Goal: Task Accomplishment & Management: Complete application form

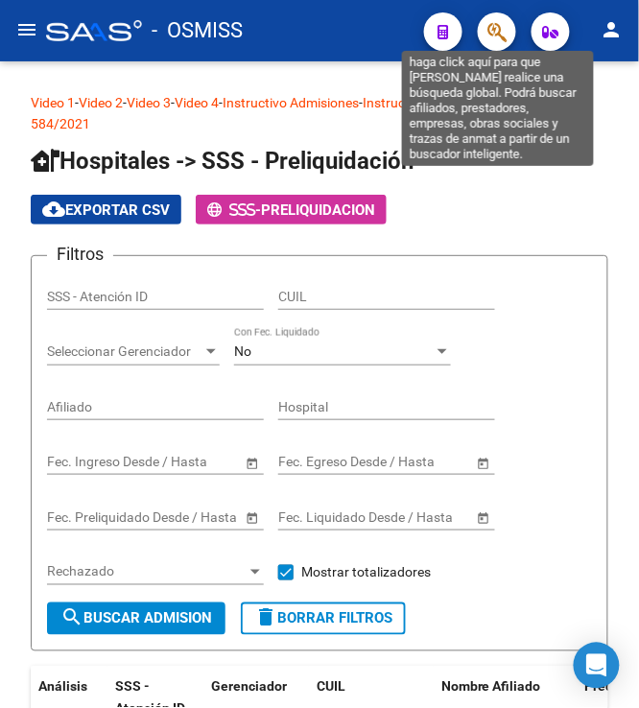
click at [491, 21] on icon "button" at bounding box center [497, 32] width 19 height 22
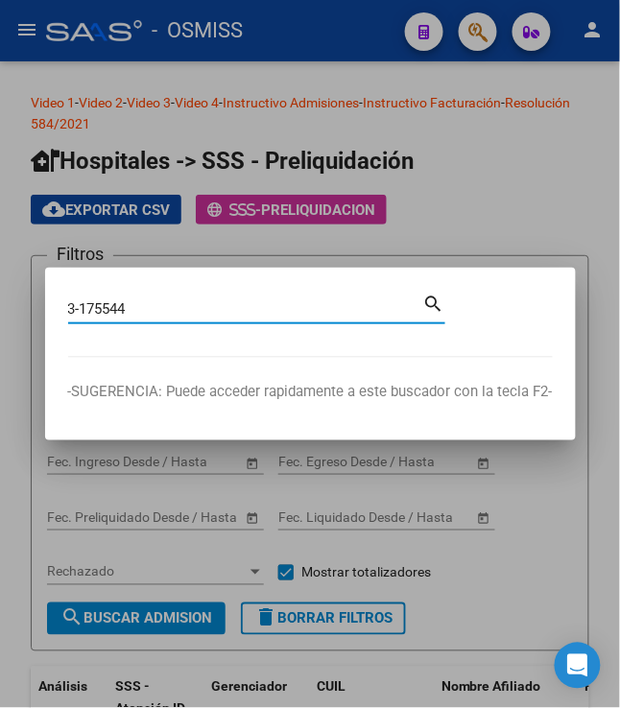
type input "3-175544"
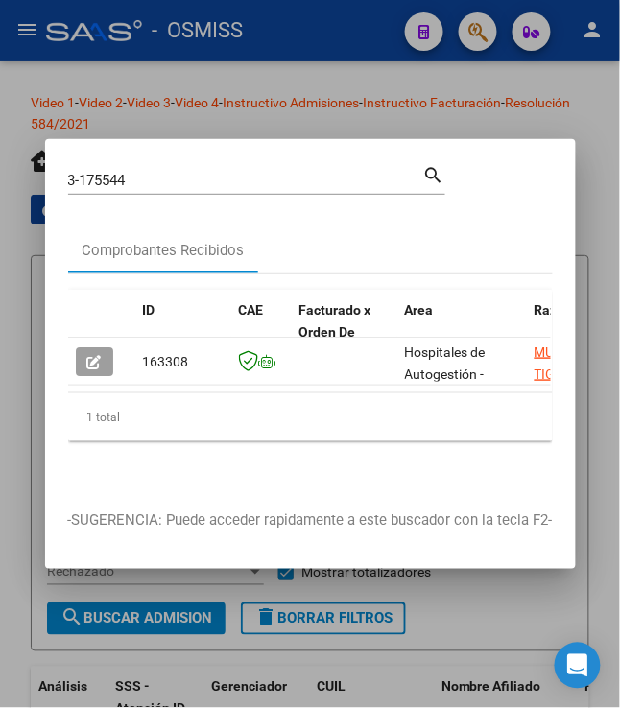
click at [551, 73] on div at bounding box center [310, 354] width 620 height 708
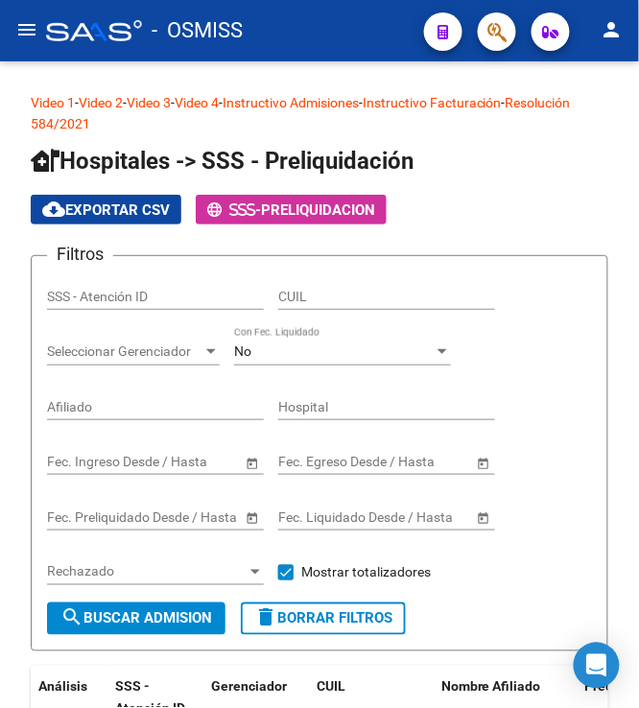
click at [8, 27] on button "menu" at bounding box center [27, 31] width 38 height 38
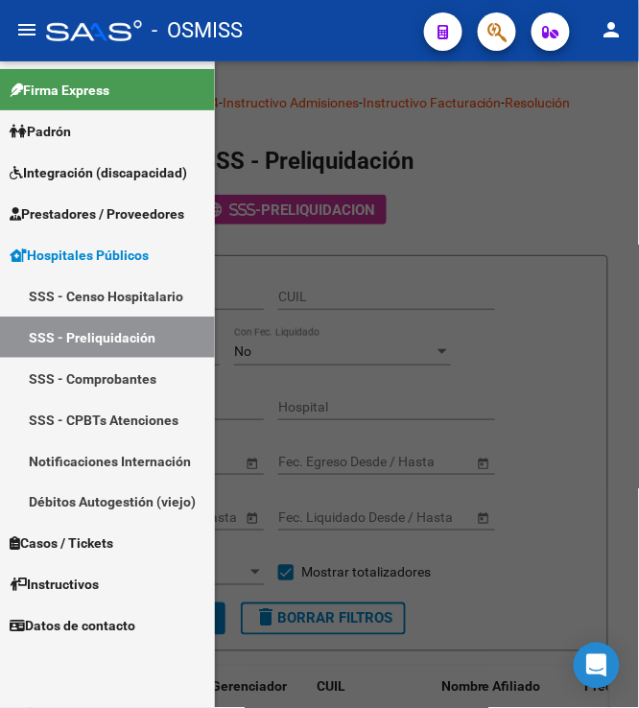
click at [116, 215] on span "Prestadores / Proveedores" at bounding box center [97, 214] width 175 height 21
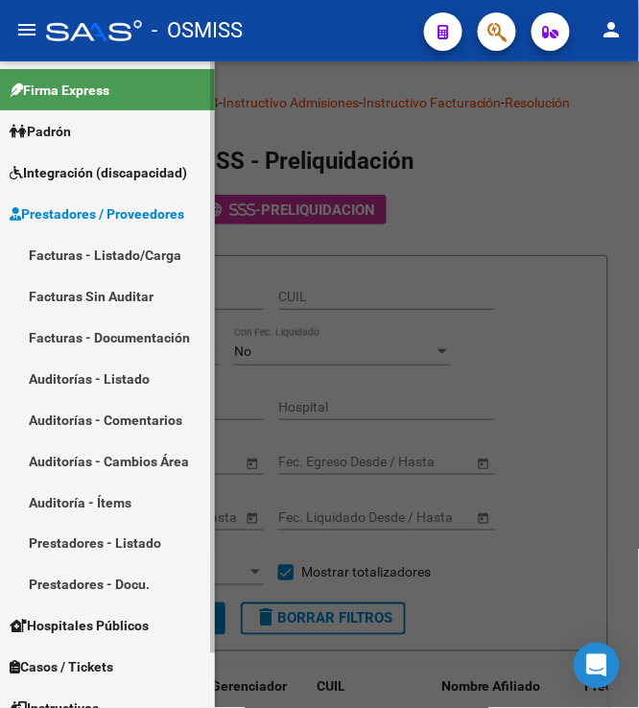
click at [123, 503] on link "Auditoría - Ítems" at bounding box center [107, 502] width 215 height 41
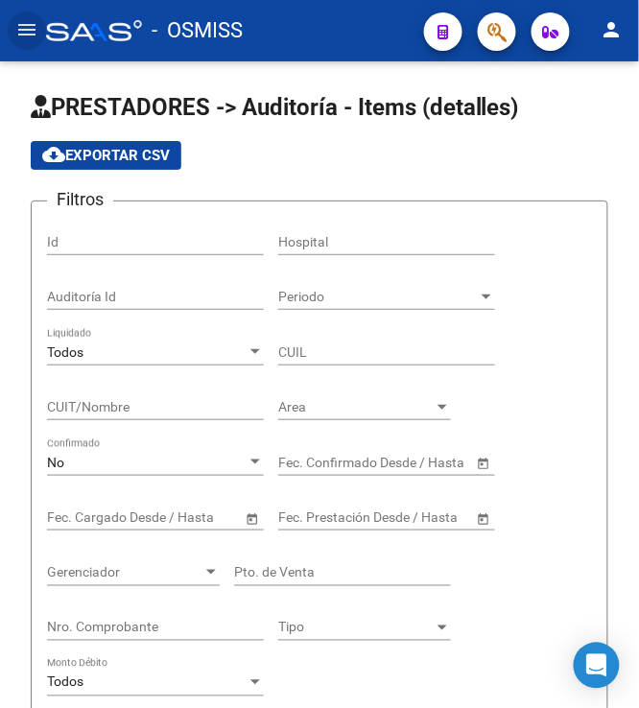
click at [27, 25] on mat-icon "menu" at bounding box center [26, 29] width 23 height 23
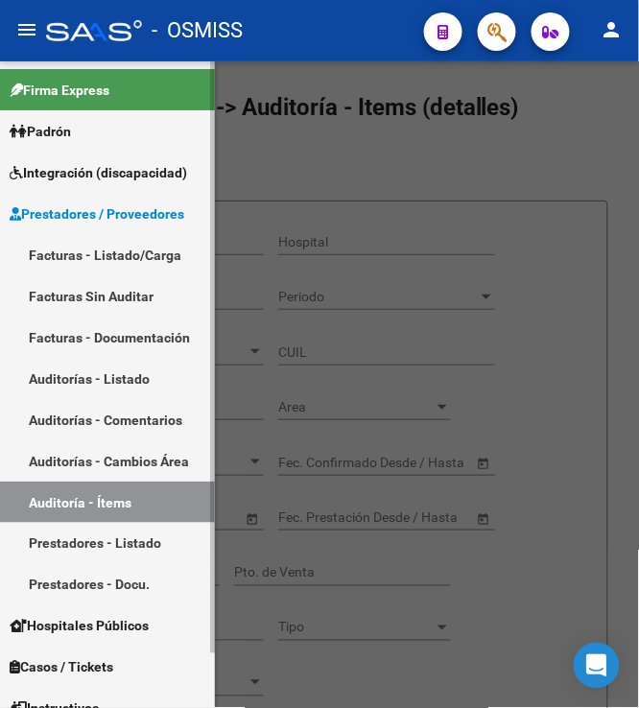
click at [139, 501] on link "Auditoría - Ítems" at bounding box center [107, 502] width 215 height 41
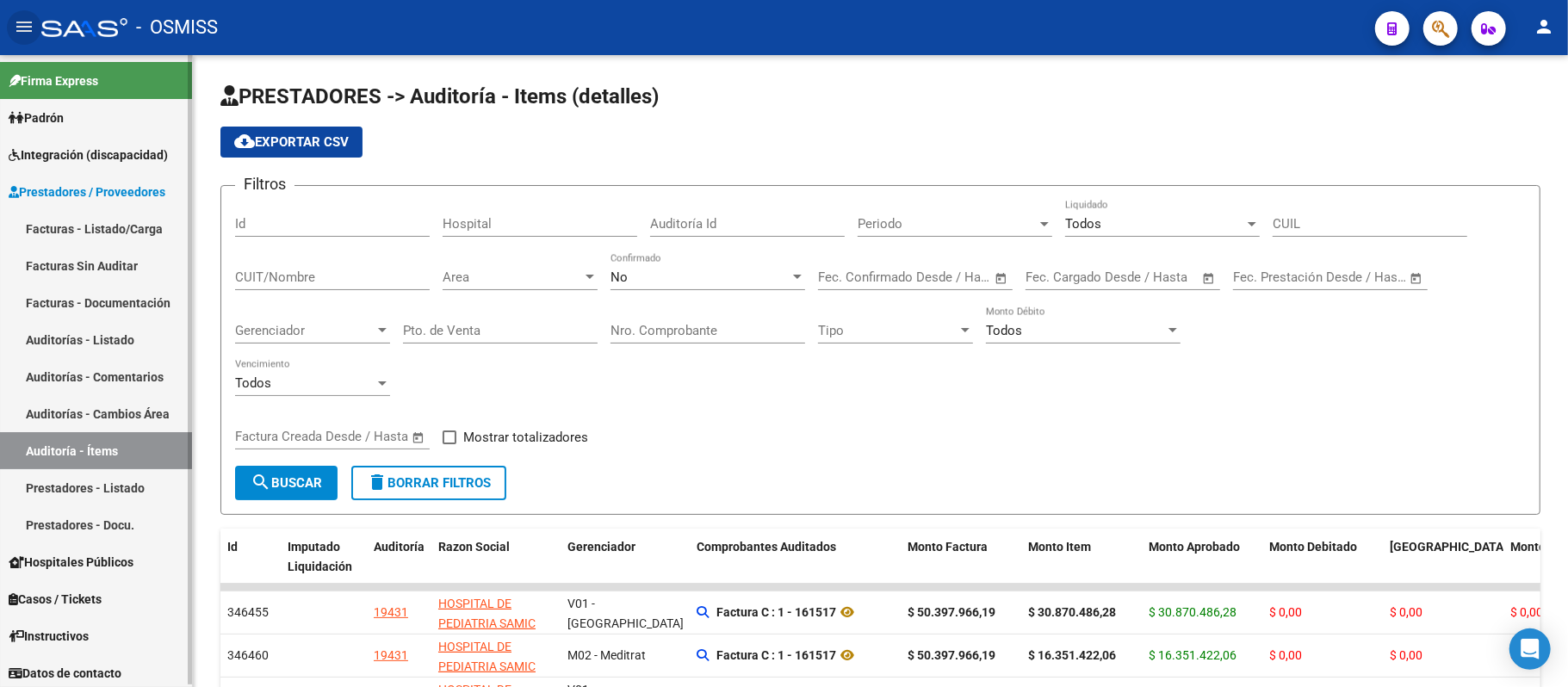
click at [155, 194] on span "Prestadores / Proveedores" at bounding box center [87, 192] width 157 height 19
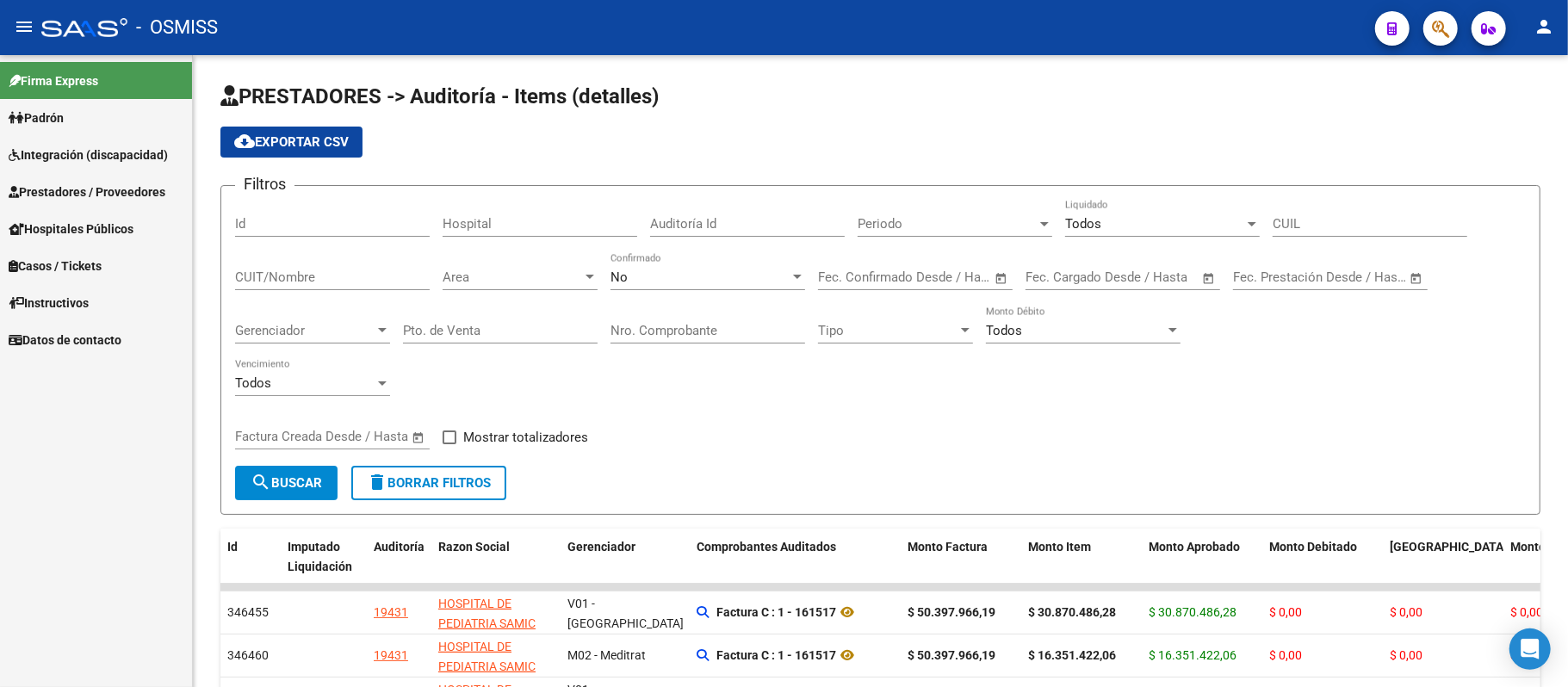
click at [136, 187] on span "Prestadores / Proveedores" at bounding box center [87, 192] width 157 height 19
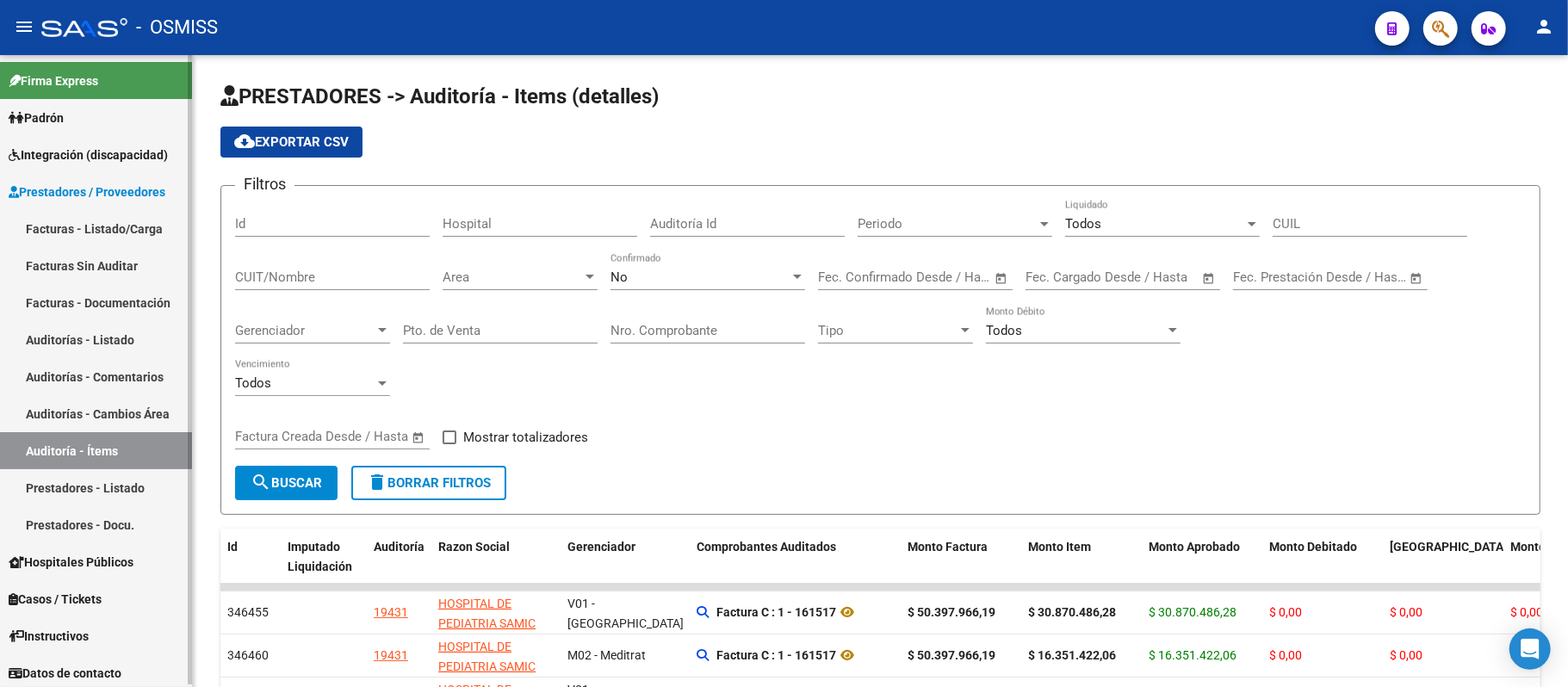
click at [110, 334] on link "Auditorías - Listado" at bounding box center [96, 339] width 192 height 37
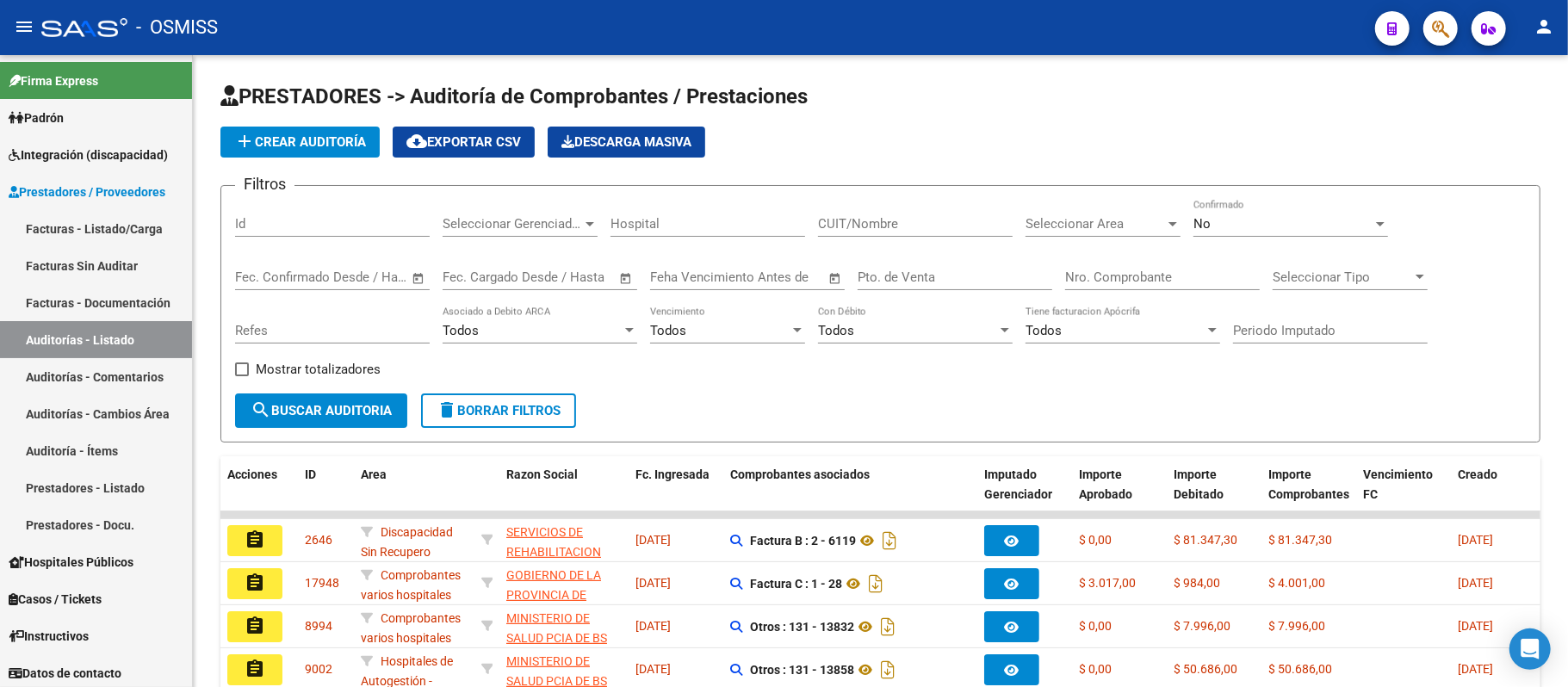
click at [273, 128] on button "add Crear Auditoría" at bounding box center [301, 142] width 160 height 31
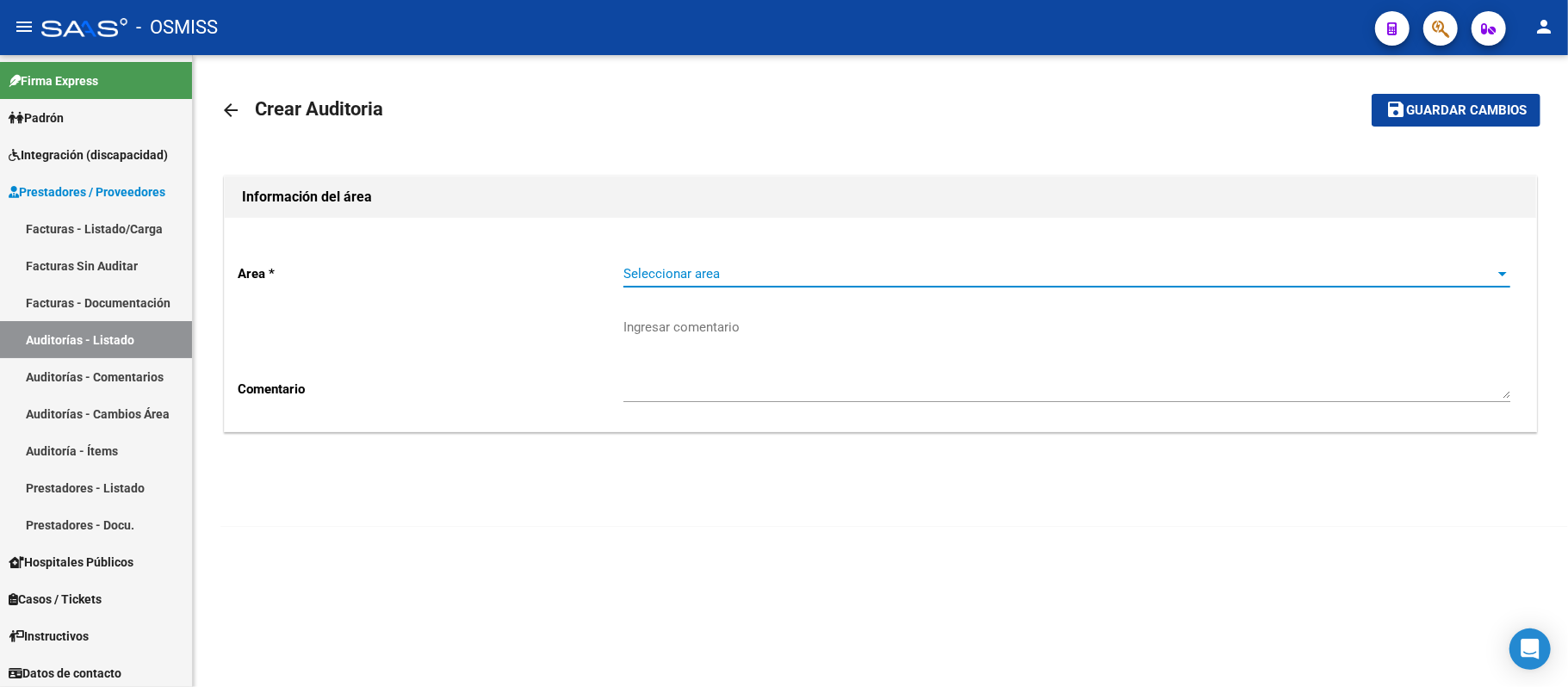
click at [572, 276] on span "Seleccionar area" at bounding box center [1058, 274] width 871 height 15
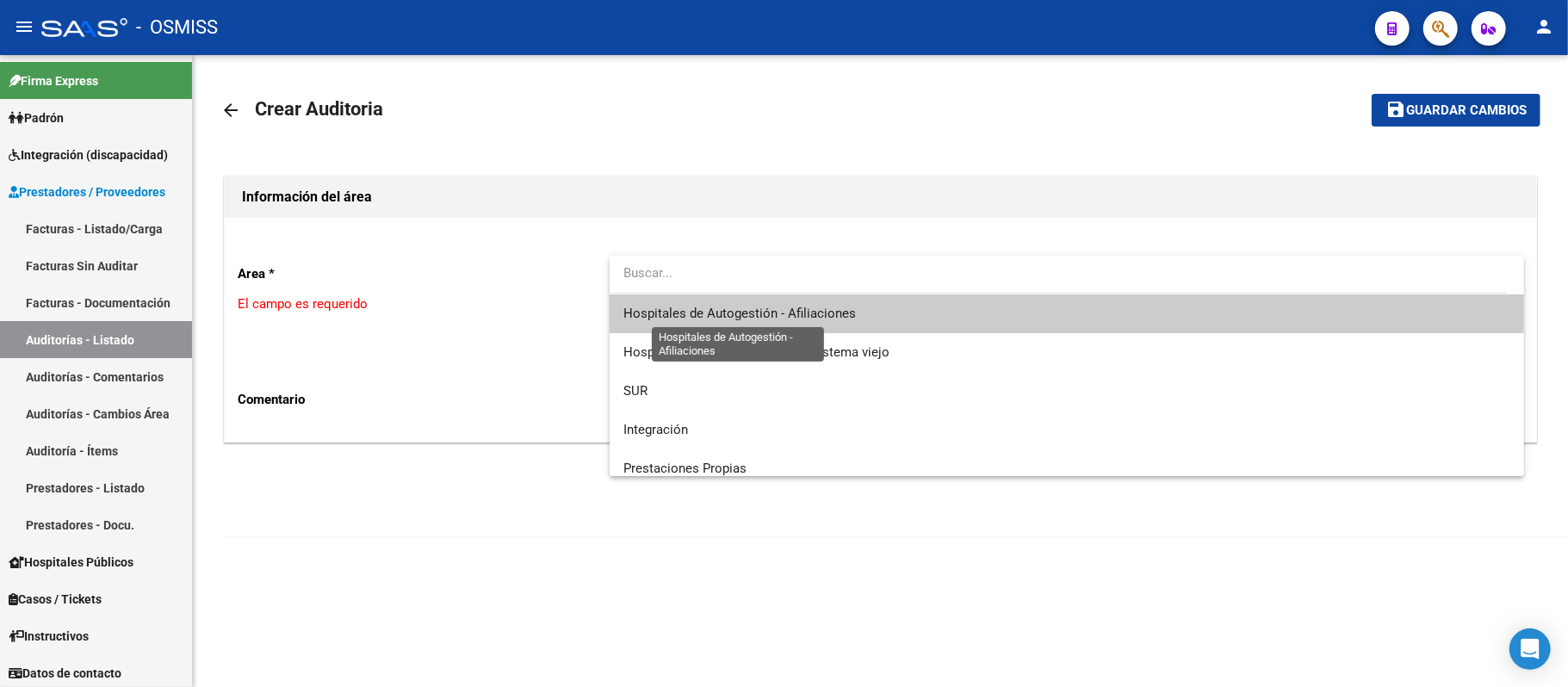
click at [572, 325] on span "Hospitales de Autogestión - Afiliaciones" at bounding box center [1067, 313] width 887 height 39
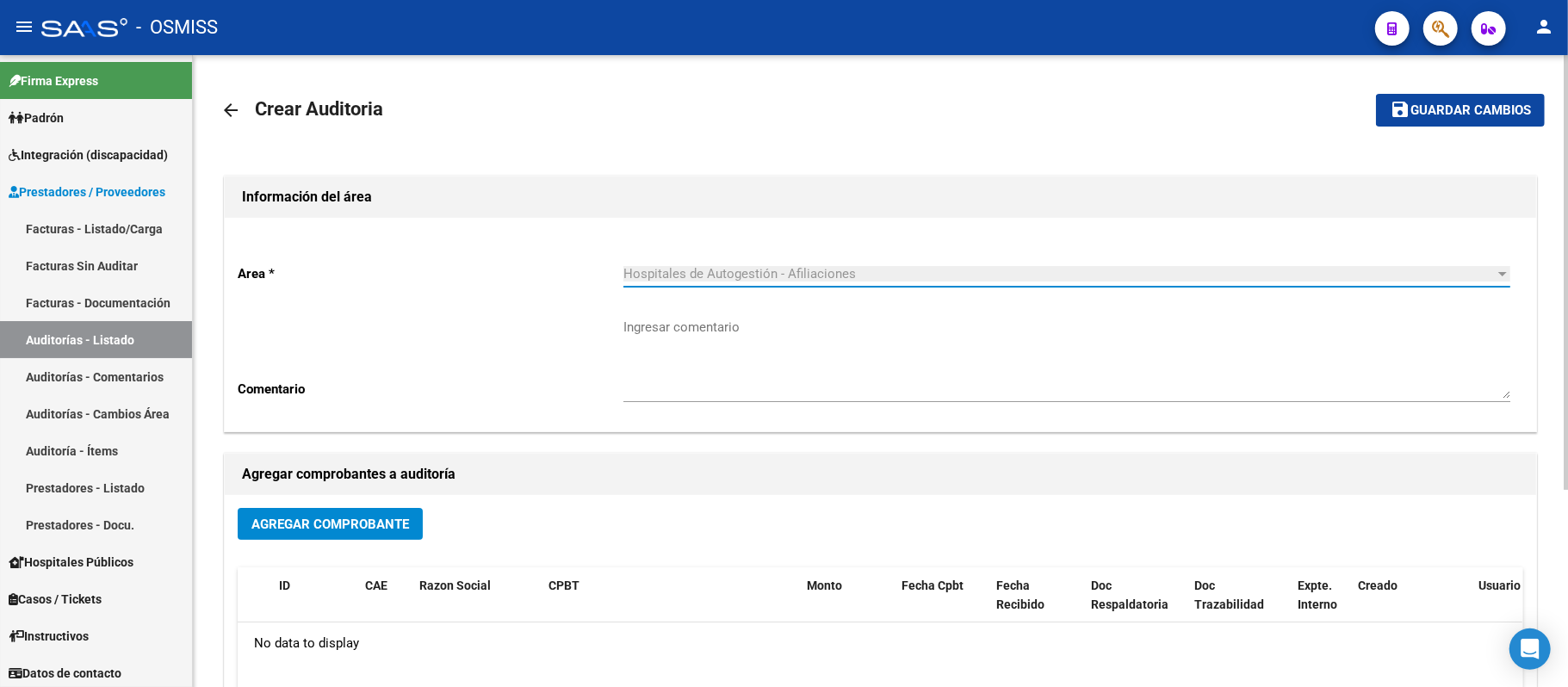
click at [338, 534] on button "Agregar Comprobante" at bounding box center [330, 524] width 185 height 32
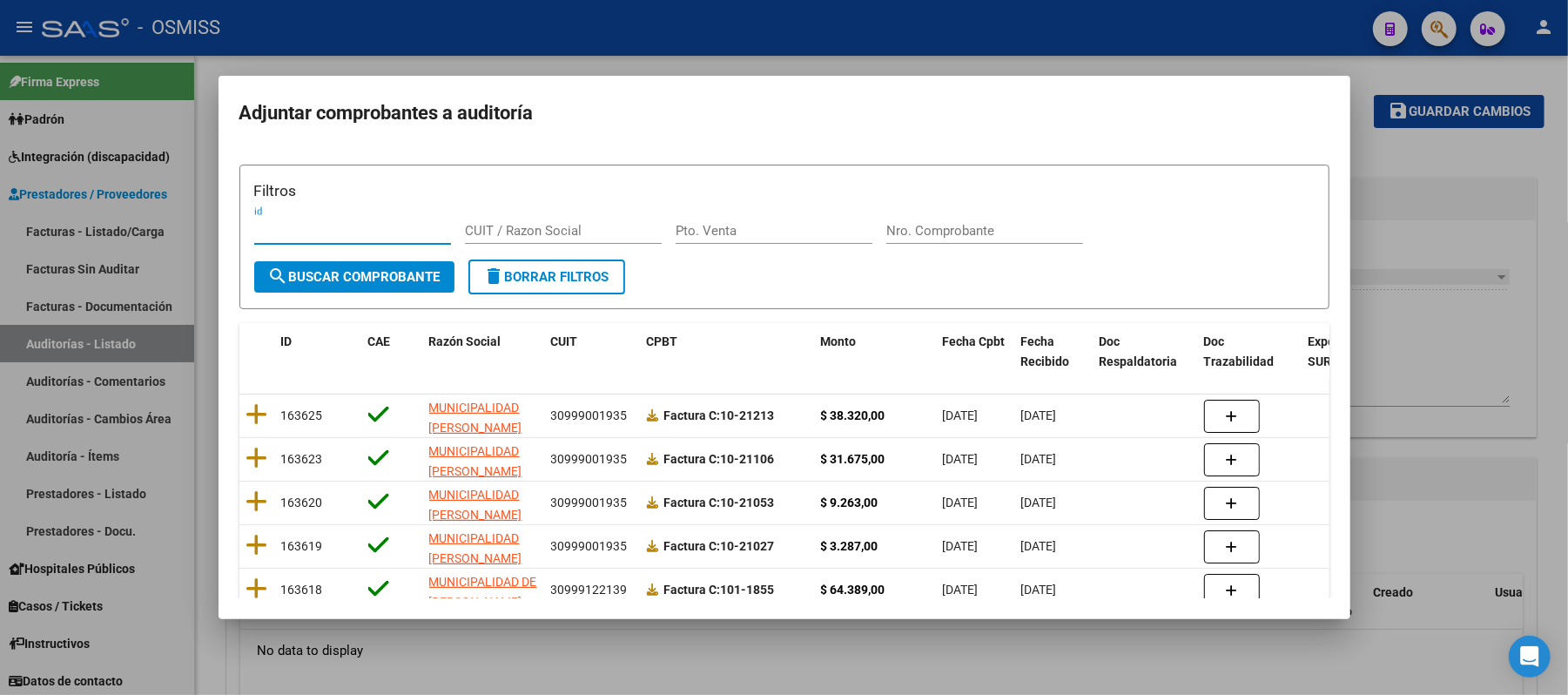
click at [579, 300] on form "Filtros id CUIT / Razon Social Pto. Venta Nro. Comprobante search Buscar Compro…" at bounding box center [784, 237] width 1090 height 145
click at [579, 221] on div "Nro. Comprobante" at bounding box center [984, 230] width 197 height 26
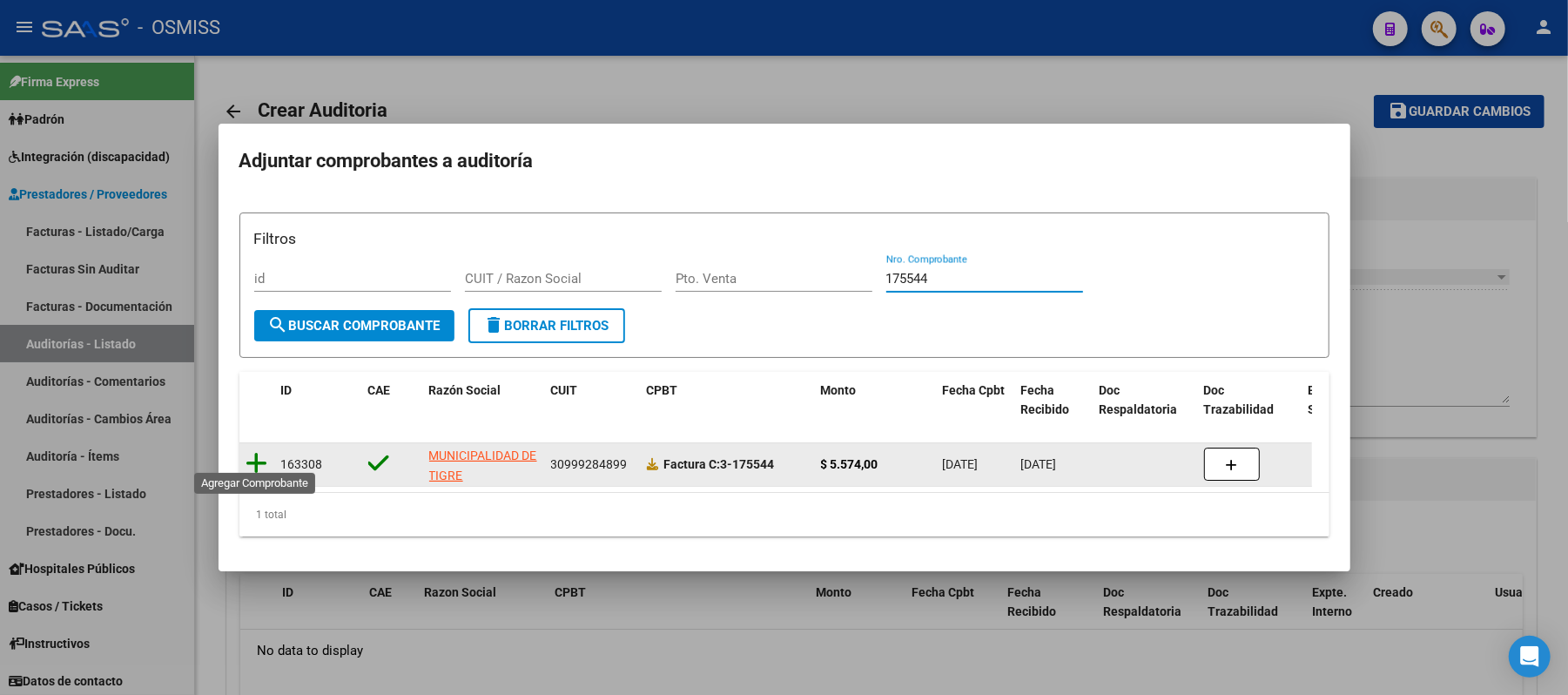
type input "175544"
click at [262, 455] on icon at bounding box center [258, 463] width 22 height 24
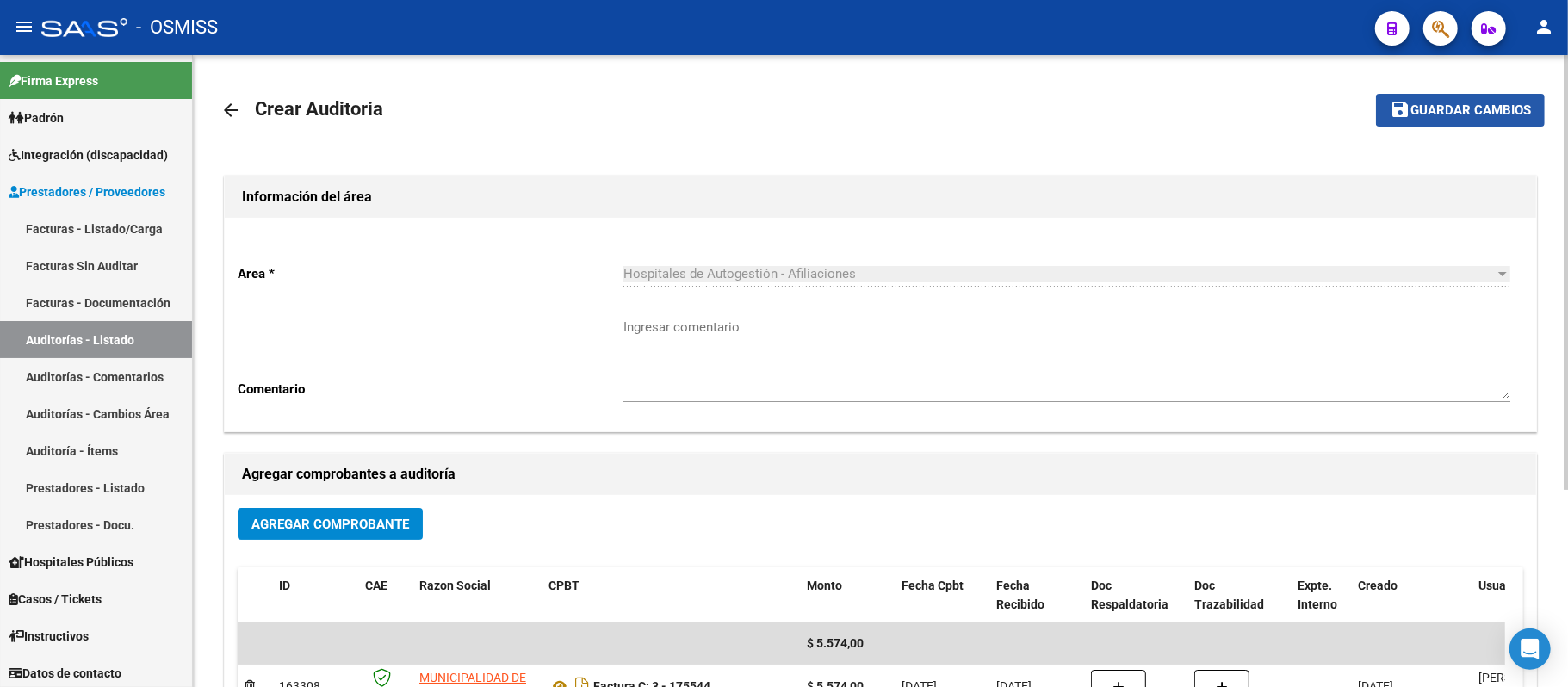
click at [572, 112] on span "Guardar cambios" at bounding box center [1470, 110] width 120 height 15
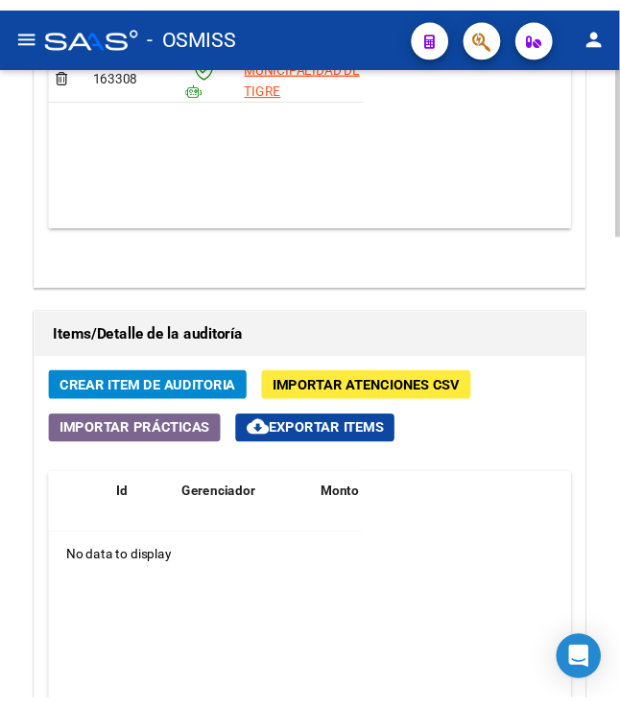
scroll to position [1494, 0]
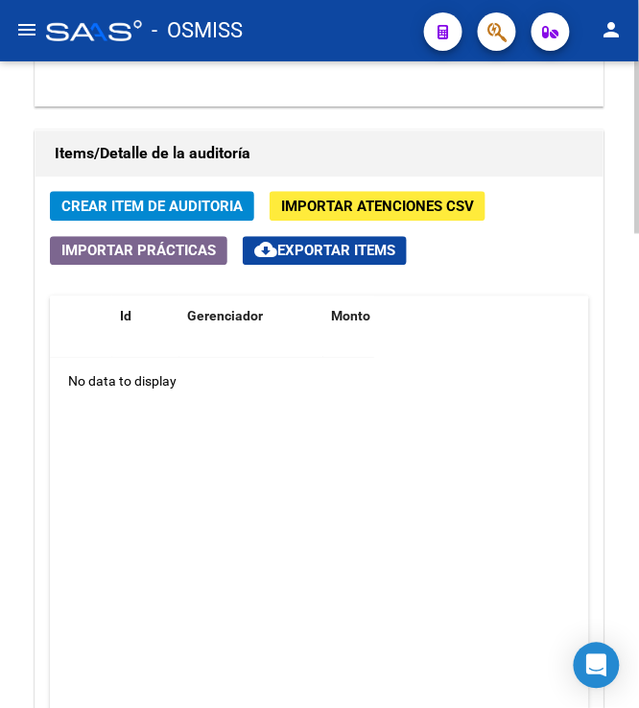
click at [108, 221] on button "Crear Item de Auditoria" at bounding box center [152, 207] width 204 height 30
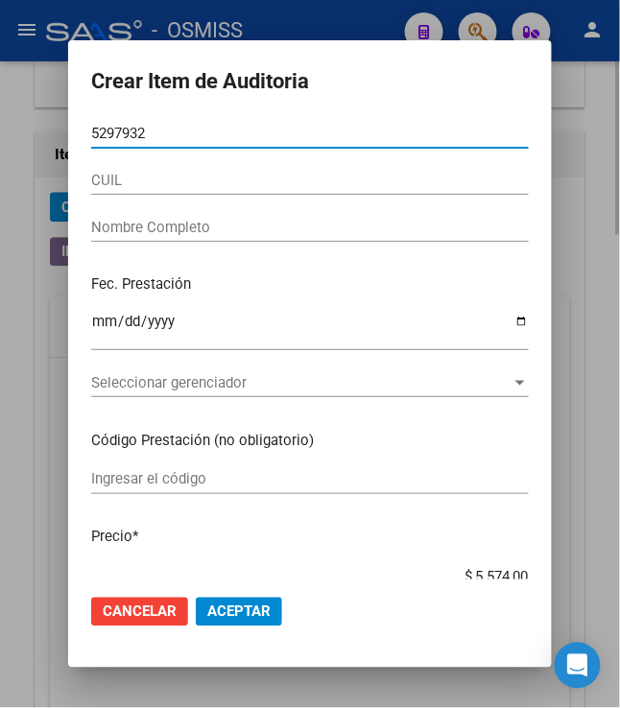
type input "52979328"
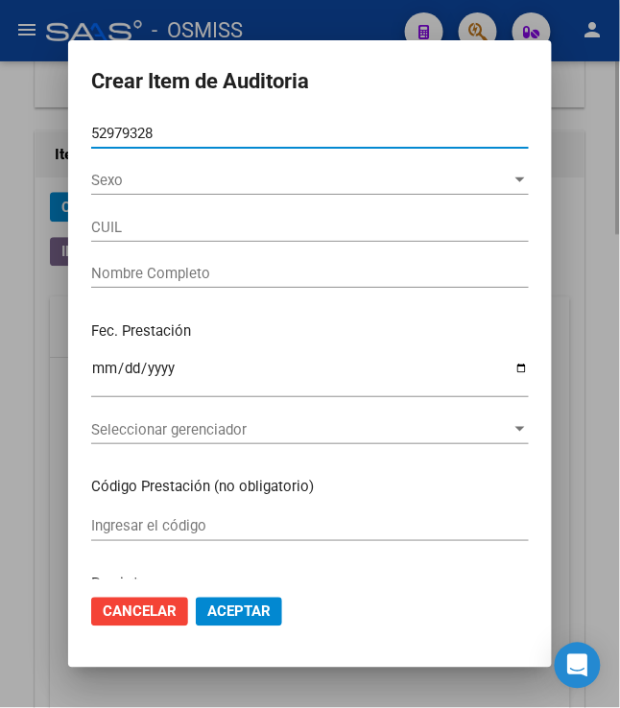
type input "20529793287"
type input "[PERSON_NAME]"
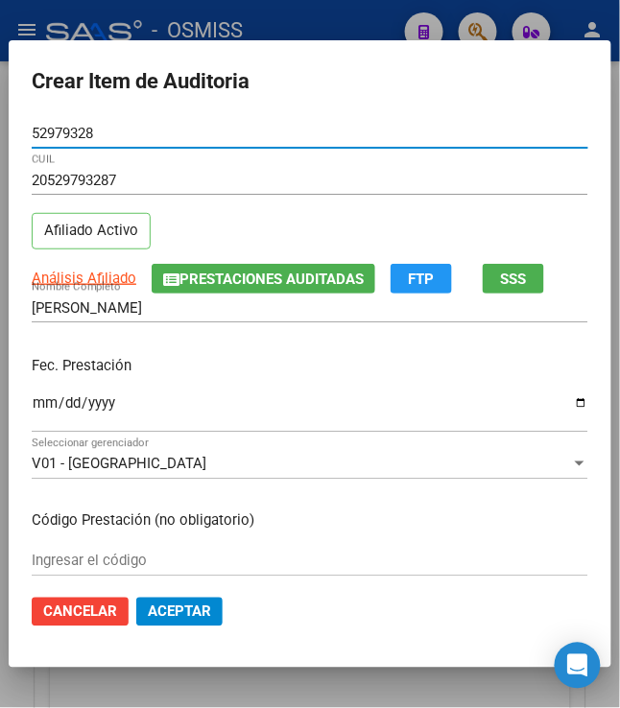
type input "52979328"
click at [32, 413] on input "Ingresar la fecha" at bounding box center [310, 410] width 557 height 31
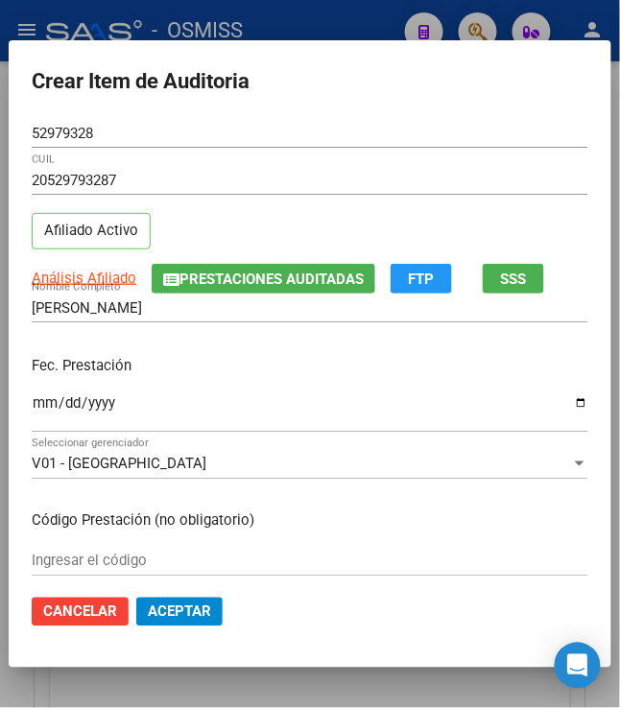
click at [235, 396] on input "Ingresar la fecha" at bounding box center [310, 410] width 557 height 31
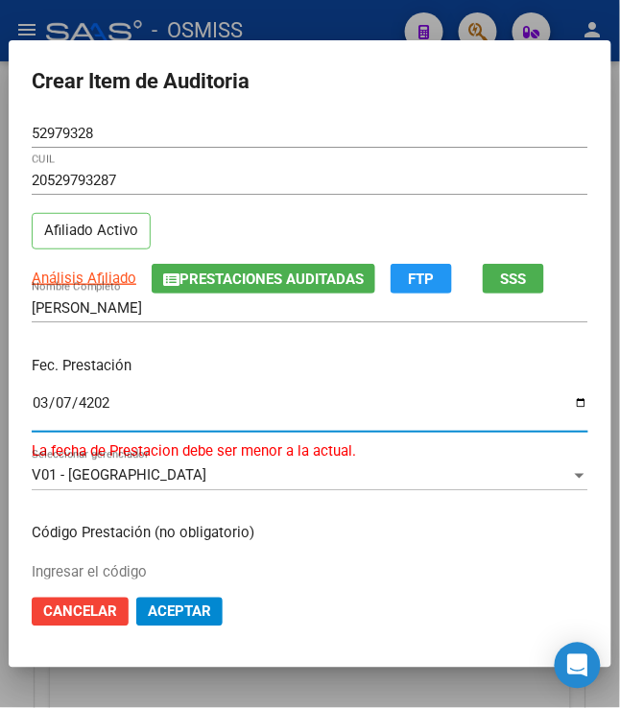
type input "[DATE]"
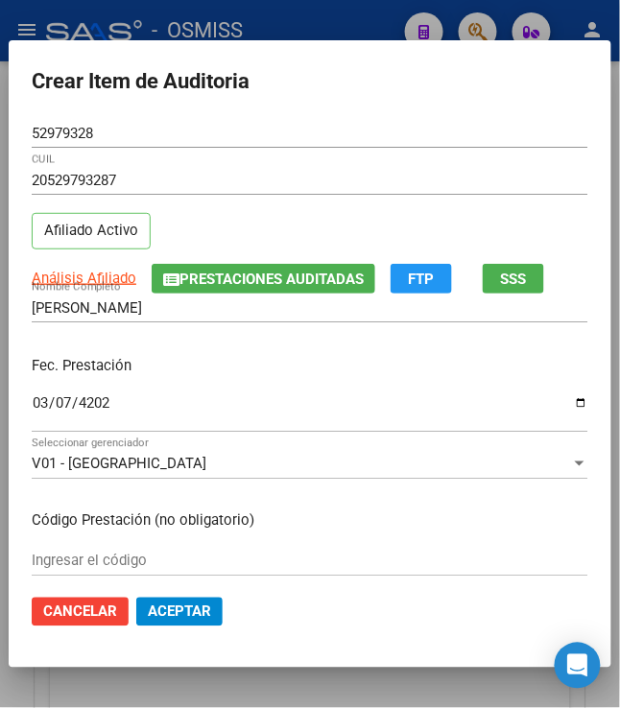
click at [335, 369] on p "Fec. Prestación" at bounding box center [310, 366] width 557 height 22
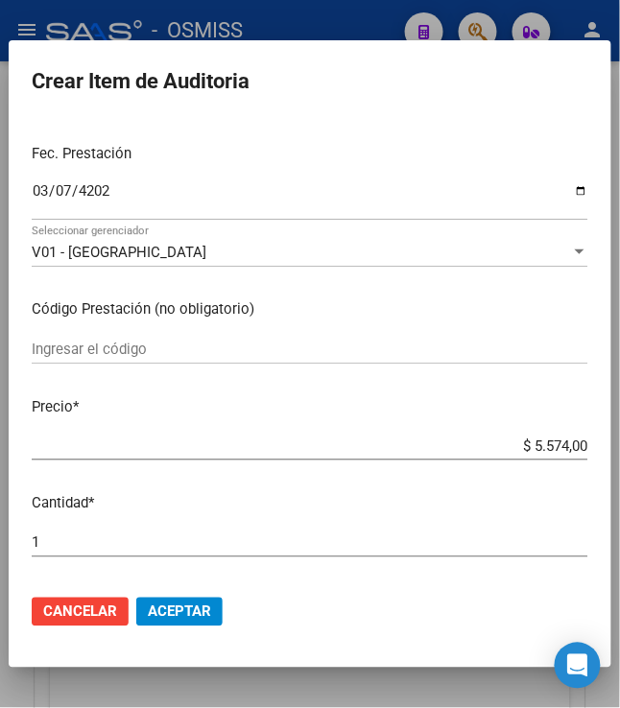
scroll to position [213, 0]
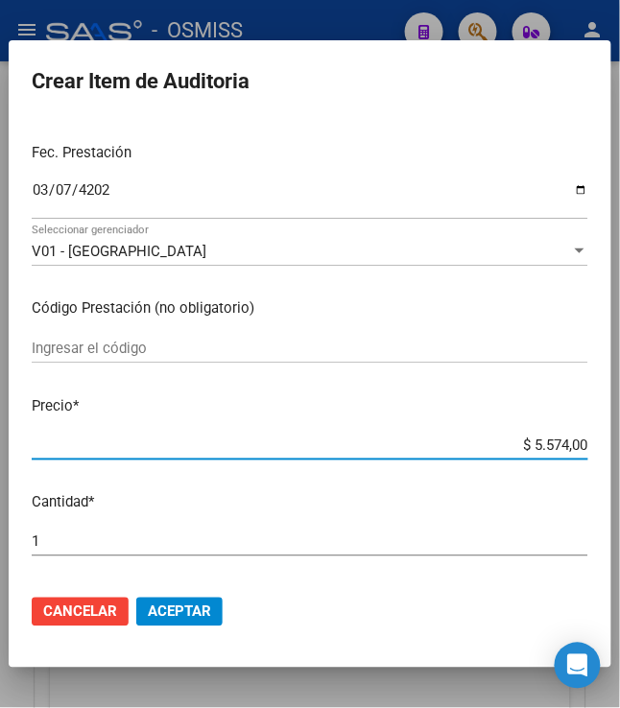
drag, startPoint x: 527, startPoint y: 446, endPoint x: 664, endPoint y: 469, distance: 139.2
click at [620, 469] on html "menu - OSMISS person Firma Express Padrón Padrón Ágil Análisis Afiliado Integra…" at bounding box center [310, 354] width 620 height 708
type input "$ 0,01"
type input "$ 0,15"
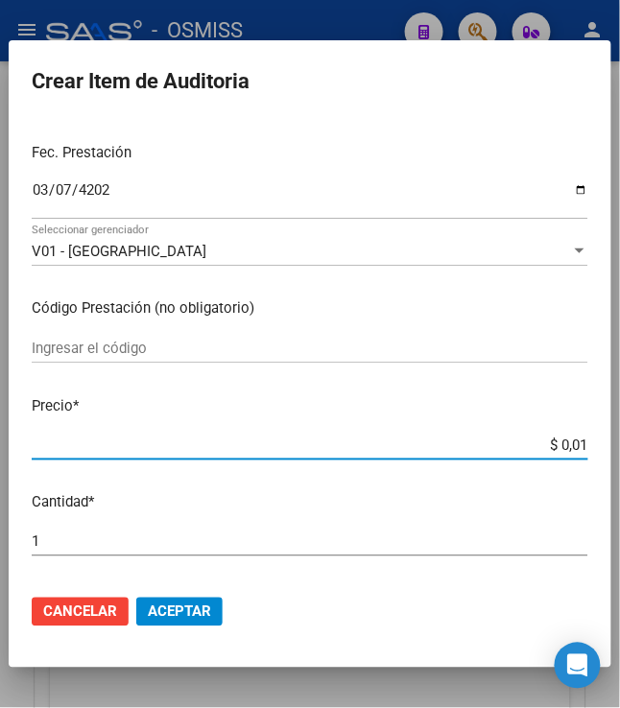
type input "$ 0,15"
type input "$ 1,52"
type input "$ 15,20"
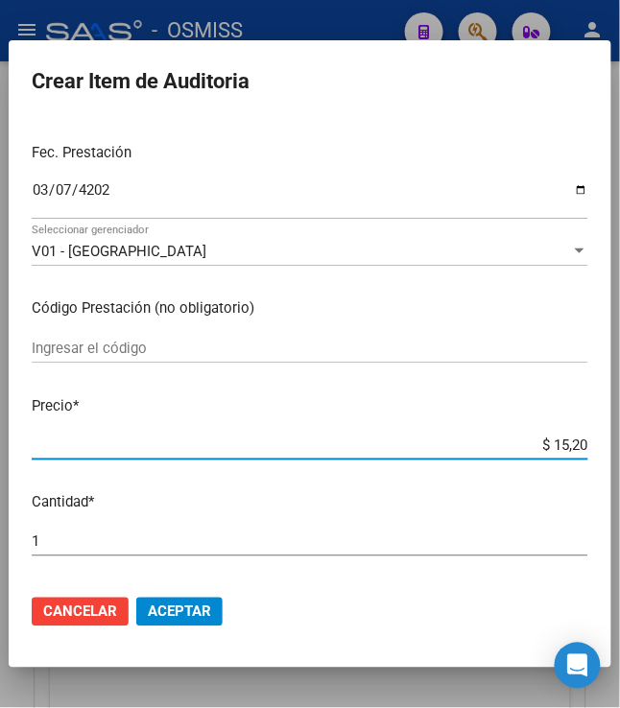
type input "$ 152,00"
type input "$ 1.520,00"
type input "$ 15.200,00"
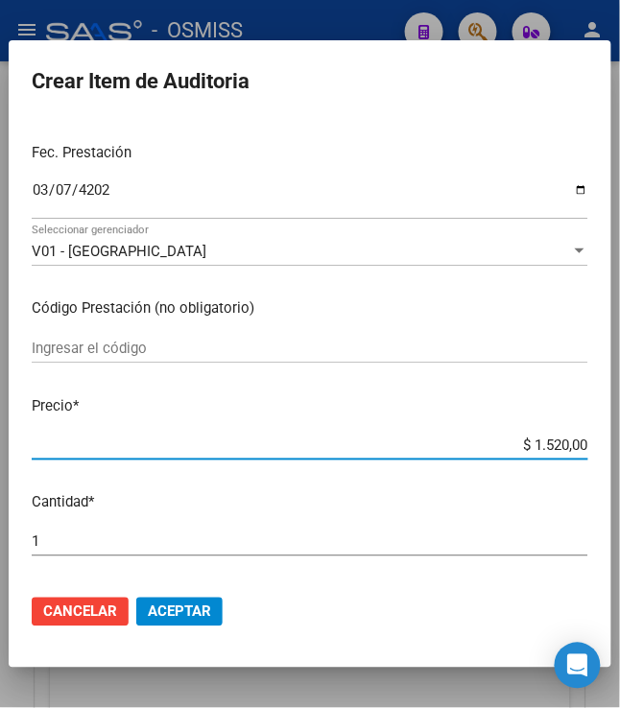
type input "$ 15.200,00"
type input "$ 1.520,00"
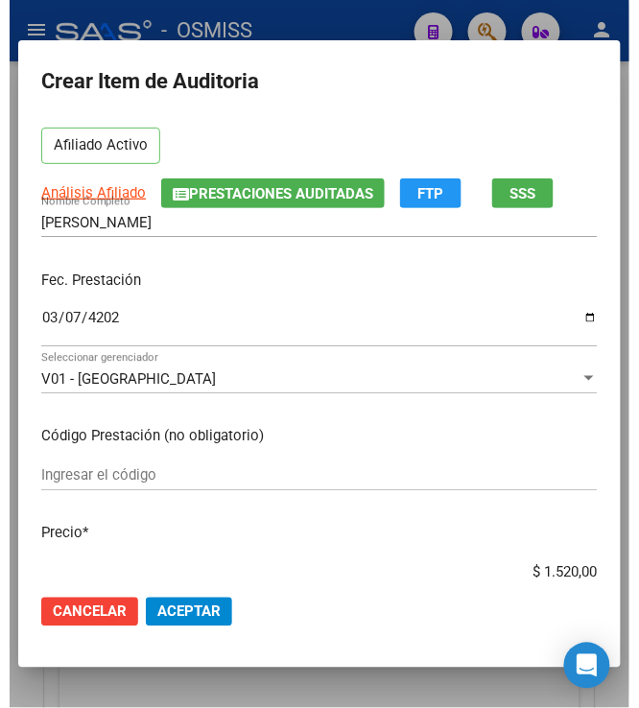
scroll to position [0, 0]
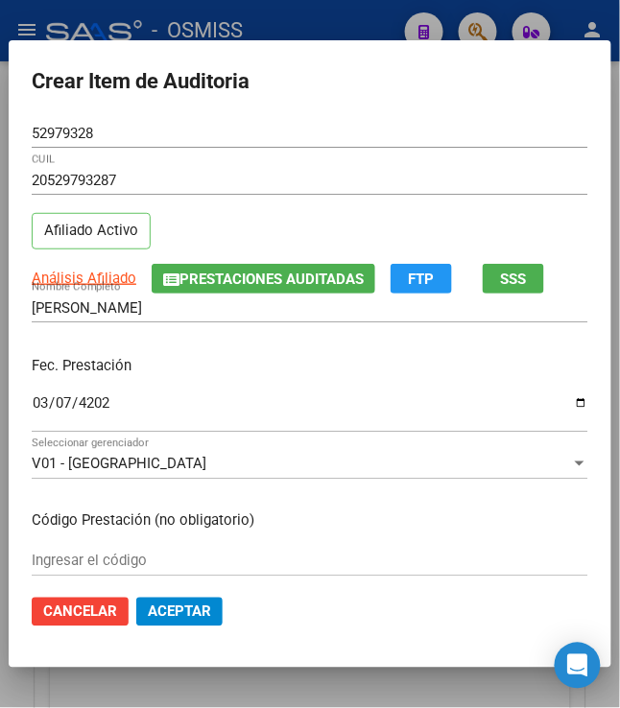
click at [96, 611] on span "Cancelar" at bounding box center [80, 612] width 74 height 17
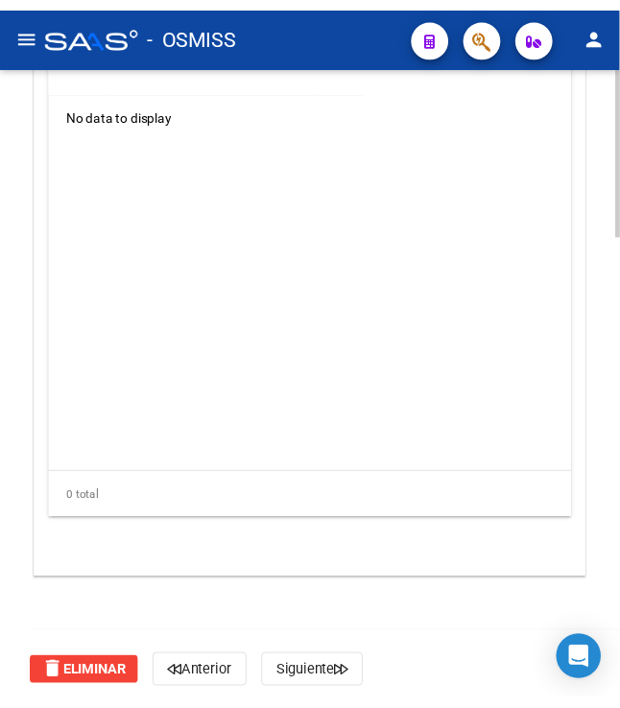
scroll to position [1779, 0]
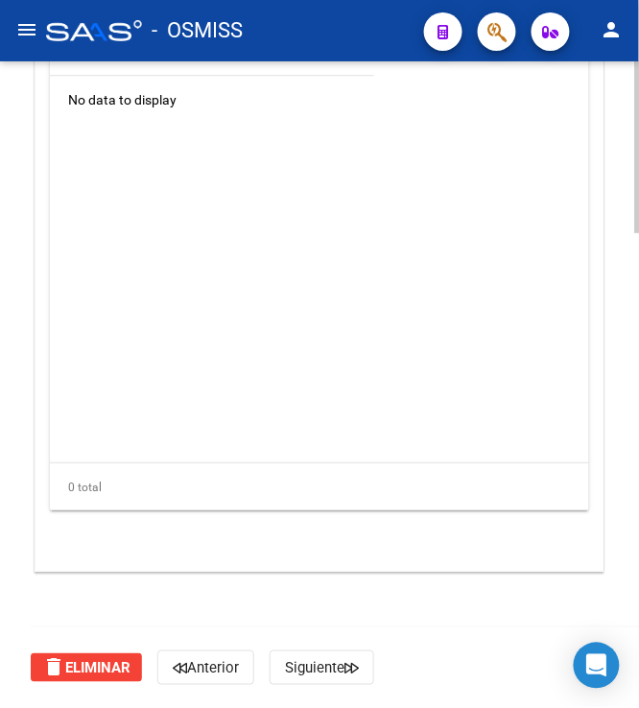
click at [90, 666] on span "delete Eliminar" at bounding box center [86, 667] width 88 height 17
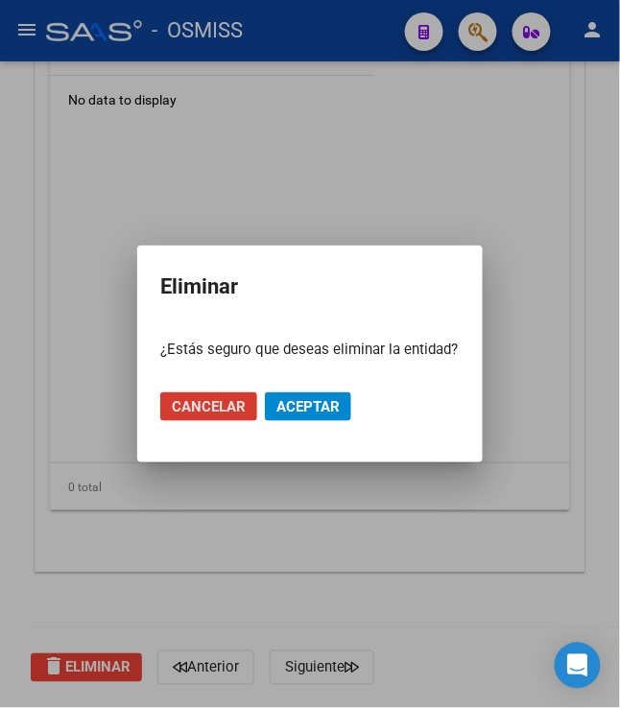
click at [327, 413] on span "Aceptar" at bounding box center [307, 406] width 63 height 17
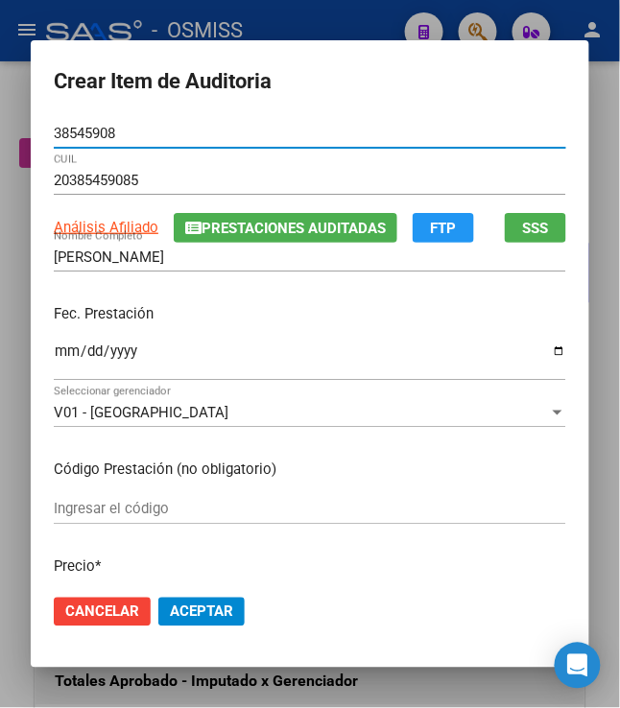
scroll to position [1886, 0]
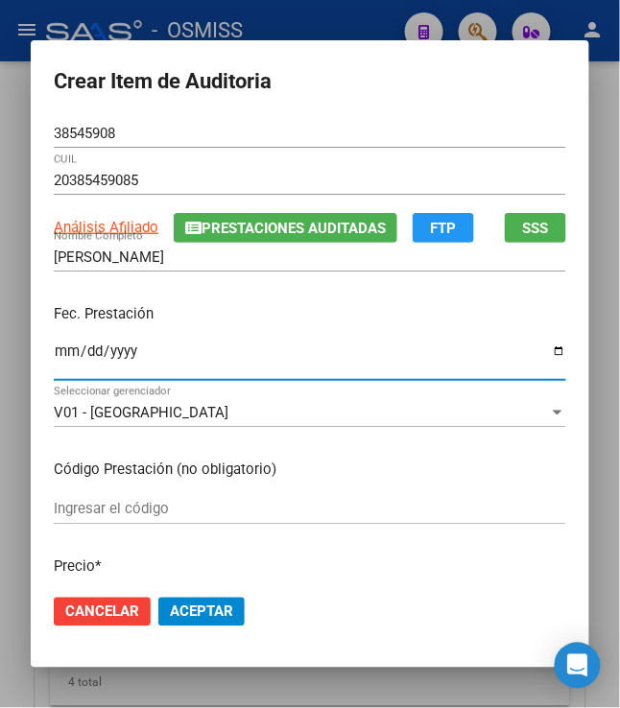
click at [54, 365] on input "Ingresar la fecha" at bounding box center [310, 359] width 513 height 31
type input "2025-02-03"
click at [297, 344] on input "2025-02-03" at bounding box center [310, 359] width 513 height 31
click at [284, 326] on div "Fec. Prestación 2025-02-03 Ingresar la fecha" at bounding box center [310, 343] width 513 height 109
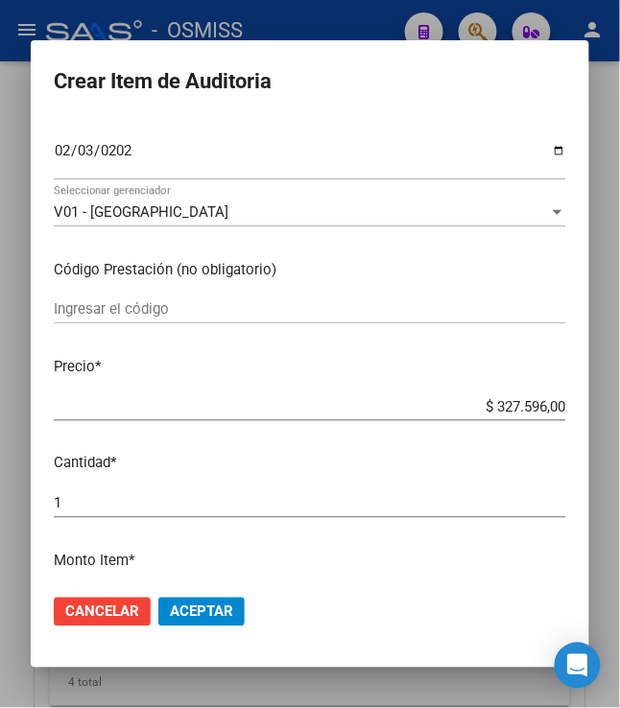
scroll to position [213, 0]
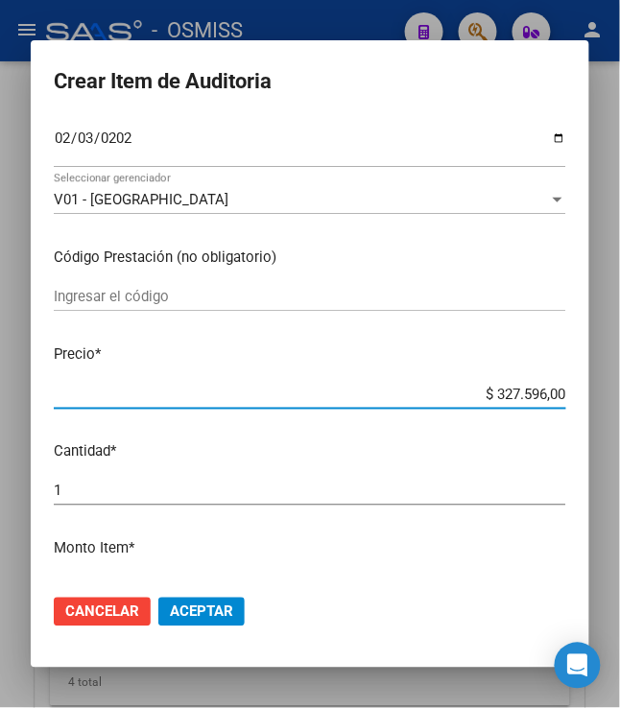
drag, startPoint x: 488, startPoint y: 397, endPoint x: 570, endPoint y: 405, distance: 82.9
click at [570, 405] on mat-dialog-content "38545908 Nro Documento 20385459085 CUIL Análisis Afiliado Prestaciones Auditada…" at bounding box center [310, 349] width 559 height 461
click at [488, 399] on input "$ 327.596,00" at bounding box center [310, 394] width 513 height 17
type input "$ 3.327.596,00"
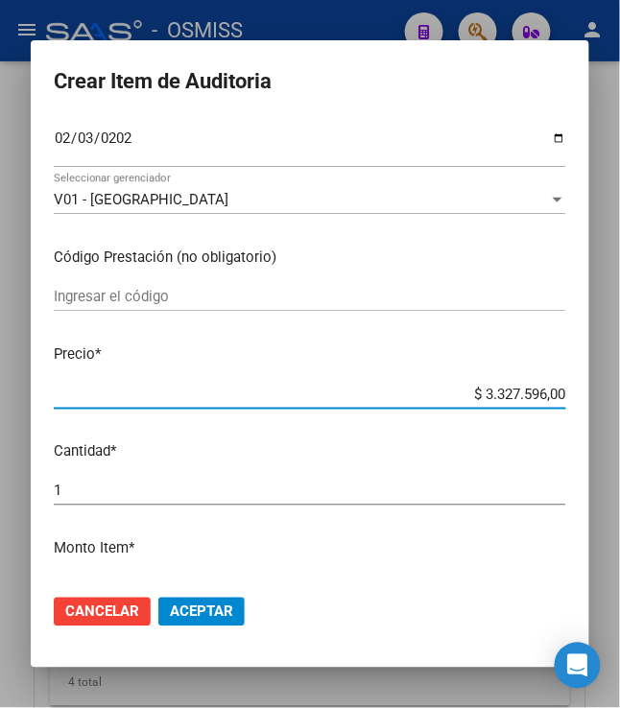
type input "$ 39.327.596,00"
type input "$ 399.327.596,00"
type input "$ 3.998.327.596,00"
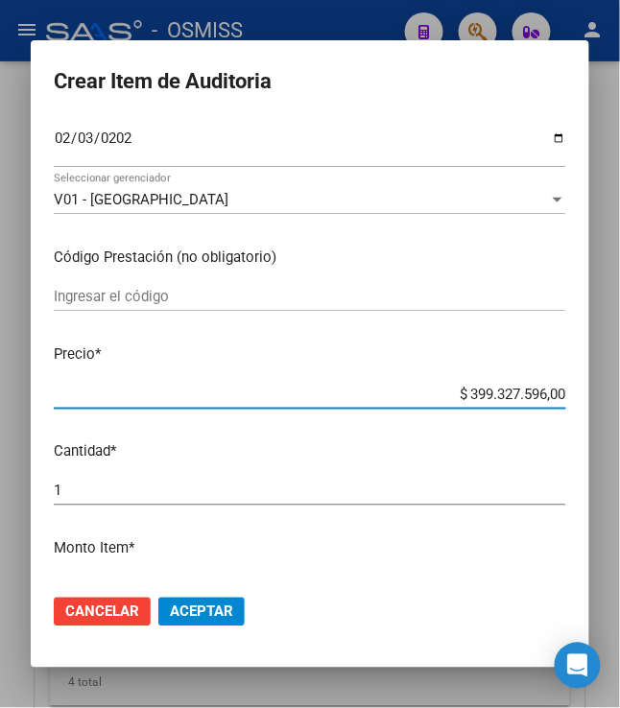
type input "$ 3.998.327.596,00"
type input "$ 399.827.596,00"
type input "$ 39.987.596,00"
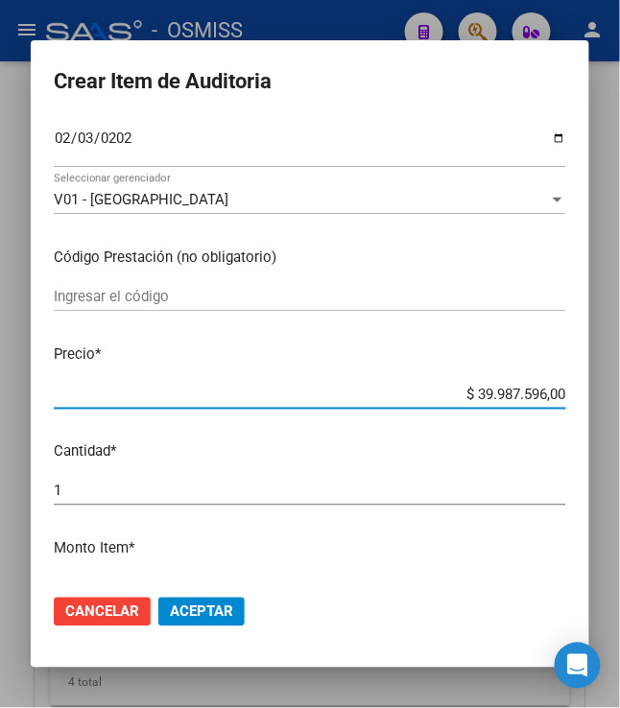
type input "$ 3.998.596,00"
type input "$ 399.896,00"
type input "$ 39.986,00"
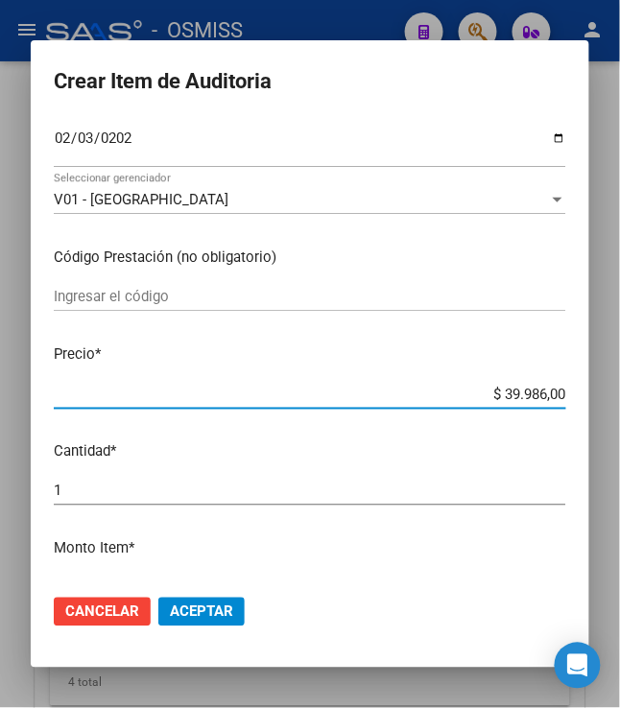
type input "$ 39.986,00"
type input "$ 3.998,00"
type input "$ 399,80"
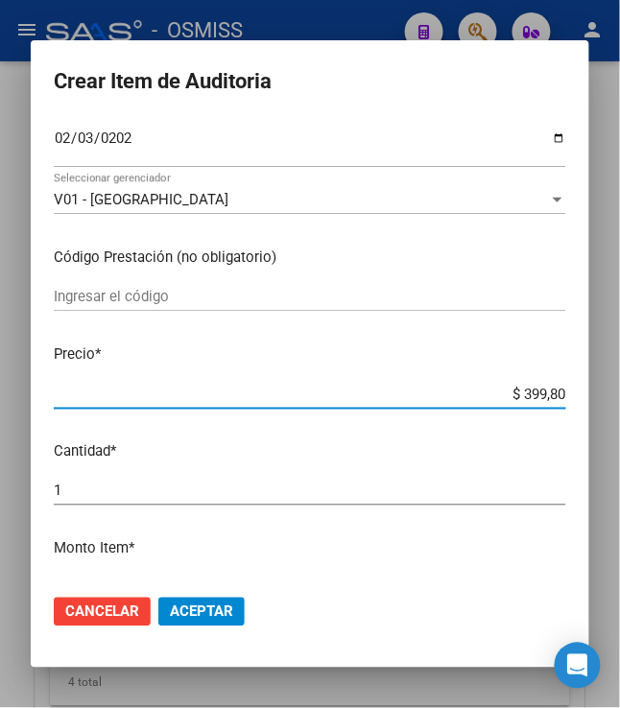
type input "$ 39,98"
type input "$ 399,80"
type input "$ 3.998,00"
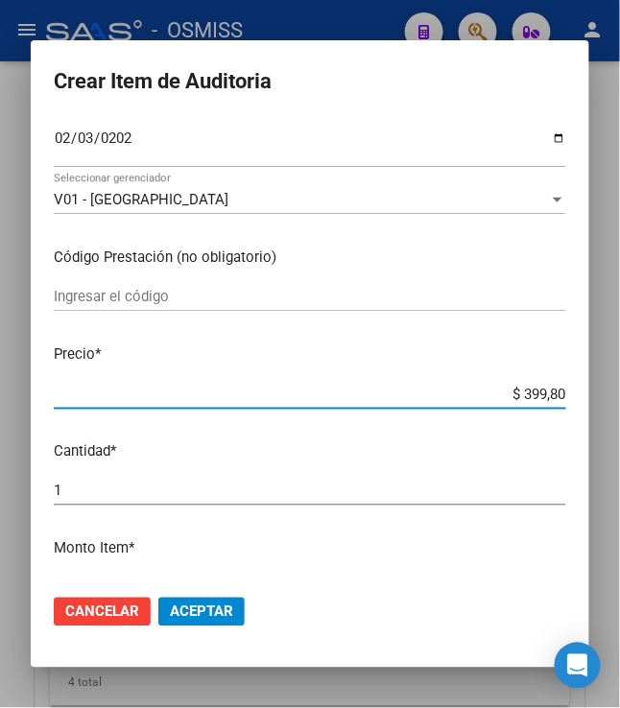
type input "$ 3.998,00"
click at [299, 447] on p "Cantidad *" at bounding box center [310, 452] width 513 height 22
click at [181, 614] on span "Aceptar" at bounding box center [201, 612] width 63 height 17
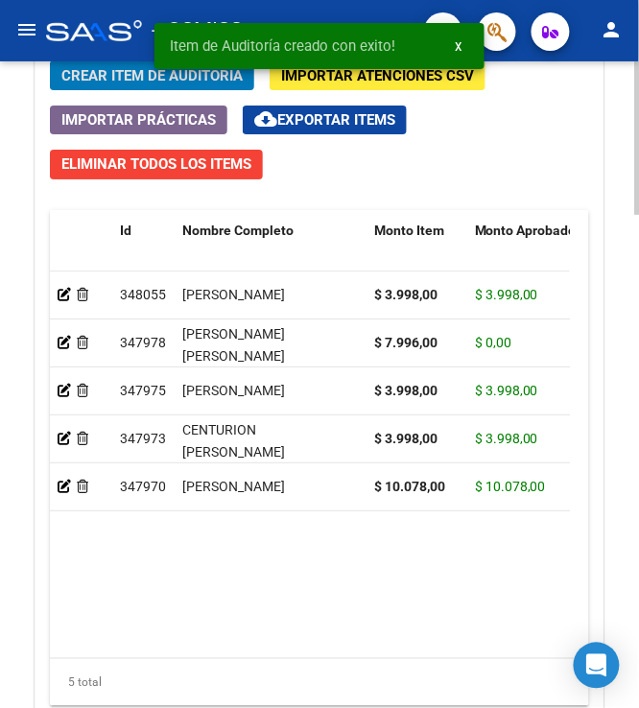
click at [119, 73] on span "Crear Item de Auditoria" at bounding box center [151, 75] width 181 height 17
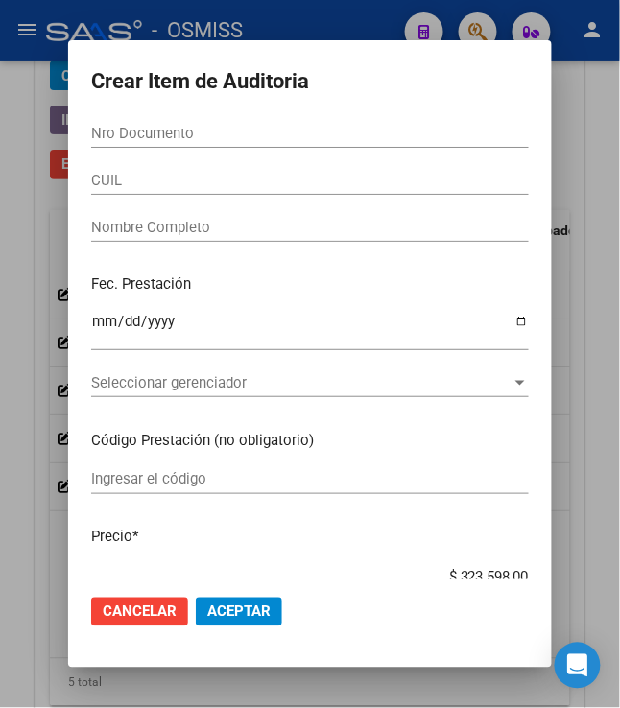
click at [228, 139] on input "Nro Documento" at bounding box center [310, 133] width 438 height 17
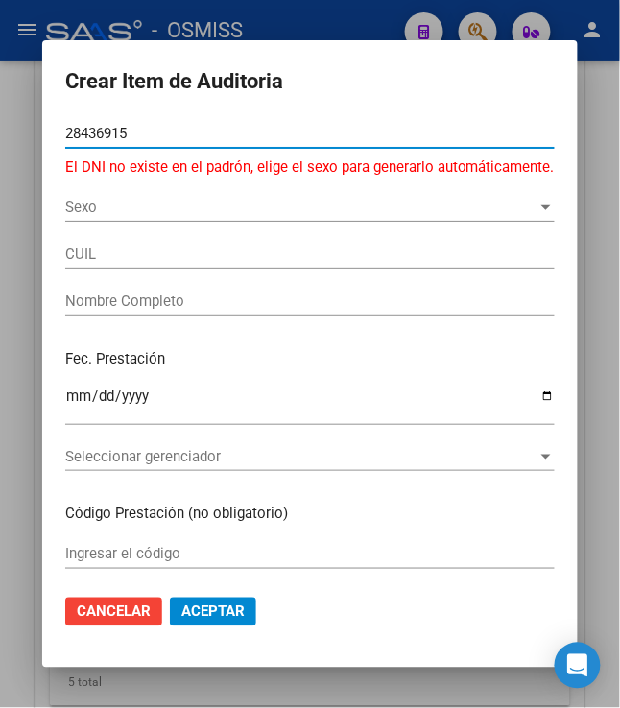
click at [81, 131] on input "28436915" at bounding box center [310, 133] width 490 height 17
click at [75, 128] on input "28436915" at bounding box center [310, 133] width 490 height 17
type input "26436915"
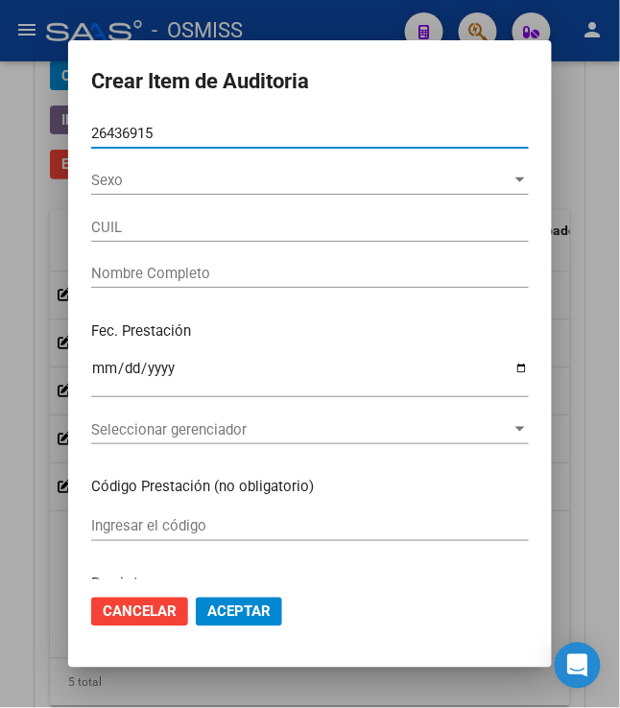
type input "20264369151"
type input "CUDER CRIATIAN ISAIAS"
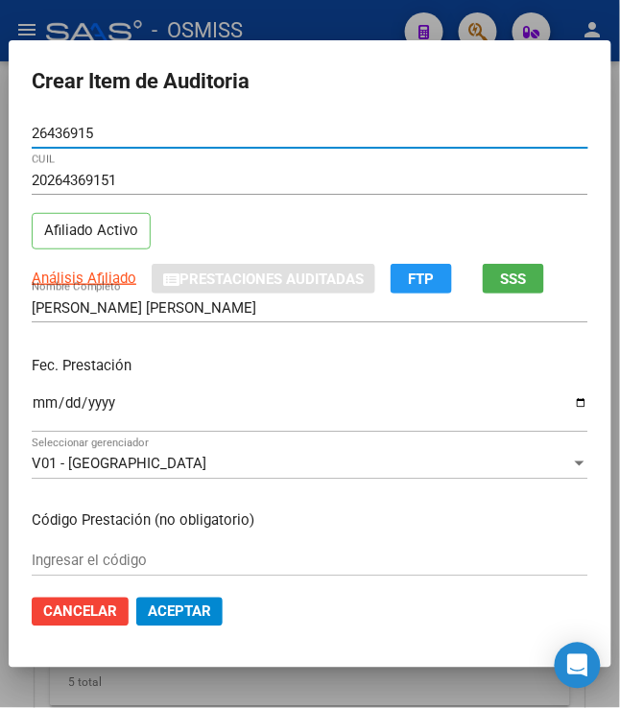
type input "26436915"
click at [32, 413] on input "Ingresar la fecha" at bounding box center [310, 410] width 557 height 31
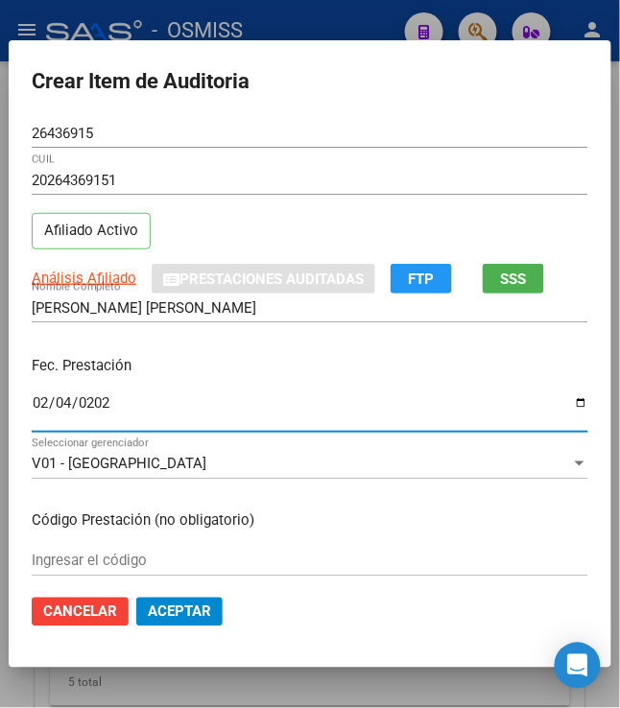
type input "2025-02-04"
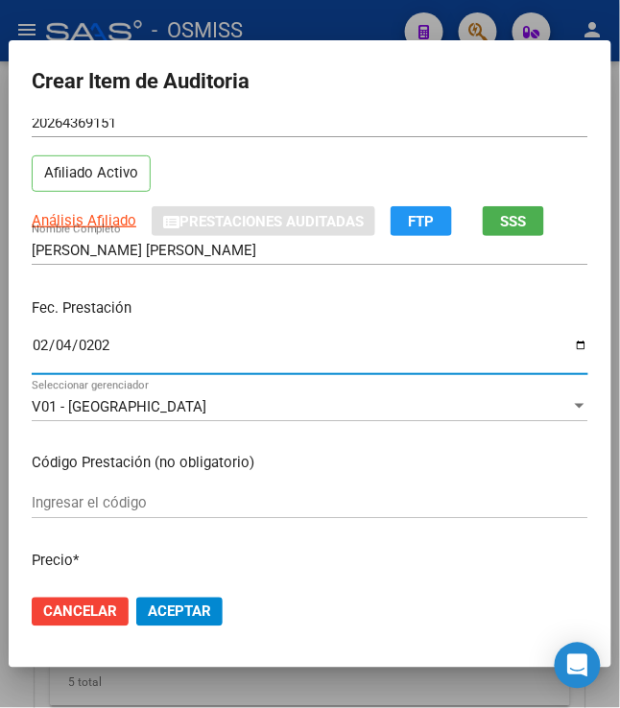
scroll to position [106, 0]
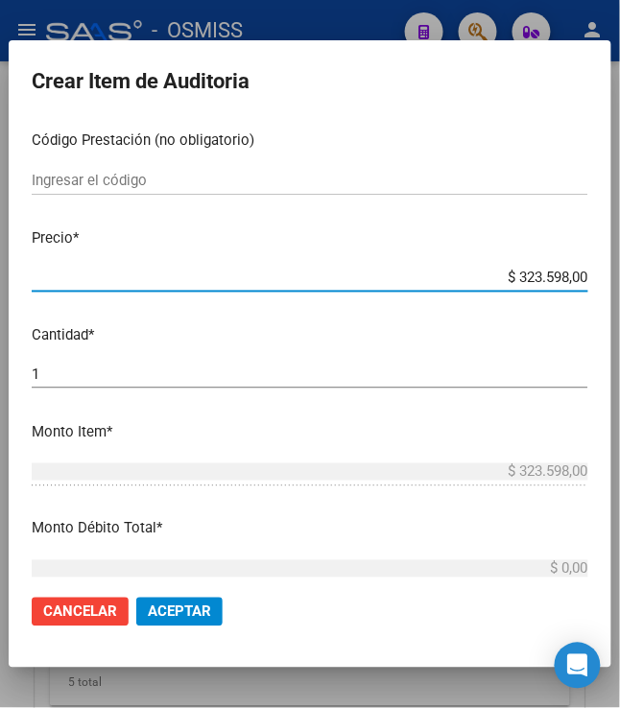
drag, startPoint x: 507, startPoint y: 559, endPoint x: 561, endPoint y: 522, distance: 65.0
click at [587, 559] on mat-dialog-content "26436915 Nro Documento 20264369151 CUIL Afiliado Activo Análisis Afiliado Prest…" at bounding box center [310, 349] width 603 height 461
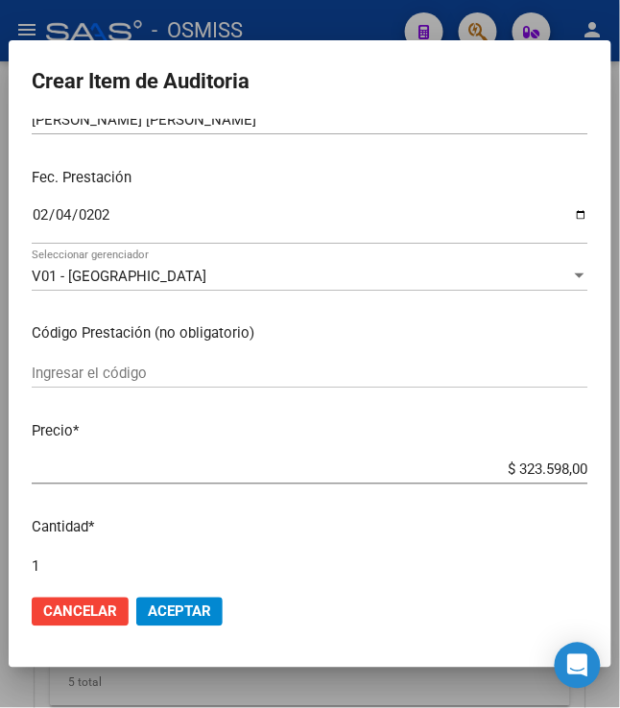
scroll to position [215, 0]
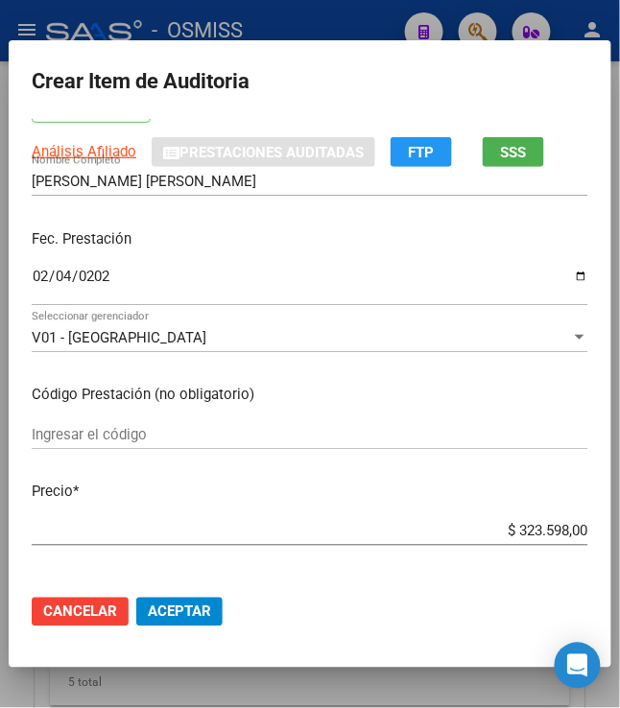
click at [520, 447] on mat-dialog-content "26436915 Nro Documento 20264369151 CUIL Afiliado Activo Análisis Afiliado Prest…" at bounding box center [310, 349] width 603 height 461
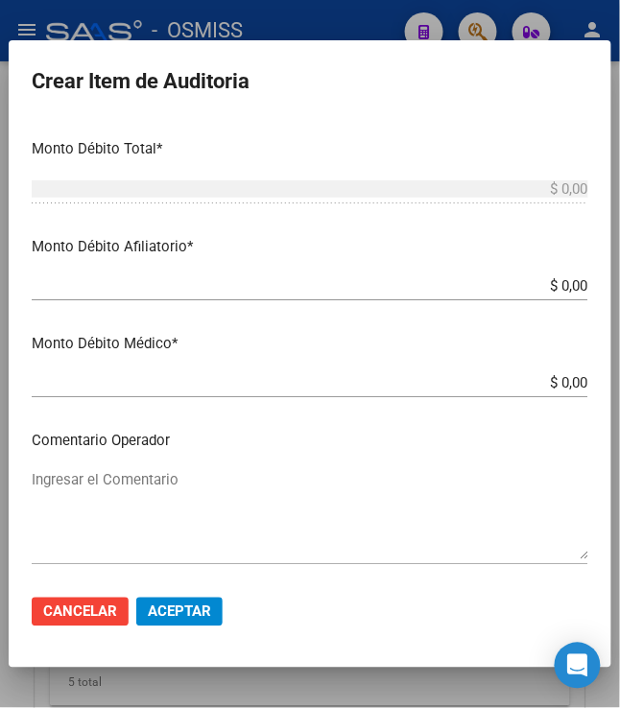
drag, startPoint x: 512, startPoint y: 554, endPoint x: 635, endPoint y: 595, distance: 129.6
click at [619, 595] on html "menu - OSMISS person Firma Express Padrón Padrón Ágil Análisis Afiliado Integra…" at bounding box center [310, 354] width 620 height 708
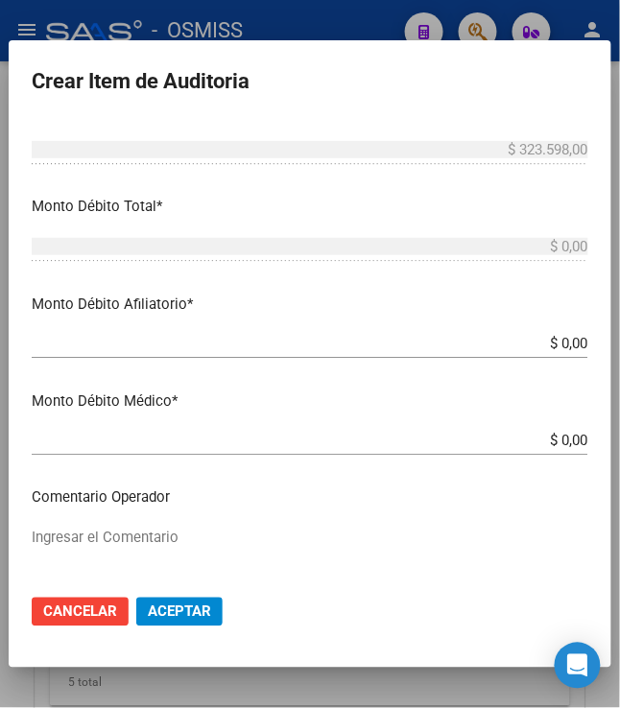
scroll to position [377, 0]
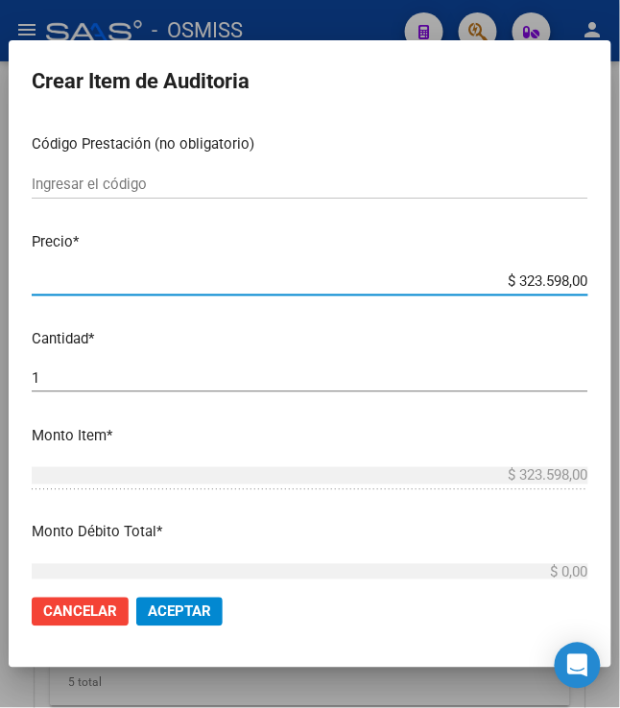
type input "$ 0,39"
type input "$ 3,99"
type input "$ 39,98"
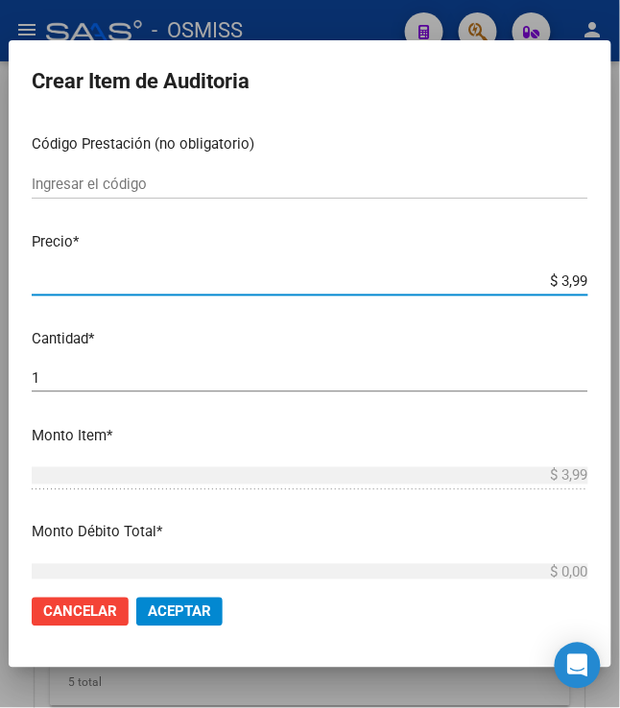
type input "$ 39,98"
type input "$ 399,80"
type input "$ 3.998,00"
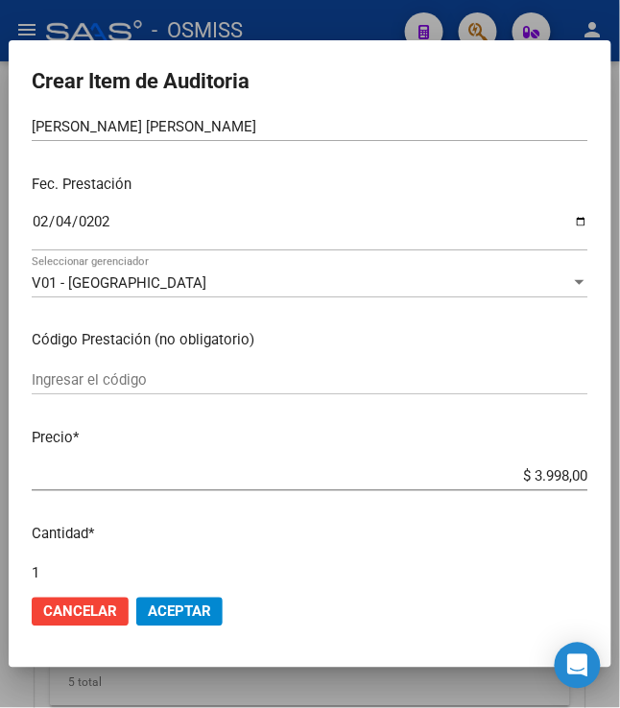
scroll to position [213, 0]
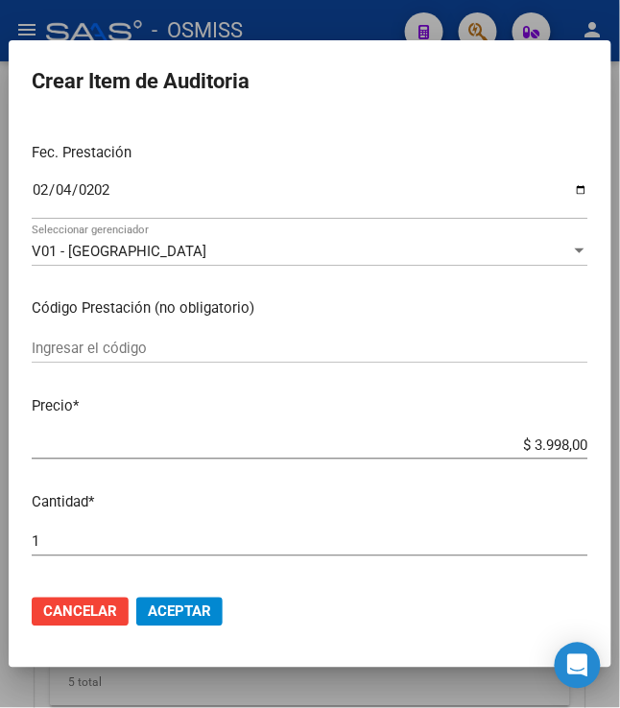
click at [184, 614] on span "Aceptar" at bounding box center [179, 612] width 63 height 17
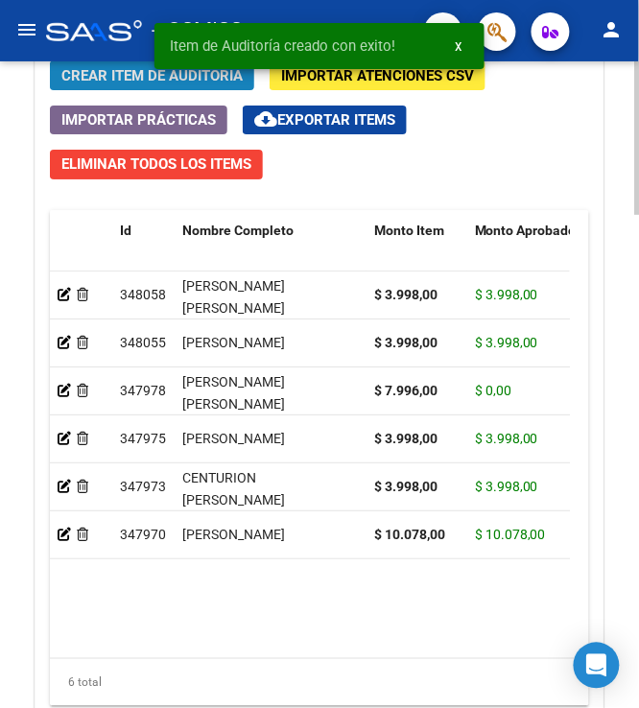
click at [108, 71] on span "Crear Item de Auditoria" at bounding box center [151, 75] width 181 height 17
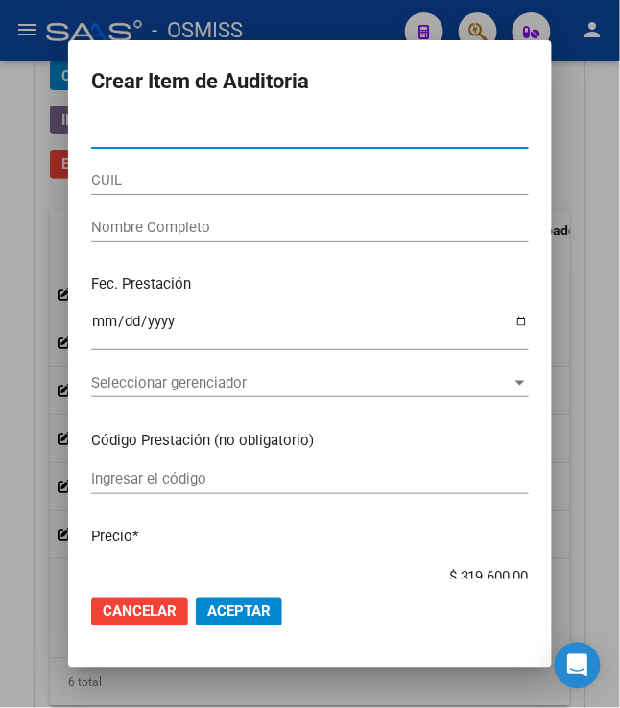
click at [142, 143] on div "Nro Documento" at bounding box center [310, 133] width 438 height 29
type input "33115564"
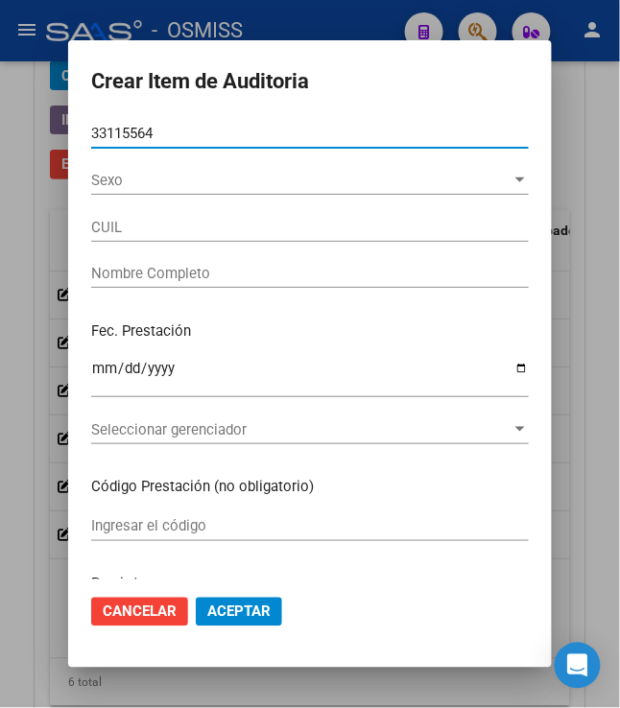
type input "27331155646"
type input "MENDIETA LUCIA YOLANDA"
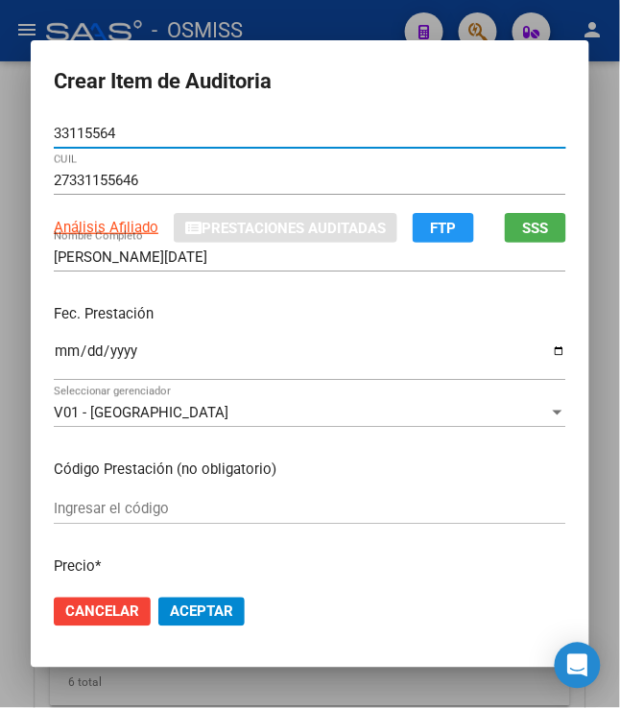
type input "33115564"
click at [55, 359] on input "Ingresar la fecha" at bounding box center [310, 359] width 513 height 31
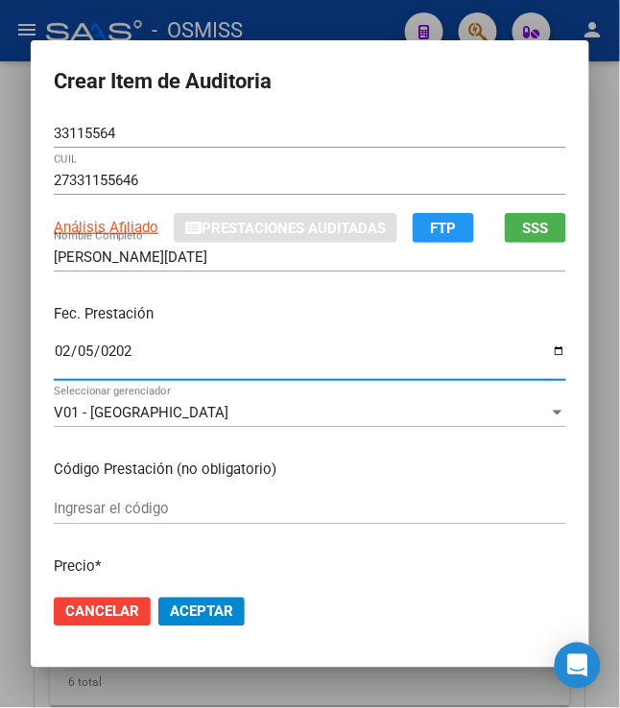
type input "2025-02-05"
click at [317, 307] on p "Fec. Prestación" at bounding box center [310, 314] width 513 height 22
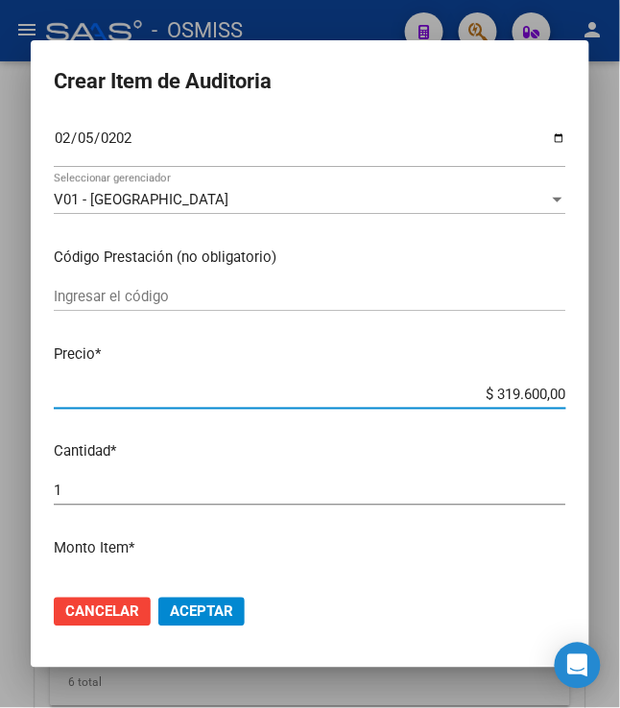
drag, startPoint x: 484, startPoint y: 394, endPoint x: 587, endPoint y: 420, distance: 107.1
click at [587, 420] on mat-dialog-content "33115564 Nro Documento 27331155646 CUIL Análisis Afiliado Prestaciones Auditada…" at bounding box center [310, 349] width 559 height 461
type input "$ 0,01"
type input "$ 0,13"
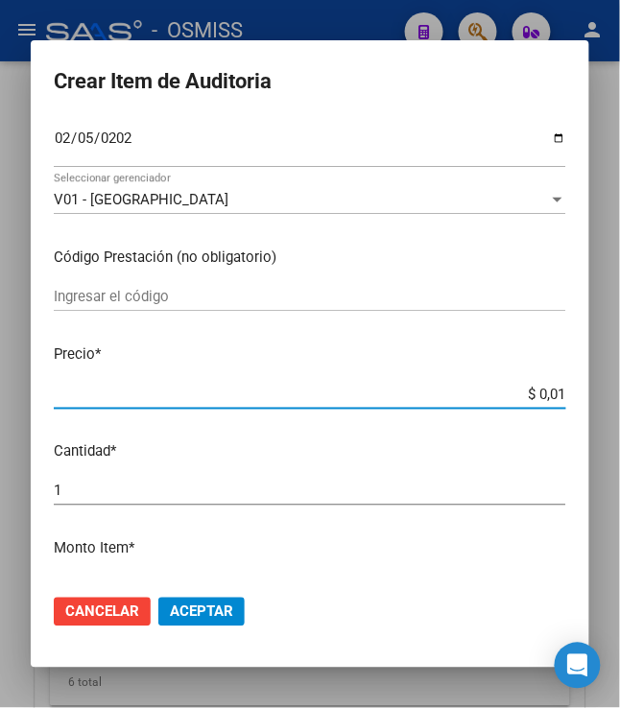
type input "$ 0,13"
type input "$ 1,35"
type input "$ 13,54"
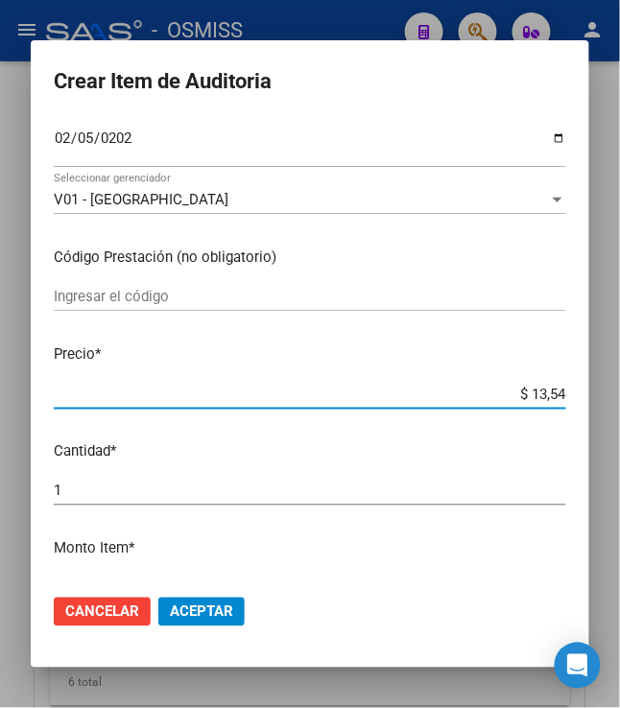
type input "$ 135,49"
type input "$ 1.354,90"
type input "$ 13.549,00"
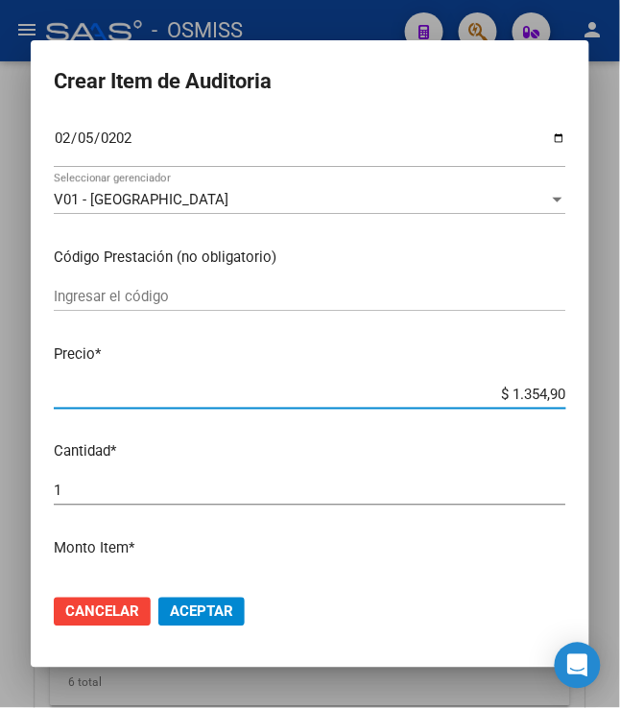
type input "$ 13.549,00"
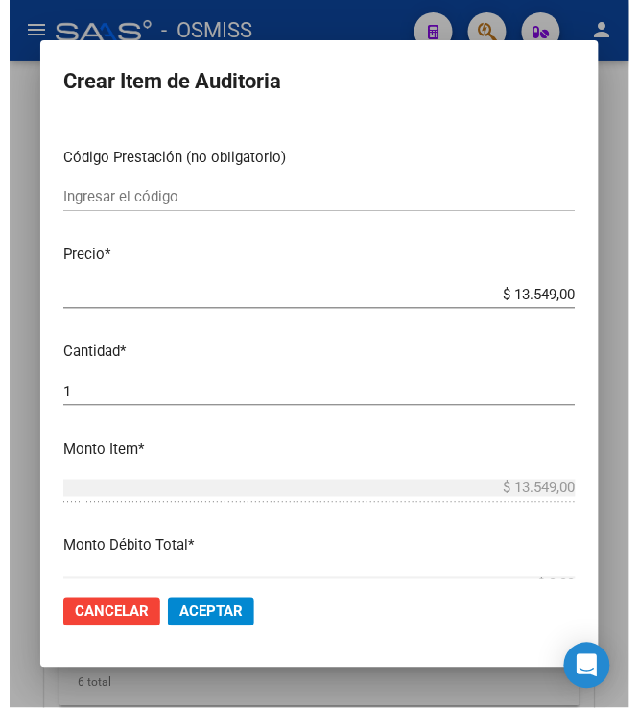
scroll to position [320, 0]
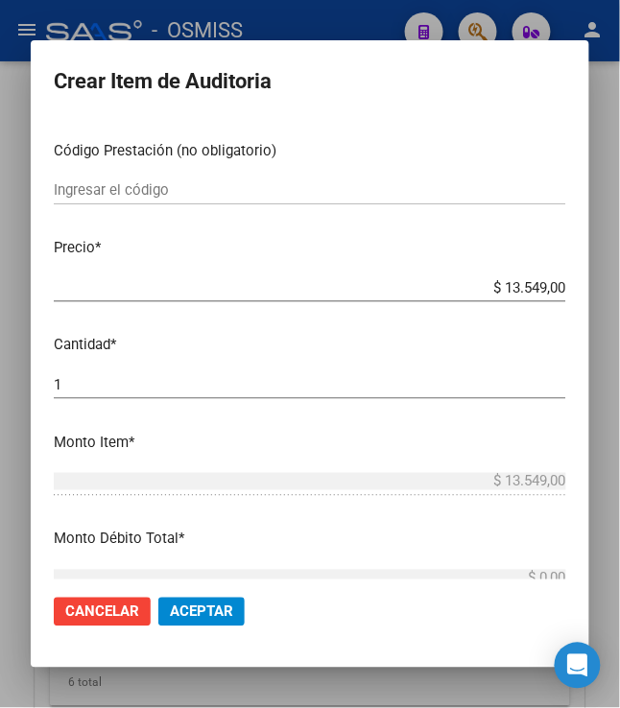
click at [200, 619] on span "Aceptar" at bounding box center [201, 612] width 63 height 17
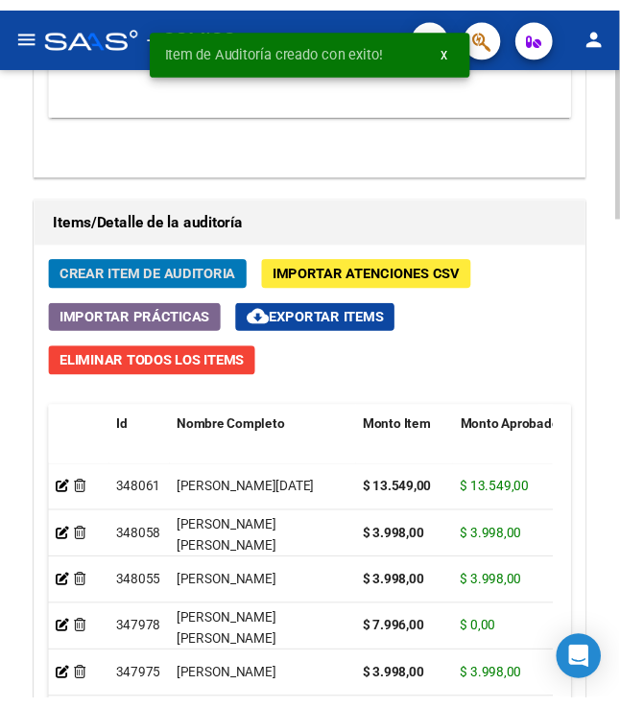
scroll to position [1672, 0]
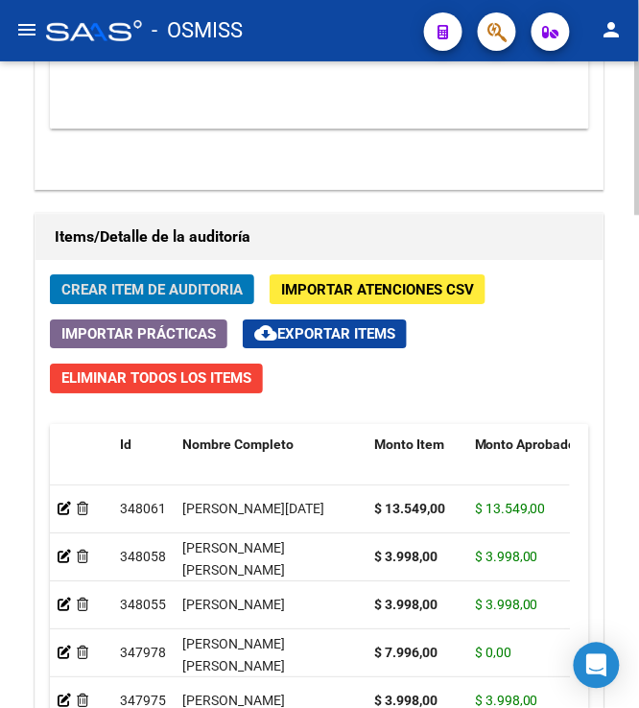
click at [138, 299] on span "Crear Item de Auditoria" at bounding box center [151, 289] width 181 height 17
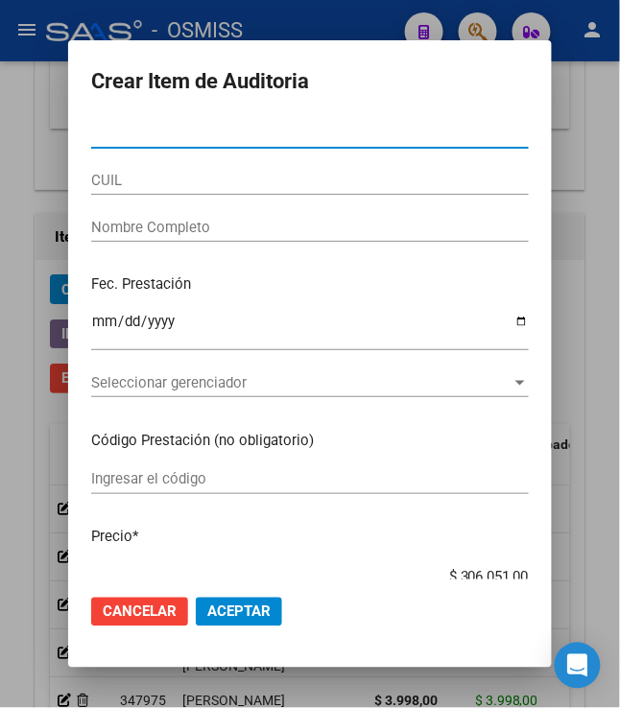
click at [120, 132] on input "Nro Documento" at bounding box center [310, 133] width 438 height 17
type input "34043950"
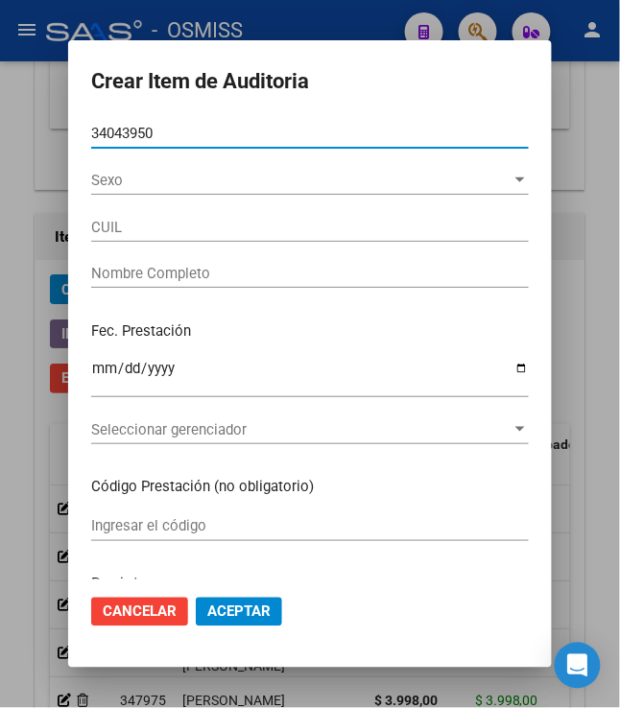
type input "27340439509"
type input "SANCHEZ, SILVINA SANDRA"
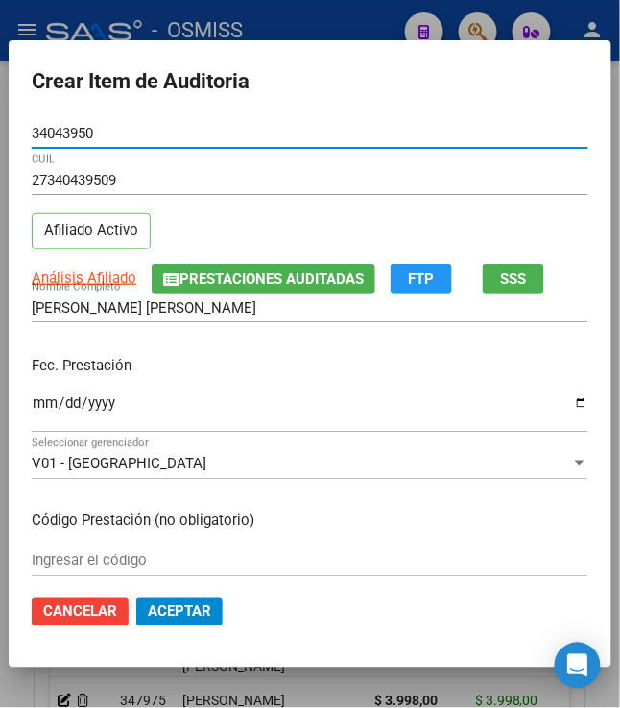
type input "34043950"
click at [32, 400] on input "Ingresar la fecha" at bounding box center [310, 410] width 557 height 31
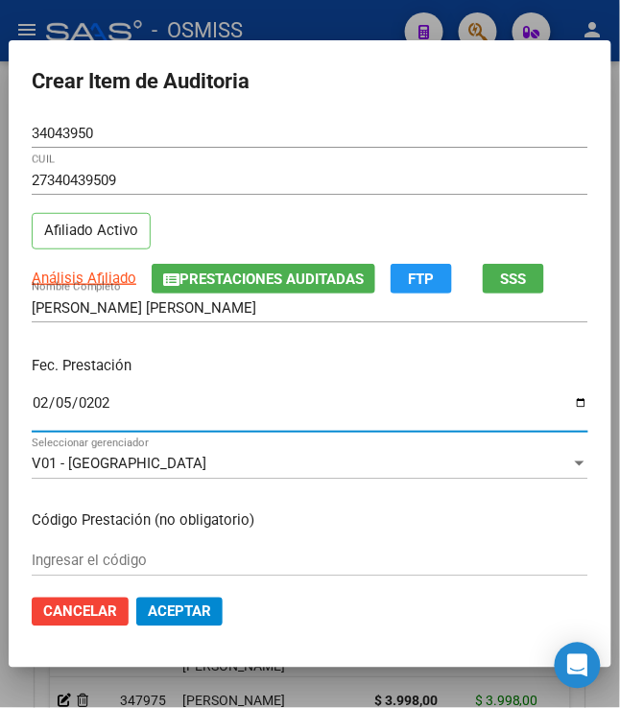
type input "2025-02-05"
click at [213, 381] on div "Fec. Prestación 2025-02-05 Ingresar la fecha" at bounding box center [310, 395] width 557 height 109
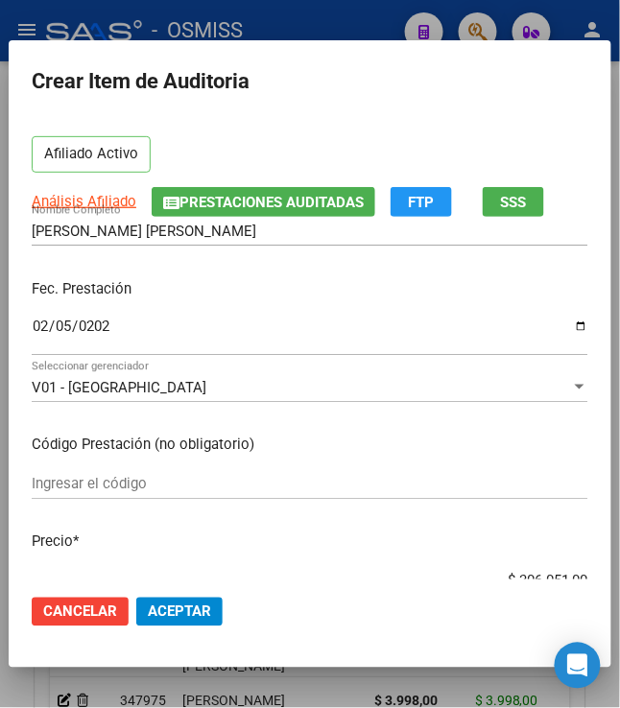
scroll to position [213, 0]
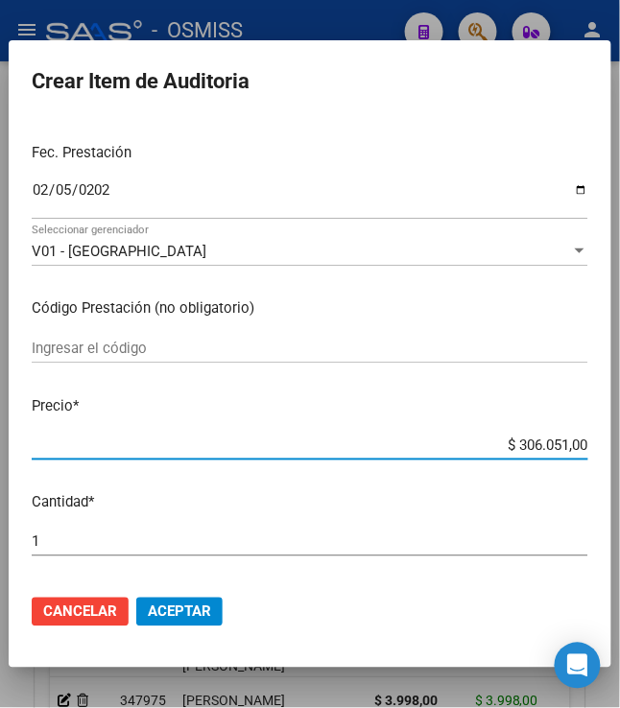
drag, startPoint x: 505, startPoint y: 443, endPoint x: 623, endPoint y: 462, distance: 119.5
click at [619, 462] on html "menu - OSMISS person Firma Express Padrón Padrón Ágil Análisis Afiliado Integra…" at bounding box center [310, 354] width 620 height 708
type input "$ 0,05"
type input "$ 0,52"
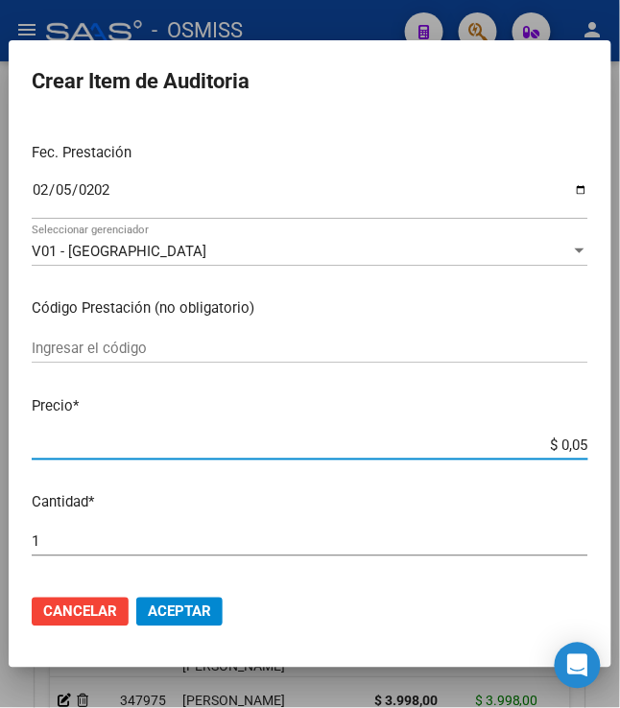
type input "$ 0,52"
type input "$ 5,28"
type input "$ 0,52"
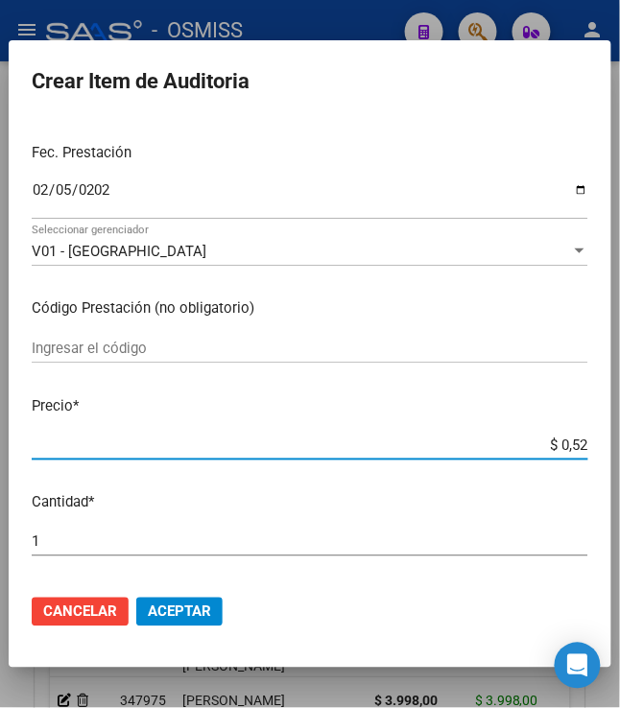
type input "$ 5,26"
type input "$ 52,65"
type input "$ 526,50"
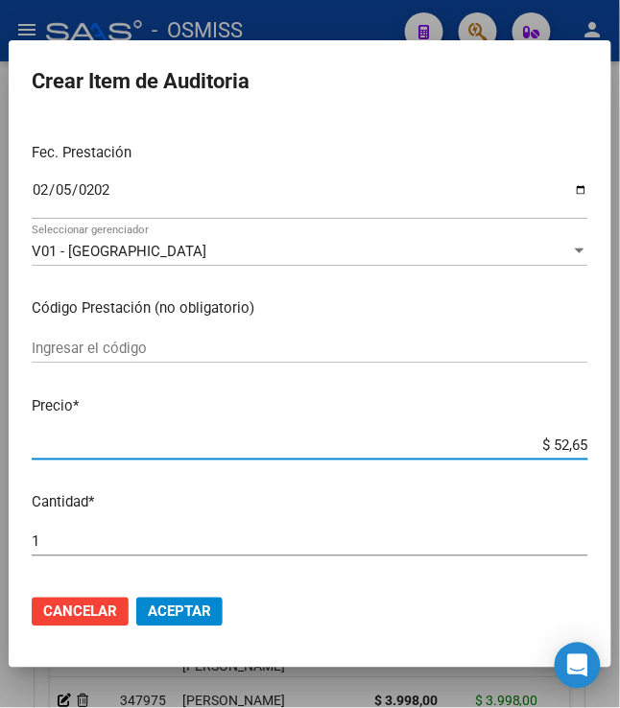
type input "$ 526,50"
type input "$ 5.265,00"
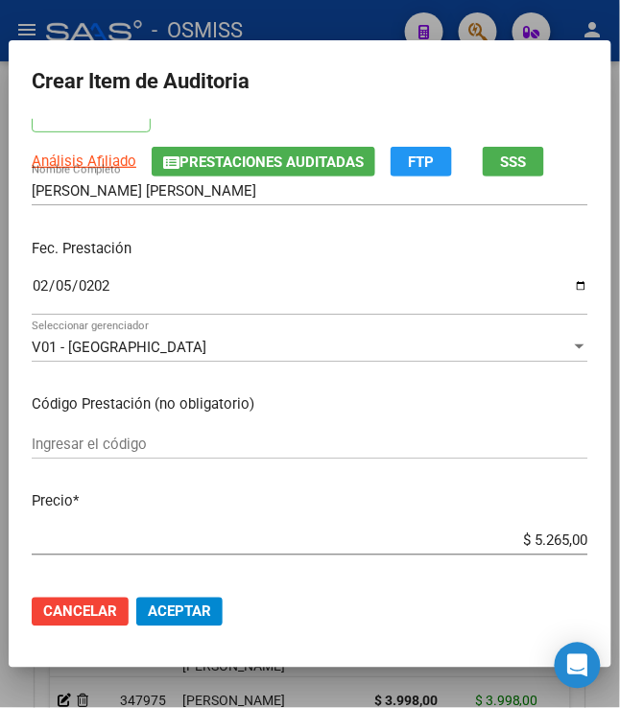
scroll to position [0, 0]
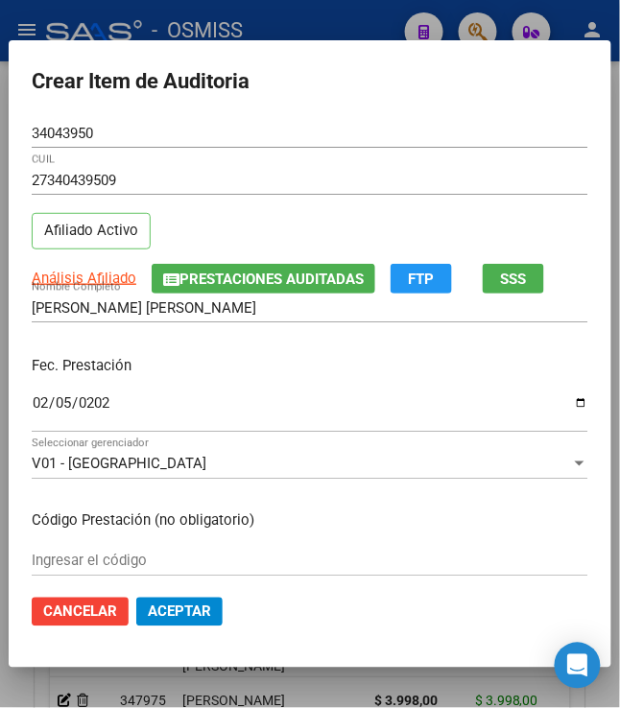
click at [267, 275] on span "Prestaciones Auditadas" at bounding box center [272, 279] width 184 height 17
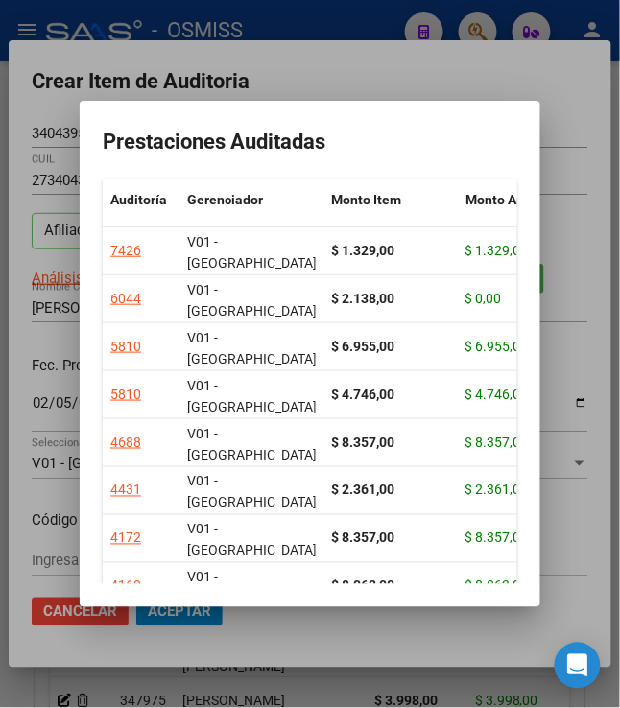
click at [453, 58] on div at bounding box center [310, 354] width 620 height 708
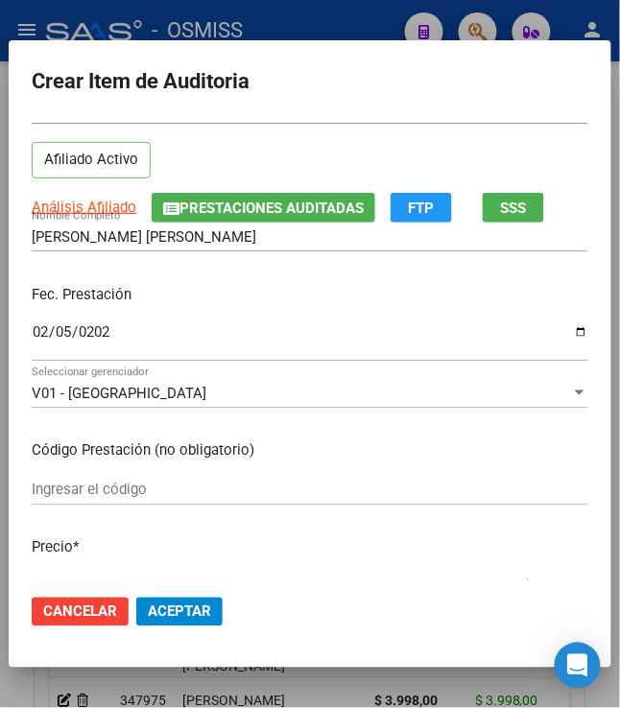
scroll to position [106, 0]
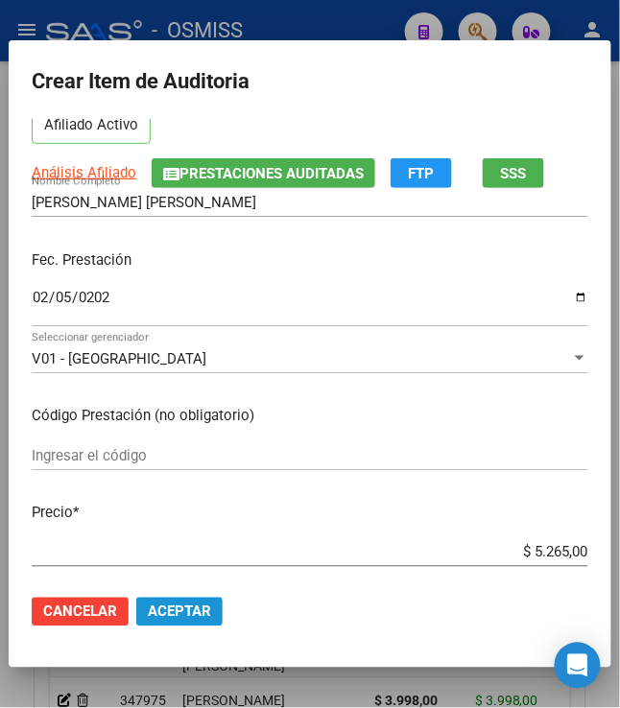
click at [184, 619] on span "Aceptar" at bounding box center [179, 612] width 63 height 17
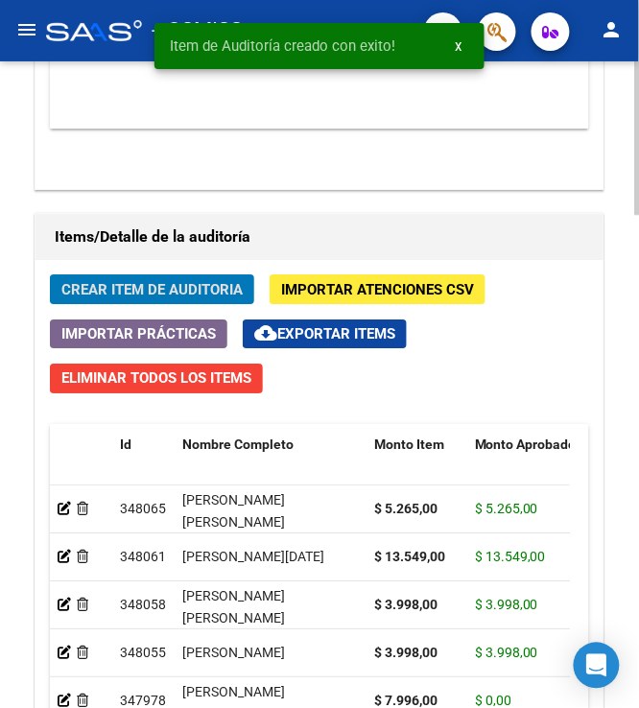
click at [123, 293] on span "Crear Item de Auditoria" at bounding box center [151, 289] width 181 height 17
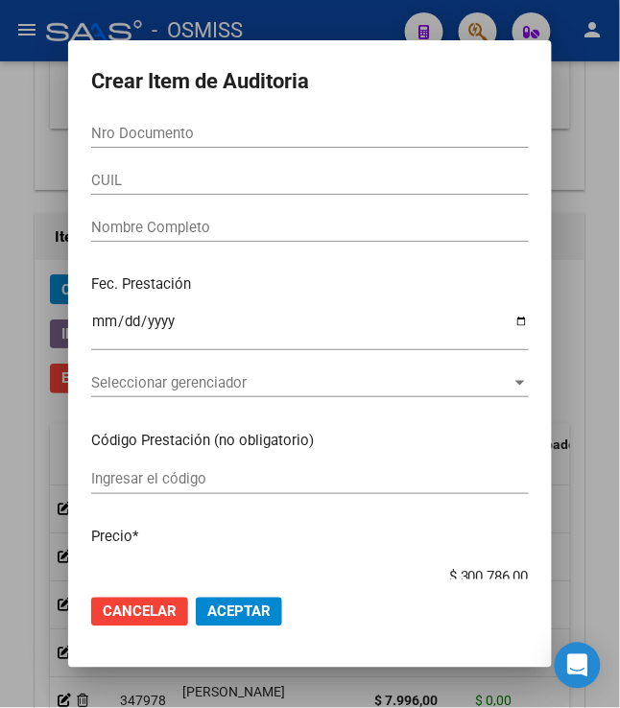
click at [102, 139] on input "Nro Documento" at bounding box center [310, 133] width 438 height 17
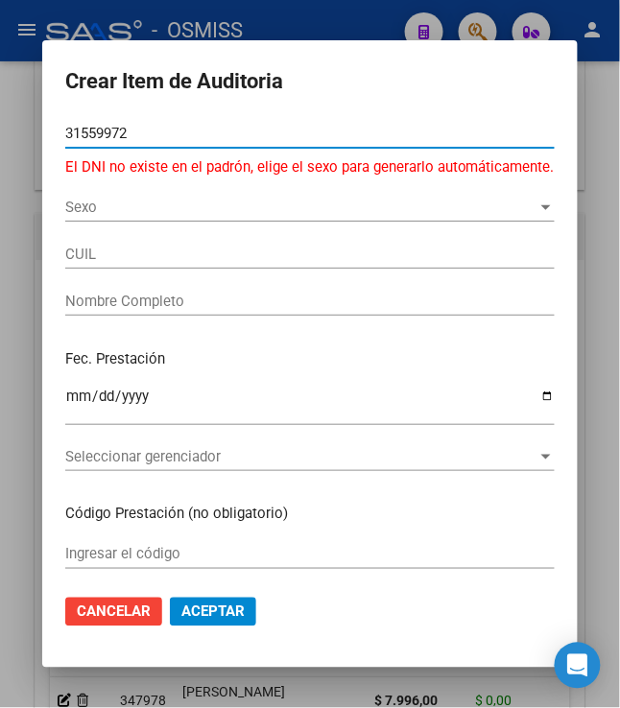
click at [205, 136] on input "31559972" at bounding box center [310, 133] width 490 height 17
type input "31553972"
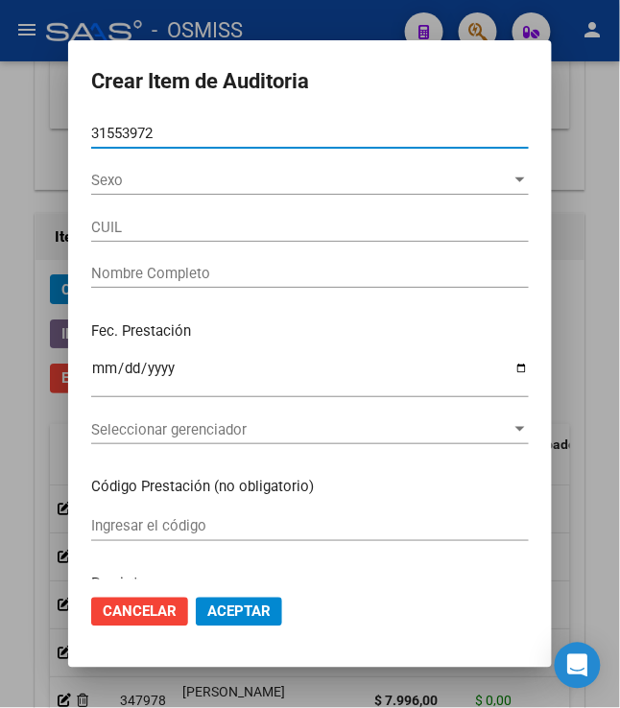
type input "20315539723"
type input "PEREZ ANGEL ESTEBAN"
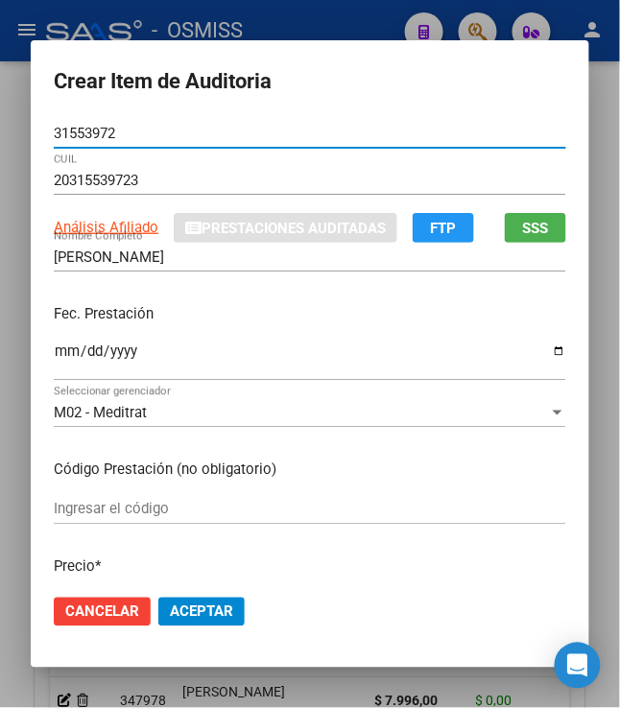
type input "31553972"
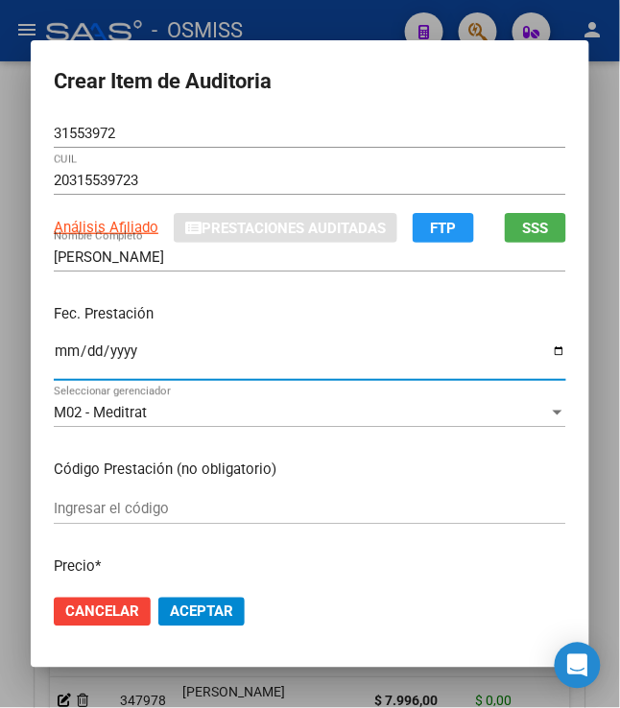
click at [54, 355] on input "Ingresar la fecha" at bounding box center [310, 359] width 513 height 31
type input "2025-02-05"
click at [292, 284] on div "PEREZ ANGEL ESTEBAN Nombre Completo" at bounding box center [310, 266] width 513 height 47
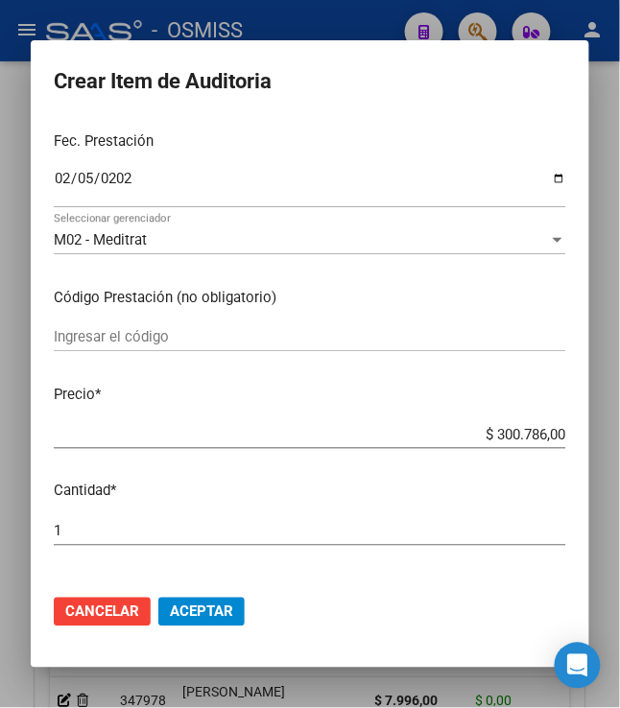
scroll to position [213, 0]
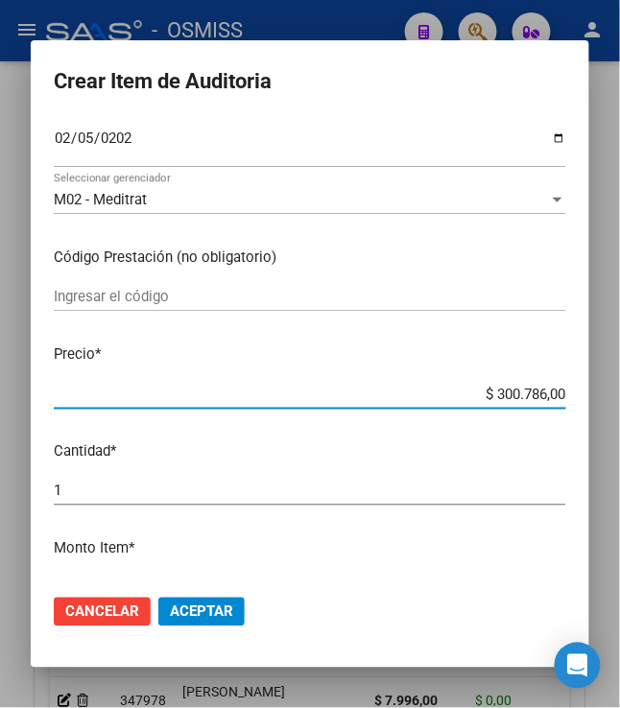
drag, startPoint x: 491, startPoint y: 393, endPoint x: 607, endPoint y: 390, distance: 115.2
click at [607, 390] on div "Crear Item de Auditoria 31553972 Nro Documento 20315539723 CUIL Análisis Afilia…" at bounding box center [310, 354] width 620 height 708
type input "$ 0,39"
type input "$ 3,99"
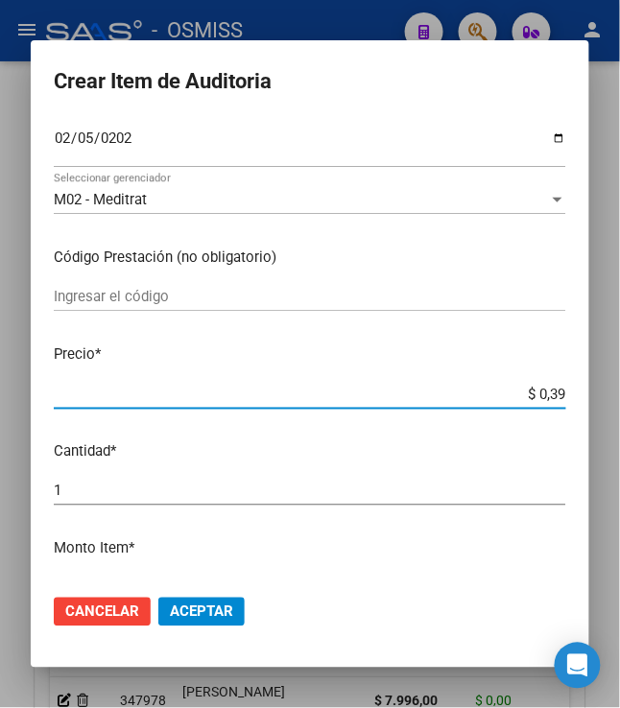
type input "$ 3,99"
type input "$ 39,98"
type input "$ 399,80"
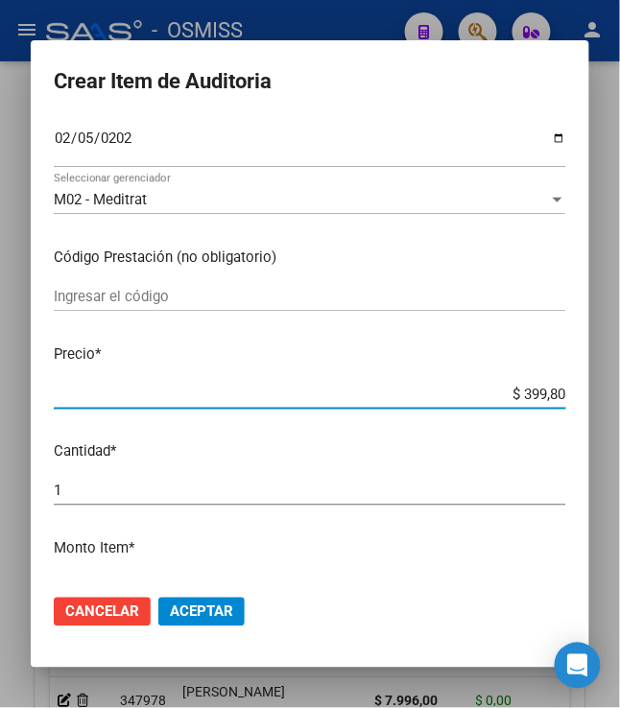
type input "$ 3.998,00"
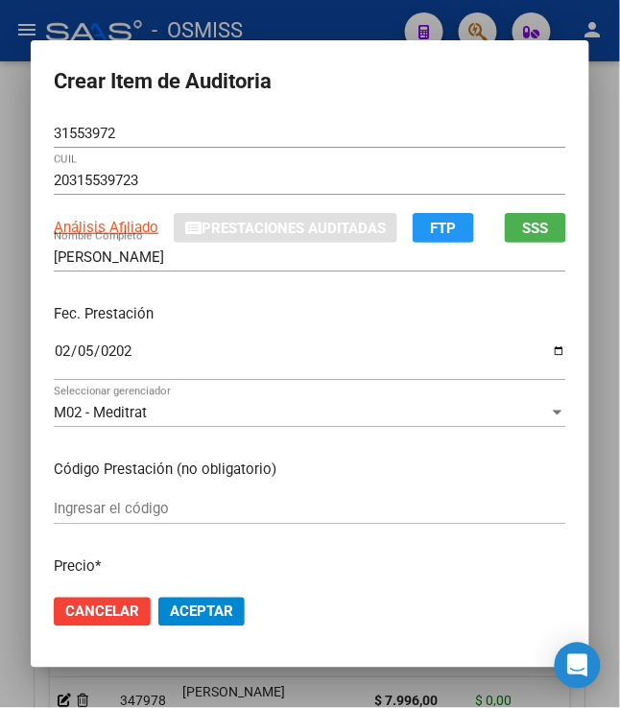
click at [259, 112] on form "Crear Item de Auditoria 31553972 Nro Documento 20315539723 CUIL Análisis Afilia…" at bounding box center [310, 354] width 513 height 582
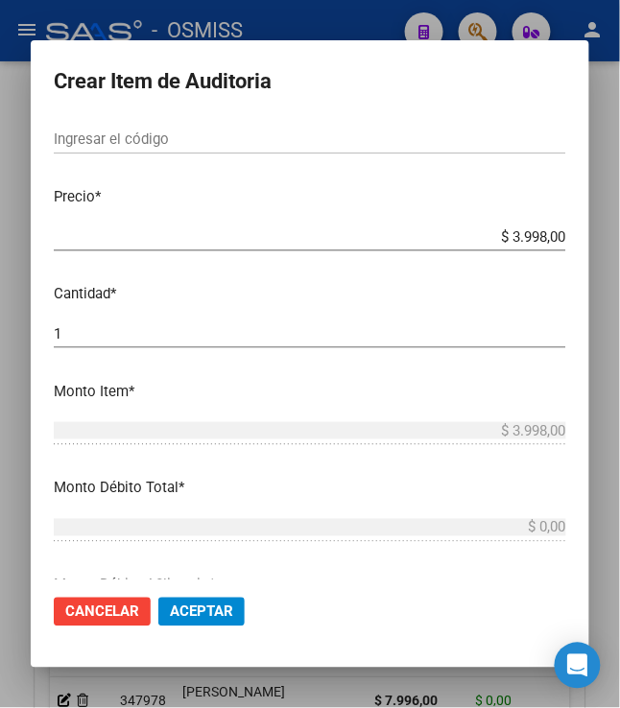
scroll to position [426, 0]
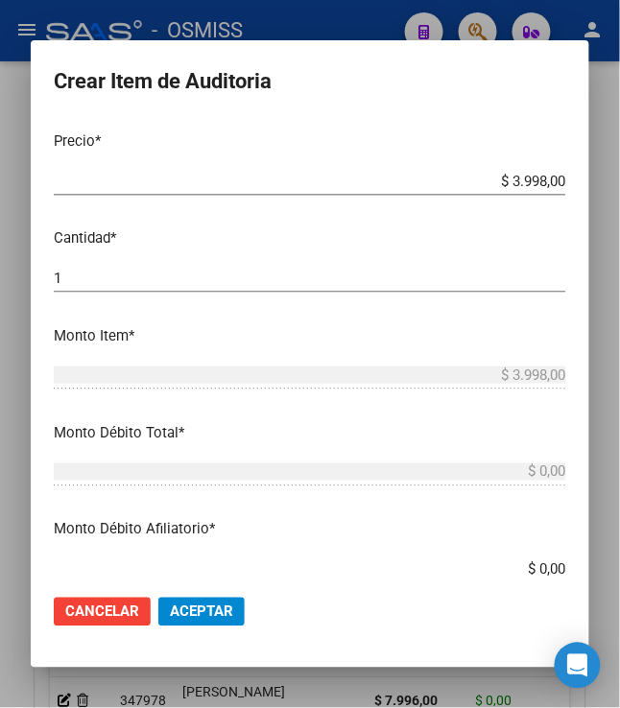
click at [213, 611] on span "Aceptar" at bounding box center [201, 612] width 63 height 17
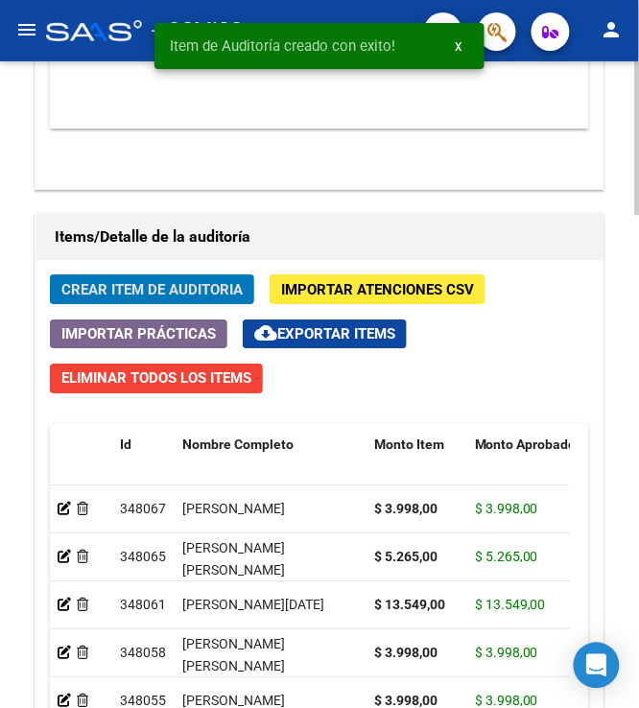
click at [116, 296] on span "Crear Item de Auditoria" at bounding box center [151, 289] width 181 height 17
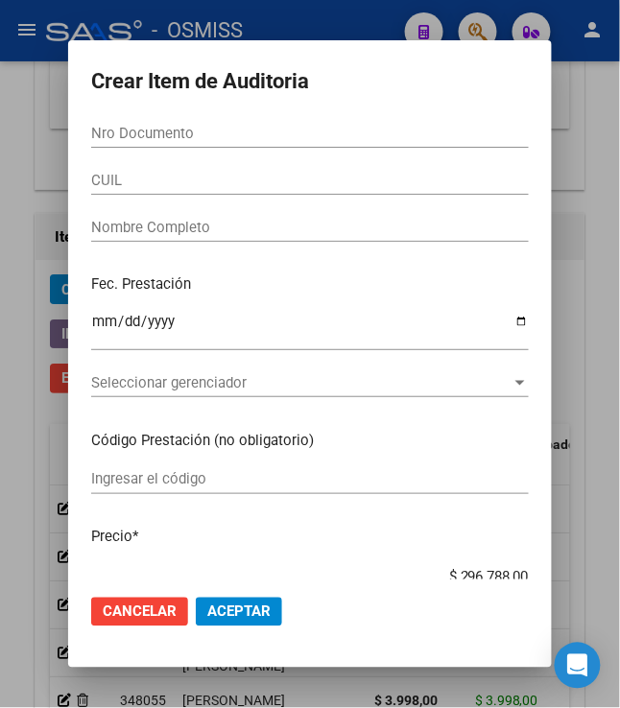
click at [109, 127] on input "Nro Documento" at bounding box center [310, 133] width 438 height 17
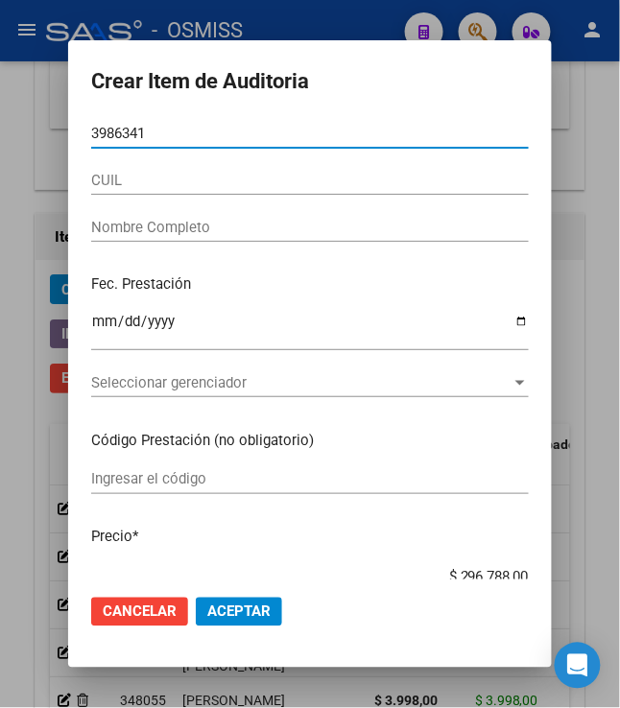
type input "39863415"
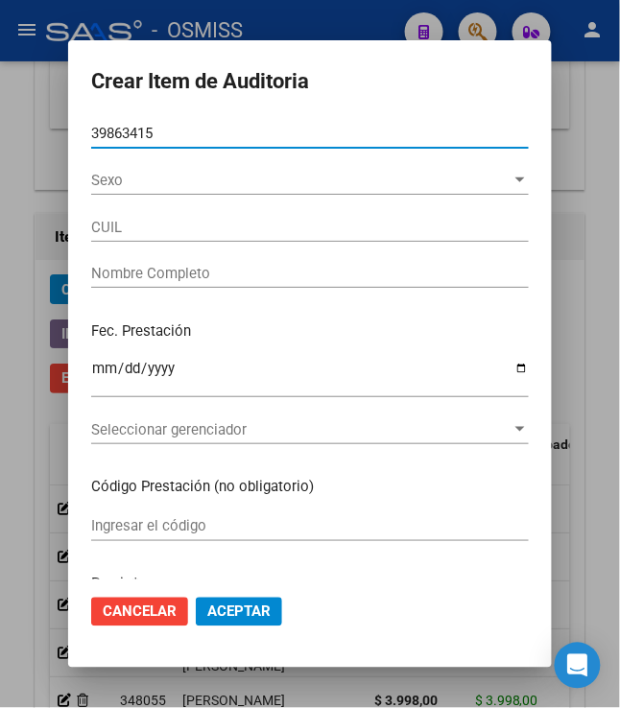
type input "27398634158"
type input "BARRIENTOS MIRTHA ALEJANDRA"
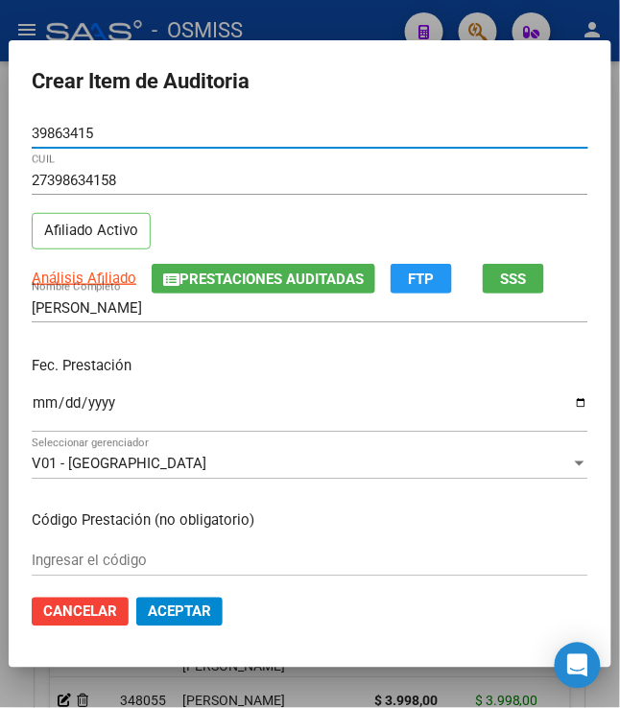
type input "39863415"
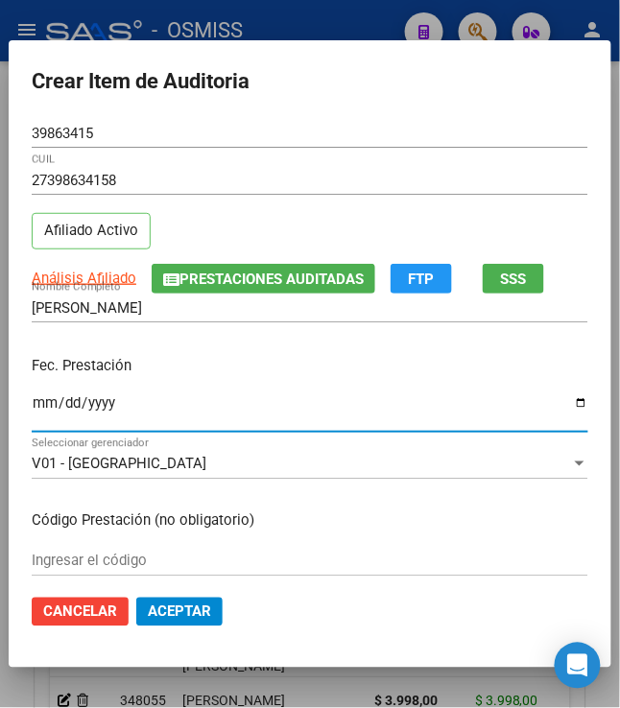
click at [35, 416] on input "Ingresar la fecha" at bounding box center [310, 410] width 557 height 31
type input "2025-02-05"
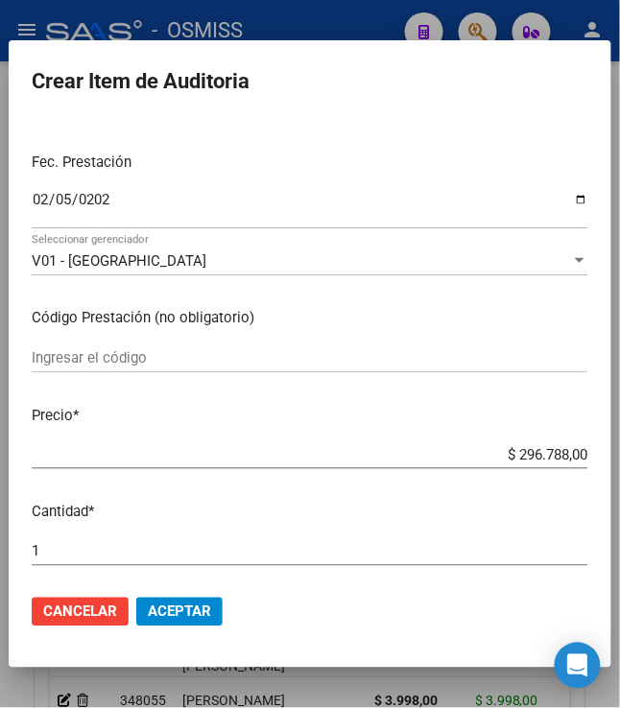
scroll to position [213, 0]
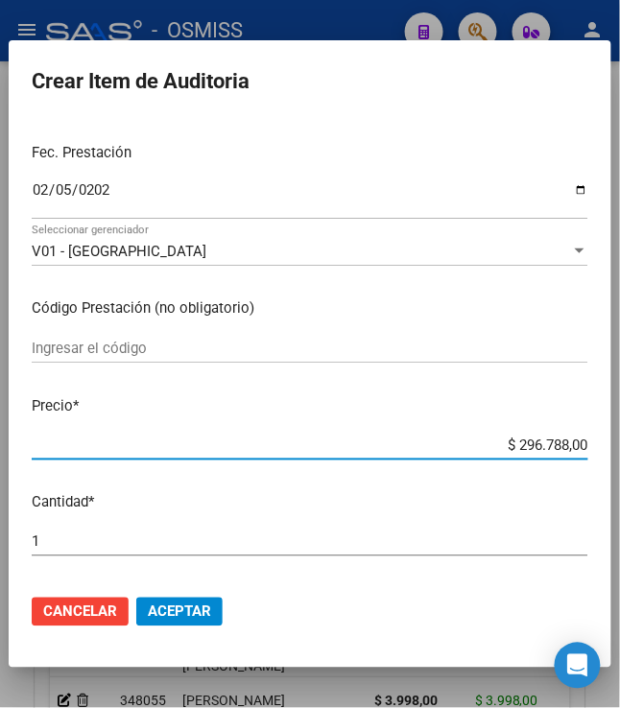
drag, startPoint x: 505, startPoint y: 446, endPoint x: 608, endPoint y: 476, distance: 106.9
click at [619, 474] on html "menu - OSMISS person Firma Express Padrón Padrón Ágil Análisis Afiliado Integra…" at bounding box center [310, 354] width 620 height 708
type input "$ 0,01"
type input "$ 0,12"
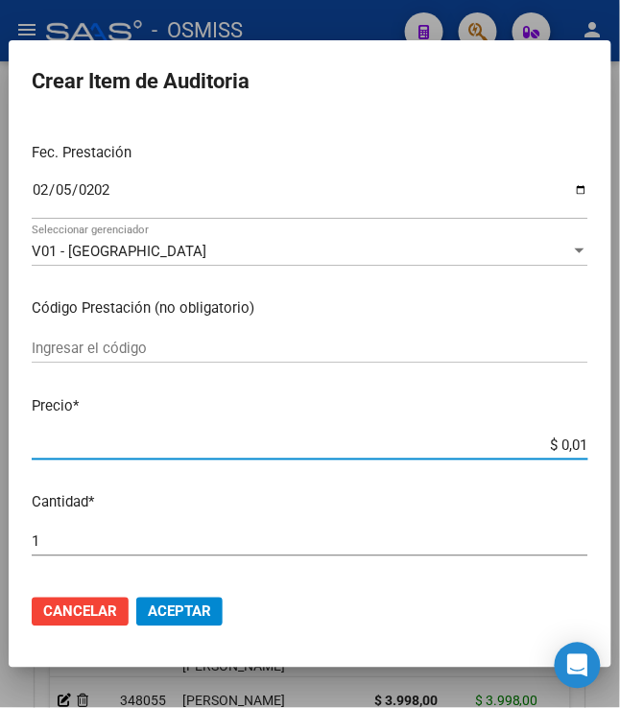
type input "$ 0,12"
type input "$ 1,26"
type input "$ 12,67"
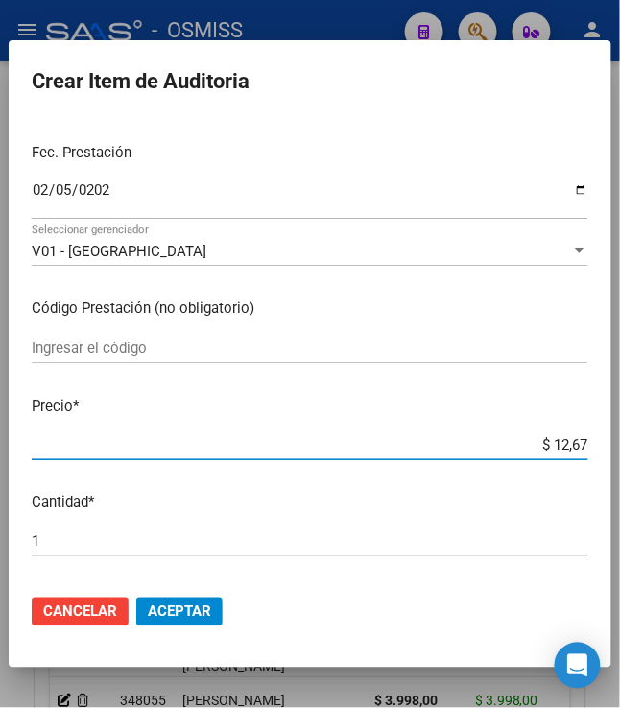
type input "$ 126,70"
type input "$ 1.267,00"
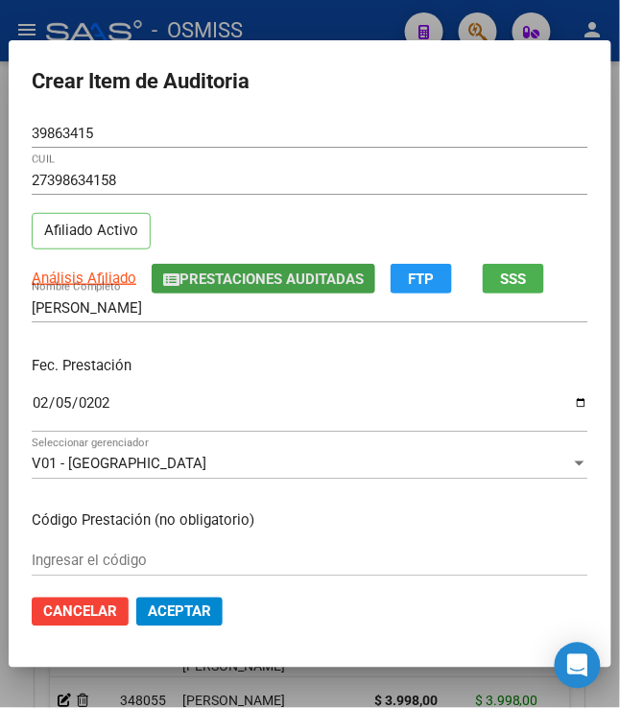
click at [184, 289] on button "Prestaciones Auditadas" at bounding box center [264, 279] width 224 height 30
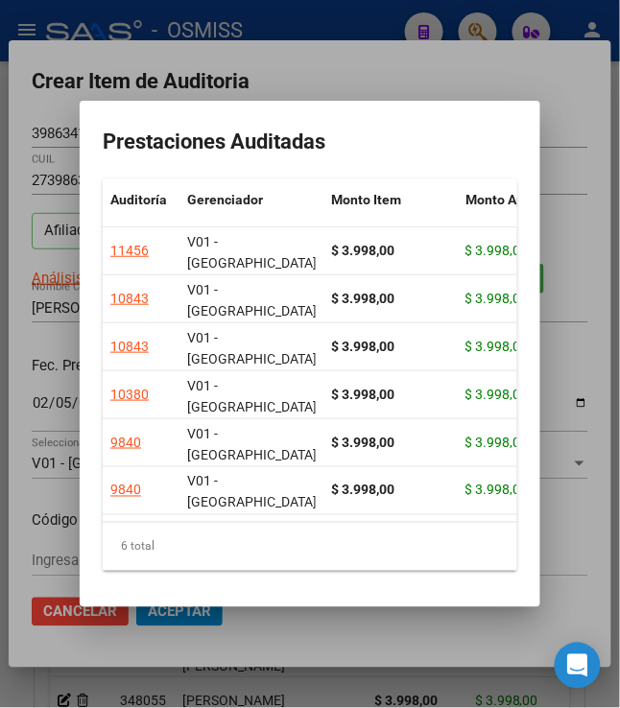
click at [298, 62] on div at bounding box center [310, 354] width 620 height 708
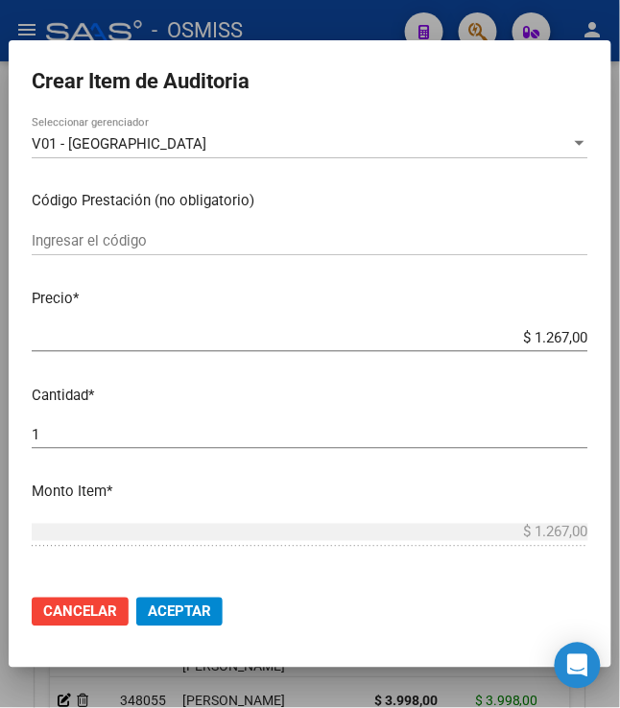
scroll to position [426, 0]
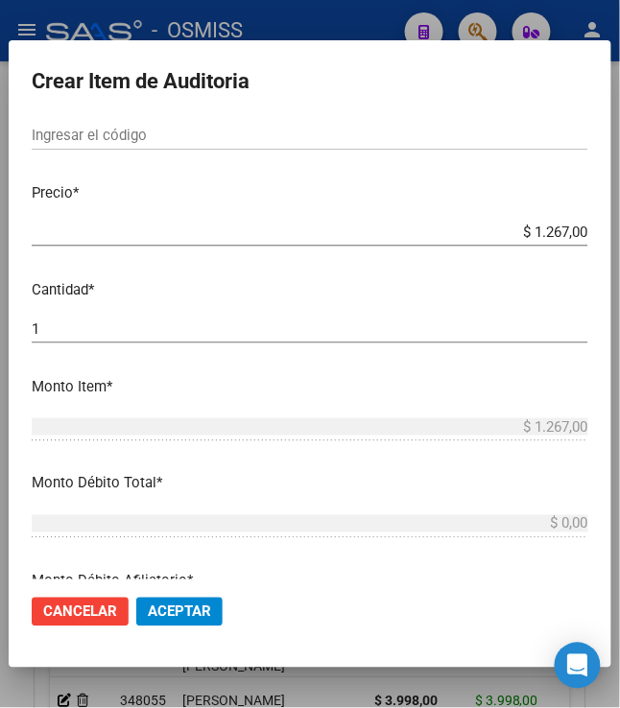
click at [175, 618] on span "Aceptar" at bounding box center [179, 612] width 63 height 17
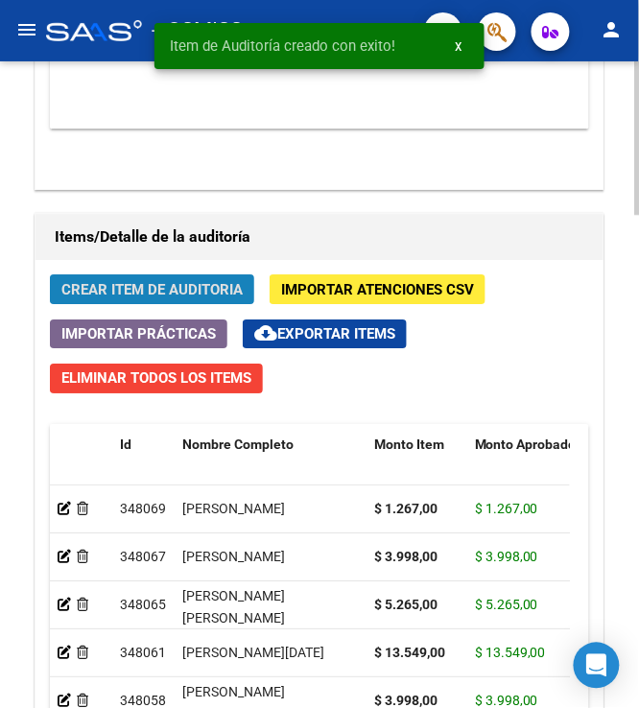
click at [102, 299] on span "Crear Item de Auditoria" at bounding box center [151, 289] width 181 height 17
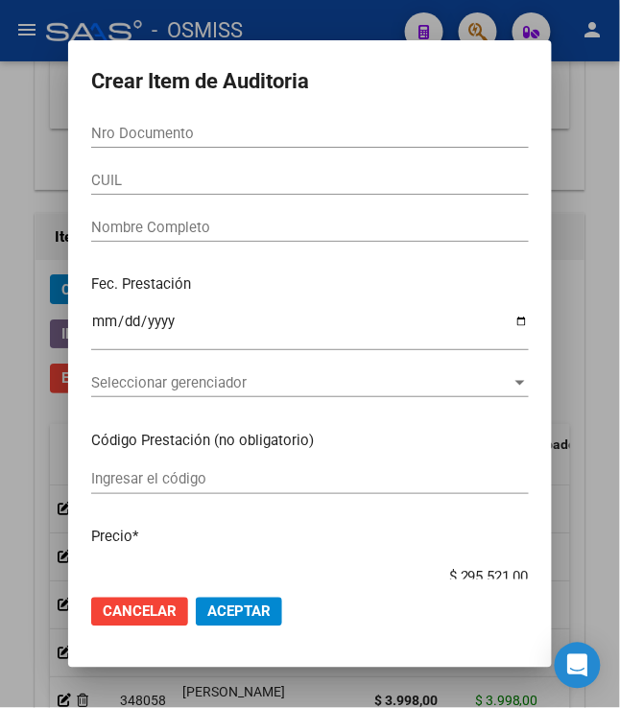
click at [117, 128] on input "Nro Documento" at bounding box center [310, 133] width 438 height 17
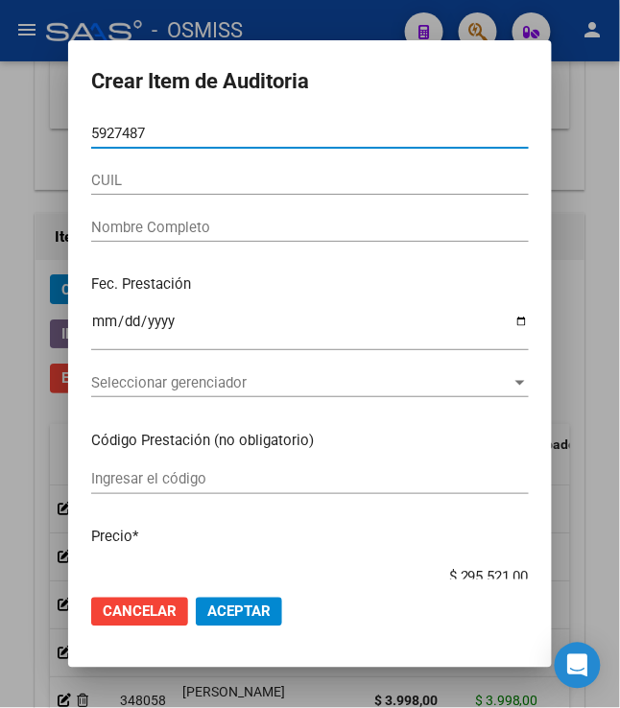
type input "59274876"
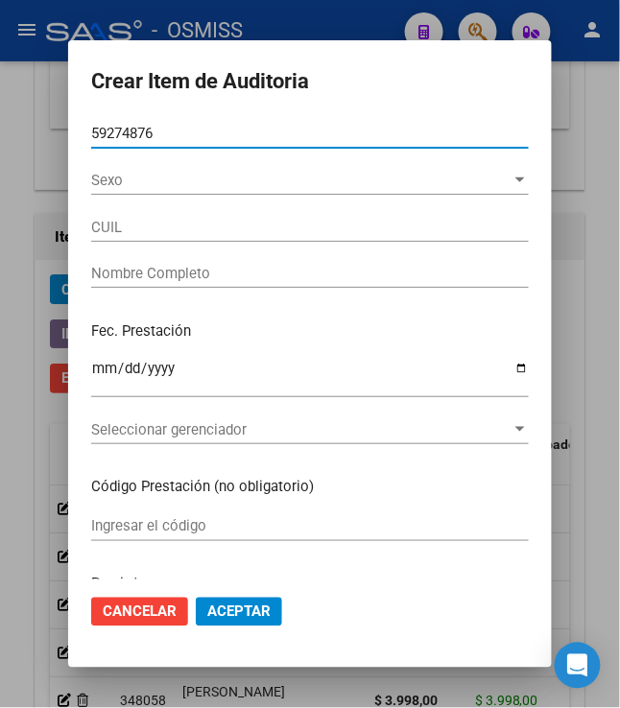
type input "20592748763"
type input "GOMEZ MAXIMO LUCIANO"
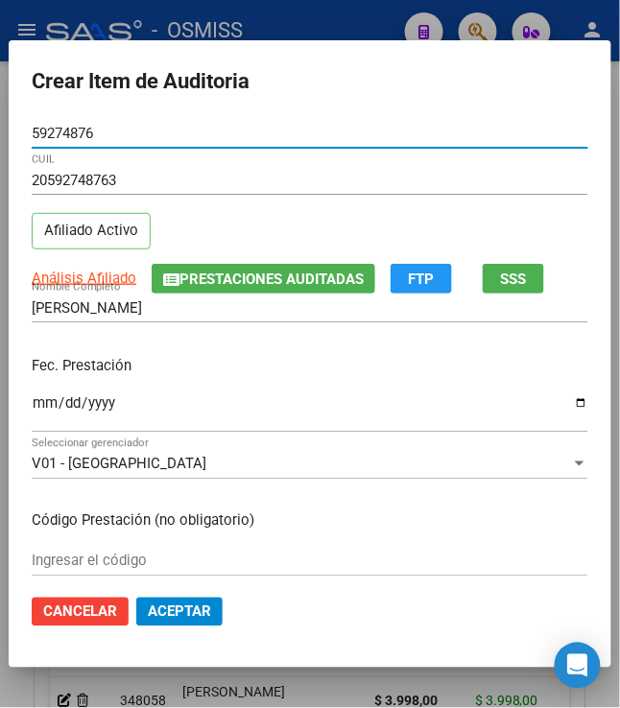
type input "59274876"
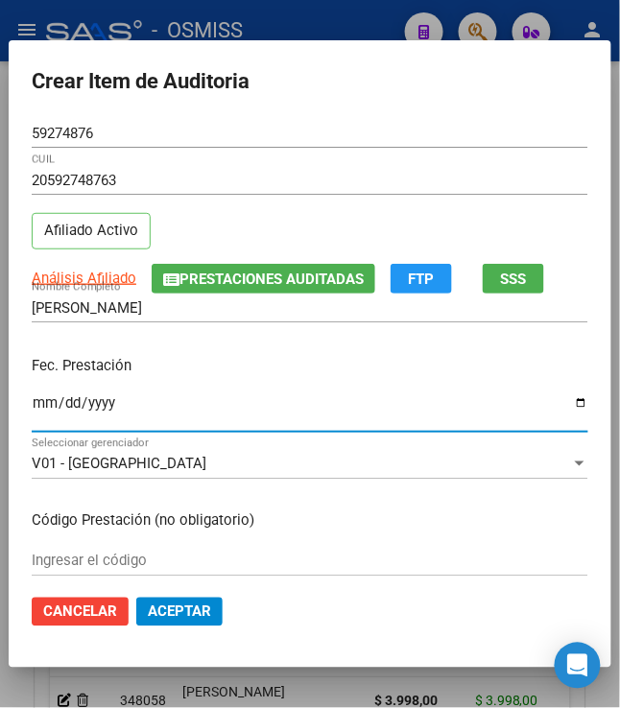
click at [32, 405] on input "Ingresar la fecha" at bounding box center [310, 410] width 557 height 31
type input "2025-02-06"
click at [247, 374] on p "Fec. Prestación" at bounding box center [310, 366] width 557 height 22
click at [449, 355] on p "Fec. Prestación" at bounding box center [310, 366] width 557 height 22
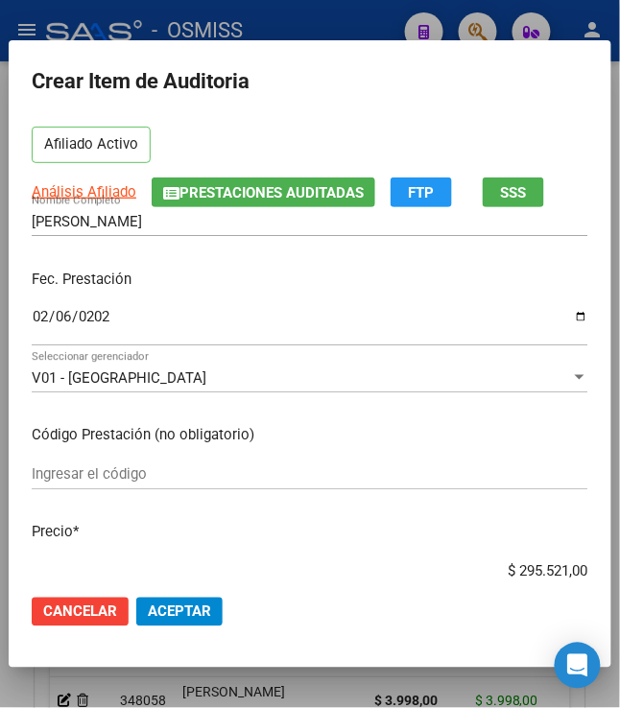
scroll to position [213, 0]
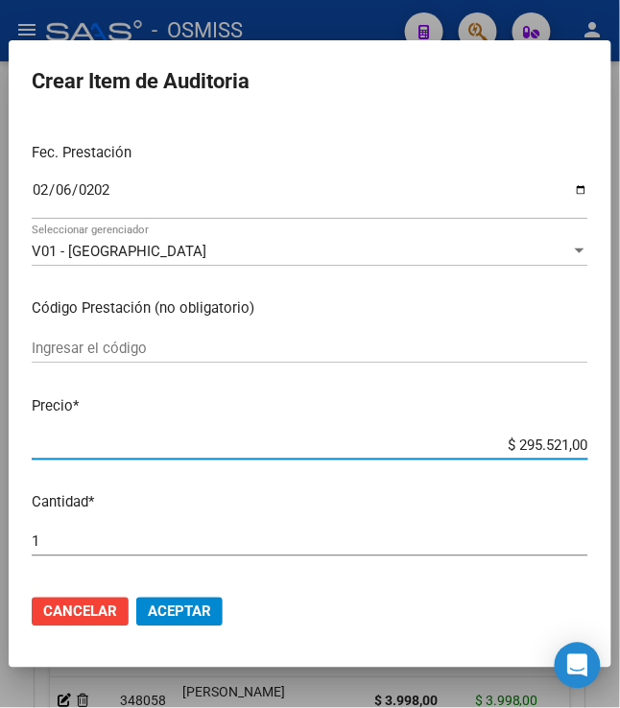
drag, startPoint x: 509, startPoint y: 445, endPoint x: 623, endPoint y: 454, distance: 114.6
click at [619, 454] on html "menu - OSMISS person Firma Express Padrón Padrón Ágil Análisis Afiliado Integra…" at bounding box center [310, 354] width 620 height 708
type input "$ 0,03"
type input "$ 0,39"
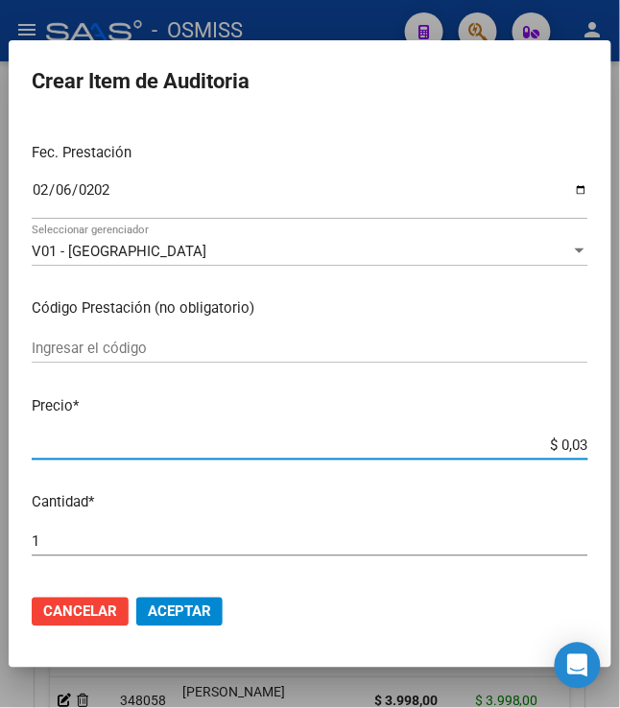
type input "$ 0,39"
type input "$ 3,99"
type input "$ 39,98"
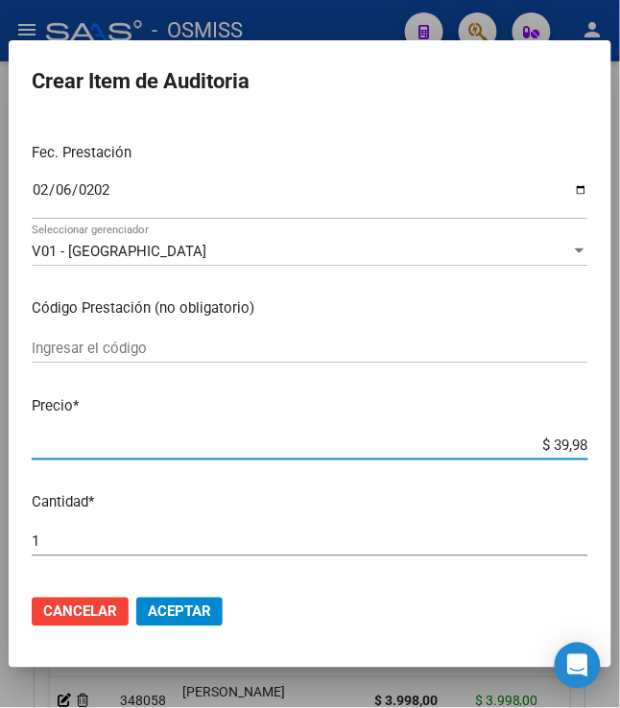
type input "$ 399,80"
type input "$ 3.998,00"
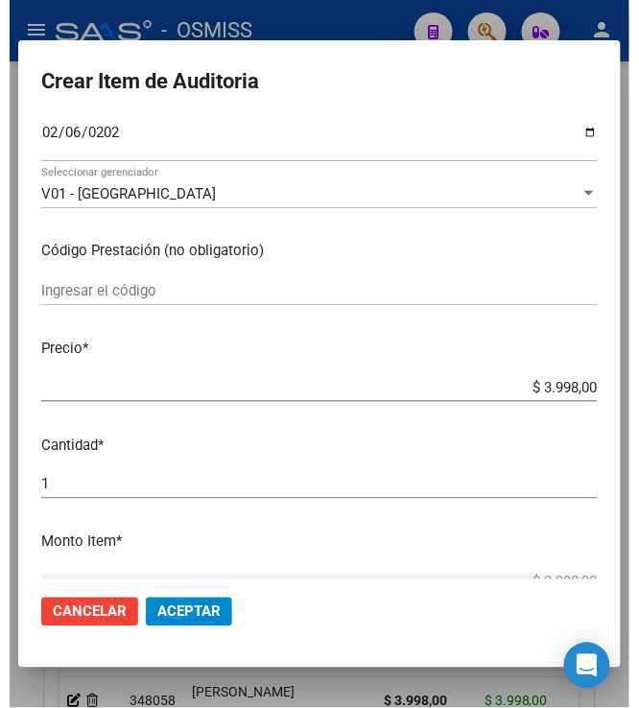
scroll to position [320, 0]
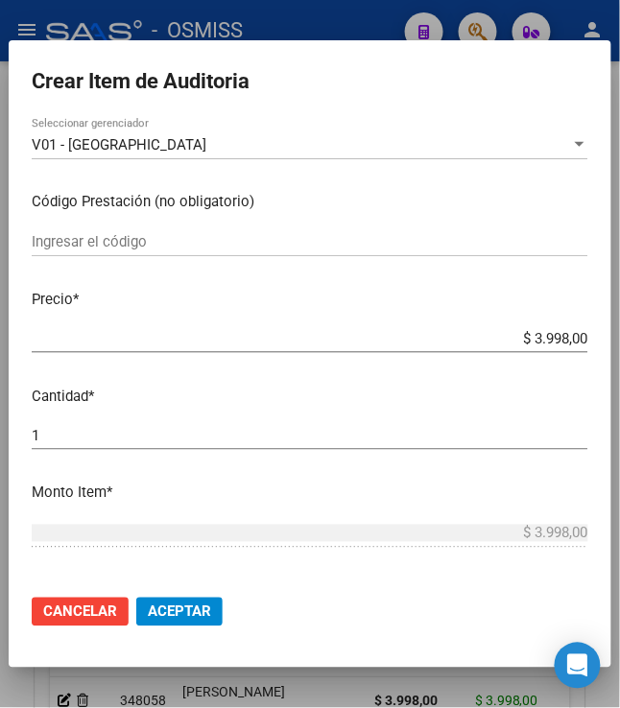
click at [196, 624] on button "Aceptar" at bounding box center [179, 612] width 86 height 29
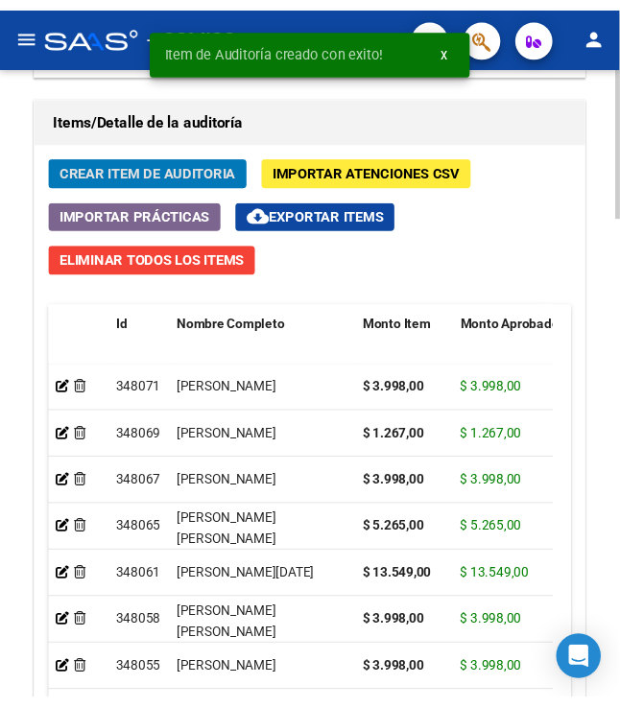
scroll to position [1780, 0]
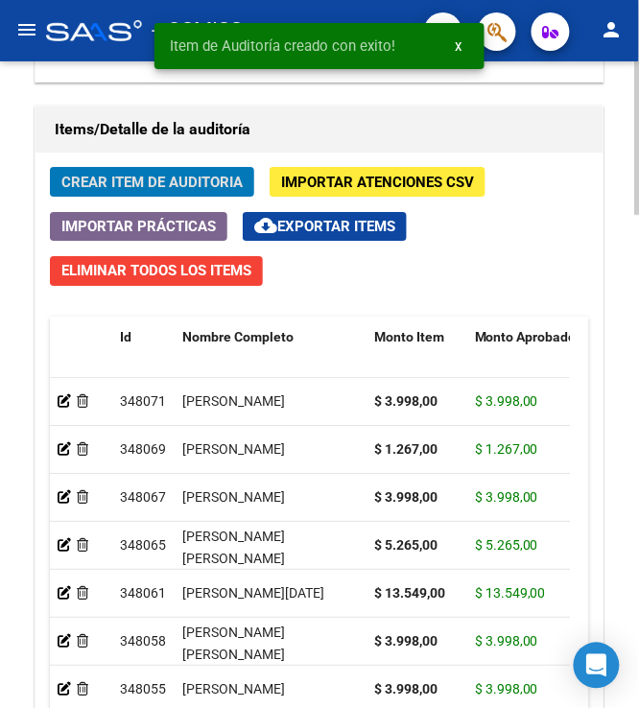
click at [215, 188] on span "Crear Item de Auditoria" at bounding box center [151, 182] width 181 height 17
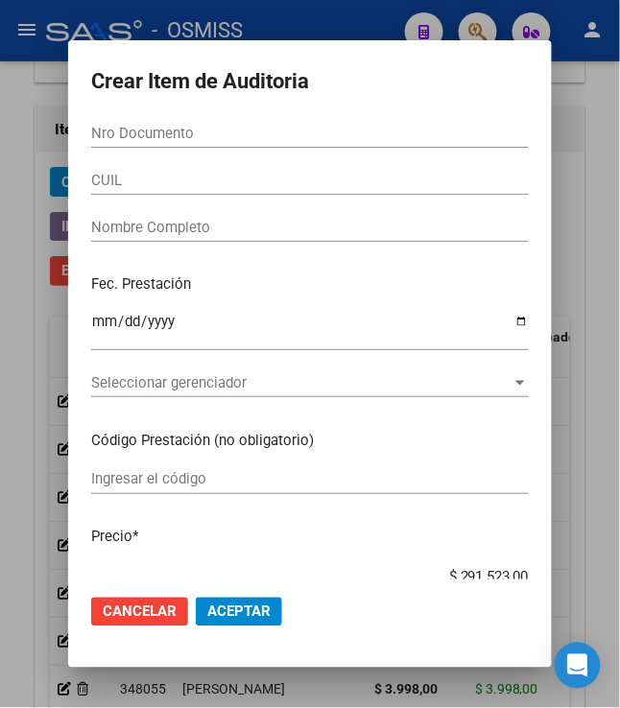
click at [134, 129] on input "Nro Documento" at bounding box center [310, 133] width 438 height 17
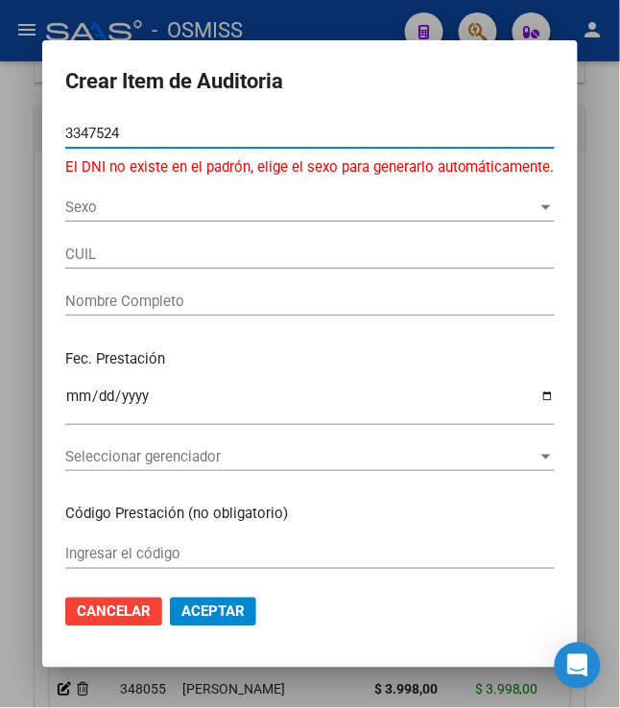
type input "33475248"
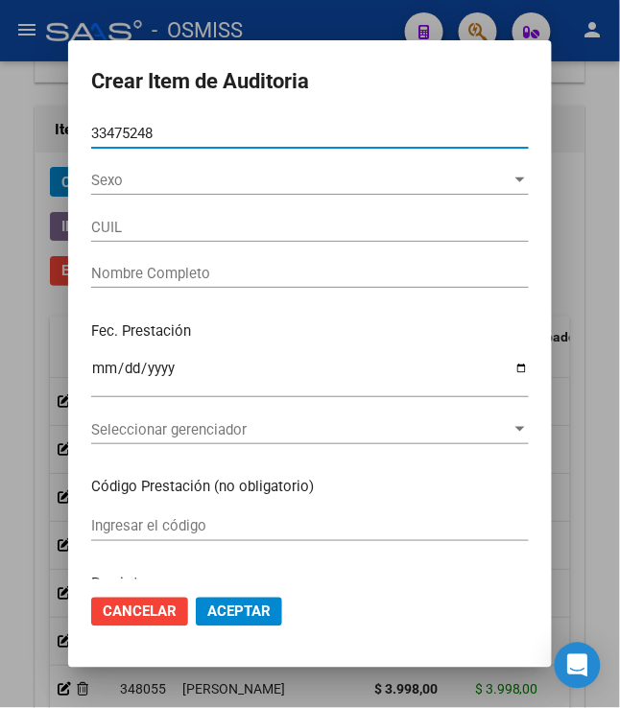
type input "27334752483"
type input "BAEZ SONIA MARINA"
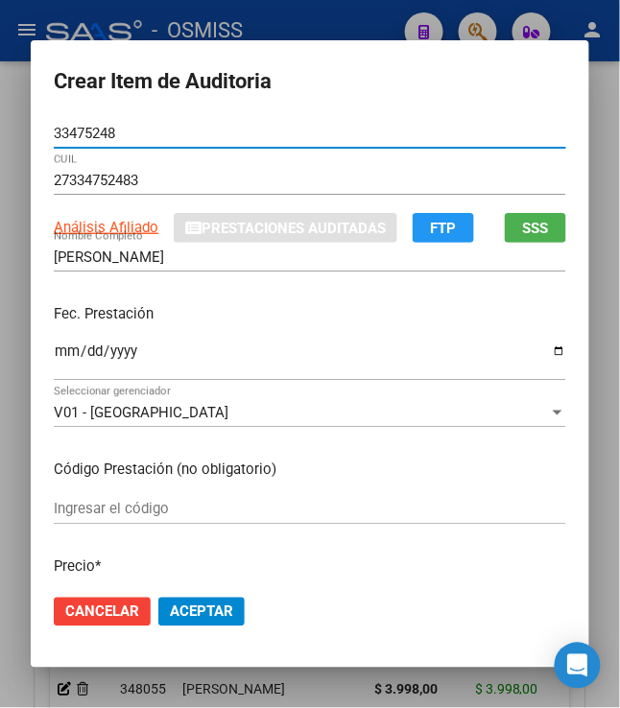
type input "33475248"
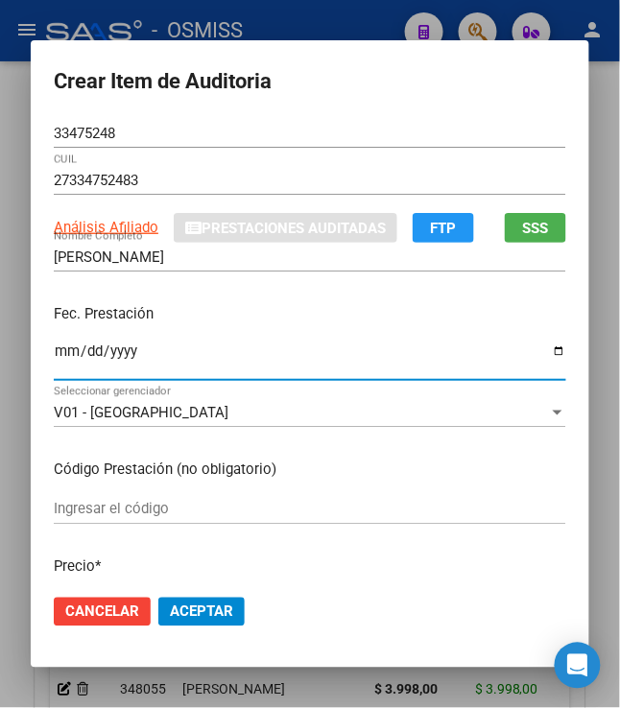
click at [56, 353] on input "Ingresar la fecha" at bounding box center [310, 359] width 513 height 31
type input "2025-02-07"
click at [400, 335] on div "Fec. Prestación 2025-02-07 Ingresar la fecha" at bounding box center [310, 343] width 513 height 109
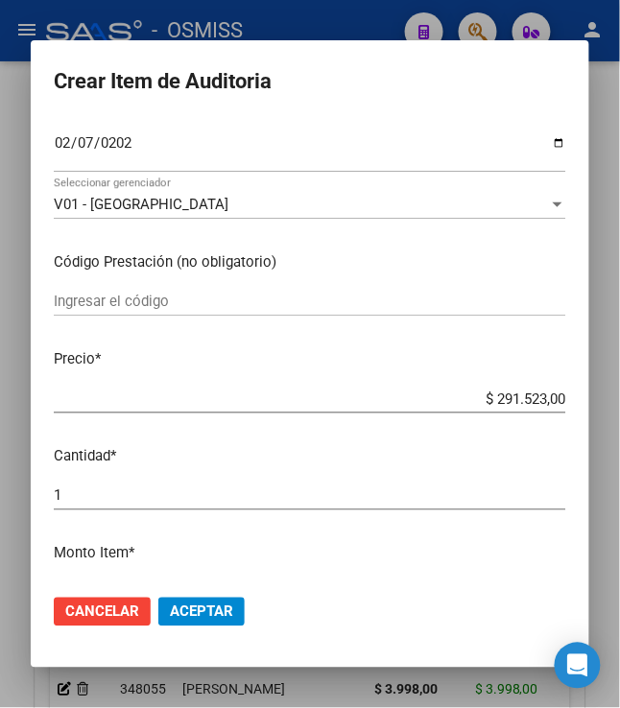
scroll to position [213, 0]
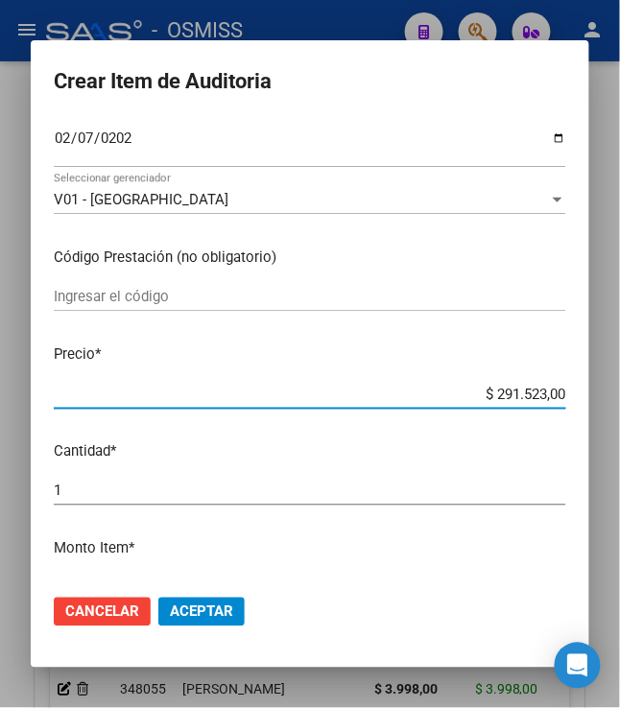
drag, startPoint x: 489, startPoint y: 396, endPoint x: 623, endPoint y: 393, distance: 134.4
click at [619, 393] on html "menu - OSMISS person Firma Express Padrón Padrón Ágil Análisis Afiliado Integra…" at bounding box center [310, 354] width 620 height 708
type input "$ 0,03"
type input "$ 0,39"
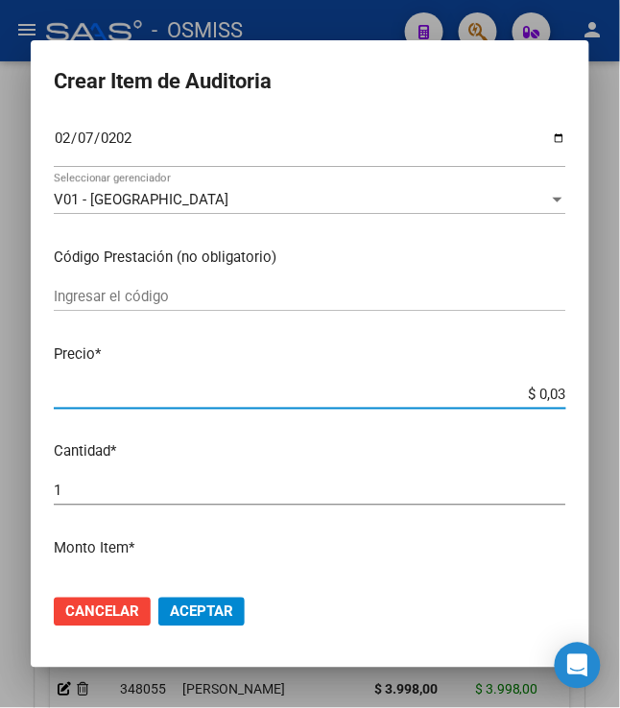
type input "$ 0,39"
type input "$ 3,99"
type input "$ 39,98"
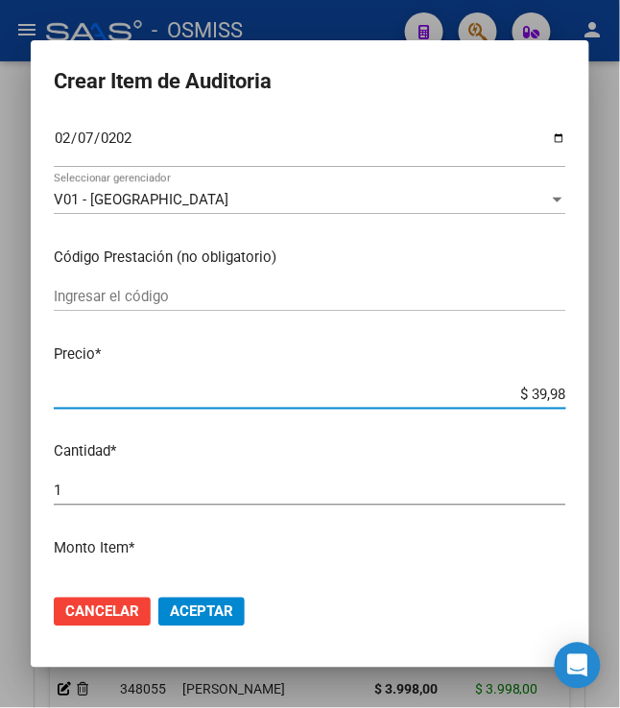
type input "$ 399,80"
type input "$ 3.998,00"
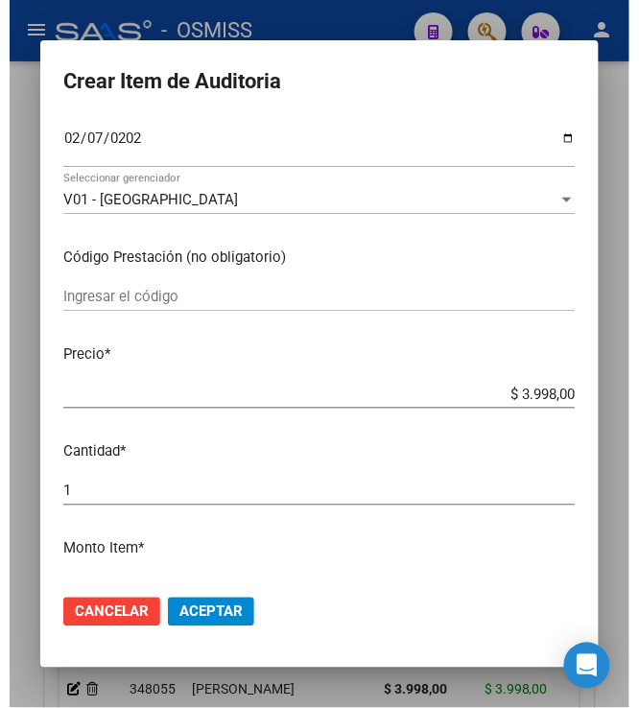
scroll to position [0, 0]
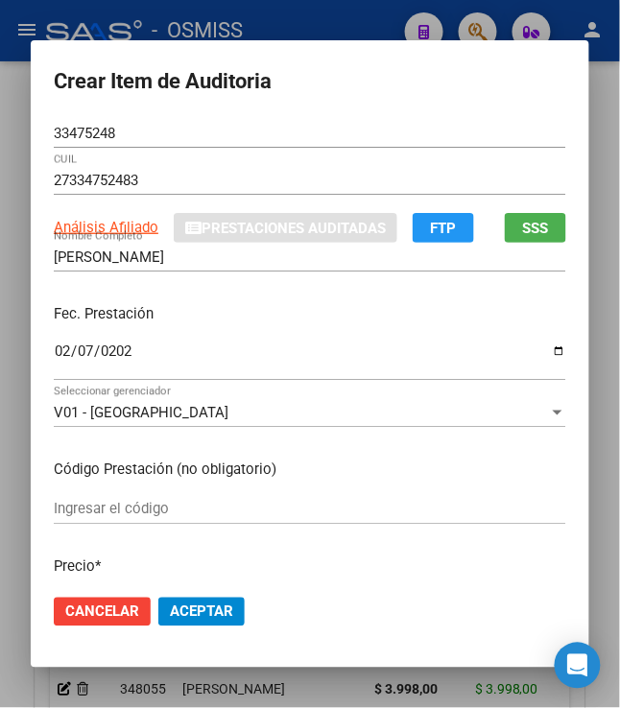
click at [201, 615] on span "Aceptar" at bounding box center [201, 612] width 63 height 17
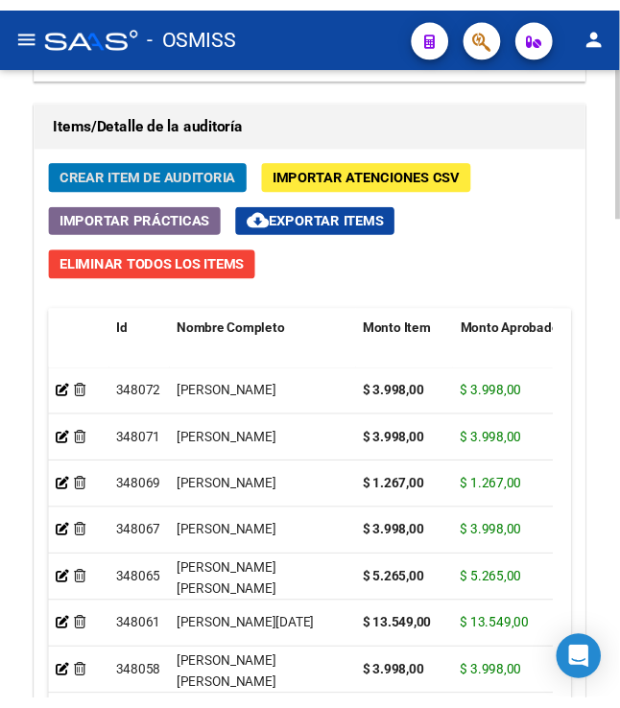
scroll to position [1660, 0]
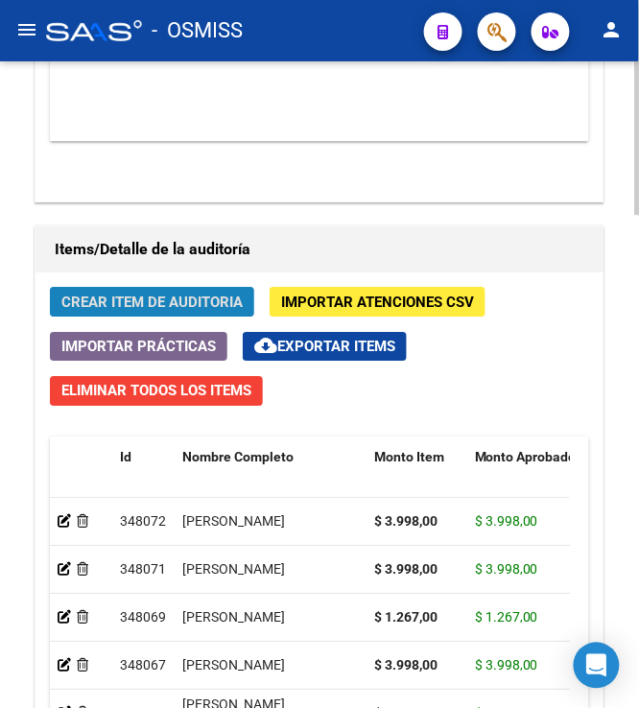
click at [186, 309] on span "Crear Item de Auditoria" at bounding box center [151, 302] width 181 height 17
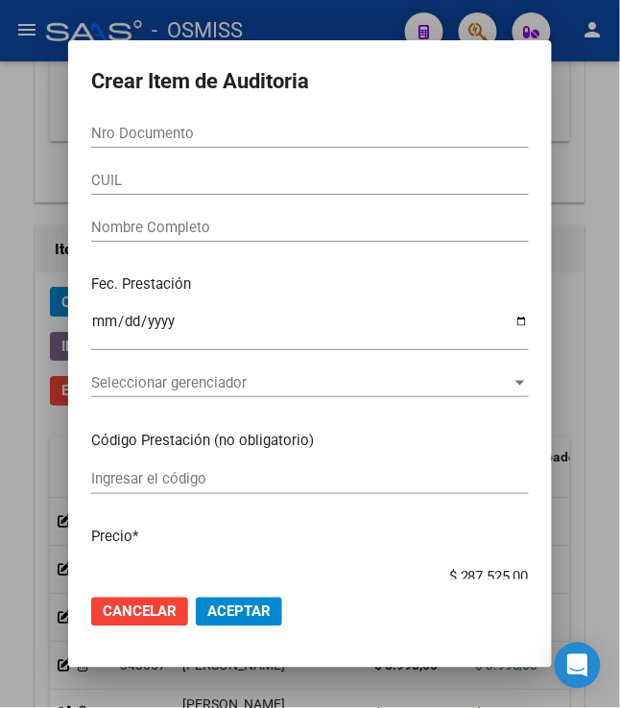
click at [124, 136] on input "Nro Documento" at bounding box center [310, 133] width 438 height 17
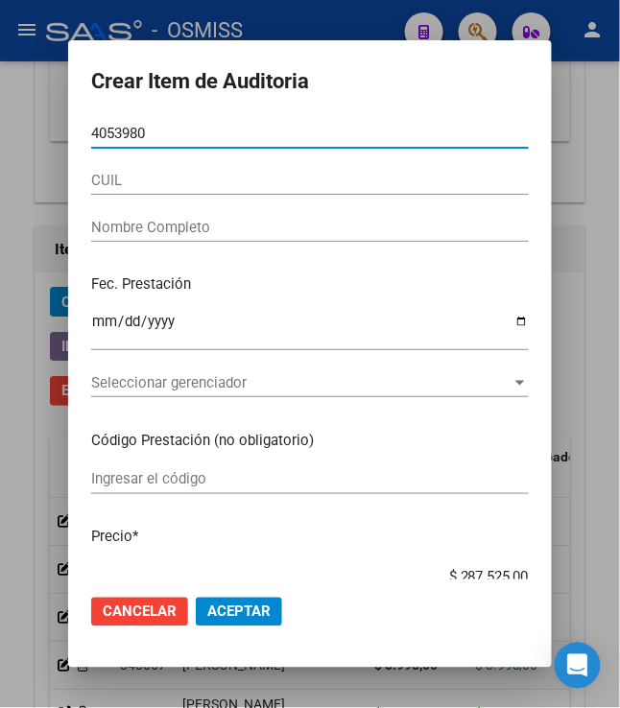
type input "40539801"
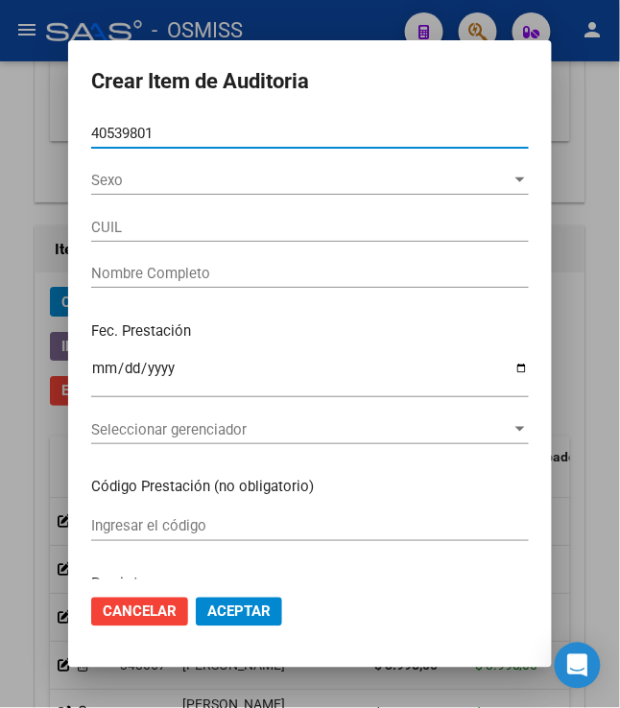
type input "20405398010"
type input "VERA ALAN FRANCO"
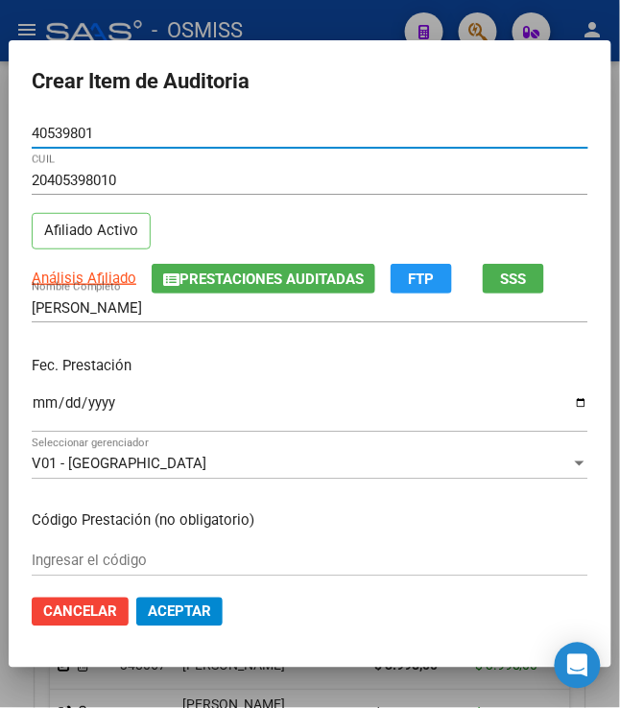
type input "40539801"
click at [32, 412] on input "Ingresar la fecha" at bounding box center [310, 410] width 557 height 31
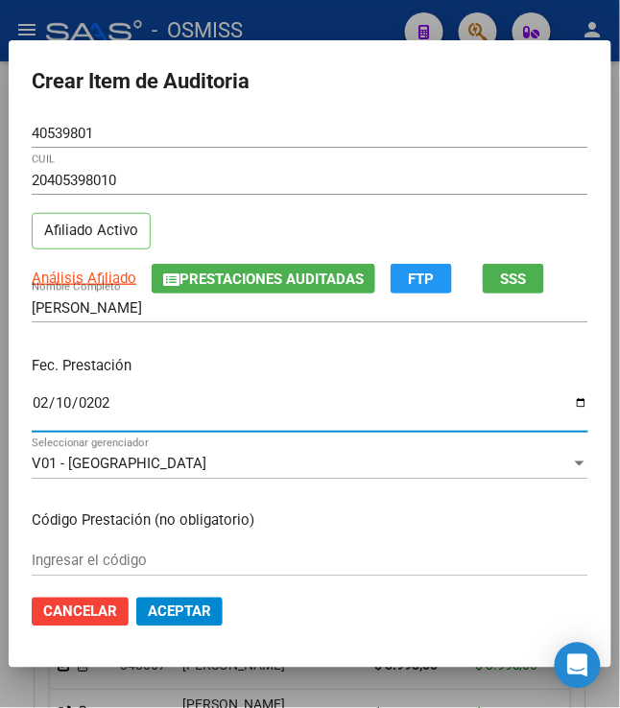
type input "2025-02-10"
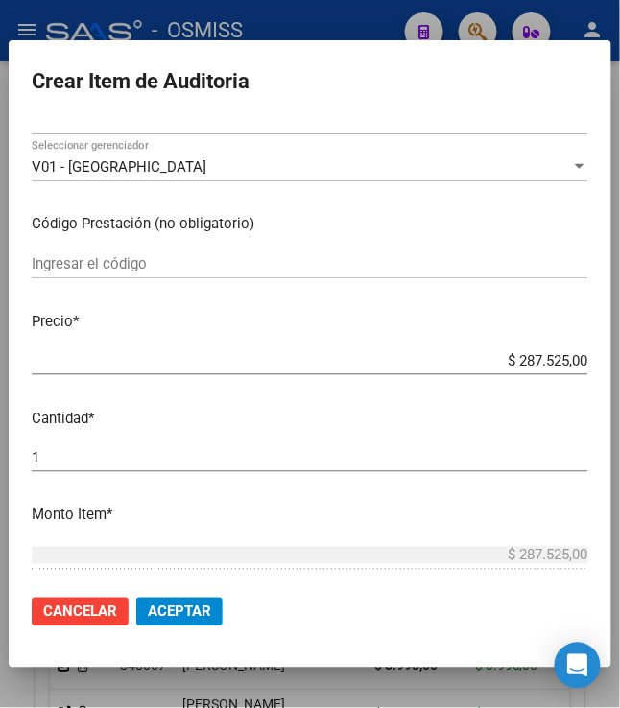
scroll to position [320, 0]
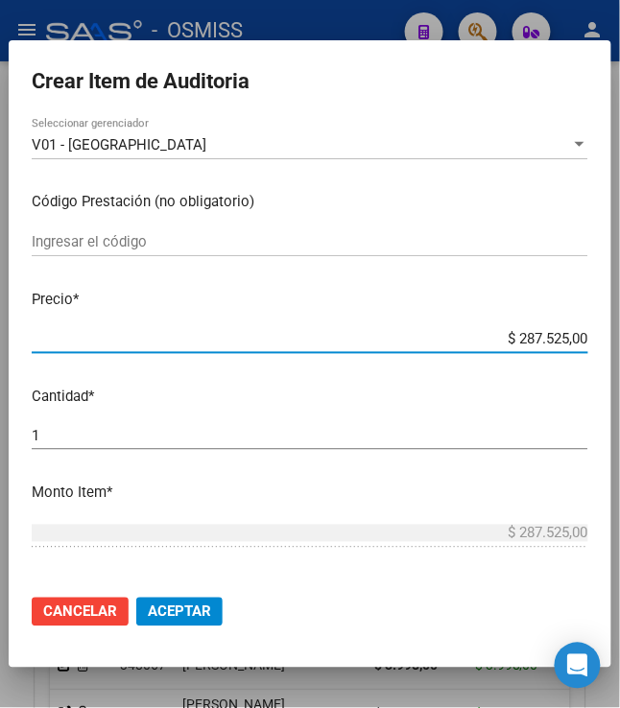
drag, startPoint x: 512, startPoint y: 342, endPoint x: 615, endPoint y: 385, distance: 112.3
click at [619, 369] on html "menu - OSMISS person Firma Express Padrón Padrón Ágil Análisis Afiliado Integra…" at bounding box center [310, 354] width 620 height 708
type input "$ 0,02"
type input "$ 0,03"
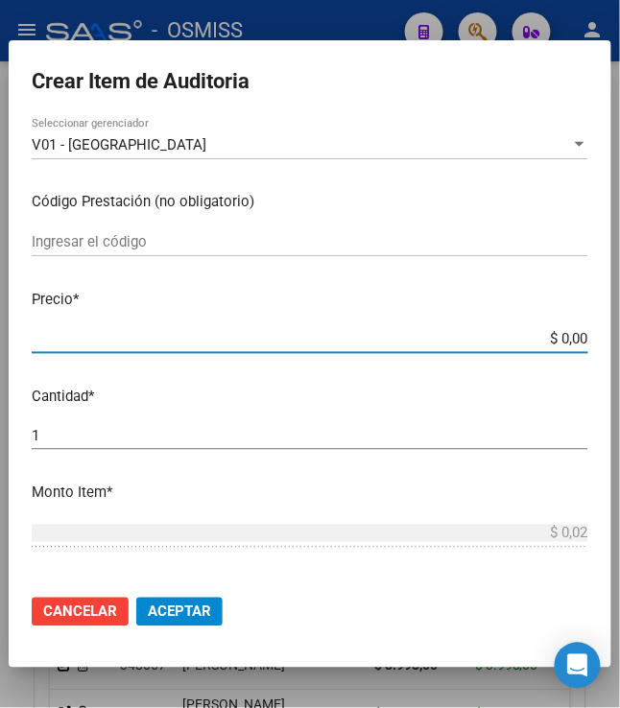
type input "$ 0,03"
type input "$ 0,39"
type input "$ 3,99"
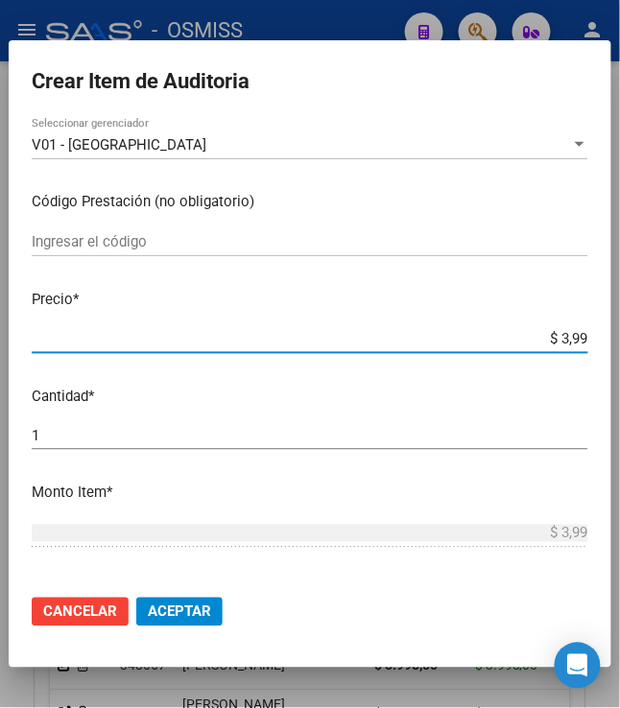
type input "$ 39,98"
type input "$ 399,80"
type input "$ 3.998,00"
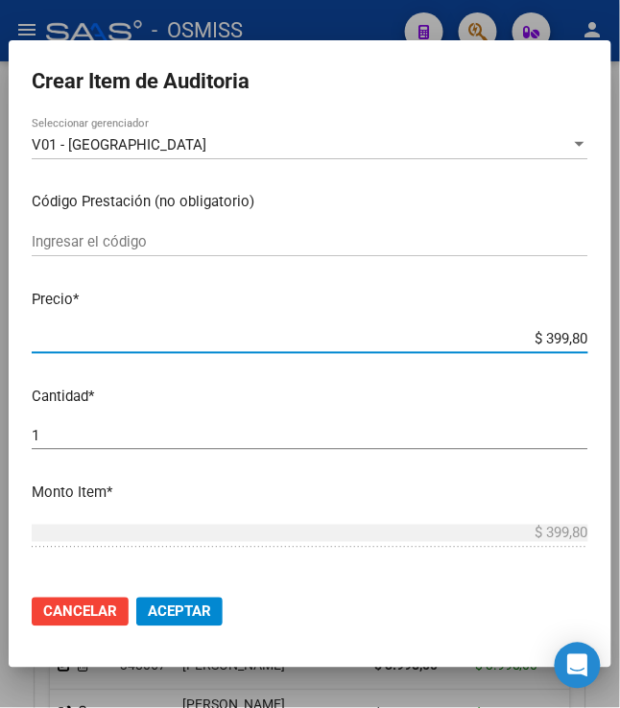
type input "$ 3.998,00"
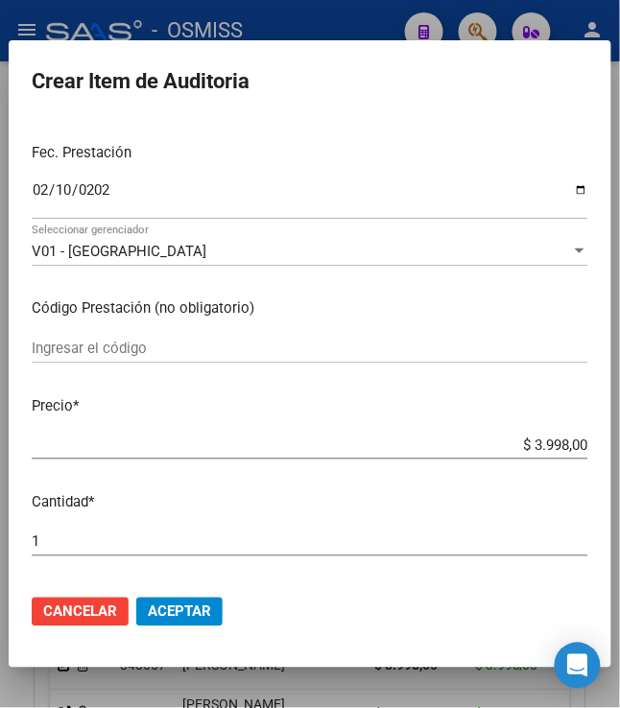
scroll to position [0, 0]
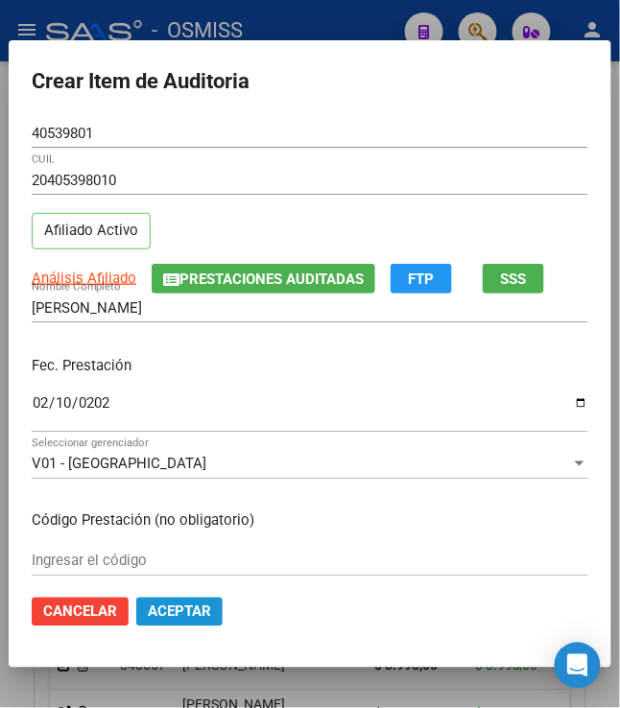
click at [171, 618] on span "Aceptar" at bounding box center [179, 612] width 63 height 17
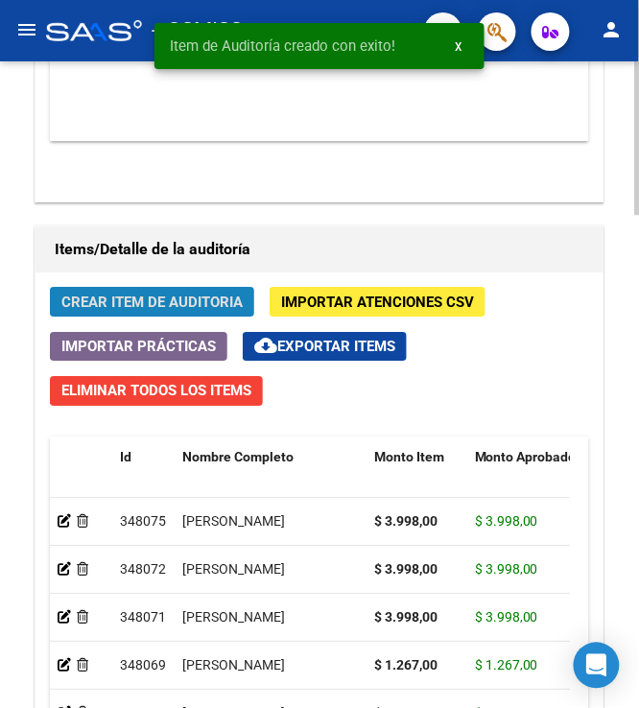
click at [140, 305] on span "Crear Item de Auditoria" at bounding box center [151, 302] width 181 height 17
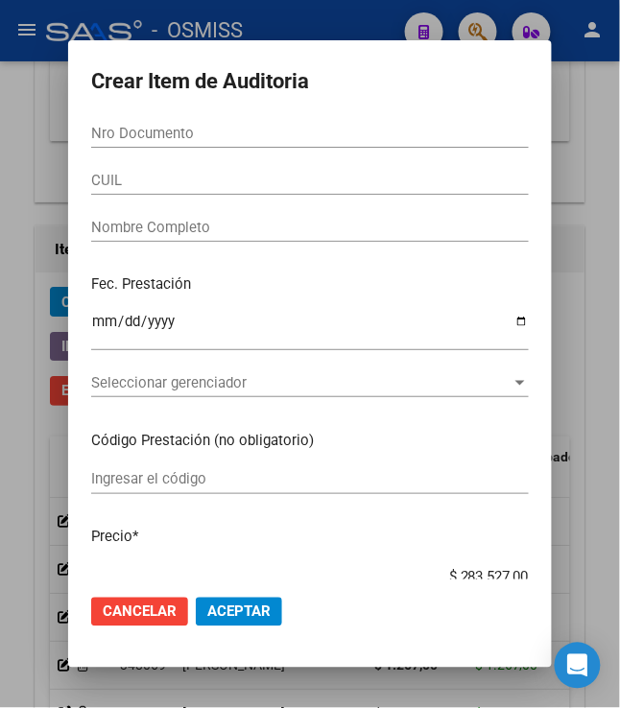
click at [119, 136] on input "Nro Documento" at bounding box center [310, 133] width 438 height 17
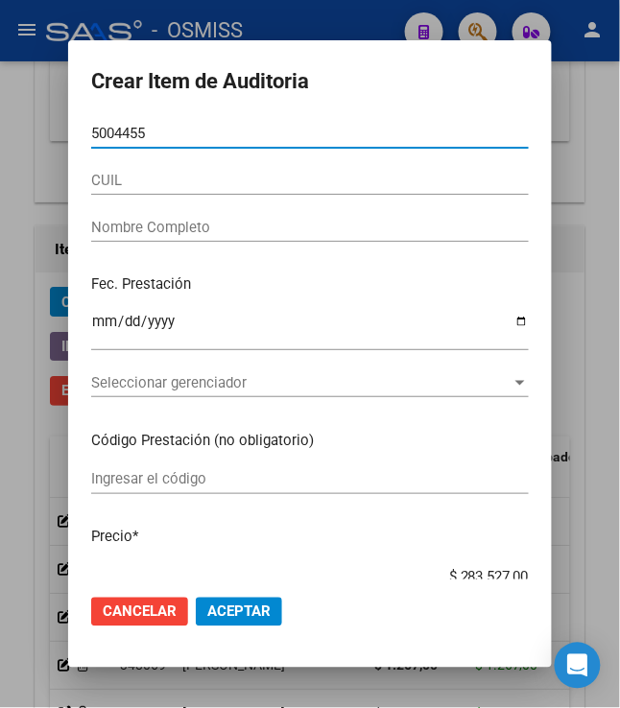
type input "50044559"
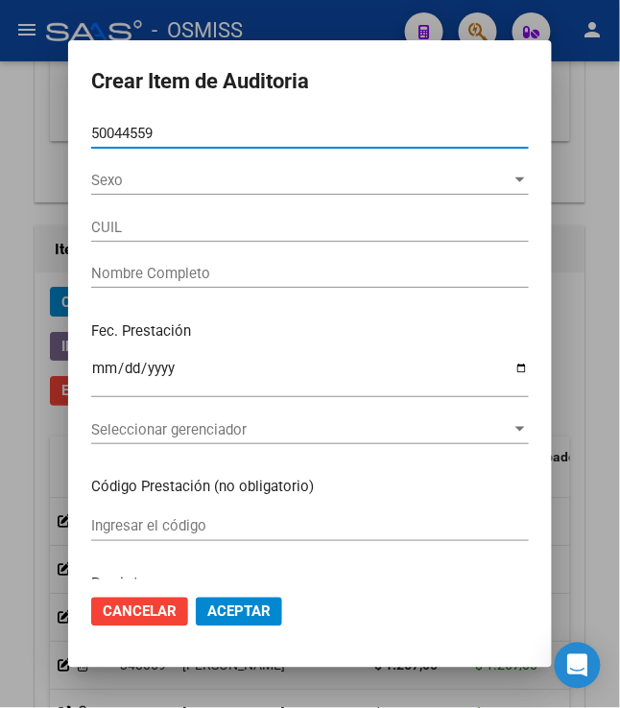
type input "23500445599"
type input "SUSZYNSKI NICOLAS AGUSTIN"
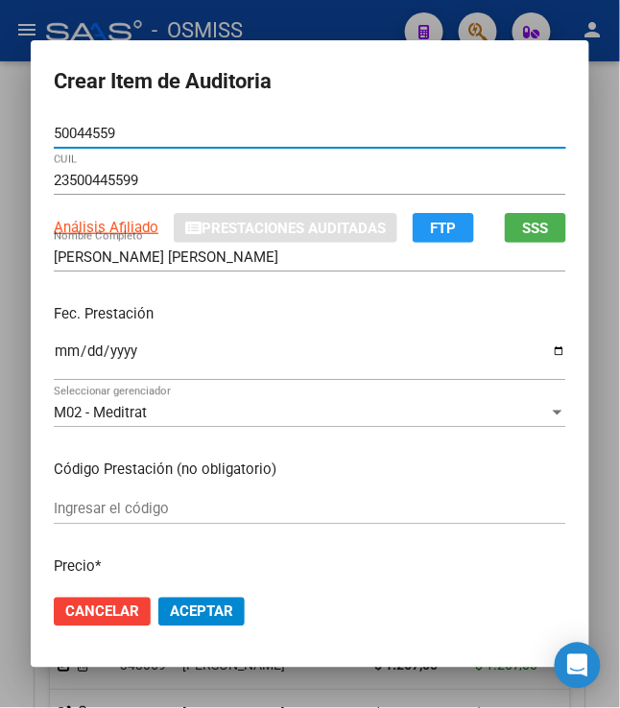
type input "50044559"
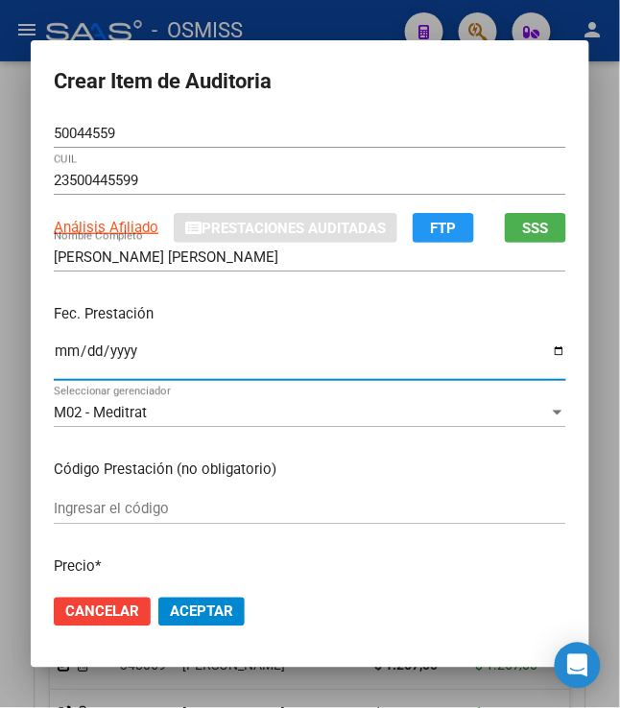
click at [54, 357] on input "Ingresar la fecha" at bounding box center [310, 359] width 513 height 31
type input "2025-02-11"
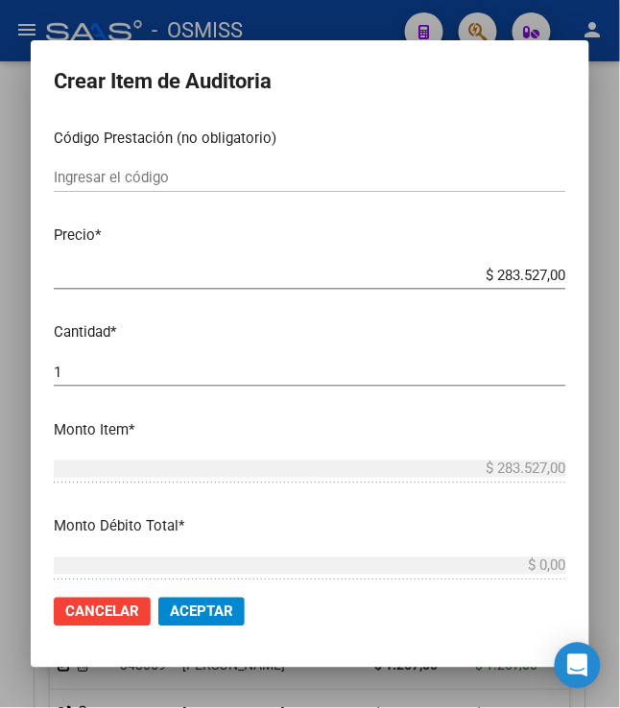
scroll to position [213, 0]
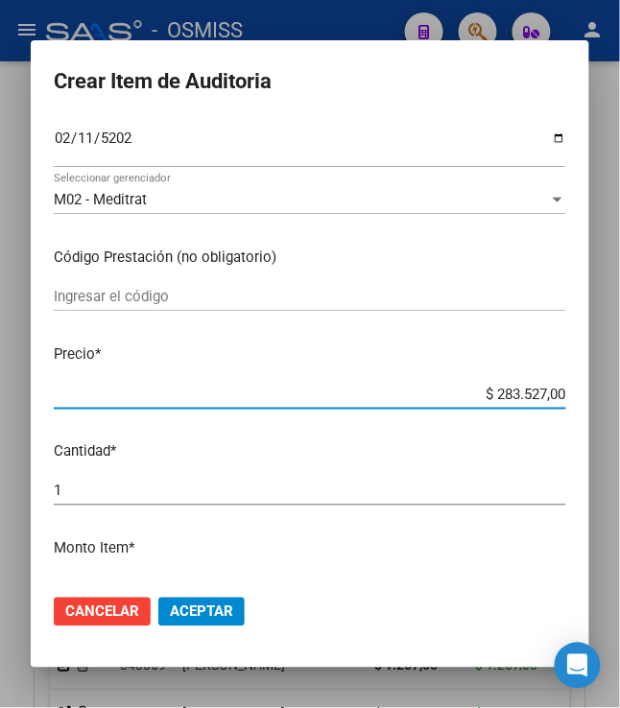
drag, startPoint x: 491, startPoint y: 400, endPoint x: 564, endPoint y: 401, distance: 73.0
click at [564, 401] on mat-dialog-content "50044559 Nro Documento 23500445599 CUIL Análisis Afiliado Prestaciones Auditada…" at bounding box center [310, 349] width 559 height 461
type input "$ 0,02"
click at [536, 395] on input "$ 0,00" at bounding box center [310, 394] width 513 height 17
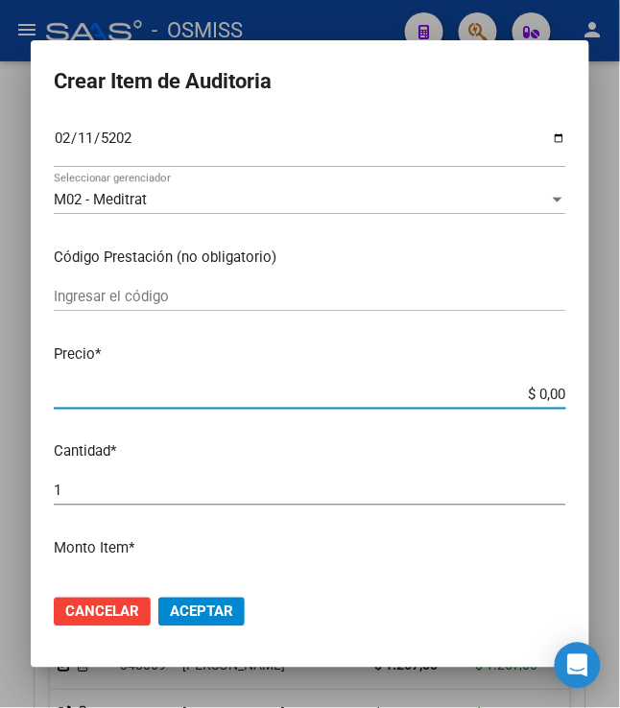
type input "$ 3,00"
type input "$ 39,00"
type input "$ 399,00"
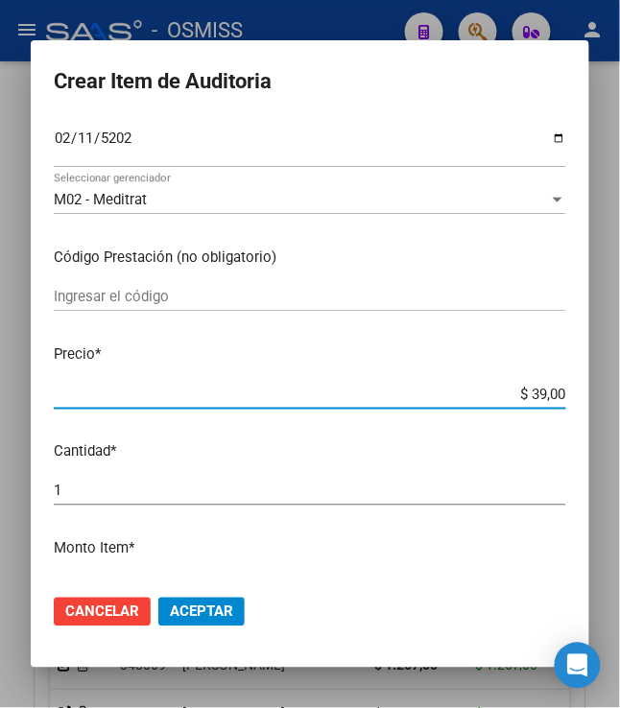
type input "$ 399,00"
type input "$ 3.998,00"
click at [417, 453] on p "Cantidad *" at bounding box center [310, 452] width 513 height 22
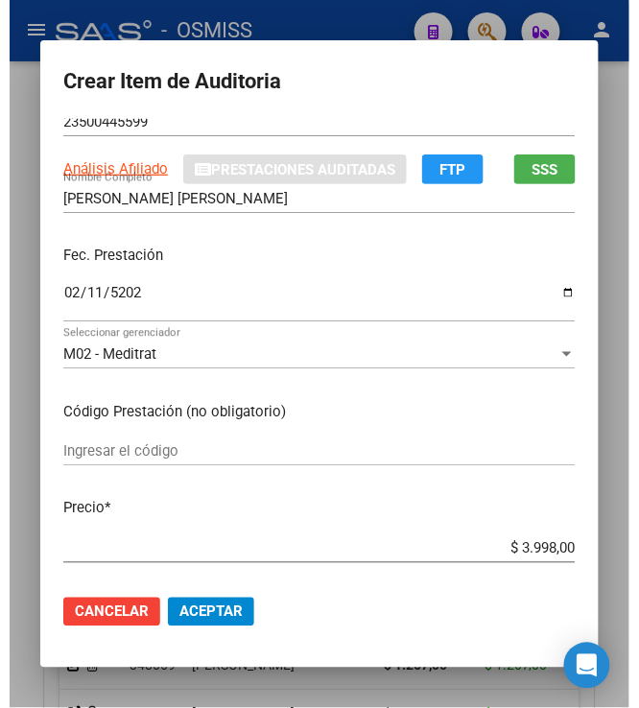
scroll to position [320, 0]
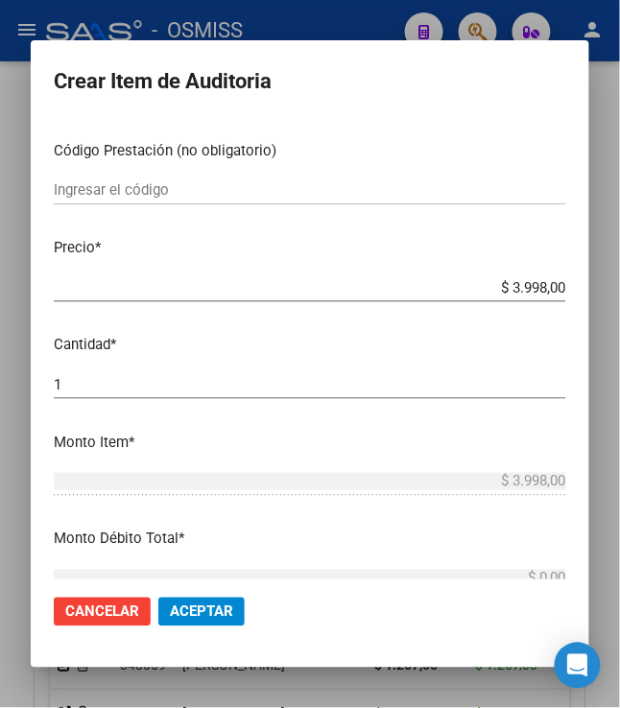
click at [213, 607] on span "Aceptar" at bounding box center [201, 612] width 63 height 17
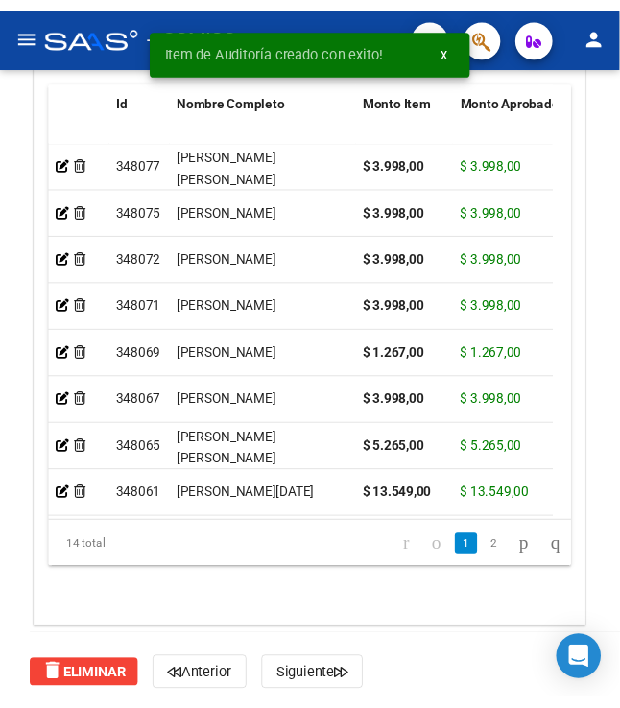
scroll to position [1766, 0]
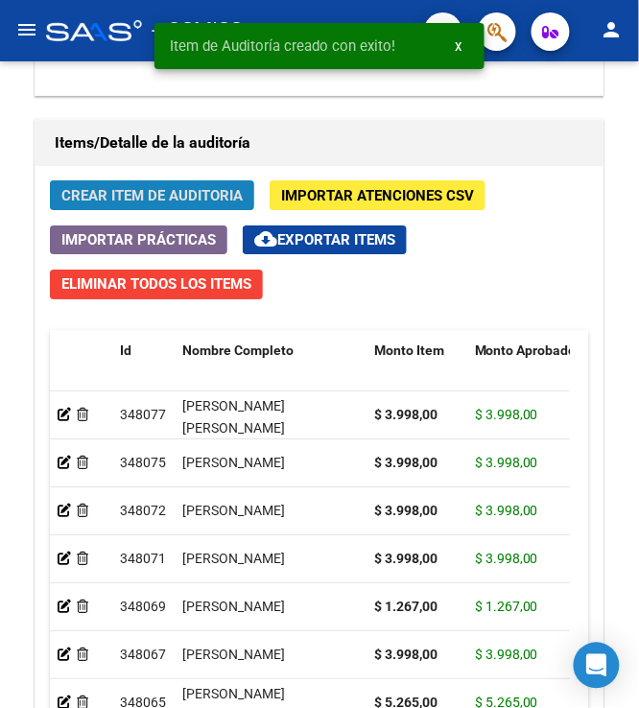
click at [127, 196] on span "Crear Item de Auditoria" at bounding box center [151, 195] width 181 height 17
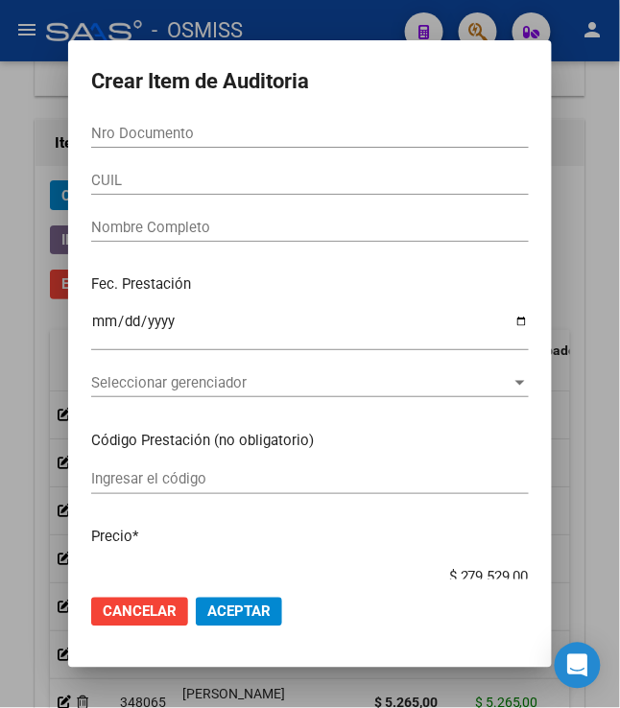
click at [174, 143] on div "Nro Documento" at bounding box center [310, 133] width 438 height 29
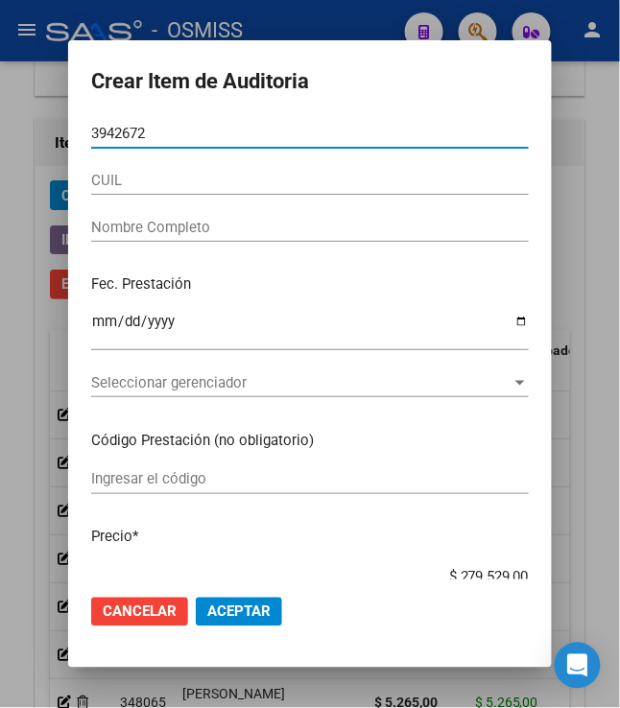
type input "39426726"
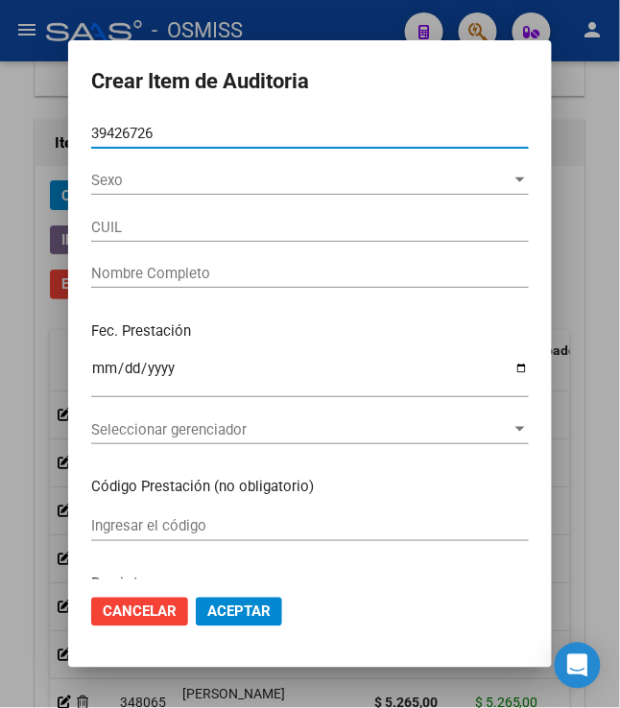
type input "27394267266"
type input "RIOS AYELEN LUCIA FLORENCIA"
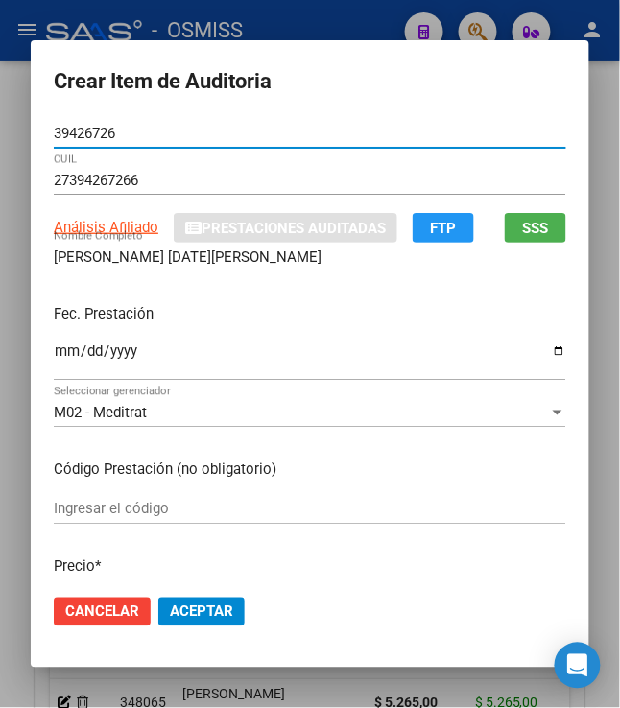
type input "39426726"
click at [43, 353] on mat-dialog-content "39426726 Nro Documento 27394267266 CUIL Análisis Afiliado Prestaciones Auditada…" at bounding box center [310, 349] width 559 height 461
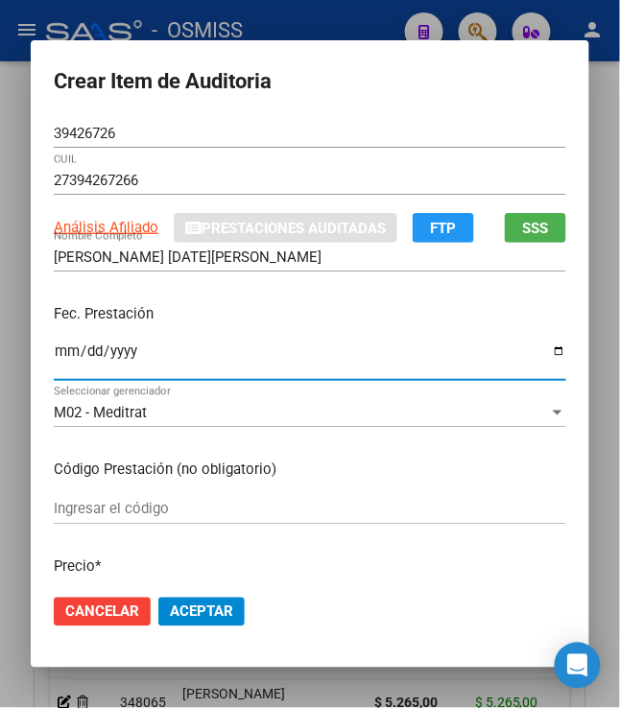
click at [54, 357] on input "Ingresar la fecha" at bounding box center [310, 359] width 513 height 31
type input "2025-02-12"
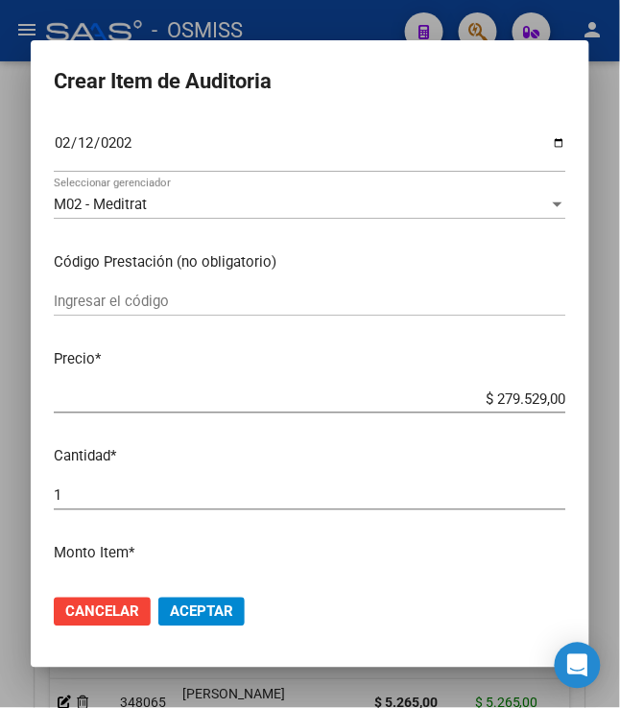
scroll to position [213, 0]
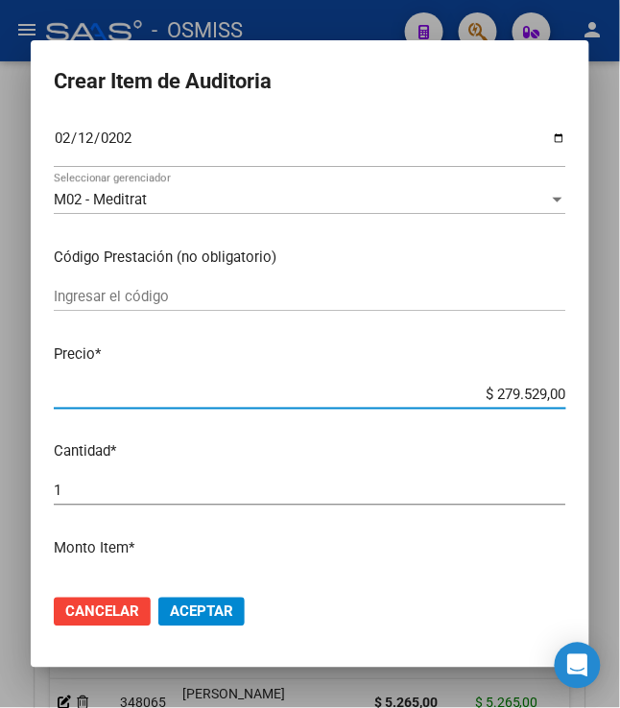
drag, startPoint x: 486, startPoint y: 399, endPoint x: 623, endPoint y: 405, distance: 137.4
click at [619, 405] on html "menu - OSMISS person Firma Express Padrón Padrón Ágil Análisis Afiliado Integra…" at bounding box center [310, 354] width 620 height 708
type input "$ 0,03"
type input "$ 0,39"
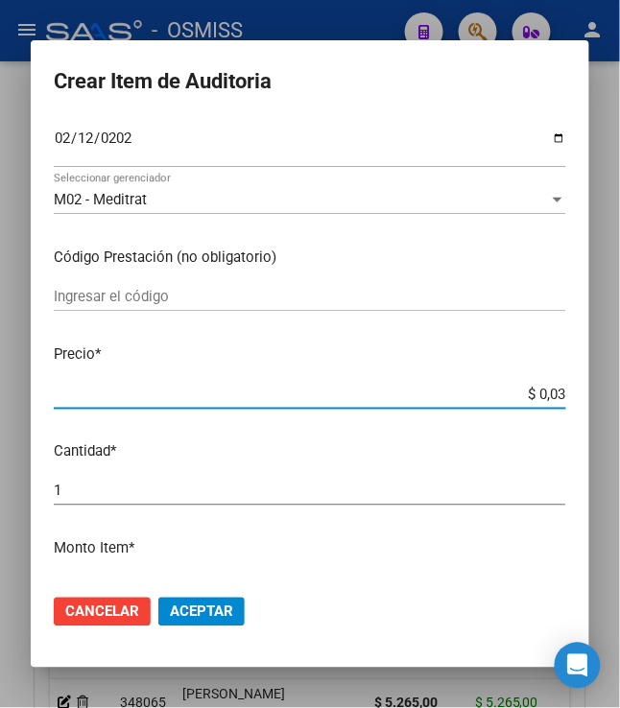
type input "$ 0,39"
type input "$ 3,99"
type input "$ 39,98"
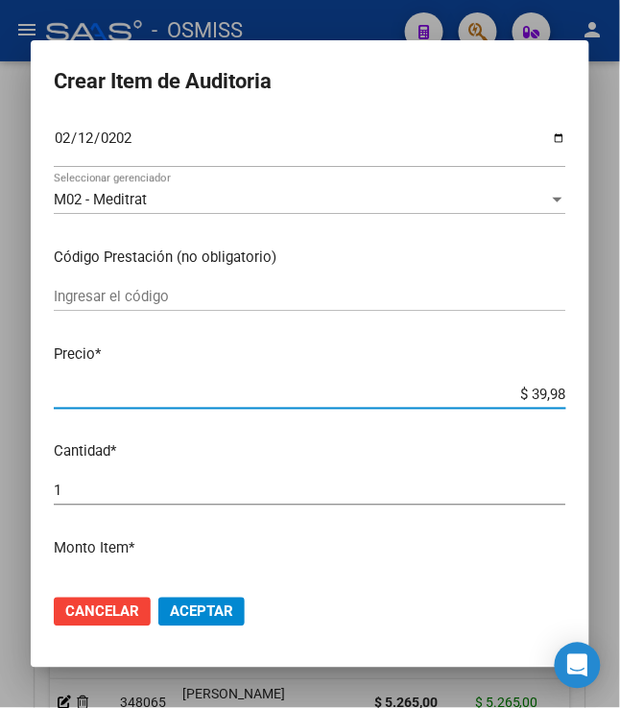
type input "$ 399,80"
type input "$ 3.998,00"
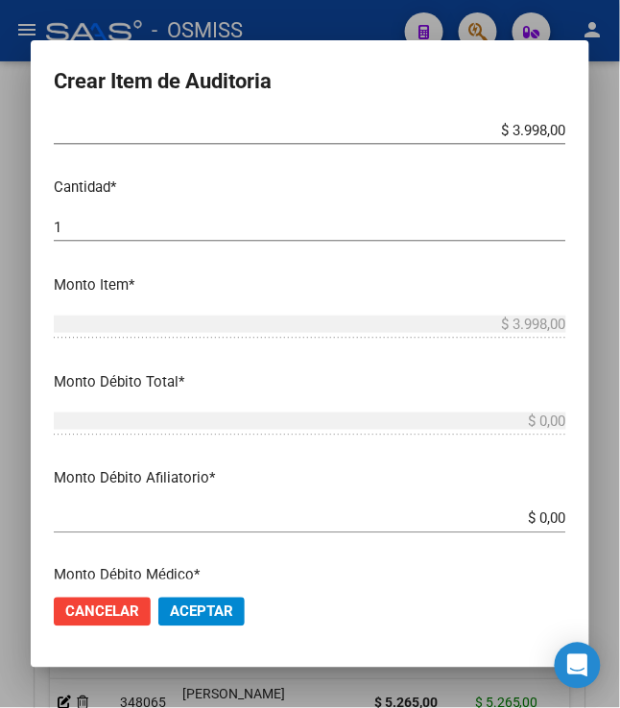
scroll to position [534, 0]
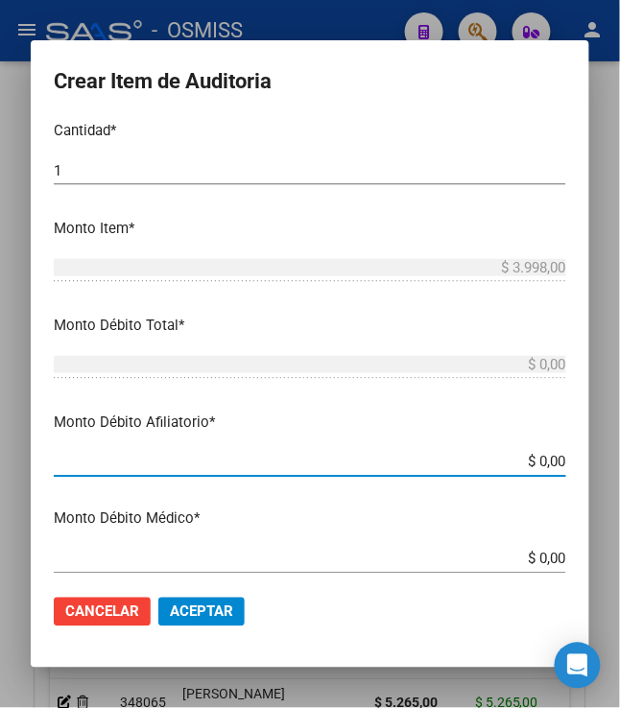
drag, startPoint x: 528, startPoint y: 461, endPoint x: 584, endPoint y: 453, distance: 56.2
click at [581, 457] on mat-dialog-content "39426726 Nro Documento 27394267266 CUIL Análisis Afiliado Prestaciones Auditada…" at bounding box center [310, 349] width 559 height 461
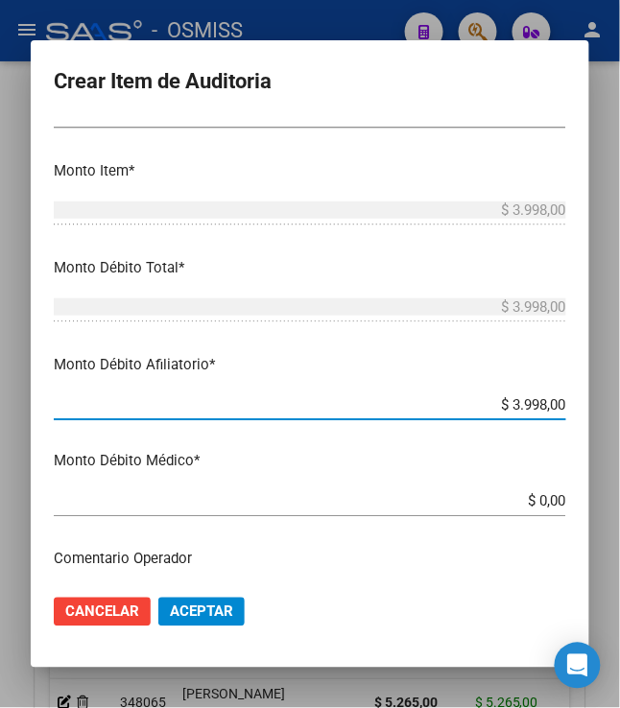
scroll to position [746, 0]
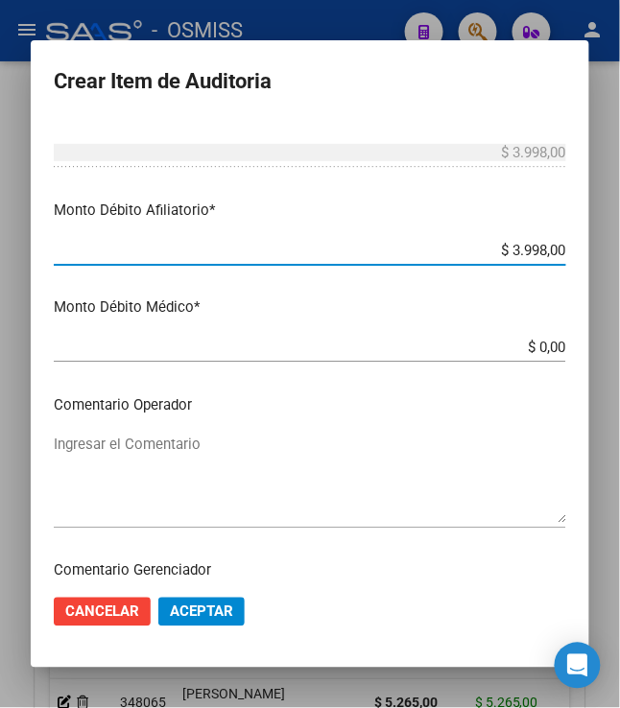
click at [219, 450] on textarea "Ingresar el Comentario" at bounding box center [310, 479] width 513 height 90
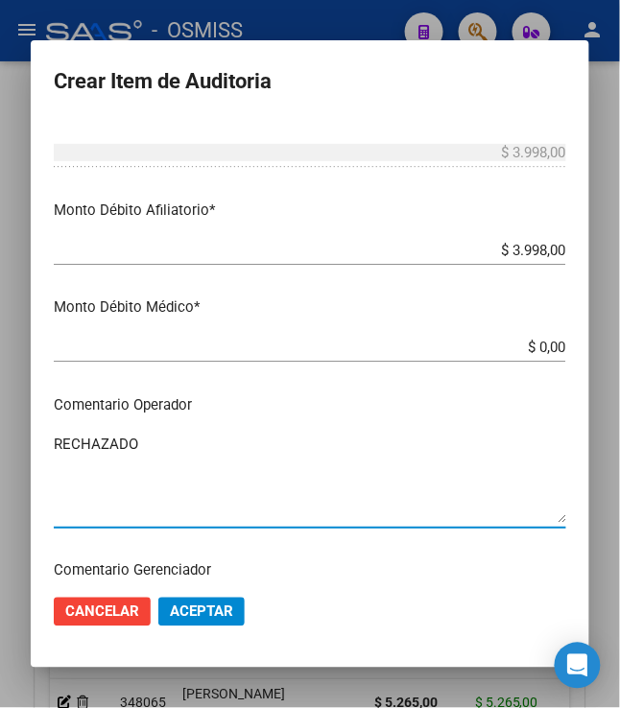
click at [334, 466] on textarea "RECHAZADO" at bounding box center [310, 479] width 513 height 90
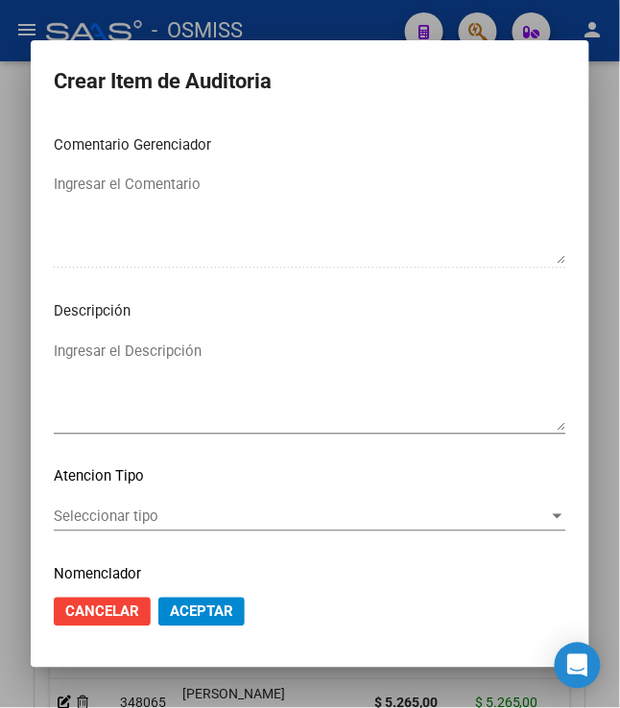
scroll to position [1173, 0]
click at [331, 413] on textarea "Ingresar el Descripción" at bounding box center [310, 385] width 513 height 90
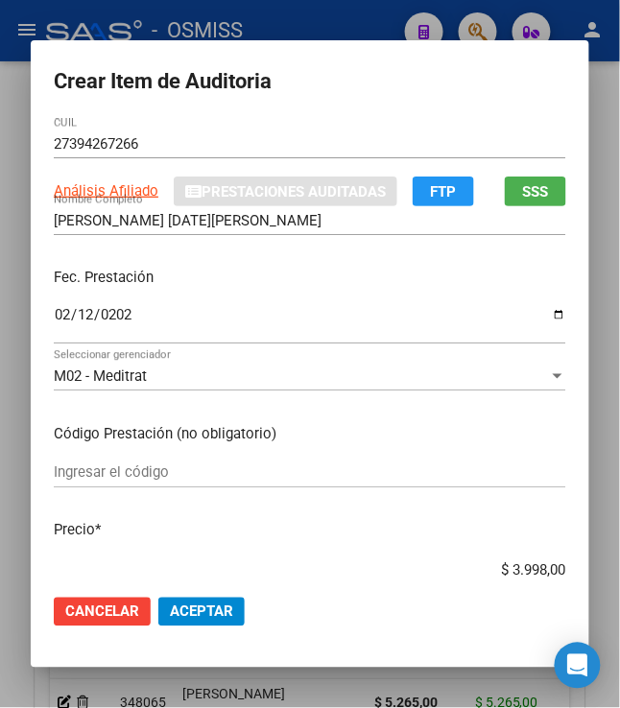
scroll to position [0, 0]
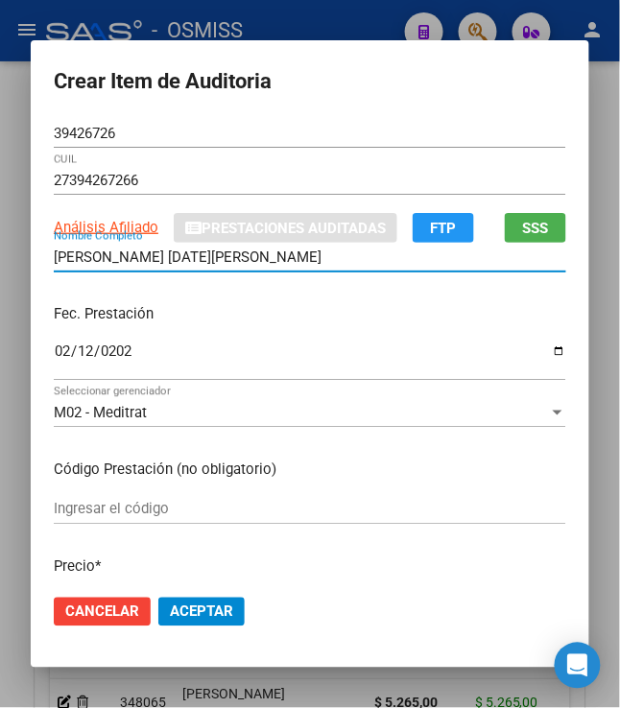
drag, startPoint x: 262, startPoint y: 259, endPoint x: 4, endPoint y: 231, distance: 259.7
click at [4, 231] on div "Crear Item de Auditoria 39426726 Nro Documento 27394267266 CUIL Análisis Afilia…" at bounding box center [310, 354] width 620 height 708
click at [250, 332] on div "Fec. Prestación 2025-02-12 Ingresar la fecha" at bounding box center [310, 343] width 513 height 109
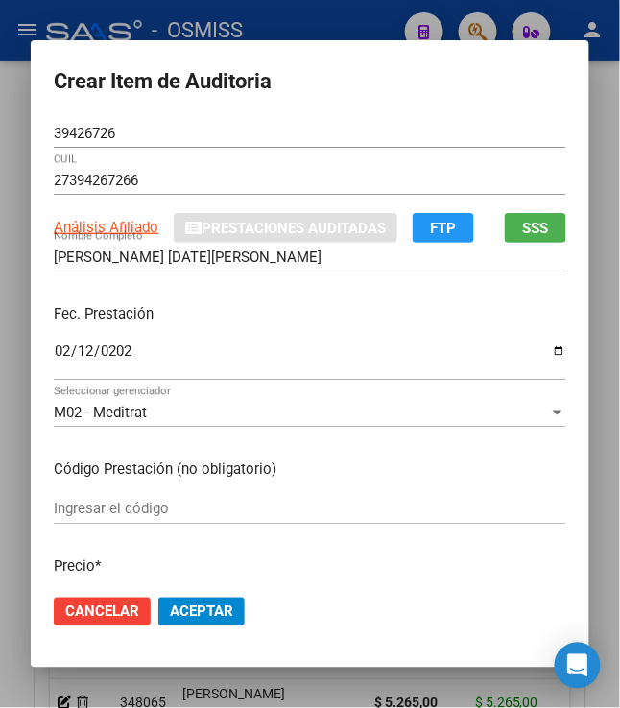
click at [342, 309] on p "Fec. Prestación" at bounding box center [310, 314] width 513 height 22
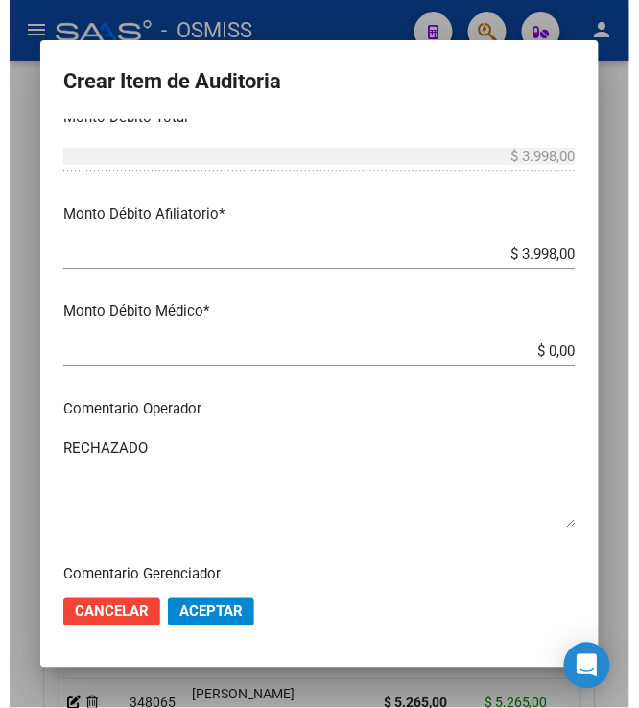
scroll to position [746, 0]
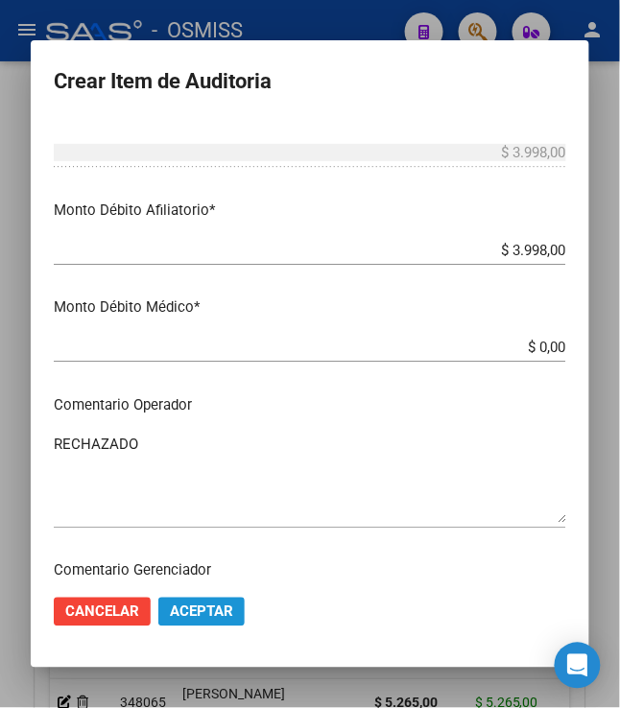
click at [181, 609] on span "Aceptar" at bounding box center [201, 612] width 63 height 17
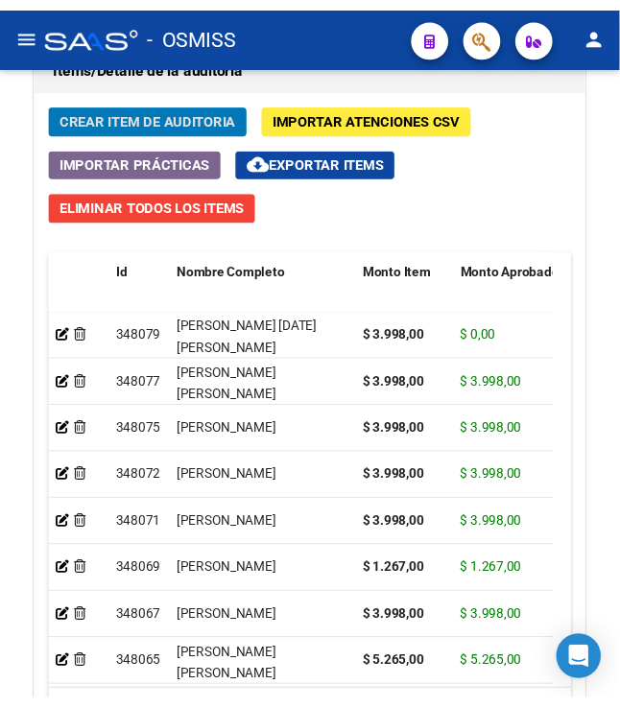
scroll to position [1872, 0]
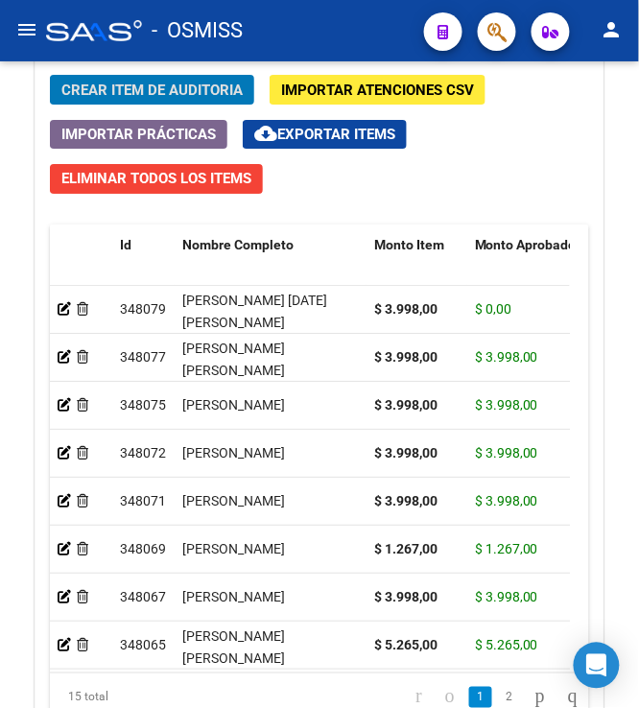
click at [157, 94] on span "Crear Item de Auditoria" at bounding box center [151, 90] width 181 height 17
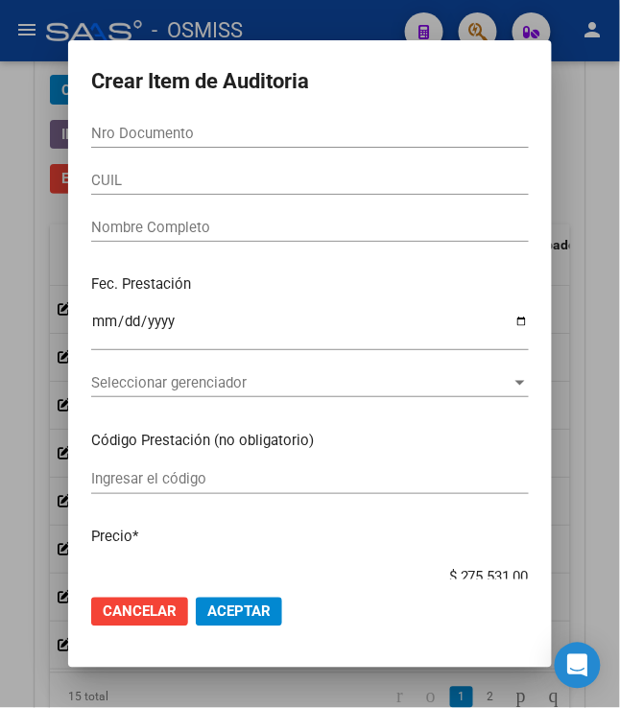
click at [146, 132] on input "Nro Documento" at bounding box center [310, 133] width 438 height 17
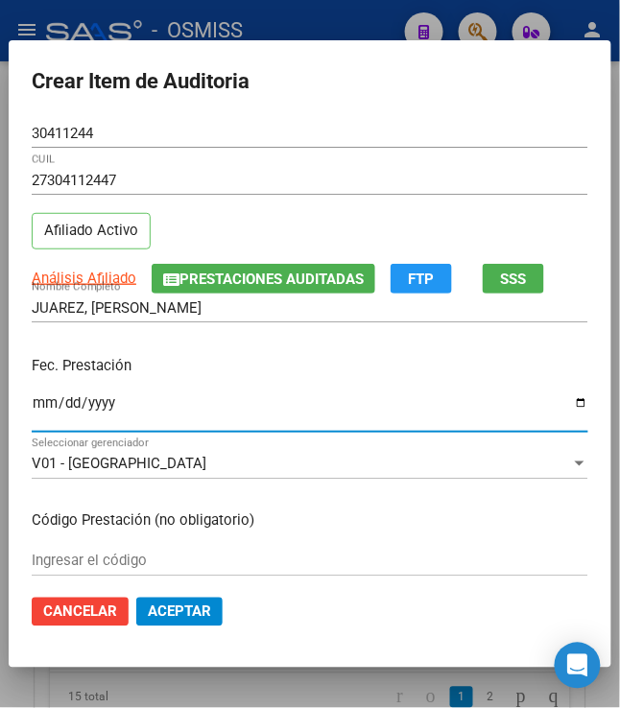
click at [32, 409] on input "Ingresar la fecha" at bounding box center [310, 410] width 557 height 31
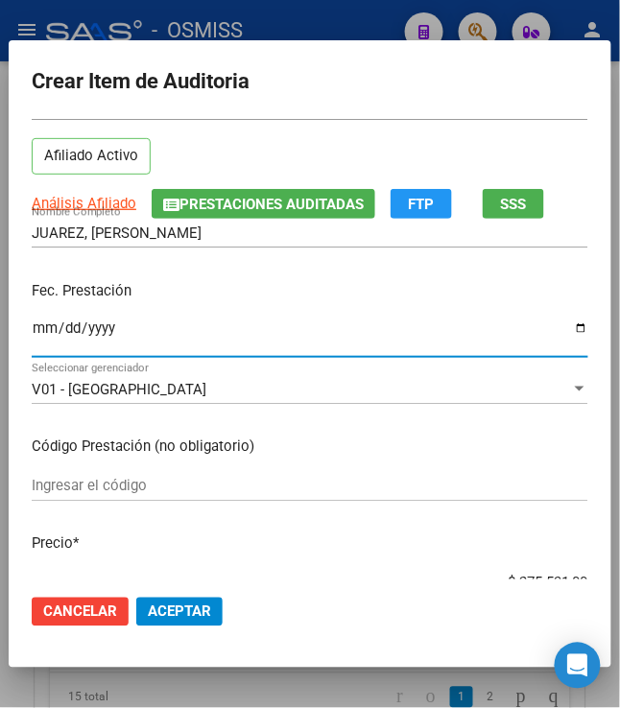
scroll to position [213, 0]
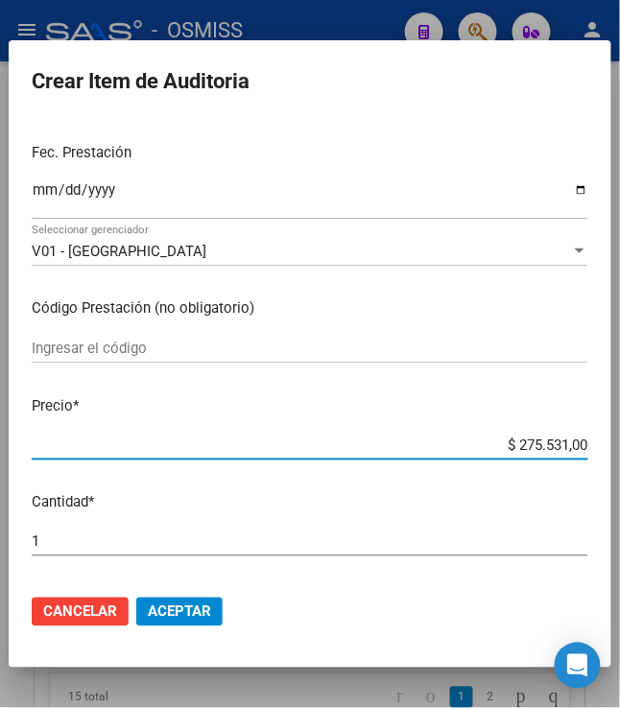
drag, startPoint x: 511, startPoint y: 449, endPoint x: 586, endPoint y: 453, distance: 75.0
click at [586, 453] on mat-dialog-content "30411244 Nro Documento 27304112447 CUIL Afiliado Activo Análisis Afiliado Prest…" at bounding box center [310, 349] width 603 height 461
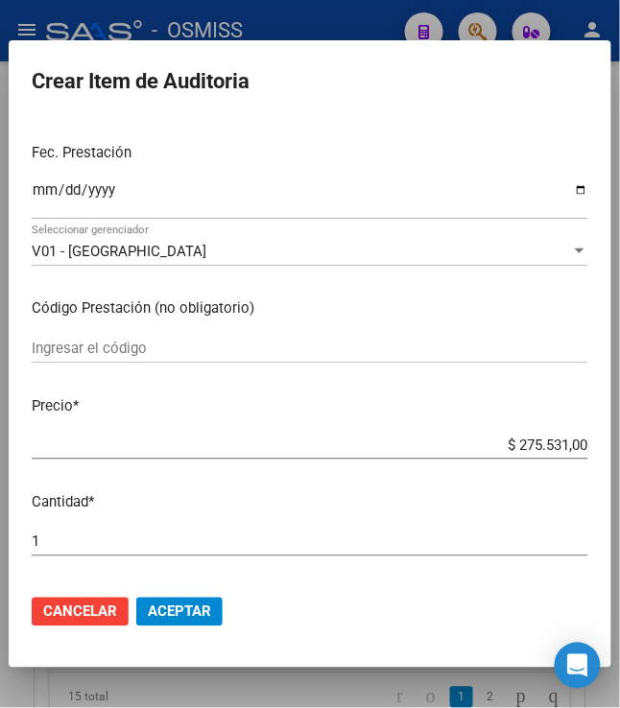
click at [500, 451] on input "$ 275.531,00" at bounding box center [310, 445] width 557 height 17
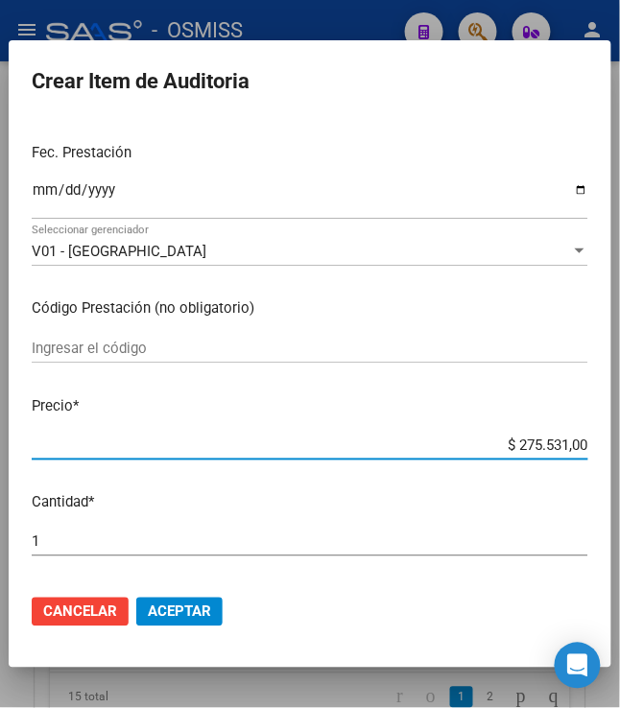
drag, startPoint x: 500, startPoint y: 453, endPoint x: 581, endPoint y: 417, distance: 88.5
click at [609, 467] on mat-dialog-content "30411244 Nro Documento 27304112447 CUIL Afiliado Activo Análisis Afiliado Prest…" at bounding box center [310, 349] width 603 height 461
click at [558, 396] on p "Precio *" at bounding box center [310, 406] width 557 height 22
drag, startPoint x: 509, startPoint y: 443, endPoint x: 589, endPoint y: 469, distance: 85.0
click at [589, 469] on mat-dialog-content "30411244 Nro Documento 27304112447 CUIL Afiliado Activo Análisis Afiliado Prest…" at bounding box center [310, 349] width 603 height 461
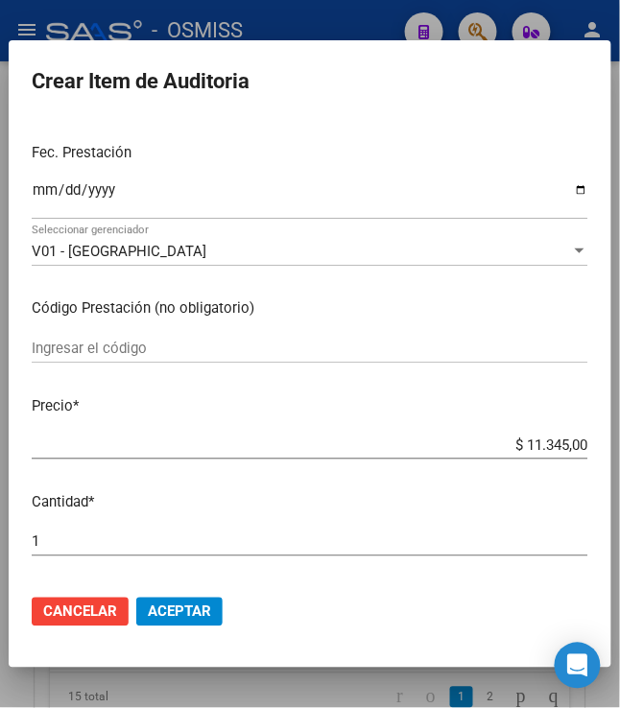
click at [417, 432] on div "$ 11.345,00 Ingresar el precio" at bounding box center [310, 445] width 557 height 29
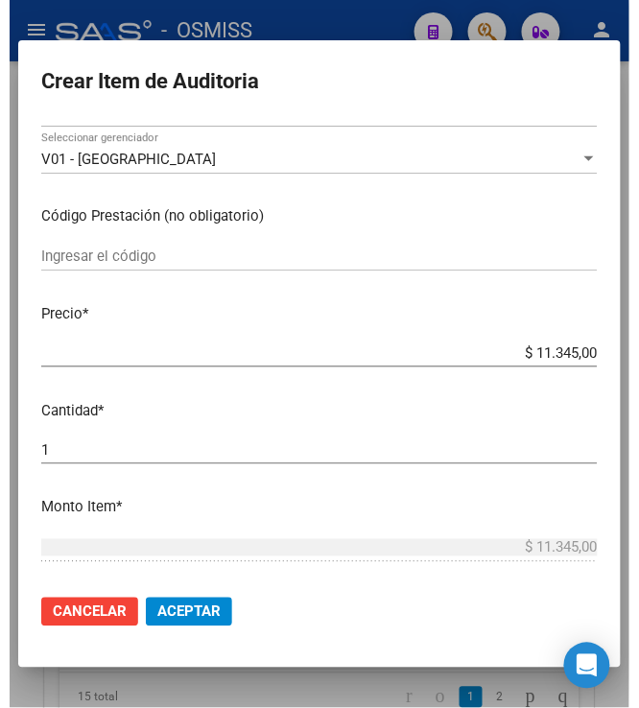
scroll to position [320, 0]
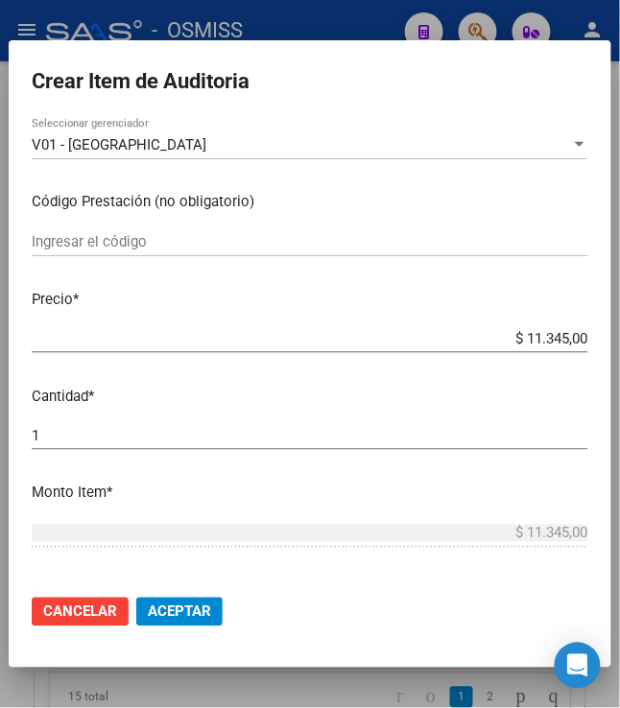
click at [154, 623] on button "Aceptar" at bounding box center [179, 612] width 86 height 29
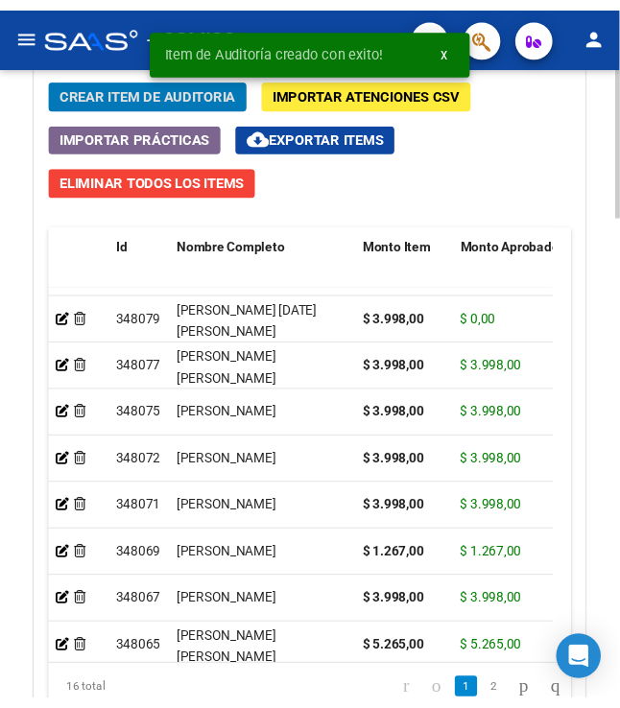
scroll to position [0, 0]
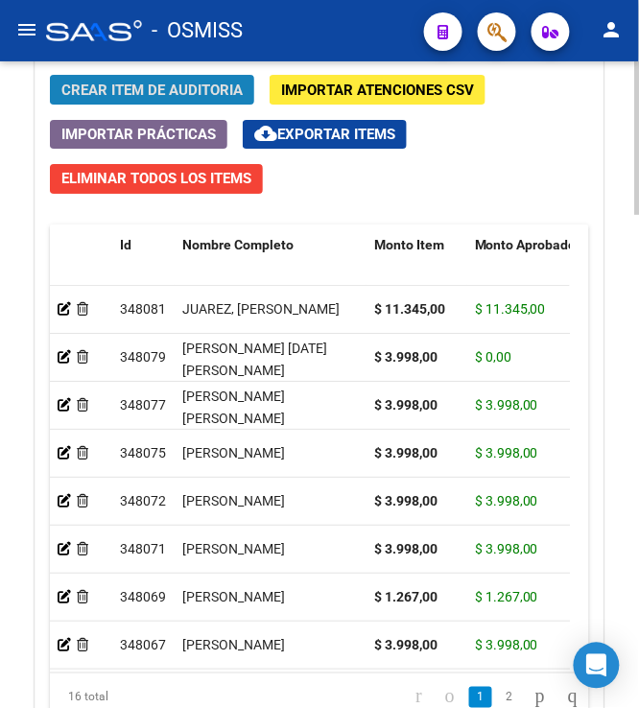
click at [184, 83] on span "Crear Item de Auditoria" at bounding box center [151, 90] width 181 height 17
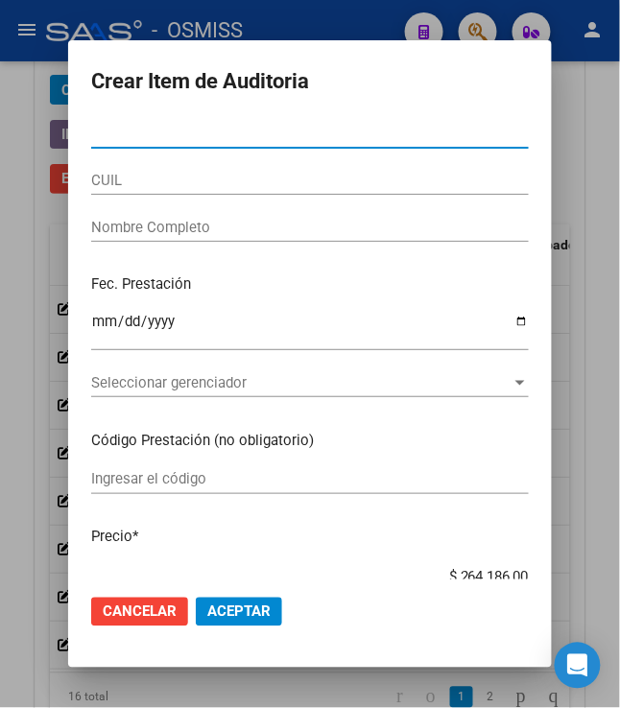
click at [163, 135] on input "Nro Documento" at bounding box center [310, 133] width 438 height 17
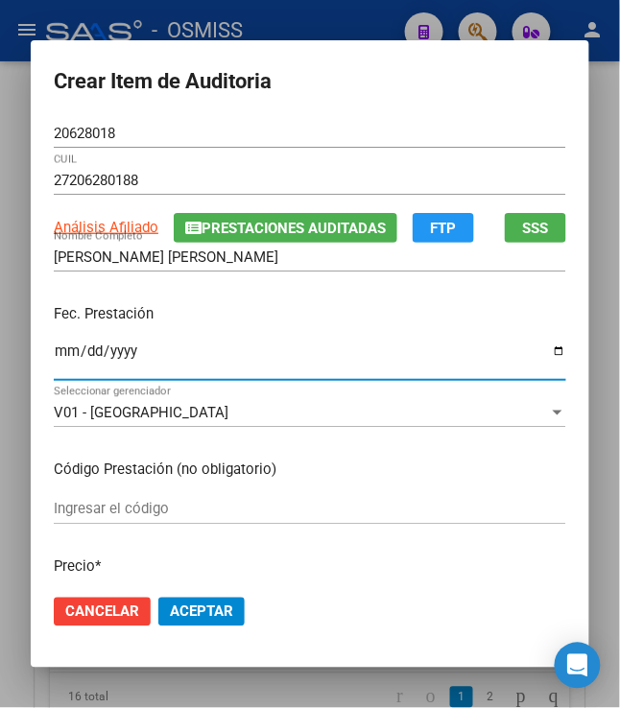
click at [56, 357] on input "Ingresar la fecha" at bounding box center [310, 359] width 513 height 31
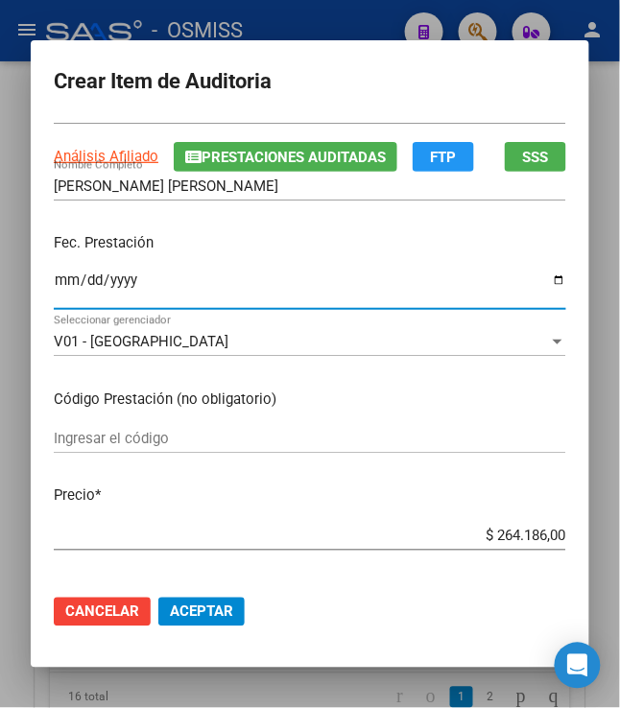
scroll to position [106, 0]
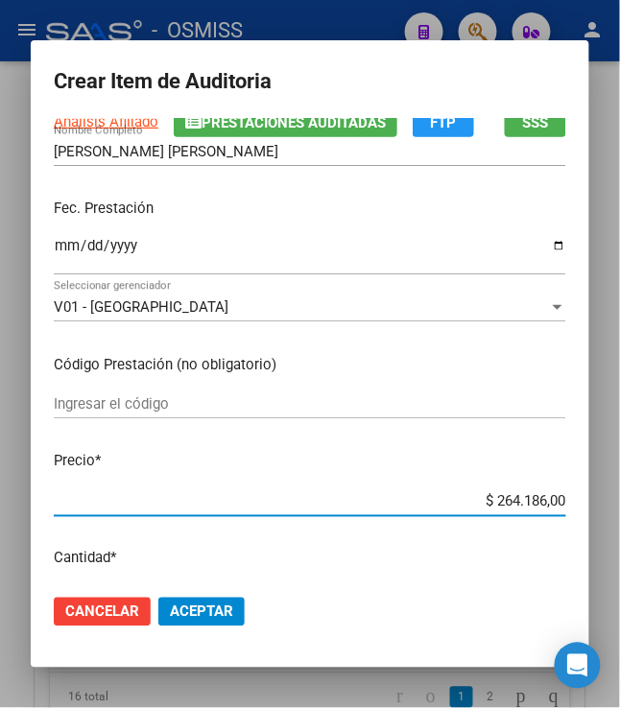
drag, startPoint x: 489, startPoint y: 497, endPoint x: 587, endPoint y: 497, distance: 98.9
click at [587, 497] on mat-dialog-content "20628018 Nro Documento 27206280188 CUIL Análisis Afiliado Prestaciones Auditada…" at bounding box center [310, 349] width 559 height 461
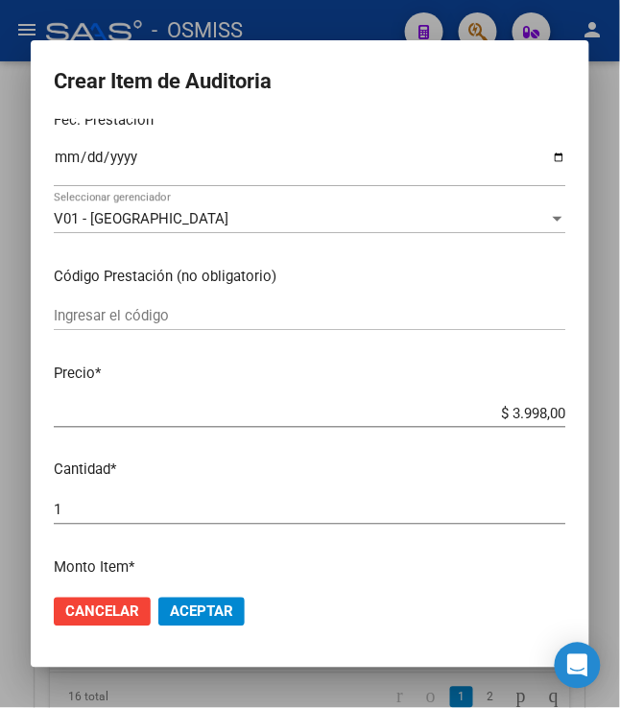
scroll to position [213, 0]
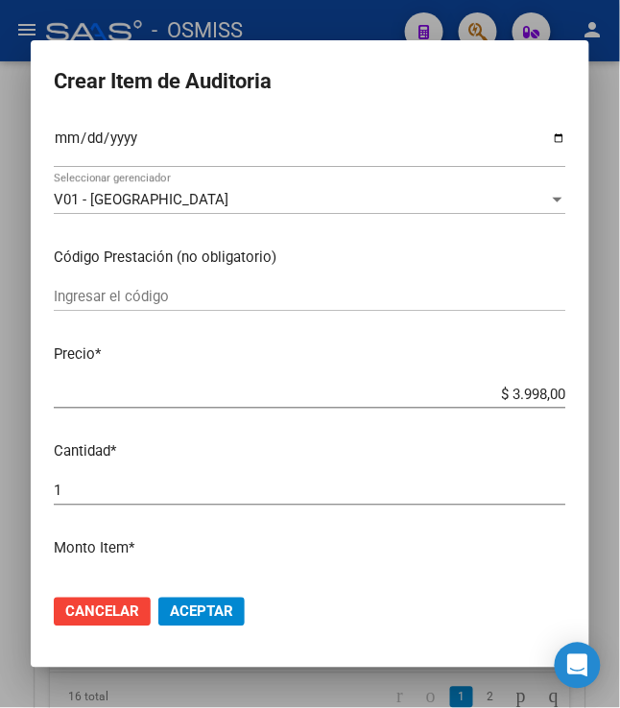
click at [190, 619] on span "Aceptar" at bounding box center [201, 612] width 63 height 17
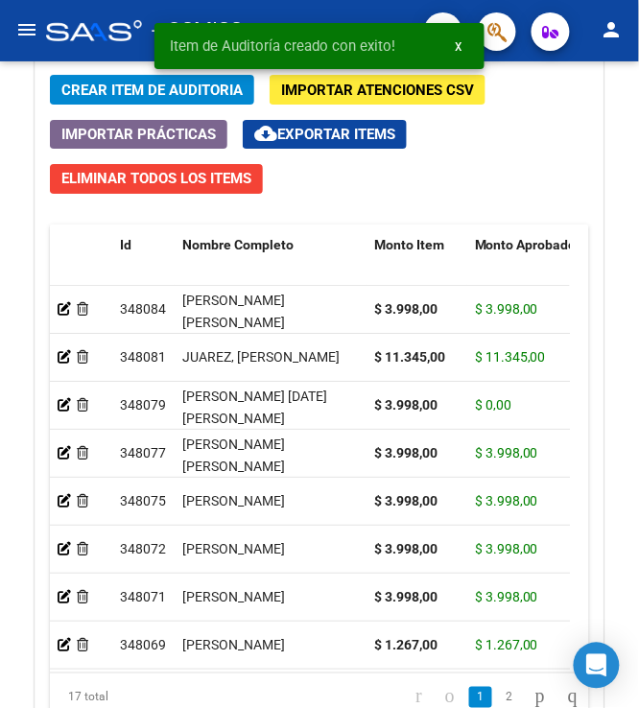
click at [157, 89] on div "Item de Auditoría creado con exito! x" at bounding box center [320, 46] width 376 height 92
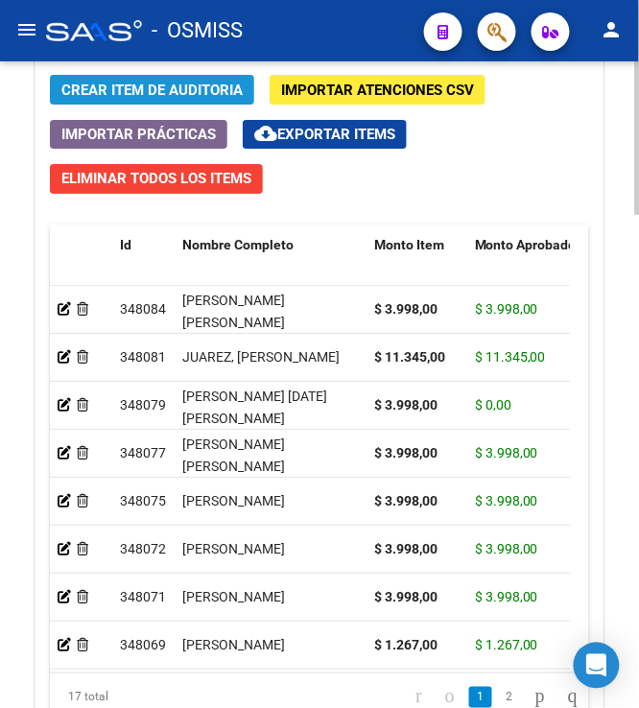
click at [123, 84] on span "Crear Item de Auditoria" at bounding box center [151, 90] width 181 height 17
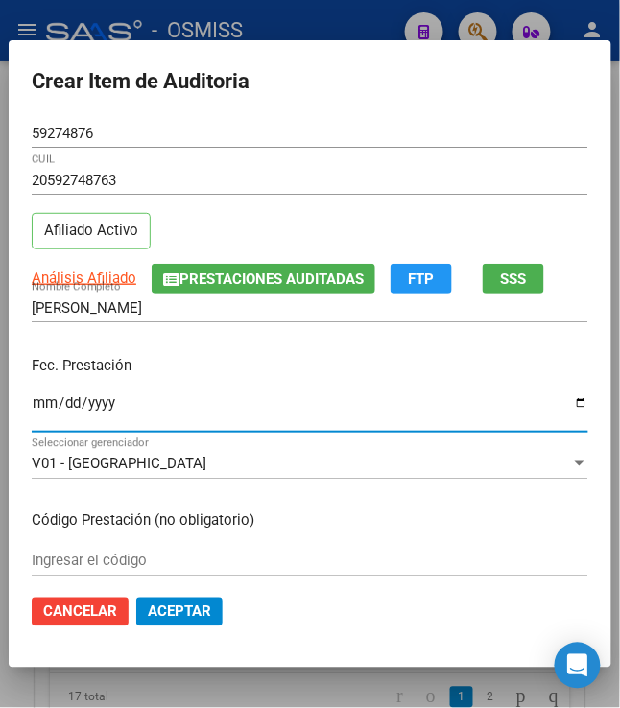
click at [33, 407] on input "Ingresar la fecha" at bounding box center [310, 410] width 557 height 31
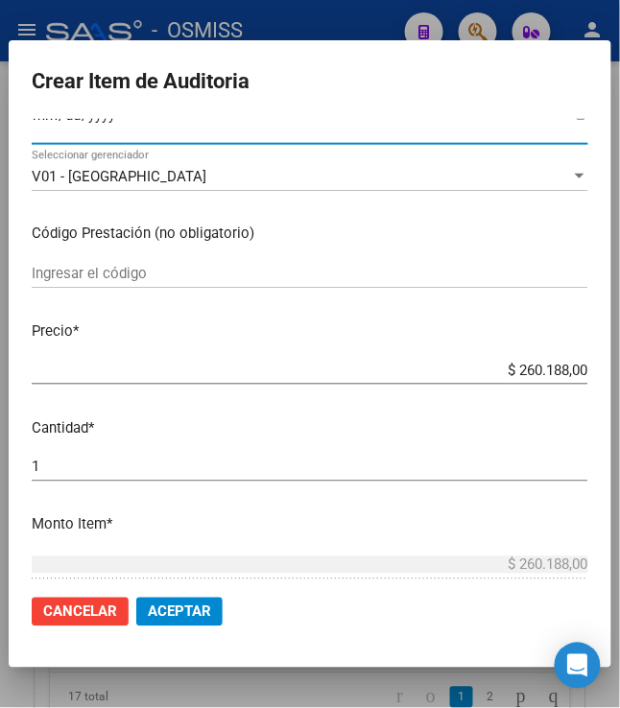
scroll to position [320, 0]
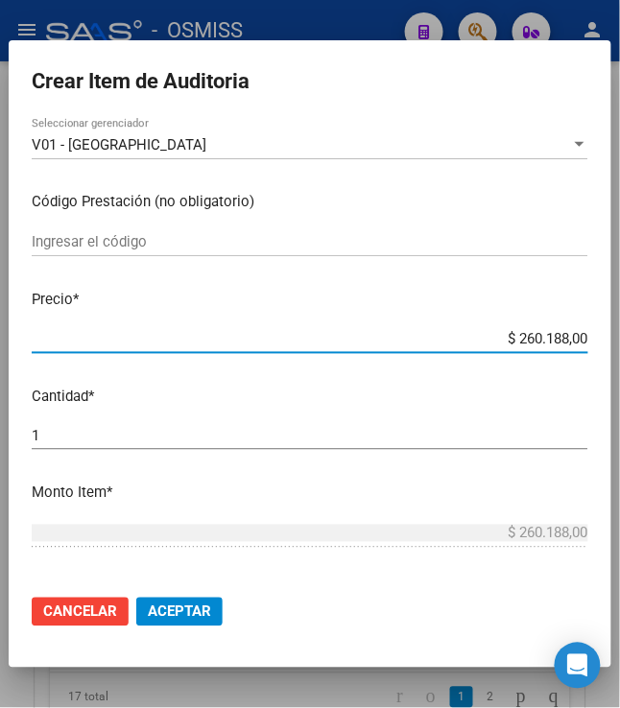
drag, startPoint x: 508, startPoint y: 338, endPoint x: 578, endPoint y: 354, distance: 71.9
click at [578, 354] on mat-dialog-content "59274876 Nro Documento 20592748763 CUIL Afiliado Activo Análisis Afiliado Prest…" at bounding box center [310, 349] width 603 height 461
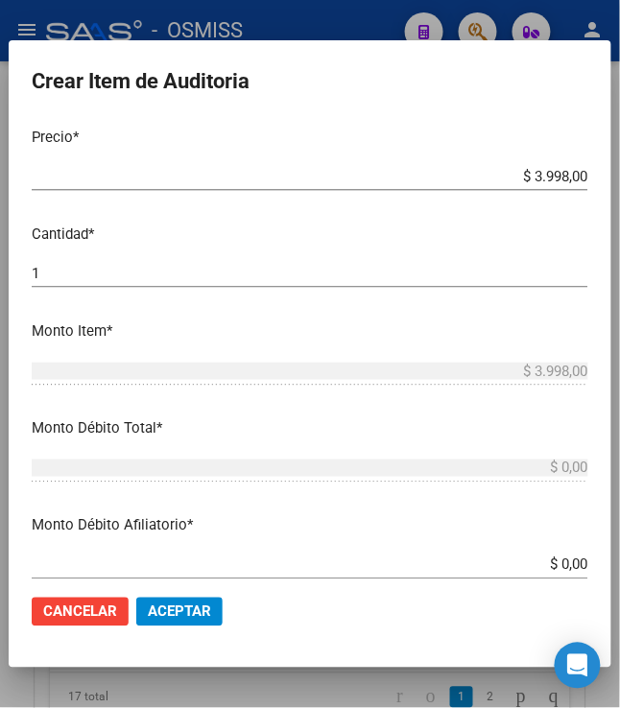
scroll to position [534, 0]
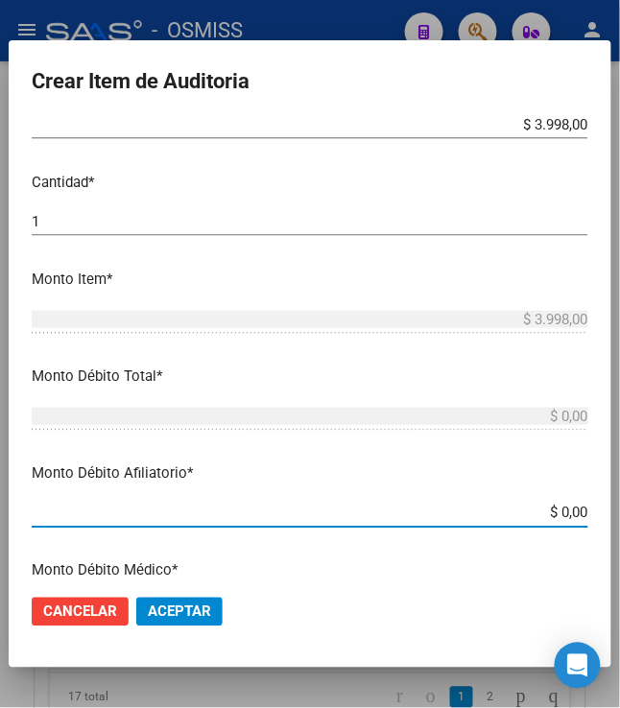
drag, startPoint x: 554, startPoint y: 518, endPoint x: 584, endPoint y: 515, distance: 29.9
click at [584, 515] on app-form-text-field "Monto Débito Afiliatorio * $ 0,00 Ingresar el monto Afiliatorio" at bounding box center [318, 494] width 572 height 60
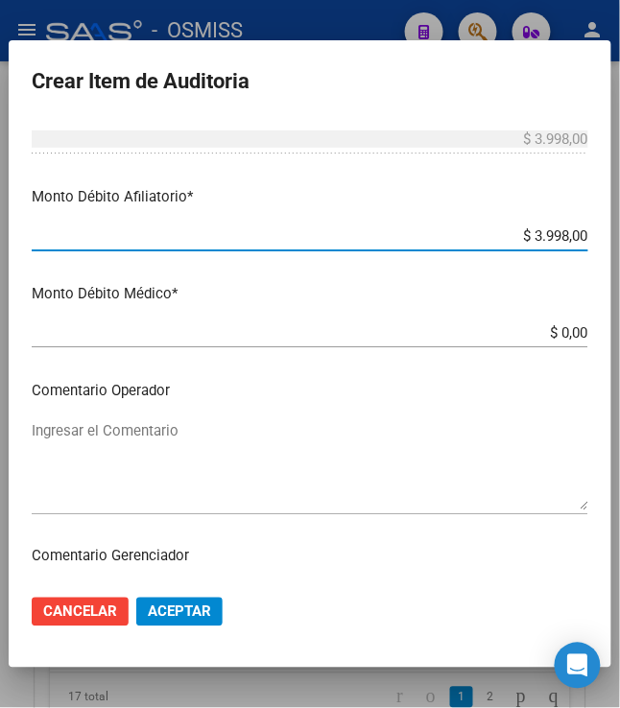
scroll to position [853, 0]
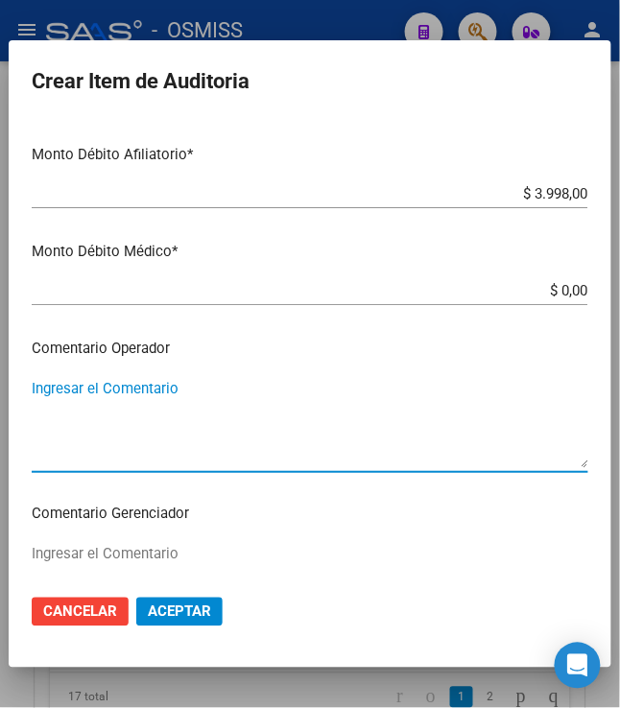
click at [277, 431] on textarea "Ingresar el Comentario" at bounding box center [310, 423] width 557 height 90
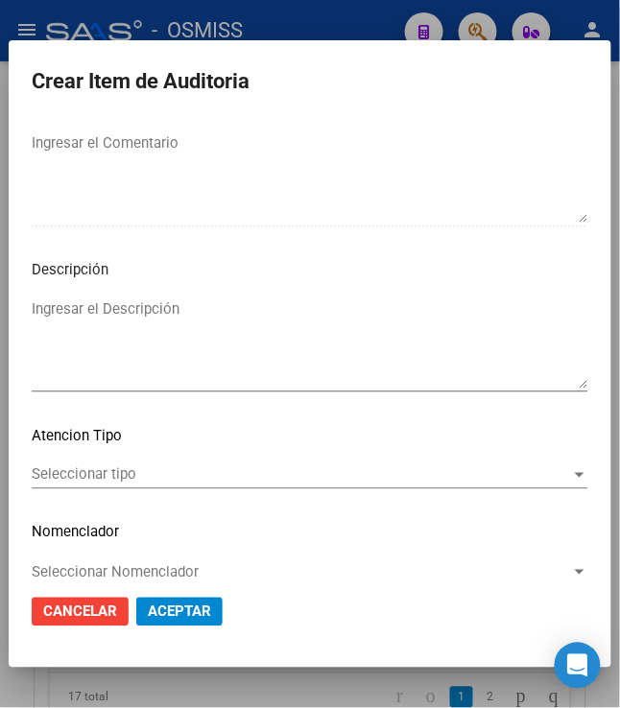
scroll to position [1291, 0]
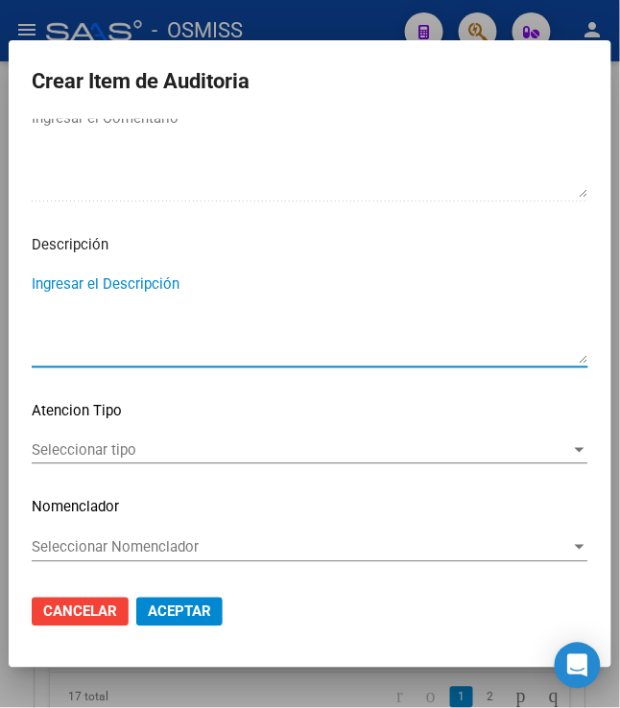
click at [253, 297] on textarea "Ingresar el Descripción" at bounding box center [310, 319] width 557 height 90
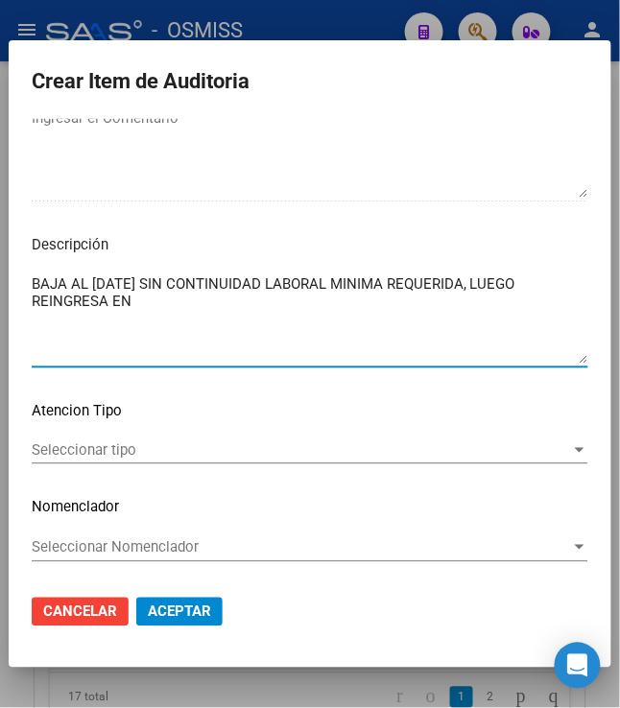
click at [288, 308] on textarea "BAJA AL 06/02/2025 SIN CONTINUIDAD LABORAL MINIMA REQUERIDA, LUEGO REINGRESA EN" at bounding box center [310, 319] width 557 height 90
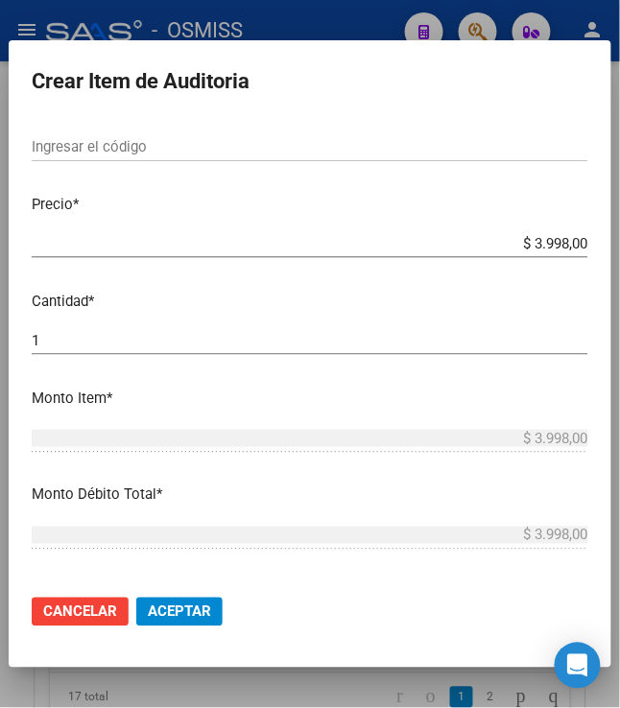
scroll to position [0, 0]
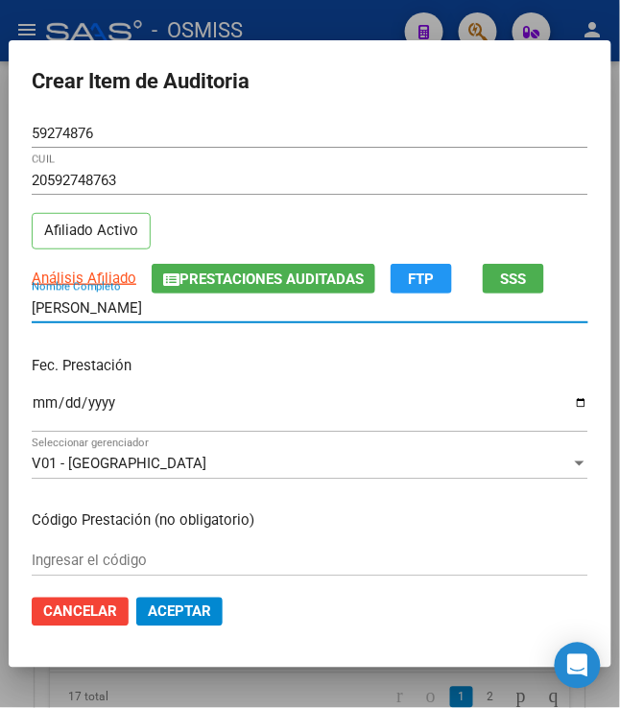
drag, startPoint x: 182, startPoint y: 307, endPoint x: -69, endPoint y: 257, distance: 256.4
click at [0, 257] on html "menu - OSMISS person Firma Express Padrón Padrón Ágil Análisis Afiliado Integra…" at bounding box center [310, 354] width 620 height 708
click at [248, 359] on p "Fec. Prestación" at bounding box center [310, 366] width 557 height 22
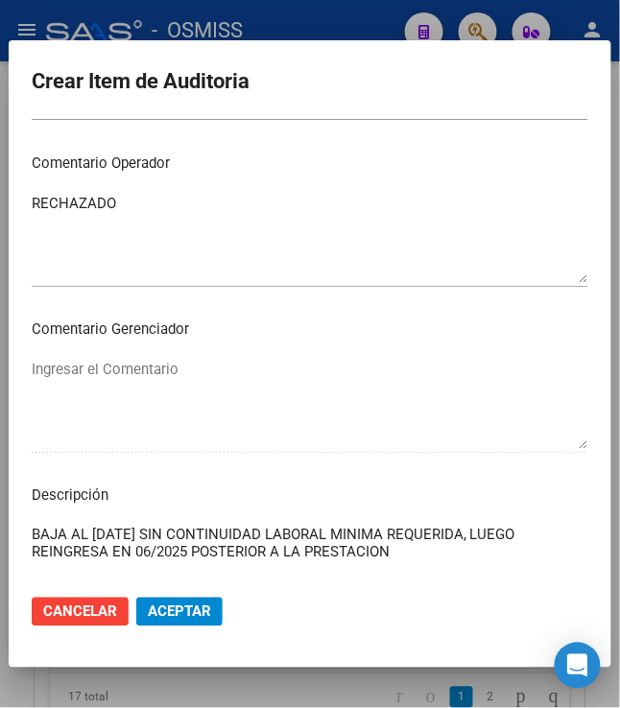
scroll to position [1066, 0]
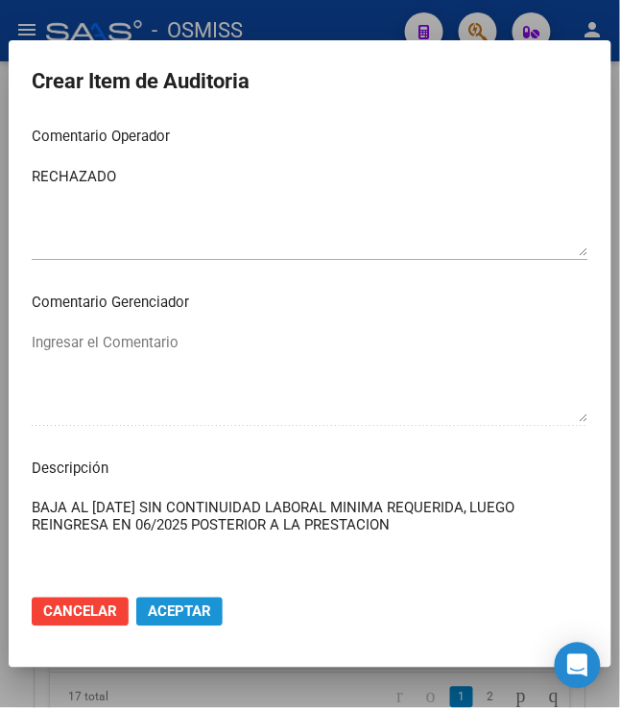
click at [177, 612] on span "Aceptar" at bounding box center [179, 612] width 63 height 17
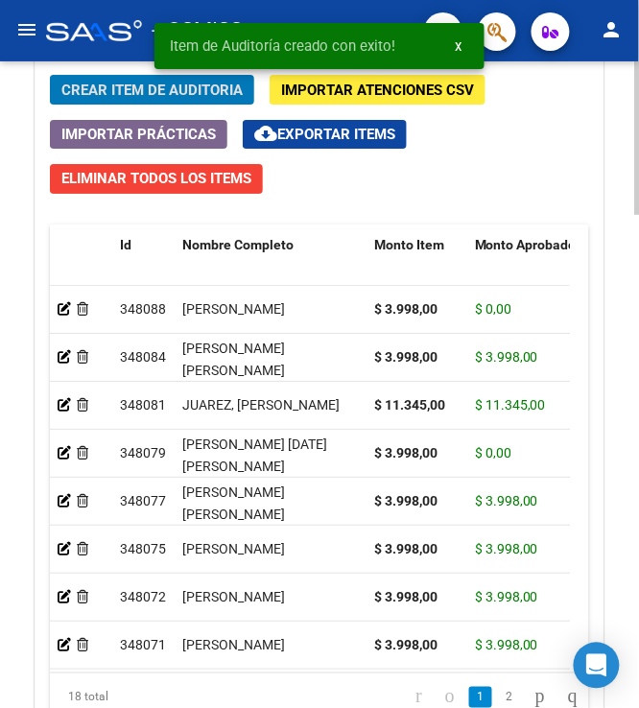
click at [93, 81] on button "Crear Item de Auditoria" at bounding box center [152, 90] width 204 height 30
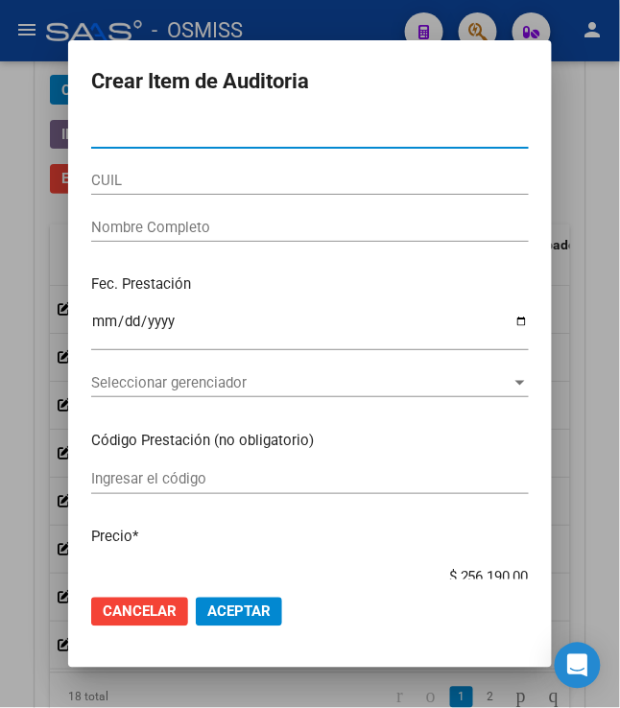
click at [147, 140] on input "Nro Documento" at bounding box center [310, 133] width 438 height 17
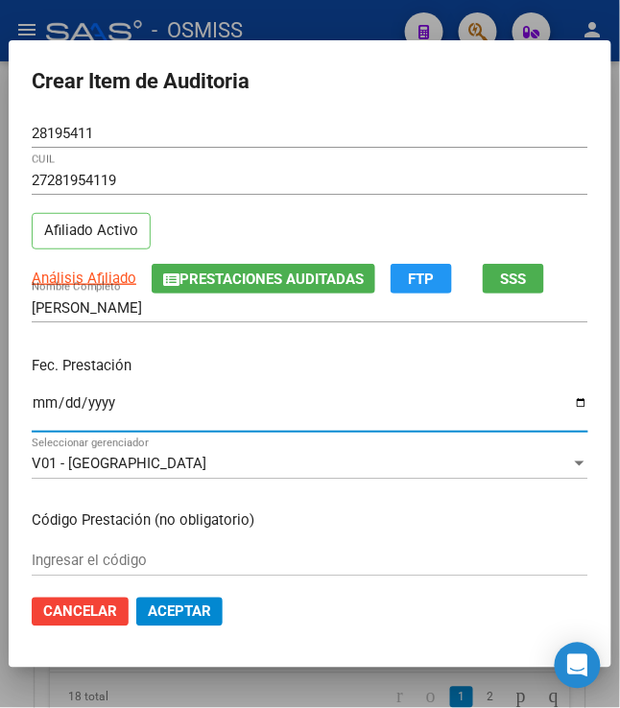
click at [33, 404] on input "Ingresar la fecha" at bounding box center [310, 410] width 557 height 31
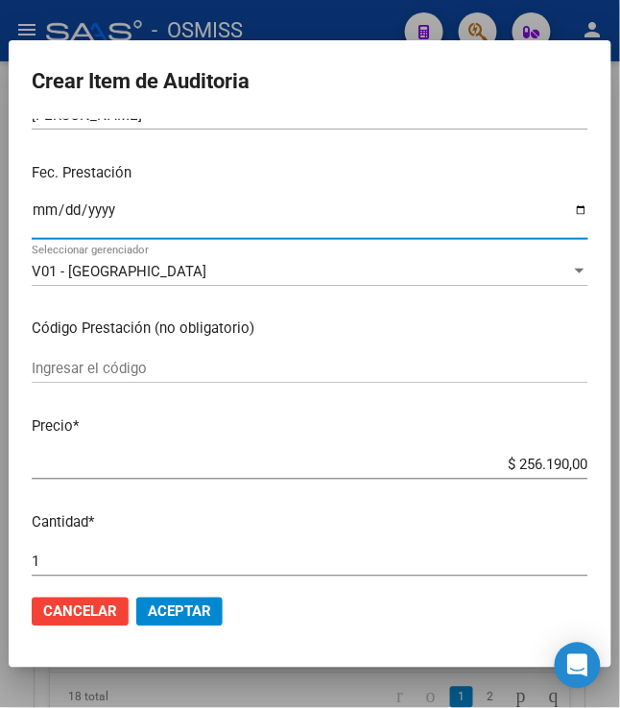
scroll to position [213, 0]
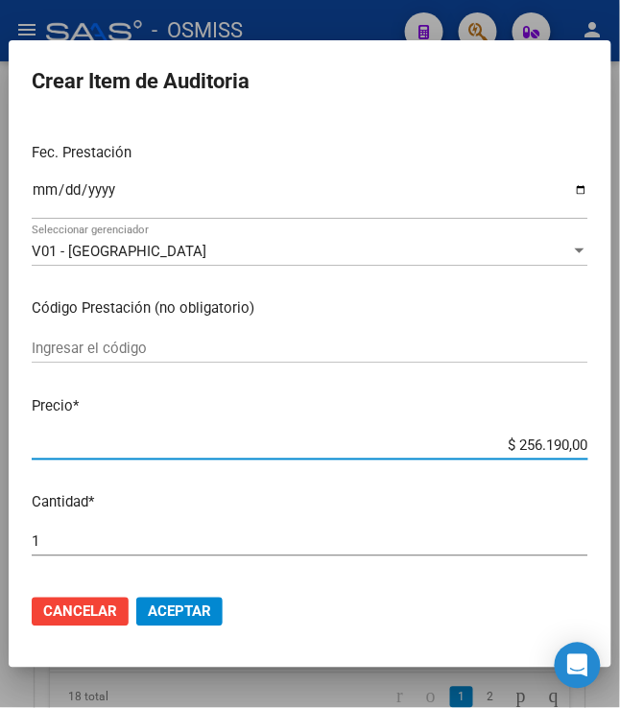
drag, startPoint x: 503, startPoint y: 436, endPoint x: 618, endPoint y: 466, distance: 119.0
click at [611, 466] on mat-dialog-content "28195411 Nro Documento 27281954119 CUIL Afiliado Activo Análisis Afiliado Prest…" at bounding box center [310, 349] width 603 height 461
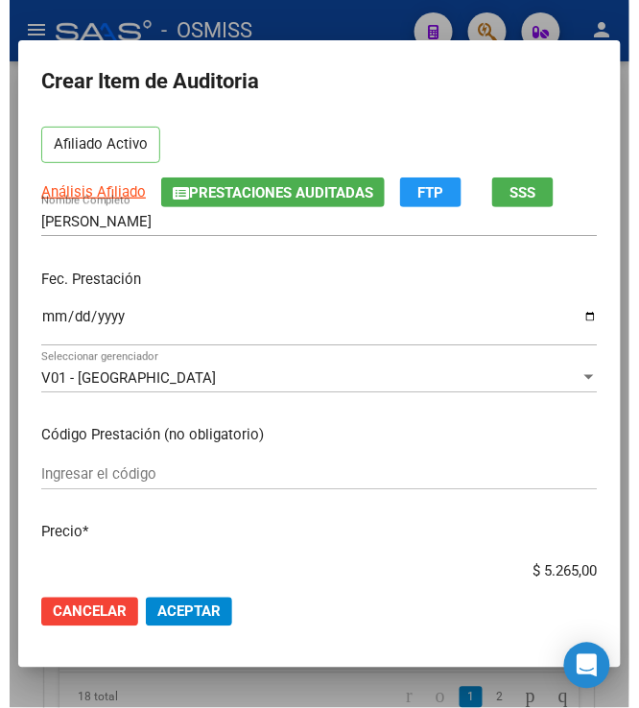
scroll to position [320, 0]
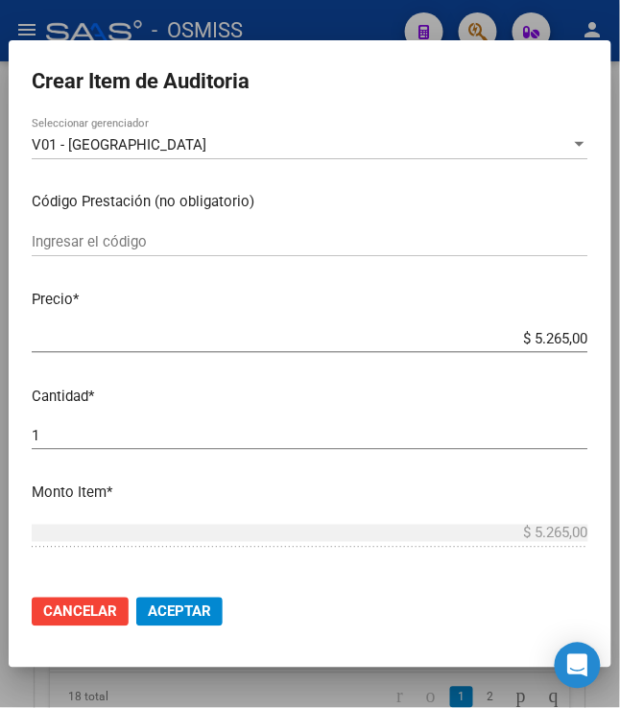
click at [185, 612] on span "Aceptar" at bounding box center [179, 612] width 63 height 17
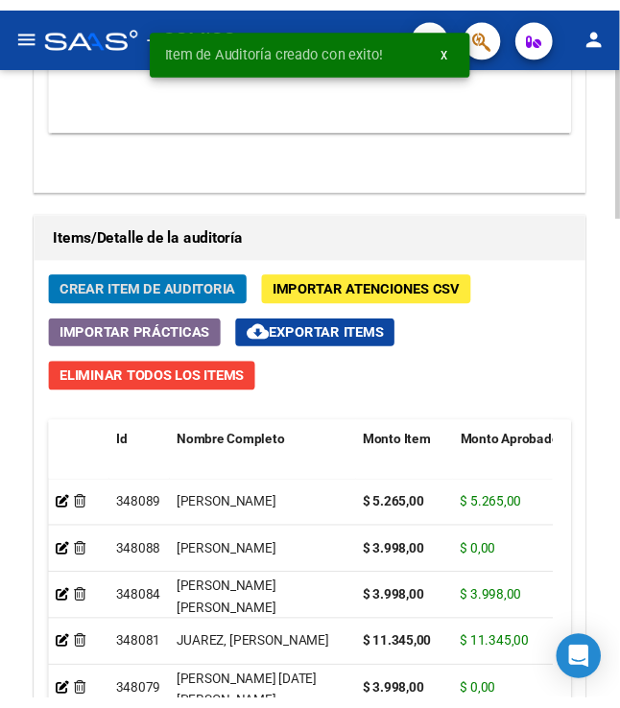
scroll to position [1660, 0]
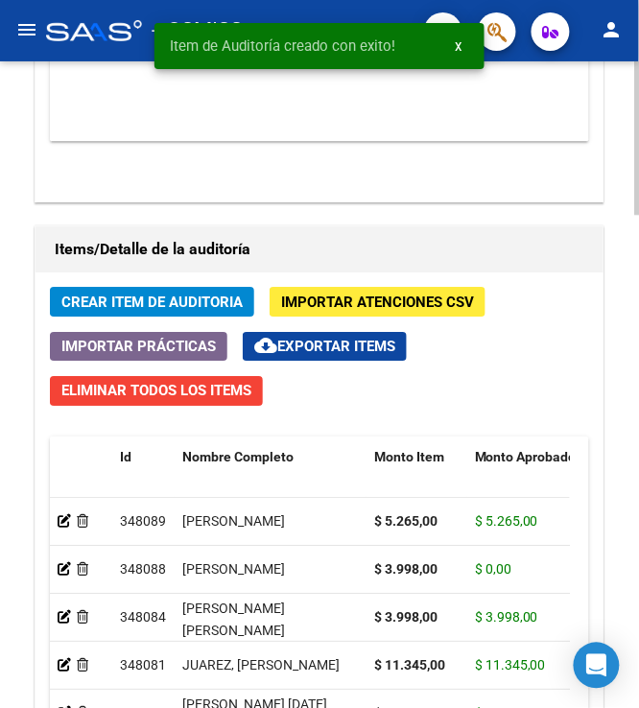
click at [129, 289] on div "Crear Item de Auditoria Importar Atenciones CSV Importar Prácticas cloud_downlo…" at bounding box center [320, 633] width 568 height 721
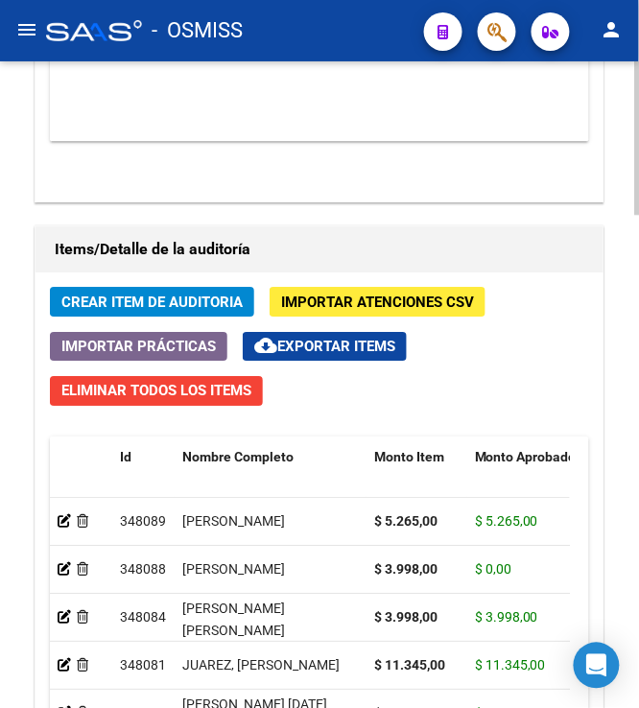
click at [128, 304] on span "Crear Item de Auditoria" at bounding box center [151, 302] width 181 height 17
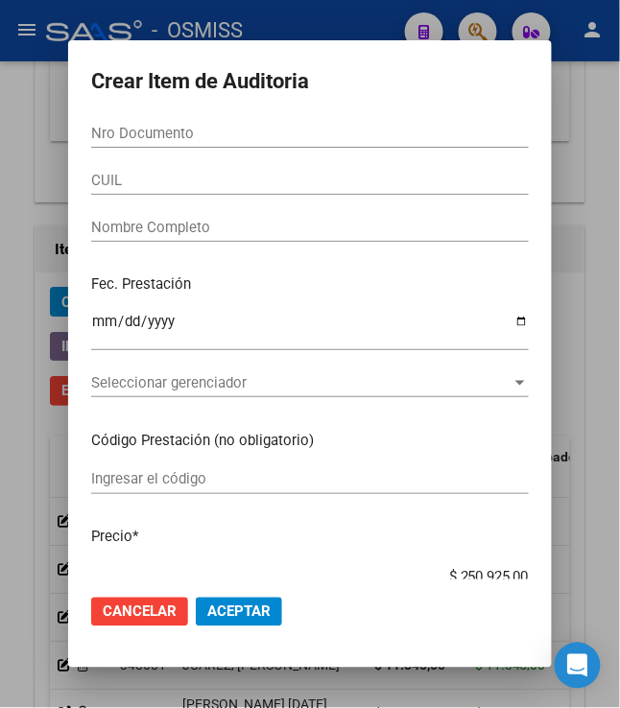
click at [197, 131] on input "Nro Documento" at bounding box center [310, 133] width 438 height 17
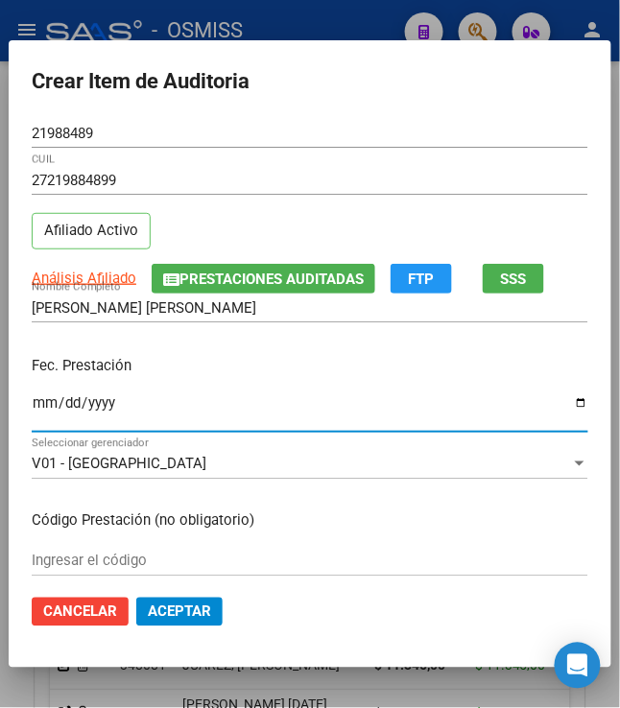
click at [32, 408] on input "Ingresar la fecha" at bounding box center [310, 410] width 557 height 31
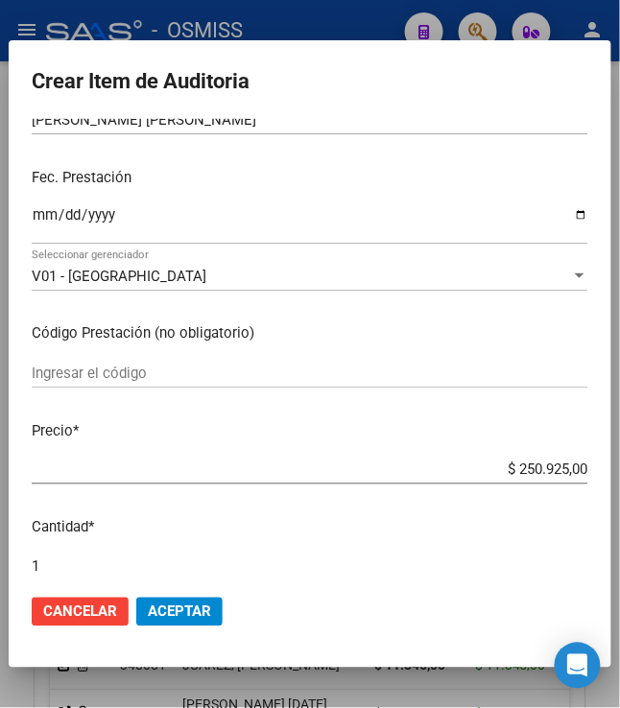
scroll to position [213, 0]
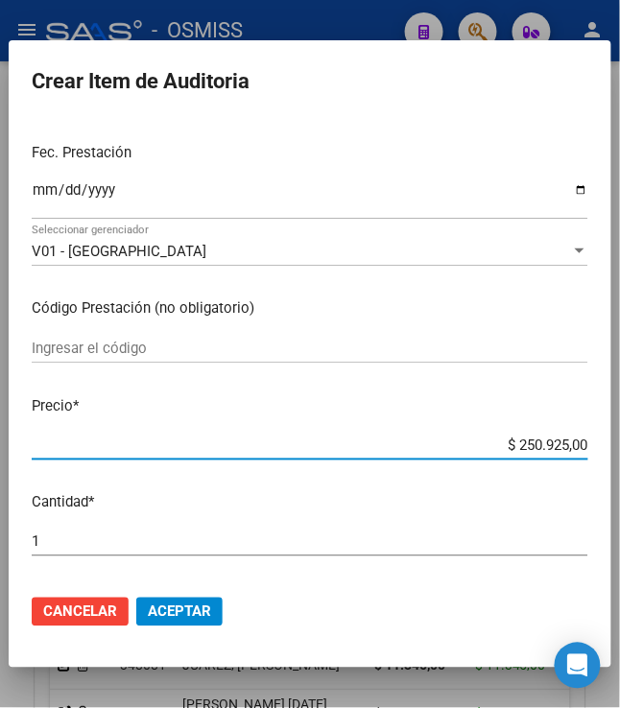
drag, startPoint x: 508, startPoint y: 440, endPoint x: 609, endPoint y: 439, distance: 100.8
click at [608, 439] on mat-dialog-content "21988489 Nro Documento 27219884899 CUIL Afiliado Activo Análisis Afiliado Prest…" at bounding box center [310, 349] width 603 height 461
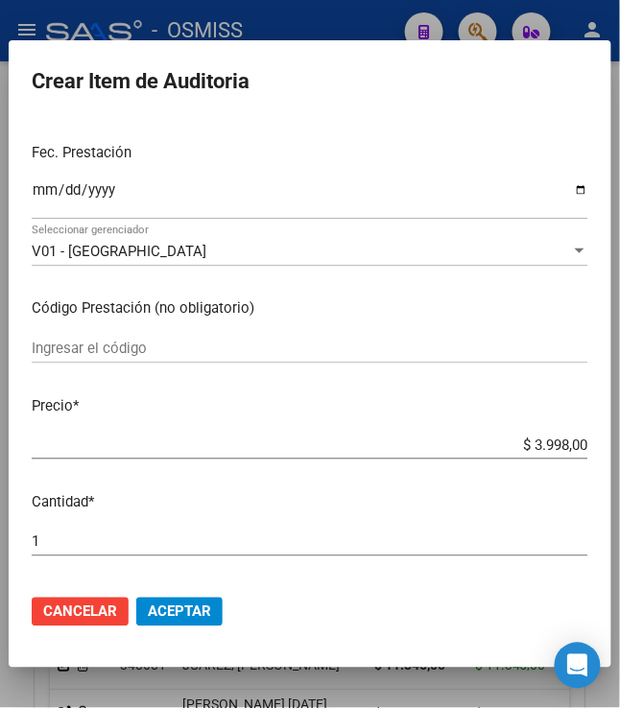
click at [201, 132] on div "Fec. Prestación 2025-04-02 Ingresar la fecha" at bounding box center [310, 182] width 557 height 109
click at [177, 616] on span "Aceptar" at bounding box center [179, 612] width 63 height 17
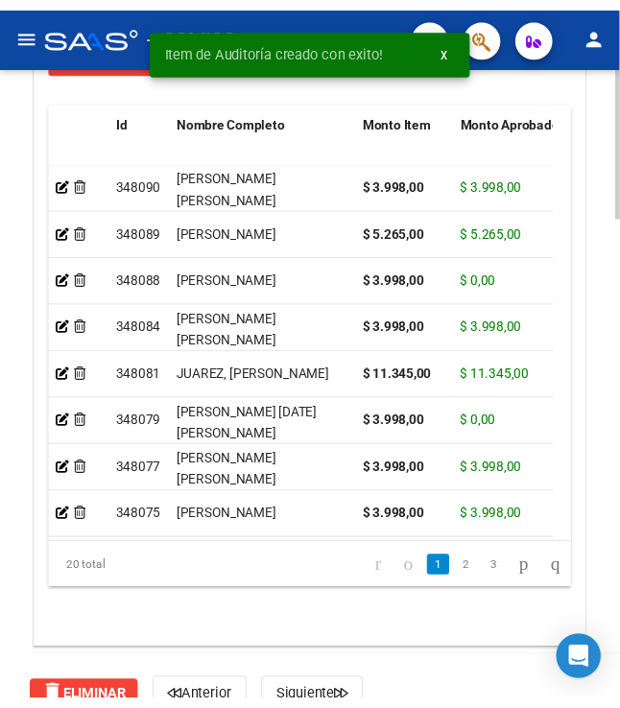
scroll to position [1872, 0]
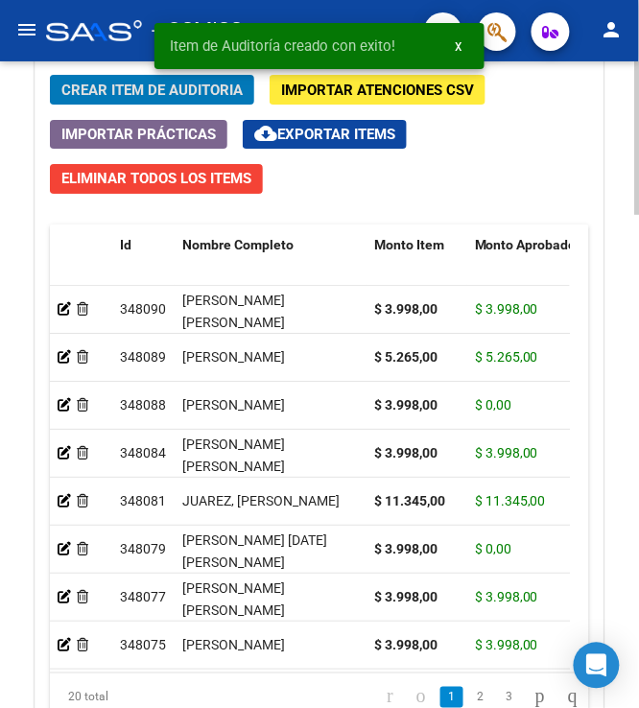
click at [70, 83] on span "Crear Item de Auditoria" at bounding box center [151, 90] width 181 height 17
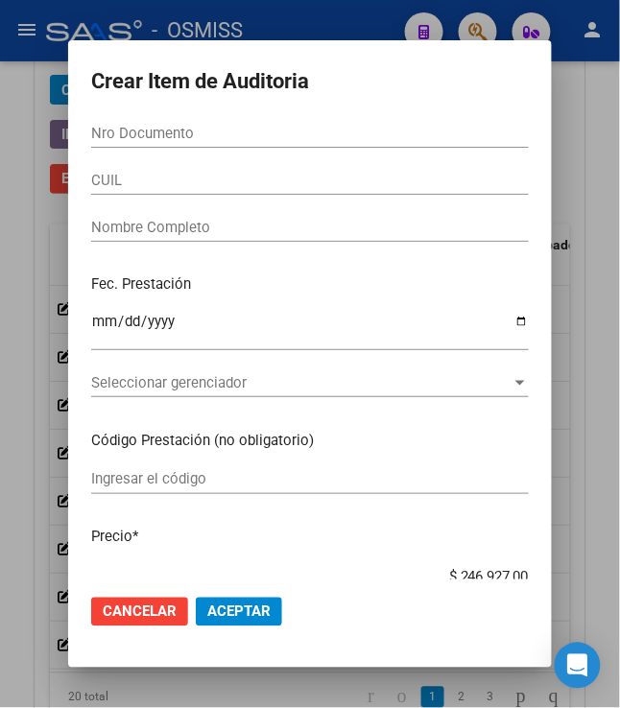
click at [161, 128] on input "Nro Documento" at bounding box center [310, 133] width 438 height 17
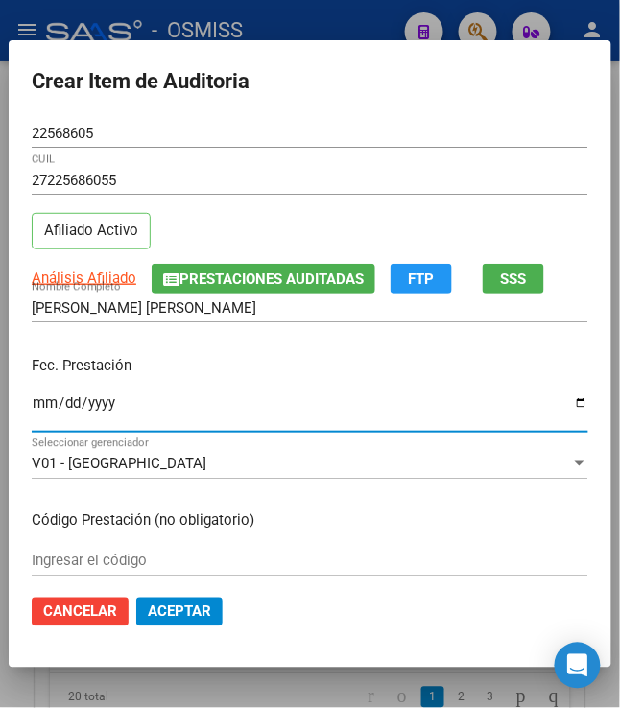
click at [32, 409] on input "Ingresar la fecha" at bounding box center [310, 410] width 557 height 31
click at [453, 373] on p "Fec. Prestación" at bounding box center [310, 366] width 557 height 22
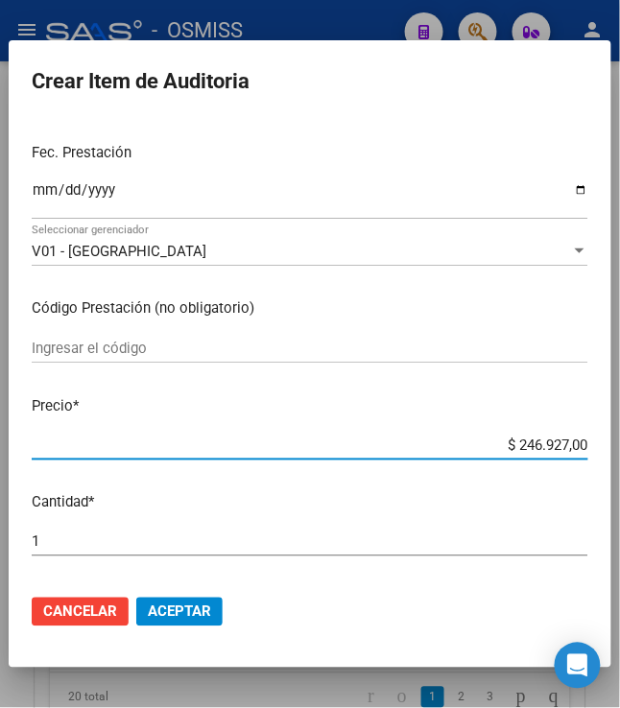
click at [507, 445] on input "$ 246.927,00" at bounding box center [310, 445] width 557 height 17
click at [526, 401] on p "Precio *" at bounding box center [310, 406] width 557 height 22
drag, startPoint x: 509, startPoint y: 440, endPoint x: 623, endPoint y: 417, distance: 116.5
click at [619, 419] on html "menu - OSMISS person Firma Express Padrón Padrón Ágil Análisis Afiliado Integra…" at bounding box center [310, 354] width 620 height 708
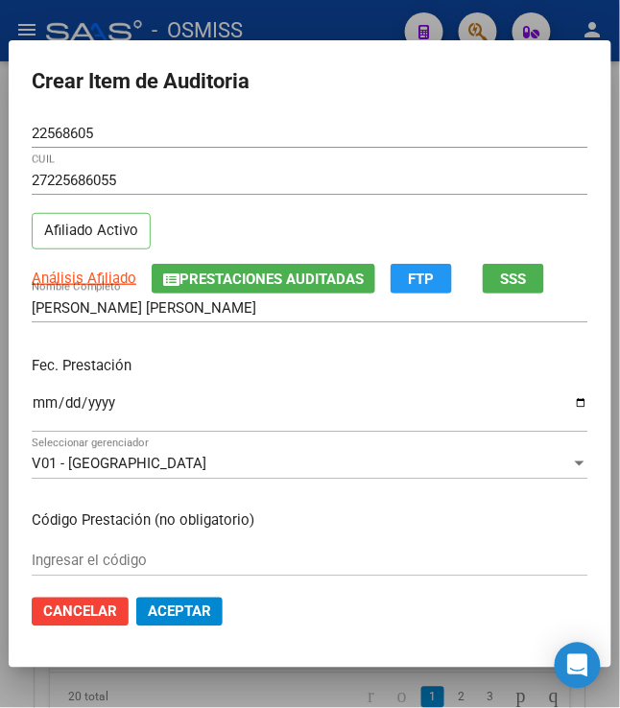
click at [177, 609] on span "Aceptar" at bounding box center [179, 612] width 63 height 17
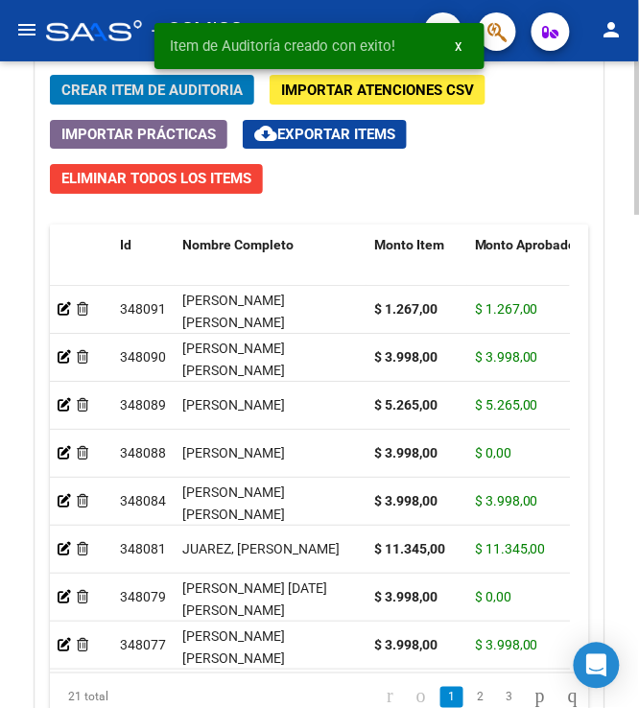
click at [106, 92] on span "Crear Item de Auditoria" at bounding box center [151, 90] width 181 height 17
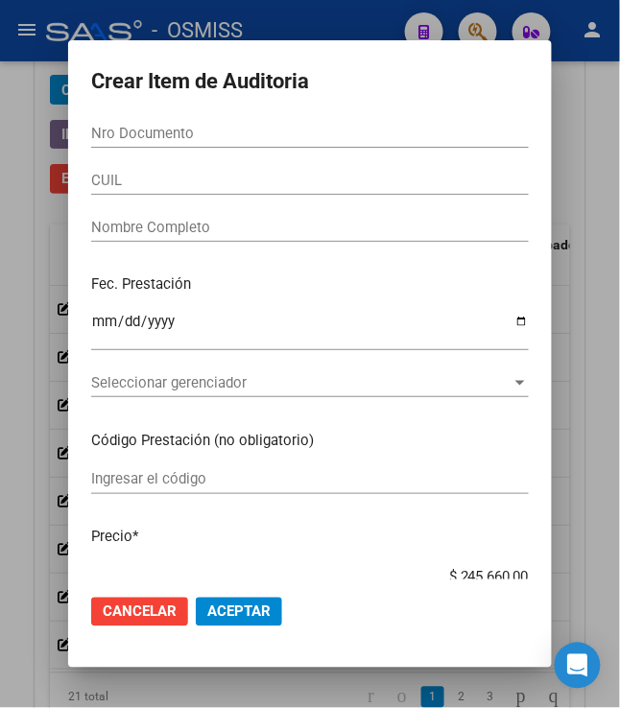
click at [123, 112] on form "Crear Item de Auditoria Nro Documento CUIL Nombre Completo Fec. Prestación Ingr…" at bounding box center [310, 354] width 438 height 582
click at [116, 135] on input "Nro Documento" at bounding box center [310, 133] width 438 height 17
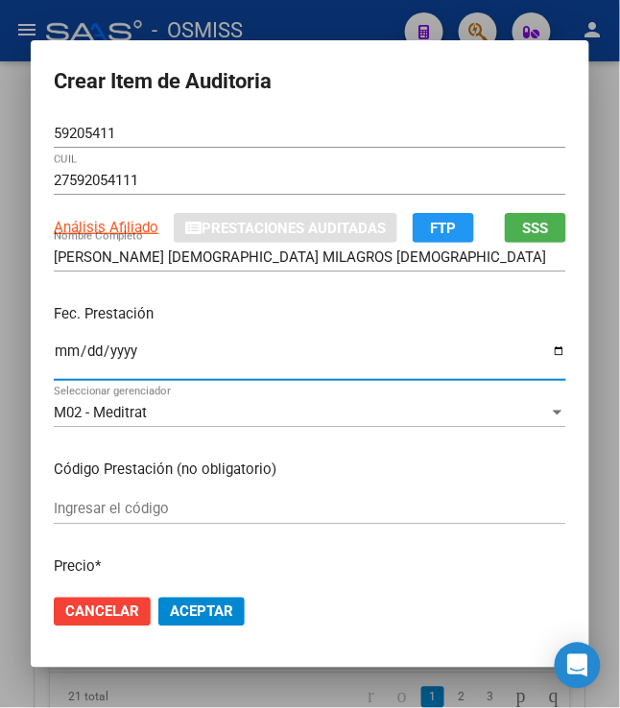
click at [54, 357] on input "Ingresar la fecha" at bounding box center [310, 359] width 513 height 31
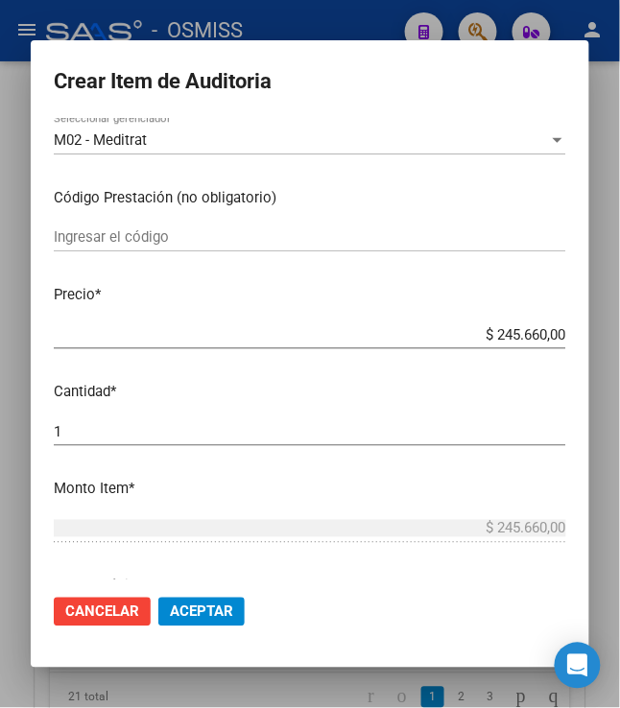
scroll to position [320, 0]
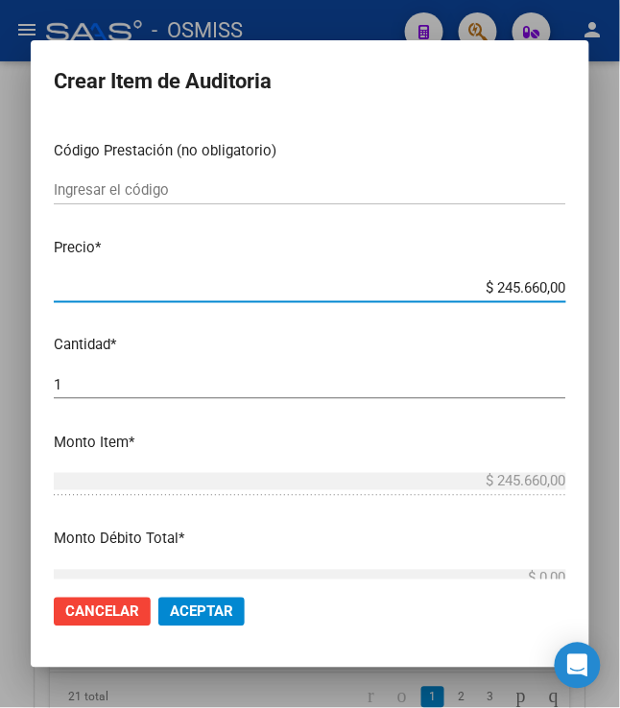
drag, startPoint x: 486, startPoint y: 296, endPoint x: 623, endPoint y: 281, distance: 138.0
click at [619, 281] on html "menu - OSMISS person Firma Express Padrón Padrón Ágil Análisis Afiliado Integra…" at bounding box center [310, 354] width 620 height 708
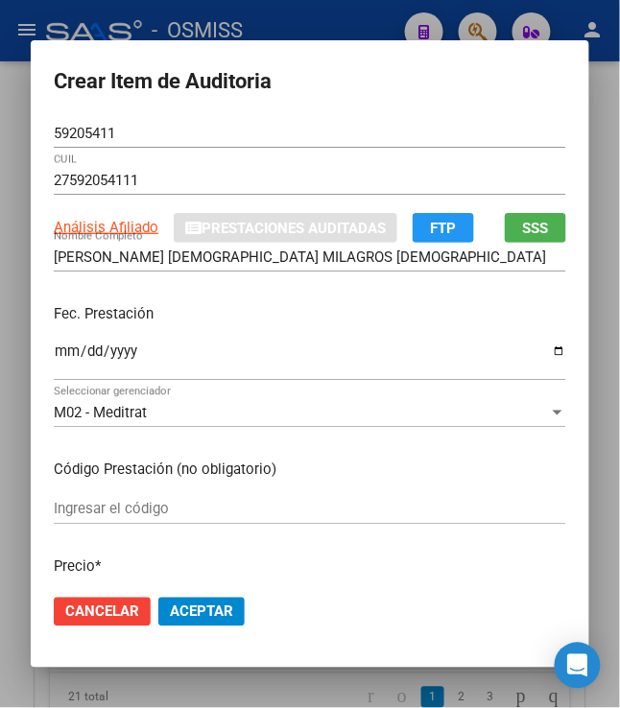
click at [307, 289] on div "MOSQUERA MOSQUET MILAGROS ISAB Nombre Completo" at bounding box center [310, 266] width 513 height 47
click at [196, 607] on span "Aceptar" at bounding box center [201, 612] width 63 height 17
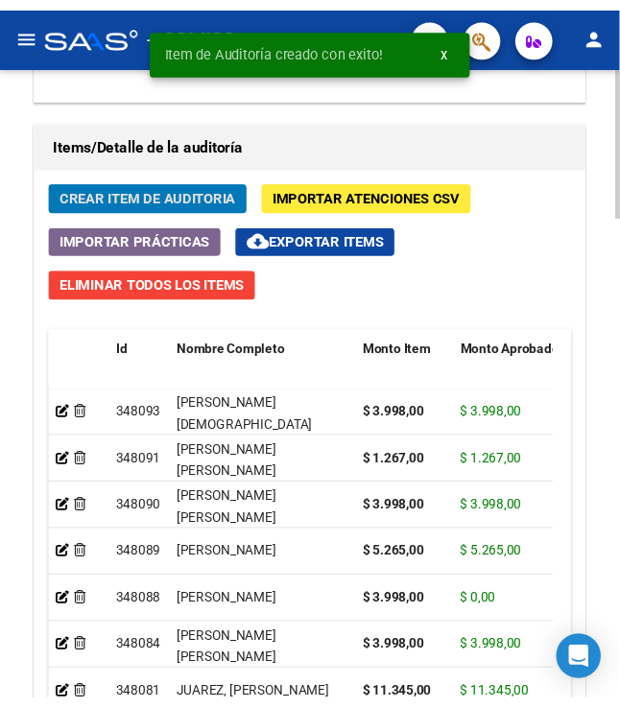
scroll to position [1766, 0]
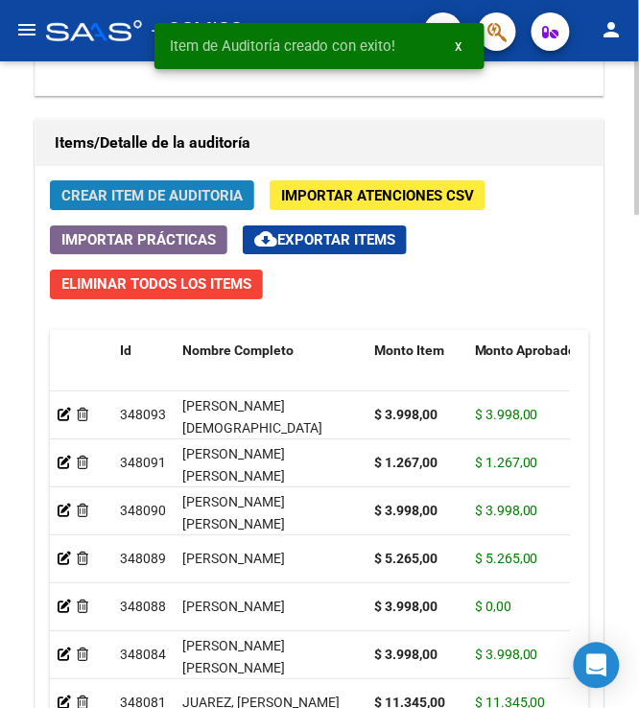
click at [151, 188] on button "Crear Item de Auditoria" at bounding box center [152, 195] width 204 height 30
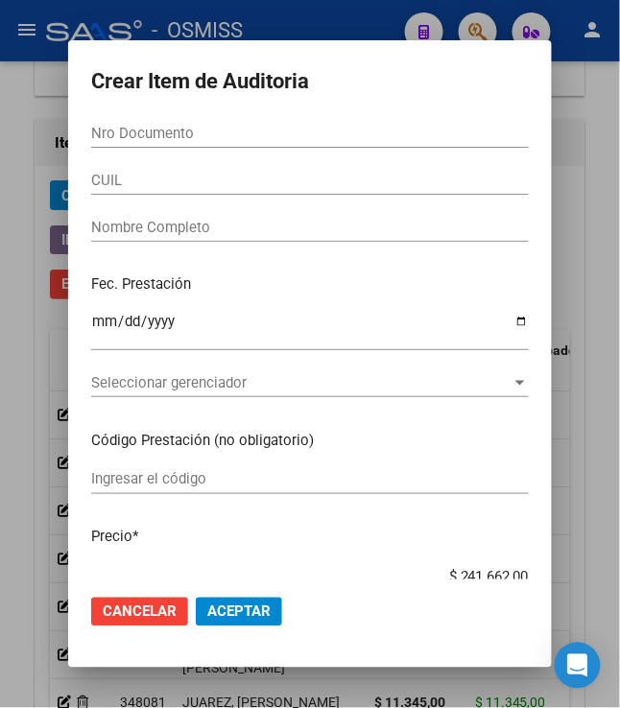
click at [129, 121] on div "Nro Documento" at bounding box center [310, 133] width 438 height 29
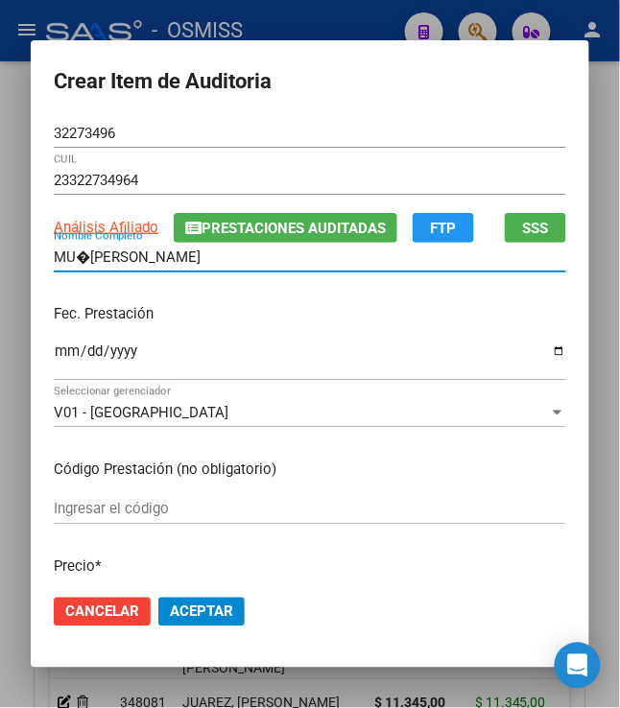
click at [77, 259] on input "MU�OZ ROMINA NATALI" at bounding box center [310, 257] width 513 height 17
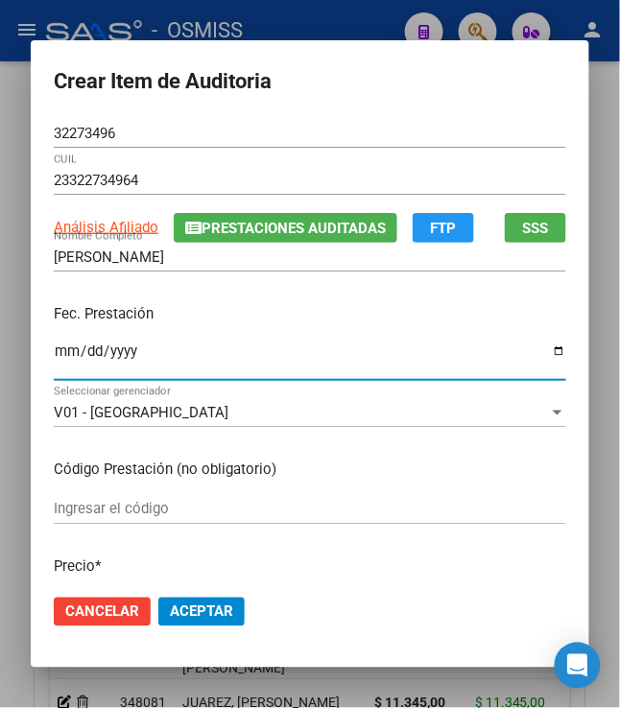
click at [54, 358] on input "Ingresar la fecha" at bounding box center [310, 359] width 513 height 31
click at [419, 347] on input "2025-04-05" at bounding box center [310, 359] width 513 height 31
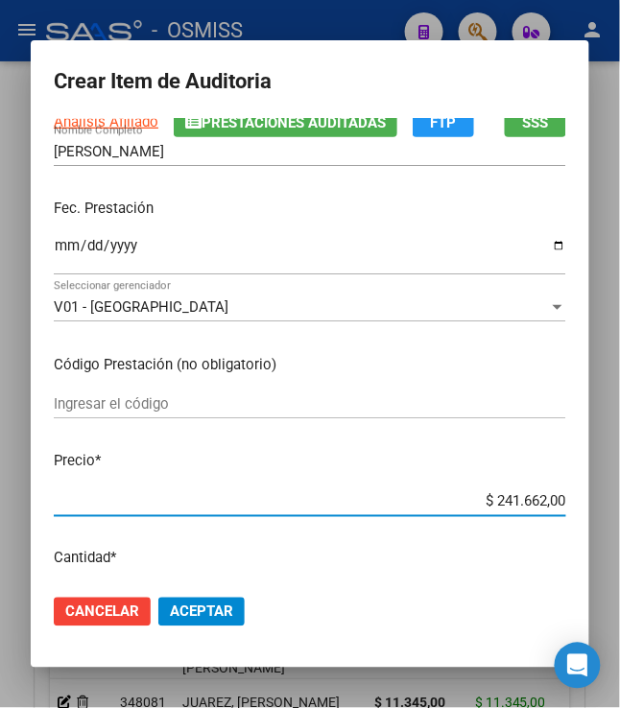
drag, startPoint x: 501, startPoint y: 501, endPoint x: 582, endPoint y: 486, distance: 82.1
click at [582, 486] on mat-dialog-content "32273496 Nro Documento 23322734964 CUIL Análisis Afiliado Prestaciones Auditada…" at bounding box center [310, 349] width 559 height 461
drag, startPoint x: 508, startPoint y: 497, endPoint x: 623, endPoint y: 458, distance: 121.7
click at [619, 458] on html "menu - OSMISS person Firma Express Padrón Padrón Ágil Análisis Afiliado Integra…" at bounding box center [310, 354] width 620 height 708
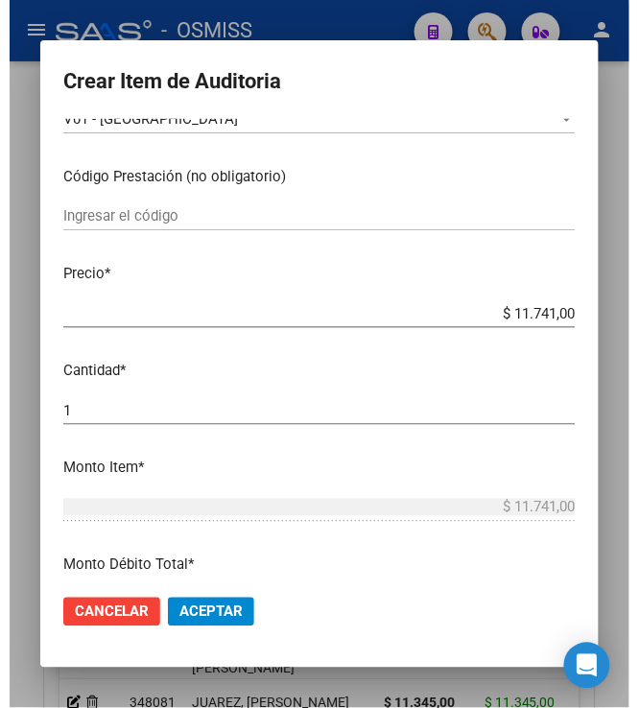
scroll to position [320, 0]
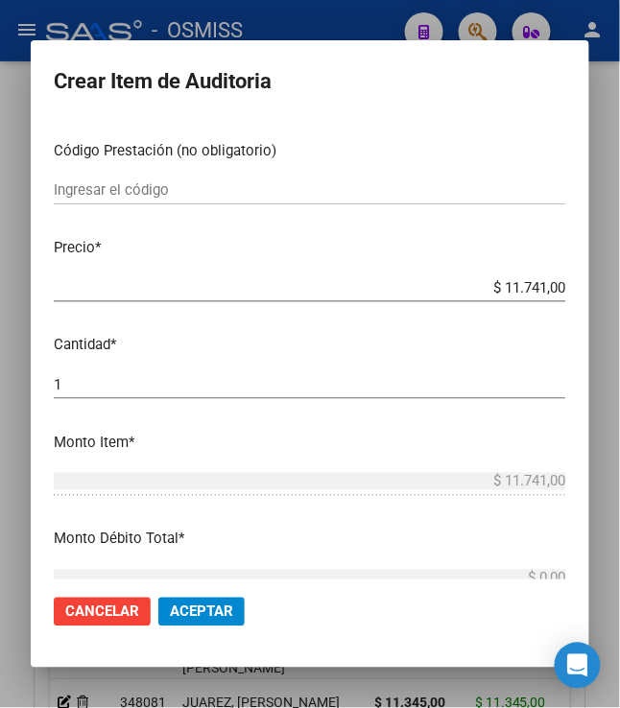
click at [207, 608] on span "Aceptar" at bounding box center [201, 612] width 63 height 17
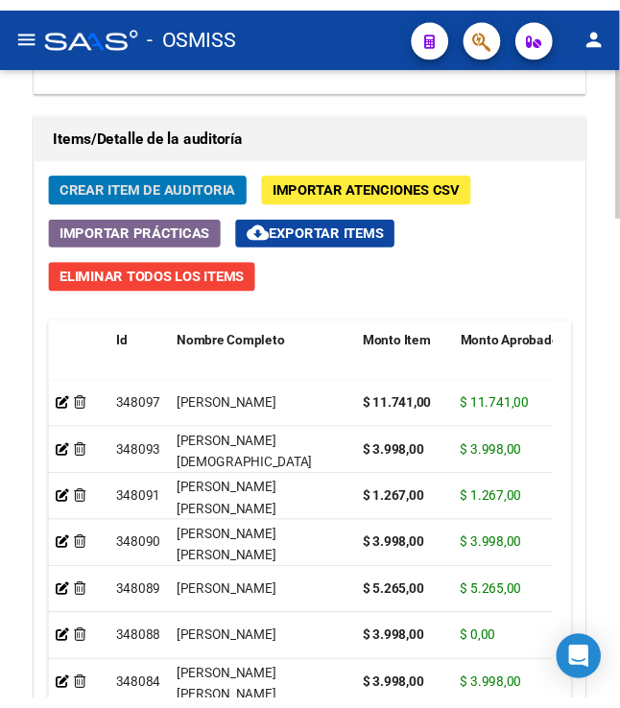
scroll to position [1766, 0]
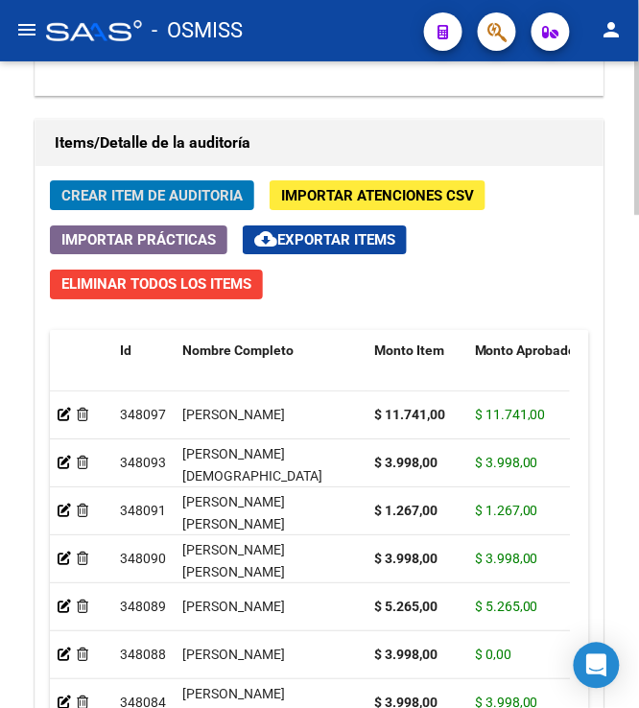
click at [108, 189] on span "Crear Item de Auditoria" at bounding box center [151, 195] width 181 height 17
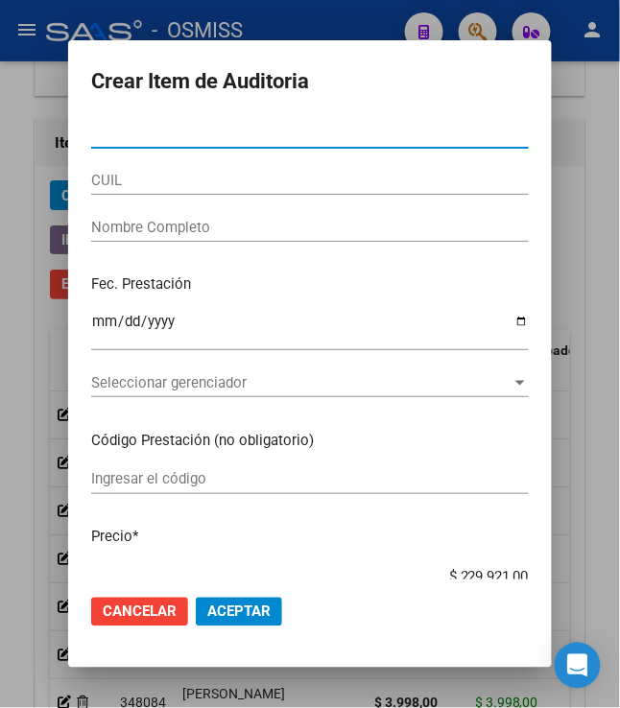
click at [173, 132] on input "Nro Documento" at bounding box center [310, 133] width 438 height 17
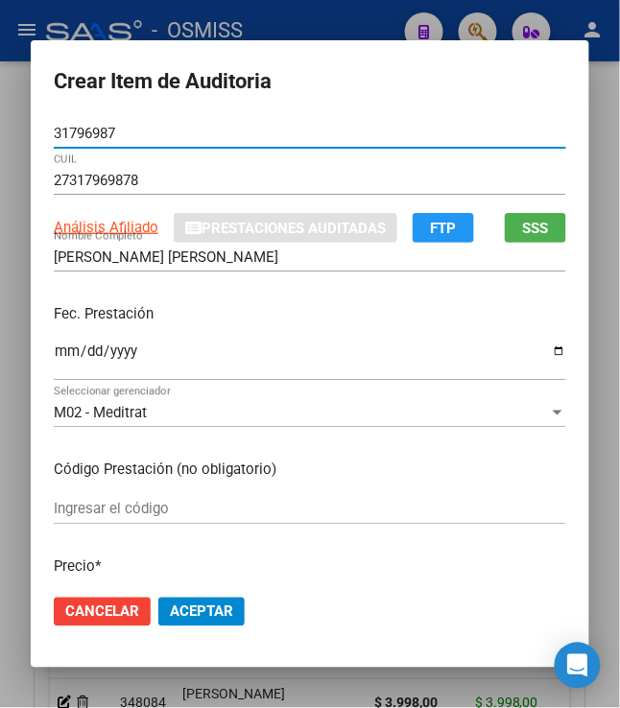
click at [54, 351] on input "Ingresar la fecha" at bounding box center [310, 359] width 513 height 31
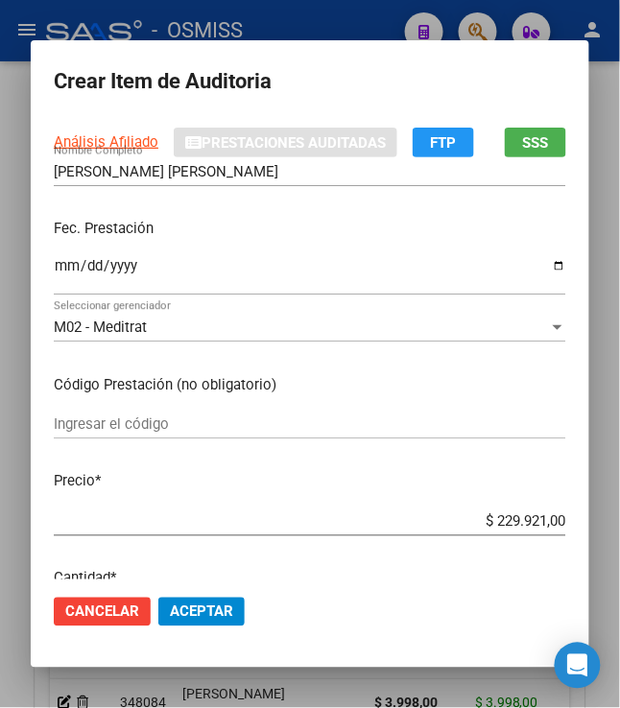
scroll to position [320, 0]
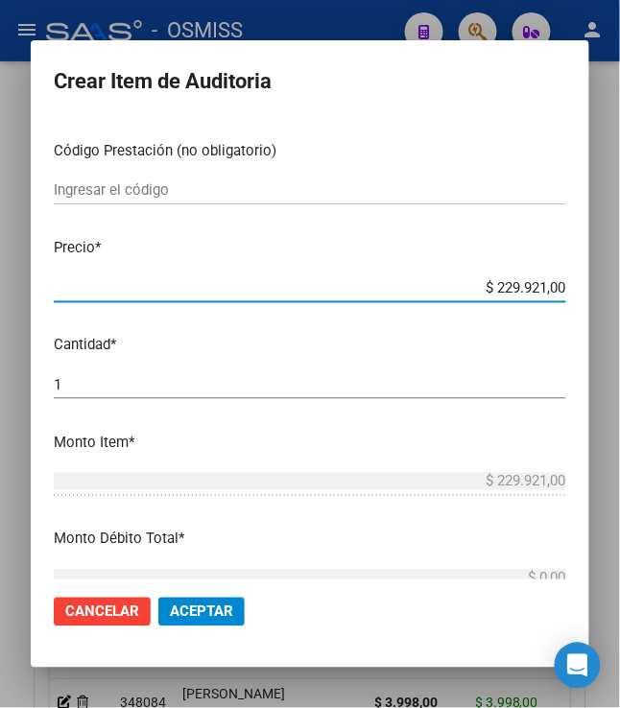
drag, startPoint x: 492, startPoint y: 280, endPoint x: 623, endPoint y: 323, distance: 137.2
click at [619, 323] on html "menu - OSMISS person Firma Express Padrón Padrón Ágil Análisis Afiliado Integra…" at bounding box center [310, 354] width 620 height 708
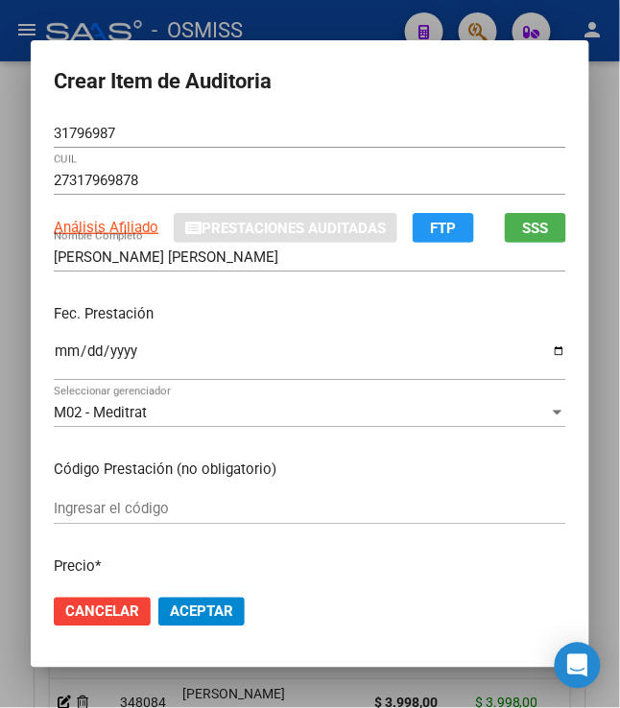
scroll to position [213, 0]
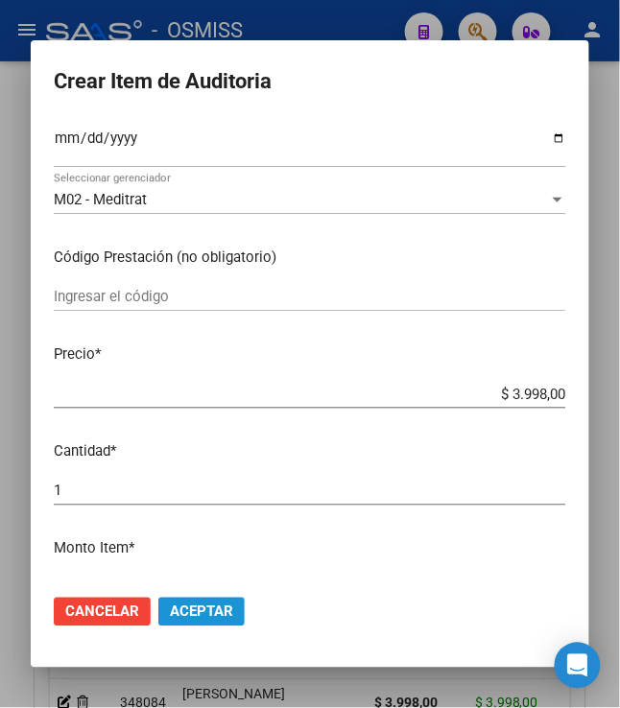
click at [225, 608] on button "Aceptar" at bounding box center [201, 612] width 86 height 29
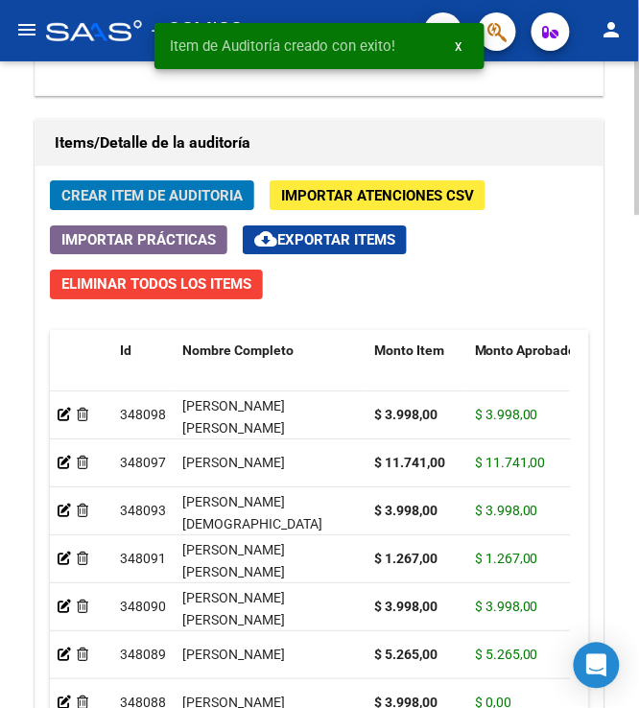
click at [127, 196] on span "Crear Item de Auditoria" at bounding box center [151, 195] width 181 height 17
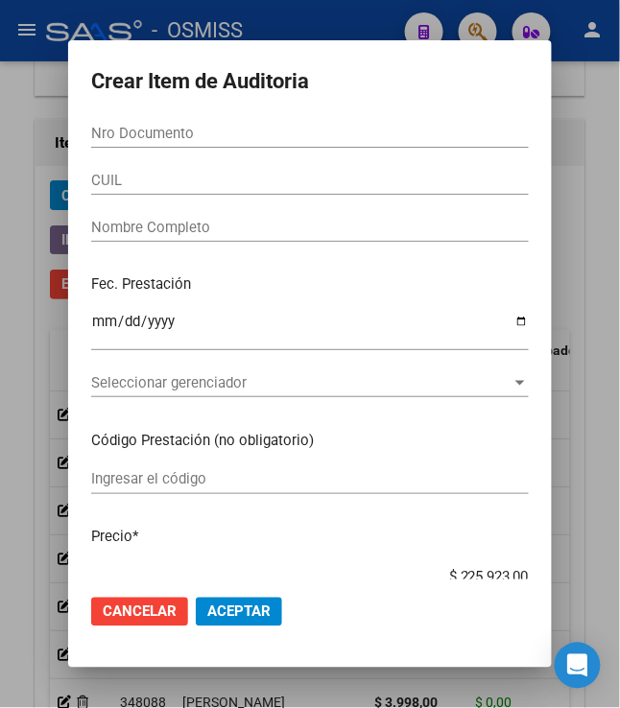
click at [150, 127] on input "Nro Documento" at bounding box center [310, 133] width 438 height 17
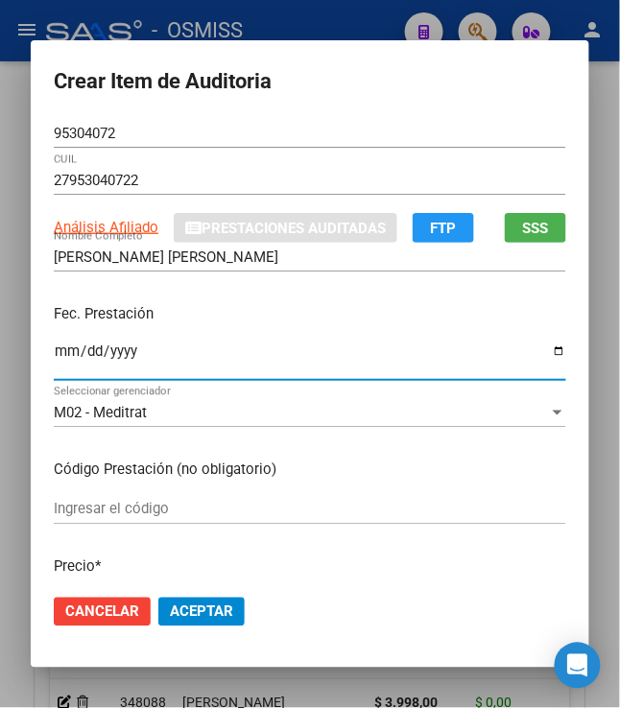
click at [54, 365] on input "Ingresar la fecha" at bounding box center [310, 359] width 513 height 31
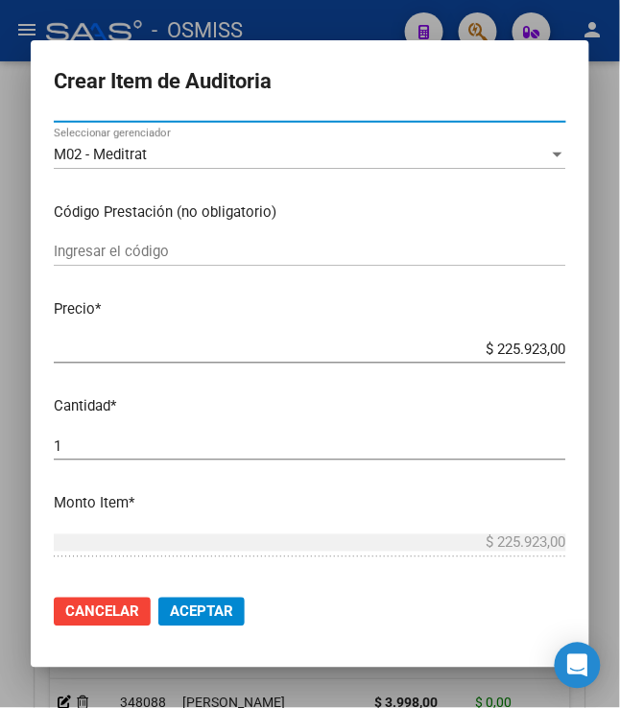
scroll to position [320, 0]
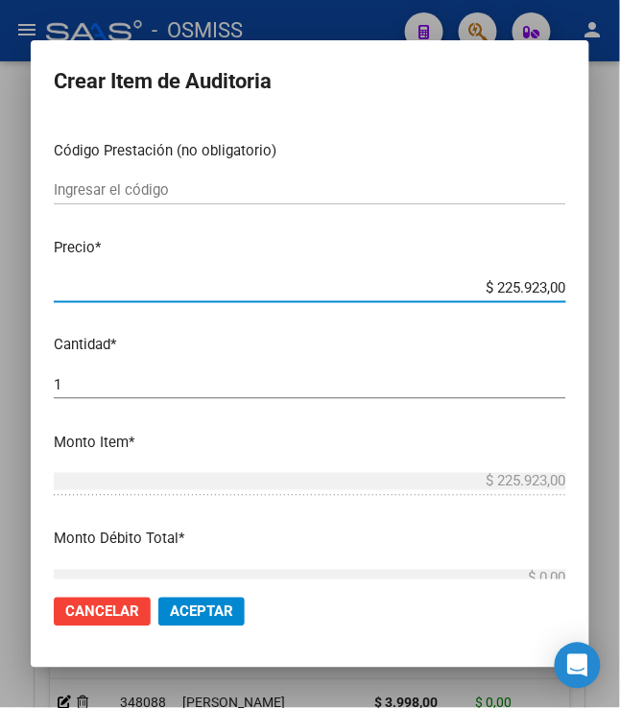
drag, startPoint x: 490, startPoint y: 284, endPoint x: 623, endPoint y: 343, distance: 145.7
click at [619, 342] on html "menu - OSMISS person Firma Express Padrón Padrón Ágil Análisis Afiliado Integra…" at bounding box center [310, 354] width 620 height 708
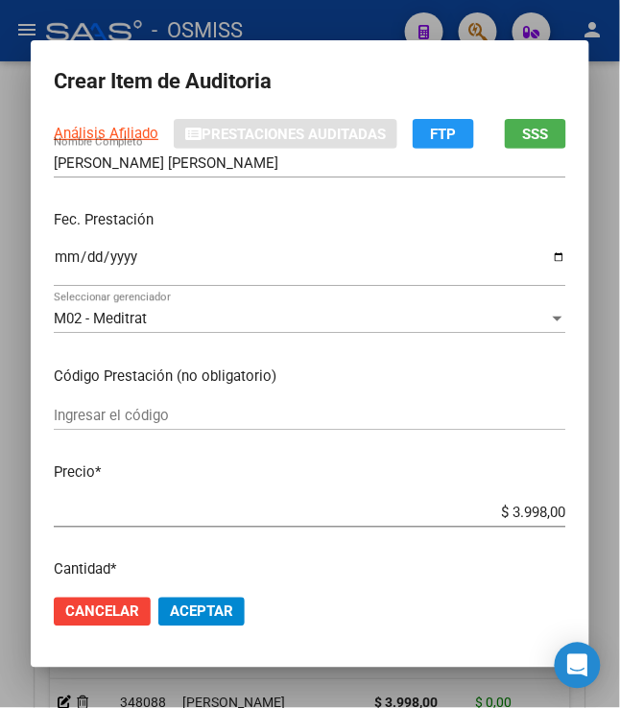
scroll to position [213, 0]
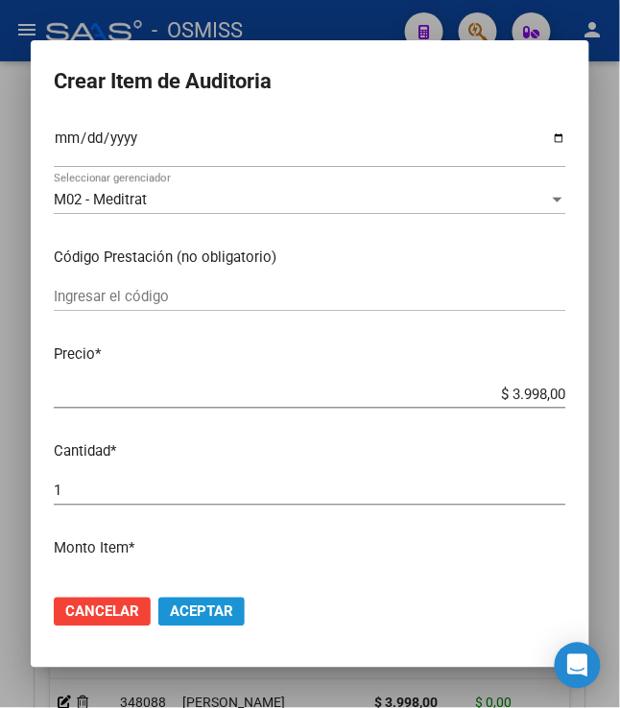
click at [197, 615] on span "Aceptar" at bounding box center [201, 612] width 63 height 17
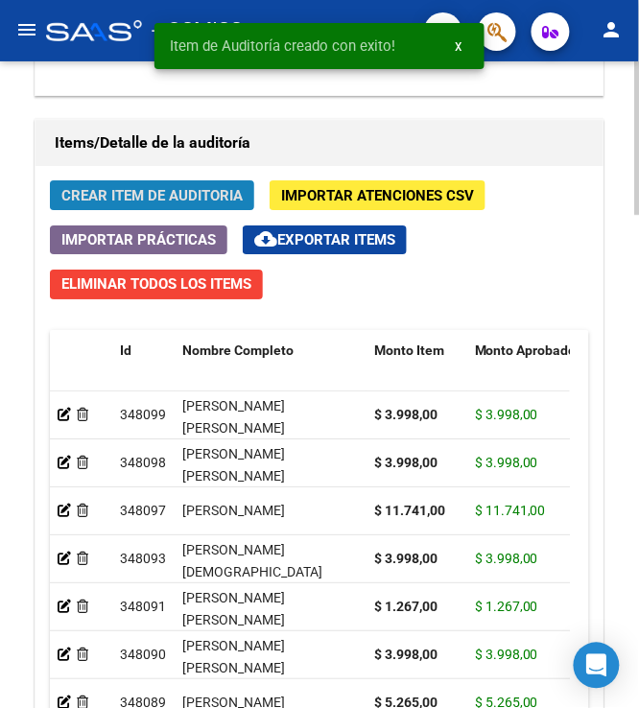
click at [117, 197] on span "Crear Item de Auditoria" at bounding box center [151, 195] width 181 height 17
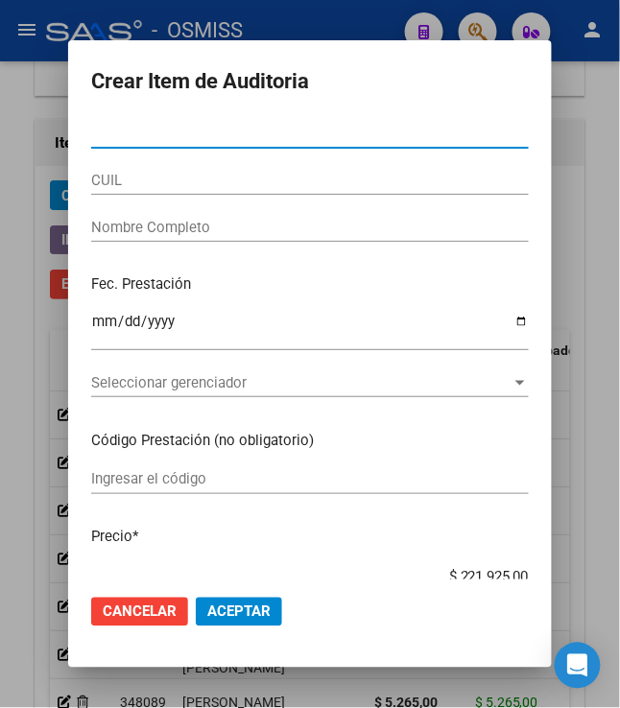
click at [170, 135] on input "Nro Documento" at bounding box center [310, 133] width 438 height 17
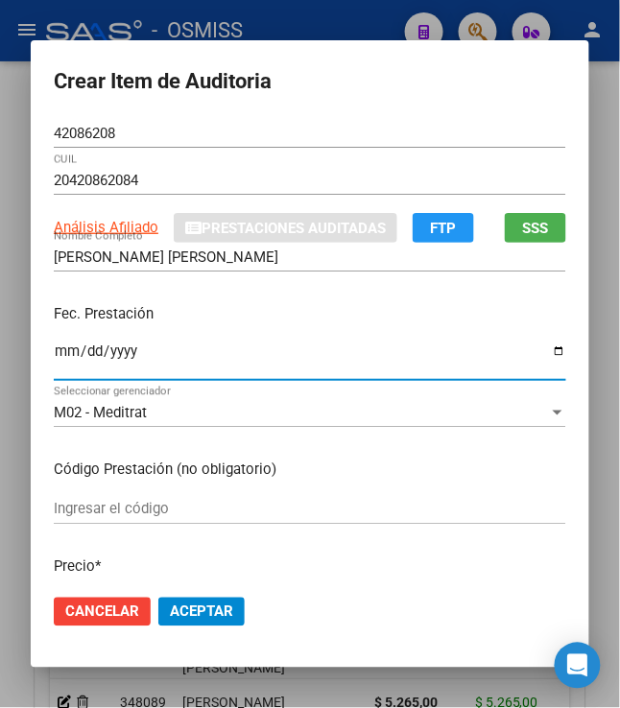
click at [54, 351] on input "Ingresar la fecha" at bounding box center [310, 359] width 513 height 31
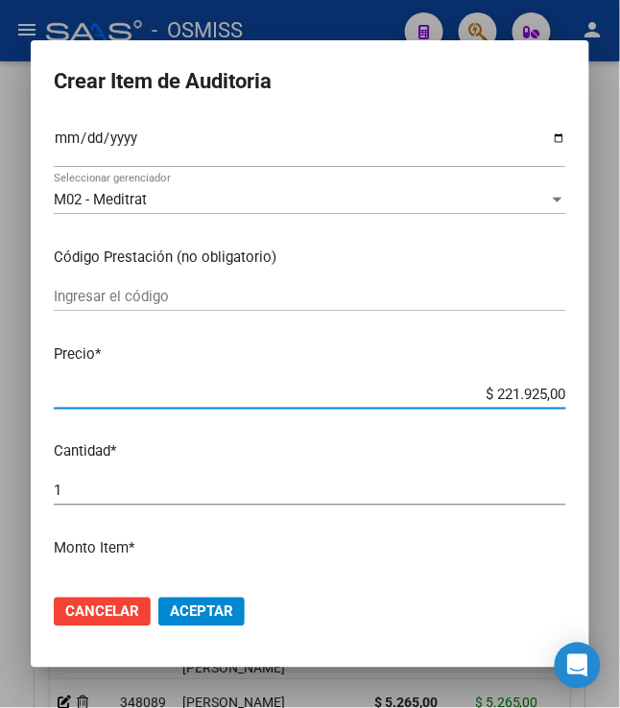
drag, startPoint x: 486, startPoint y: 390, endPoint x: 623, endPoint y: 417, distance: 139.9
click at [619, 417] on html "menu - OSMISS person Firma Express Padrón Padrón Ágil Análisis Afiliado Integra…" at bounding box center [310, 354] width 620 height 708
click at [443, 441] on p "Cantidad *" at bounding box center [310, 452] width 513 height 22
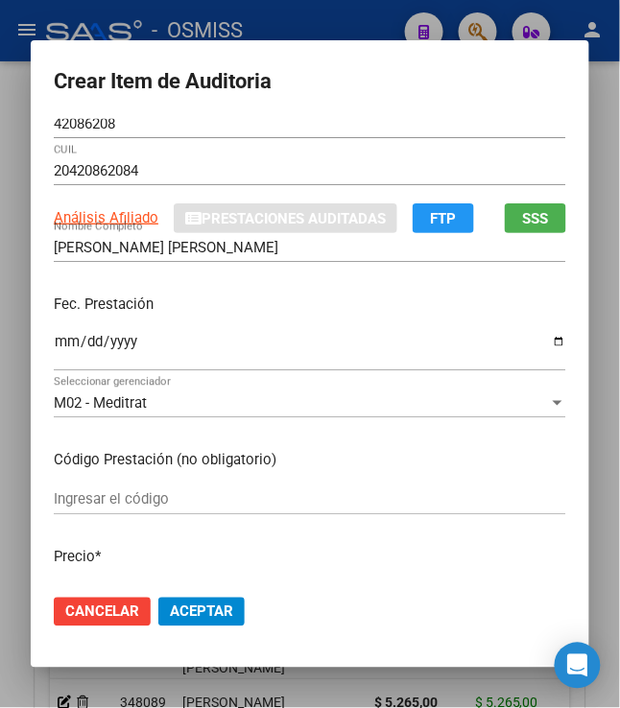
scroll to position [0, 0]
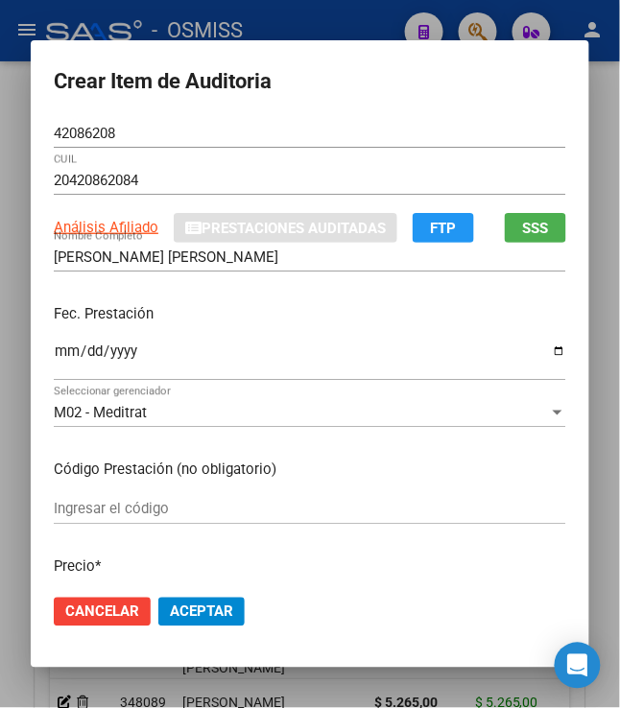
click at [228, 622] on button "Aceptar" at bounding box center [201, 612] width 86 height 29
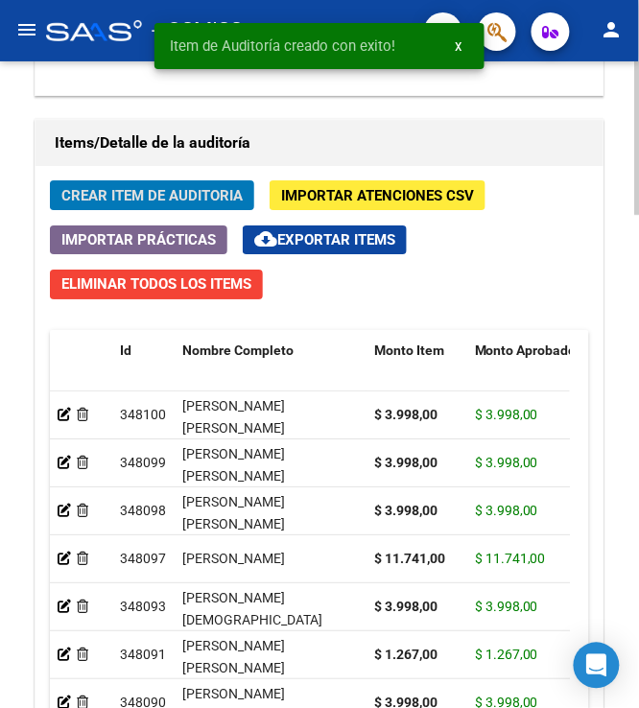
click at [124, 196] on span "Crear Item de Auditoria" at bounding box center [151, 195] width 181 height 17
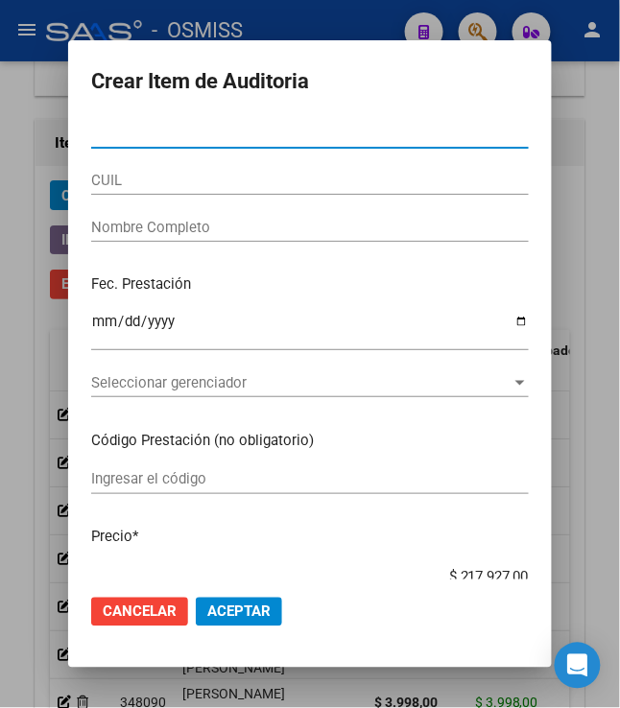
click at [186, 140] on input "Nro Documento" at bounding box center [310, 133] width 438 height 17
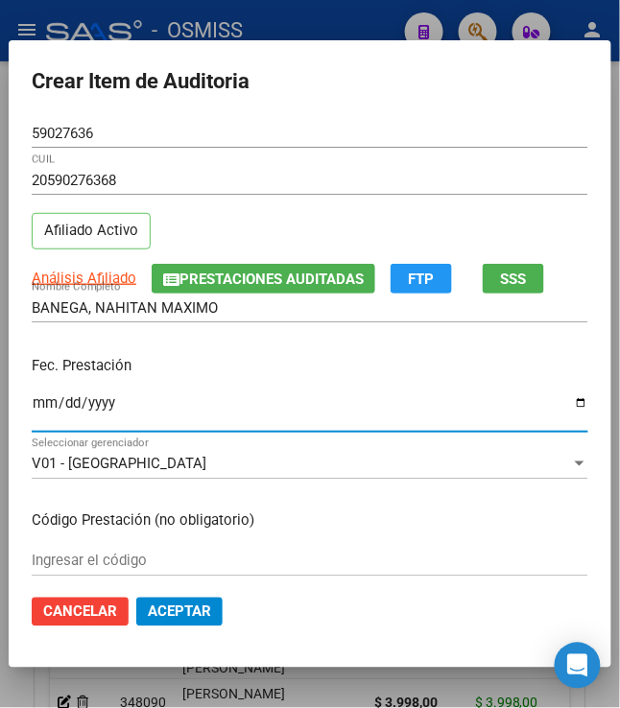
click at [32, 403] on input "Ingresar la fecha" at bounding box center [310, 410] width 557 height 31
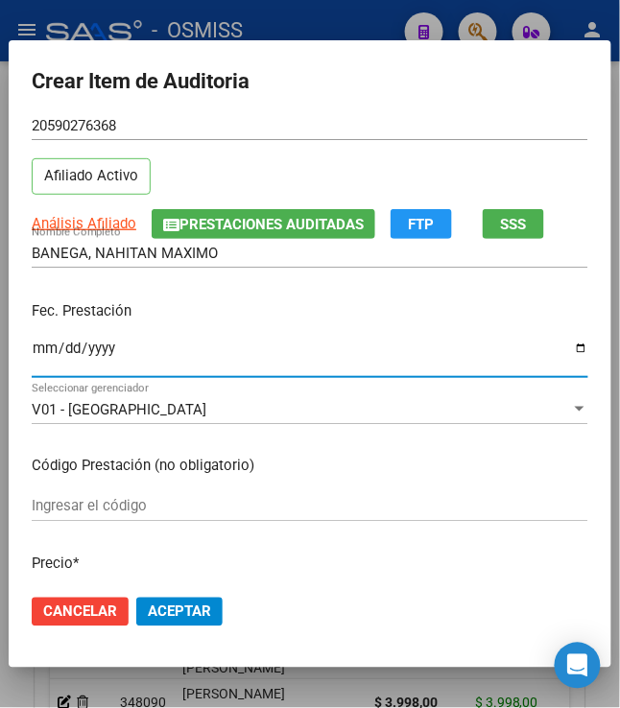
scroll to position [106, 0]
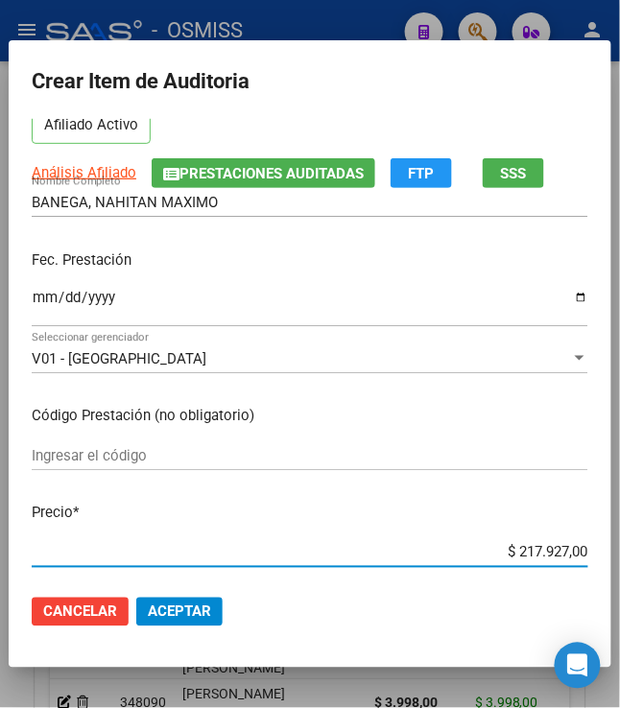
drag, startPoint x: 508, startPoint y: 561, endPoint x: 580, endPoint y: 523, distance: 81.1
click at [580, 523] on mat-dialog-content "59027636 Nro Documento 20590276368 CUIL Afiliado Activo Análisis Afiliado Prest…" at bounding box center [310, 349] width 603 height 461
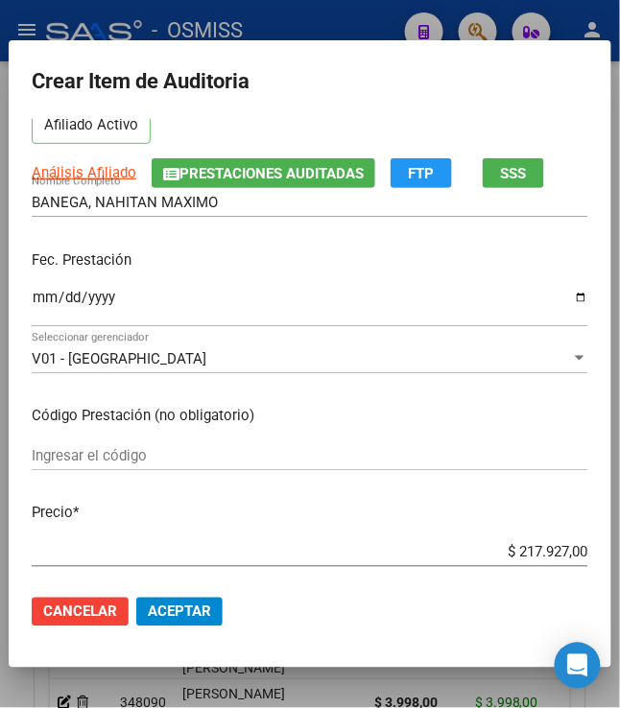
click at [505, 557] on div "$ 217.927,00 Ingresar el precio" at bounding box center [310, 553] width 557 height 29
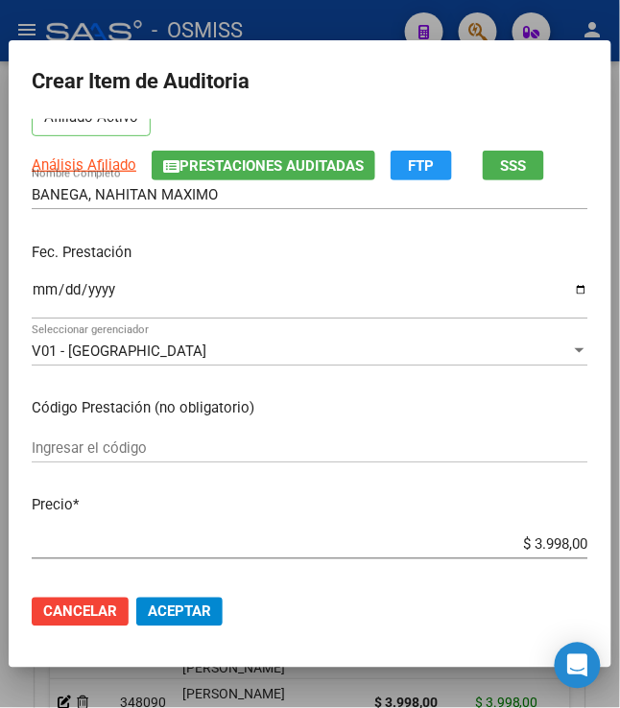
click at [286, 278] on div "2025-04-08 Ingresar la fecha" at bounding box center [310, 297] width 557 height 41
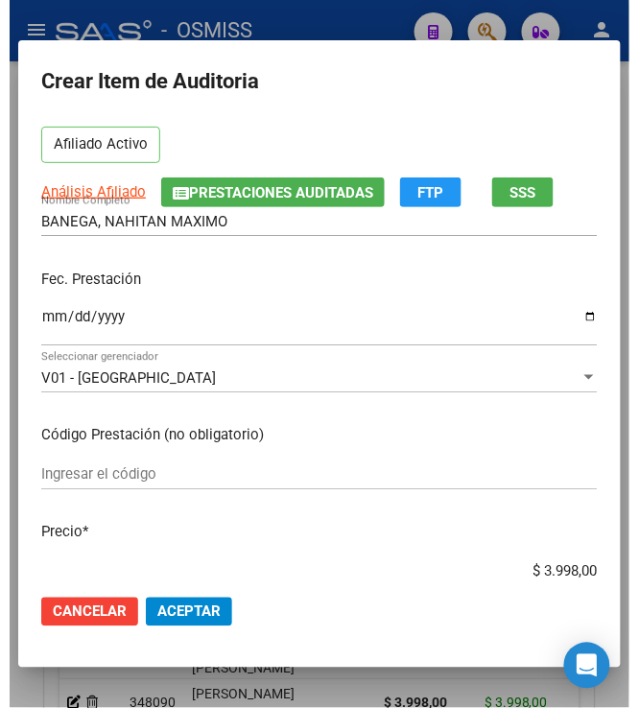
scroll to position [320, 0]
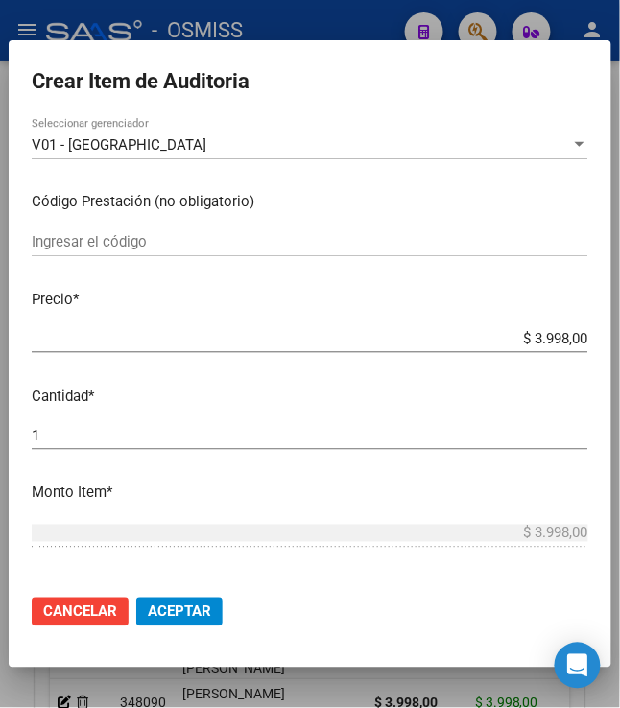
click at [148, 615] on span "Aceptar" at bounding box center [179, 612] width 63 height 17
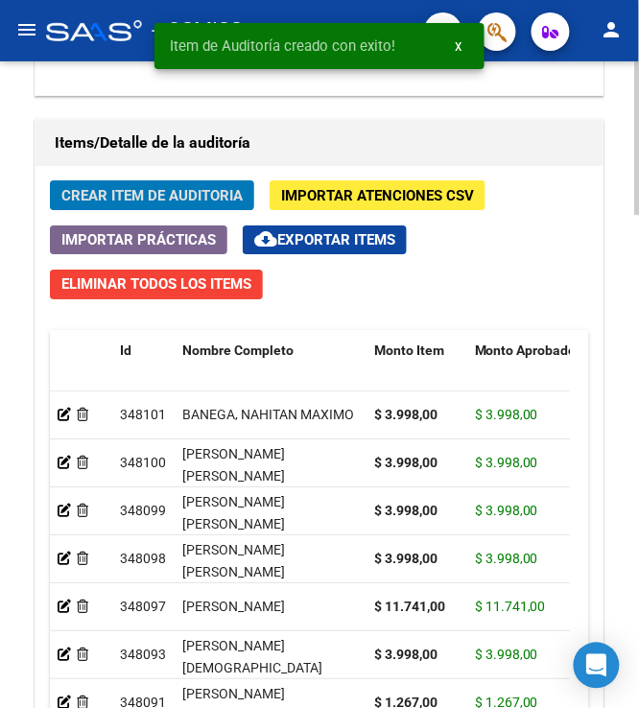
click at [112, 210] on button "Crear Item de Auditoria" at bounding box center [152, 195] width 204 height 30
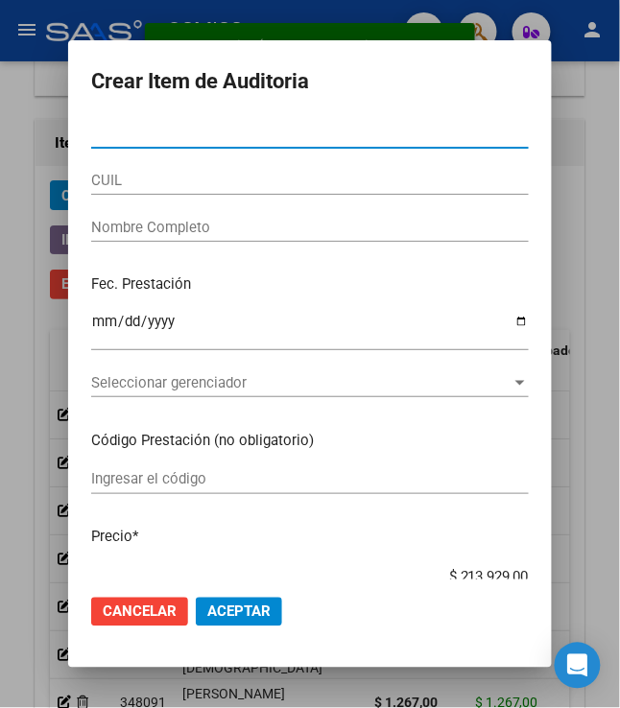
click at [351, 19] on div at bounding box center [310, 354] width 620 height 708
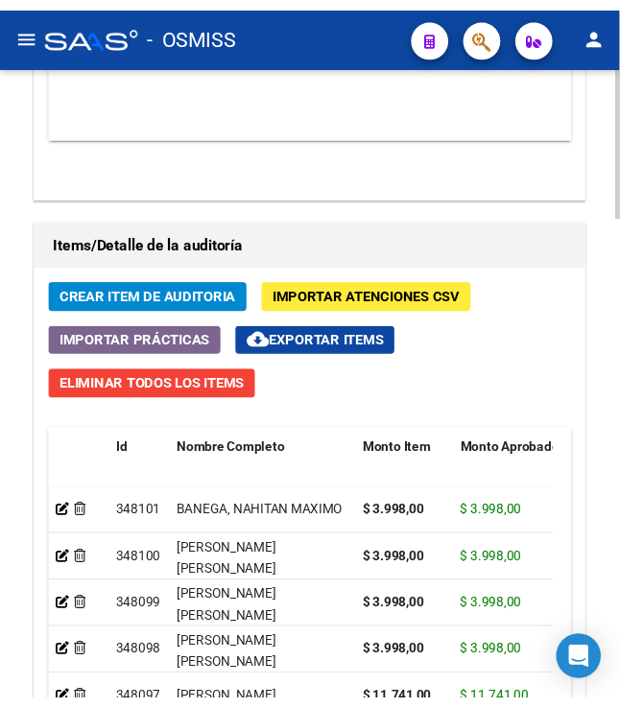
scroll to position [1660, 0]
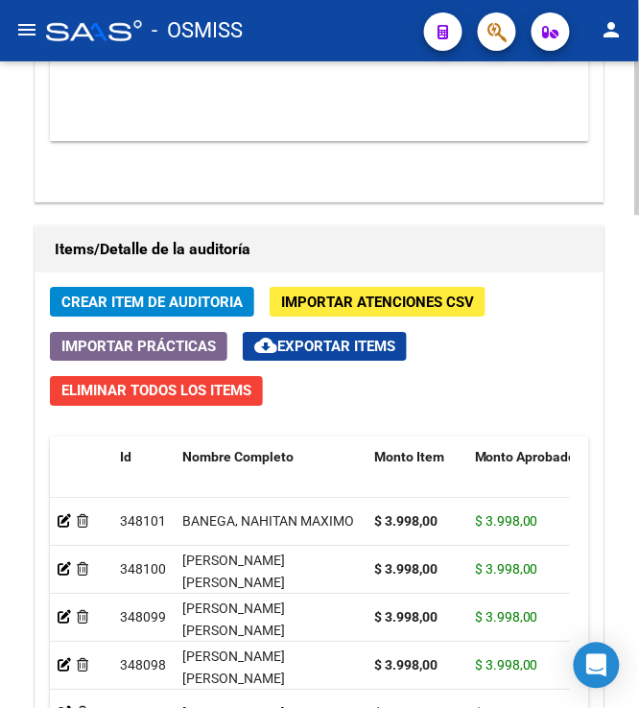
click at [162, 301] on span "Crear Item de Auditoria" at bounding box center [151, 302] width 181 height 17
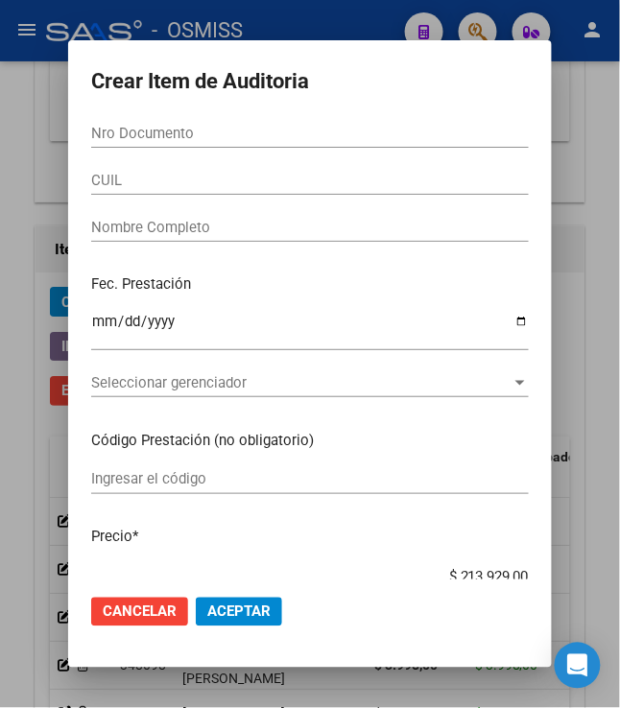
click at [132, 135] on input "Nro Documento" at bounding box center [310, 133] width 438 height 17
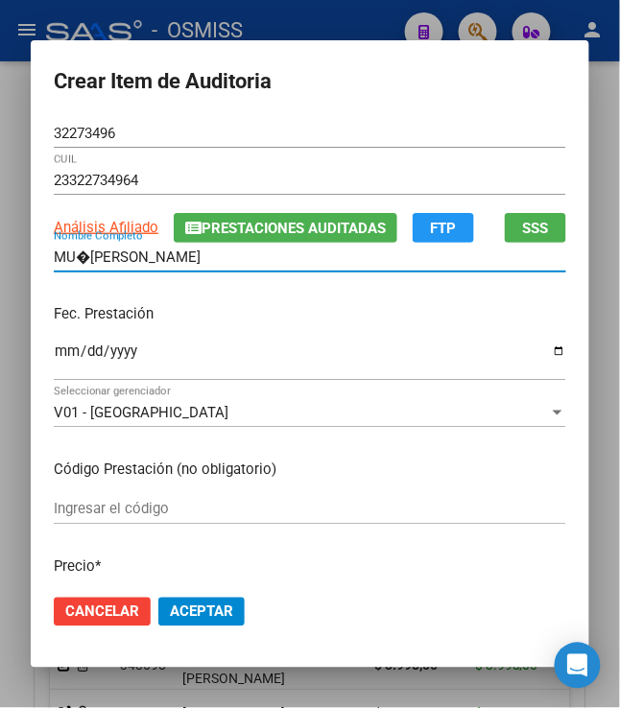
click at [73, 258] on input "MU�OZ ROMINA NATALI" at bounding box center [310, 257] width 513 height 17
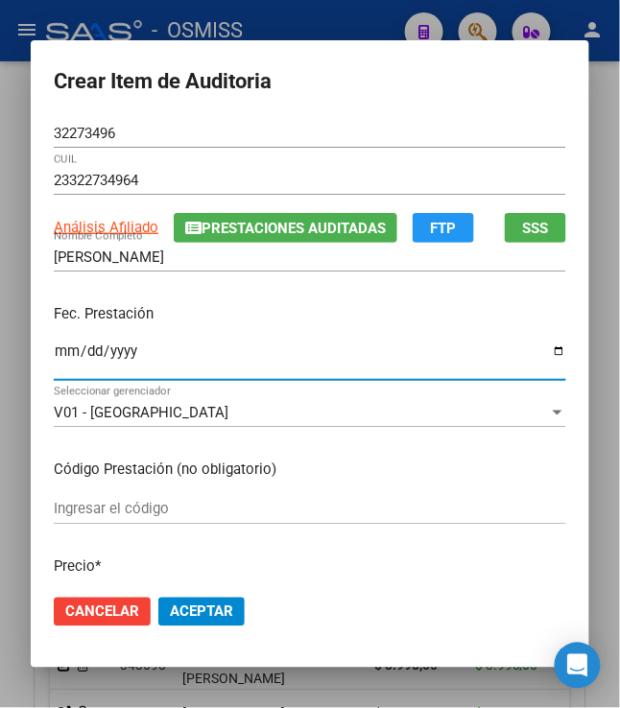
click at [58, 361] on input "Ingresar la fecha" at bounding box center [310, 359] width 513 height 31
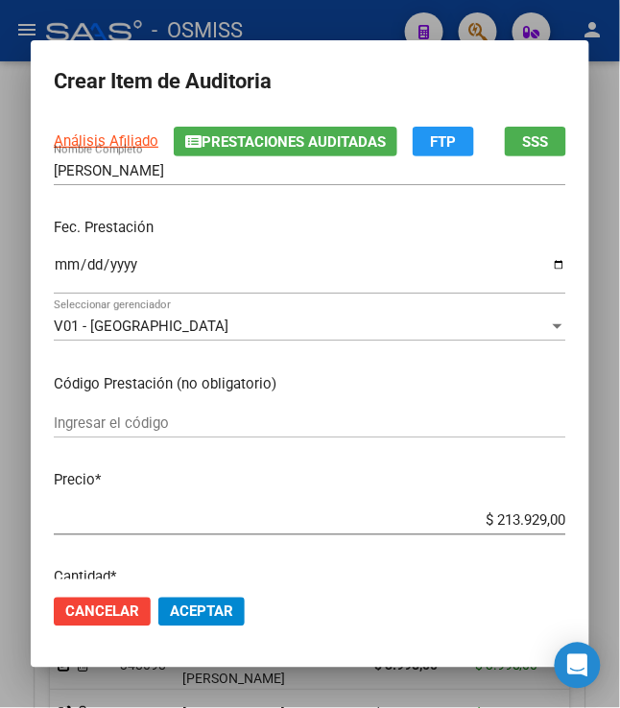
scroll to position [106, 0]
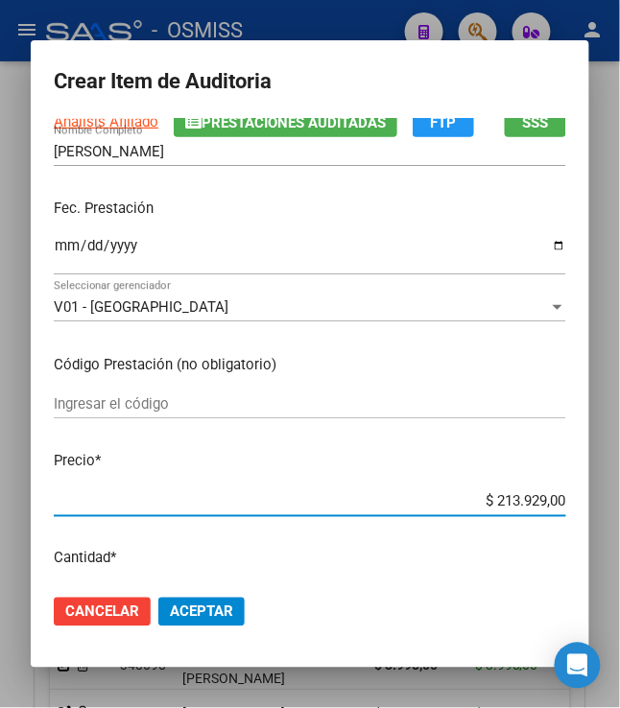
drag, startPoint x: 493, startPoint y: 500, endPoint x: 623, endPoint y: 492, distance: 129.8
click at [619, 492] on html "menu - OSMISS person Firma Express Padrón Padrón Ágil Análisis Afiliado Integra…" at bounding box center [310, 354] width 620 height 708
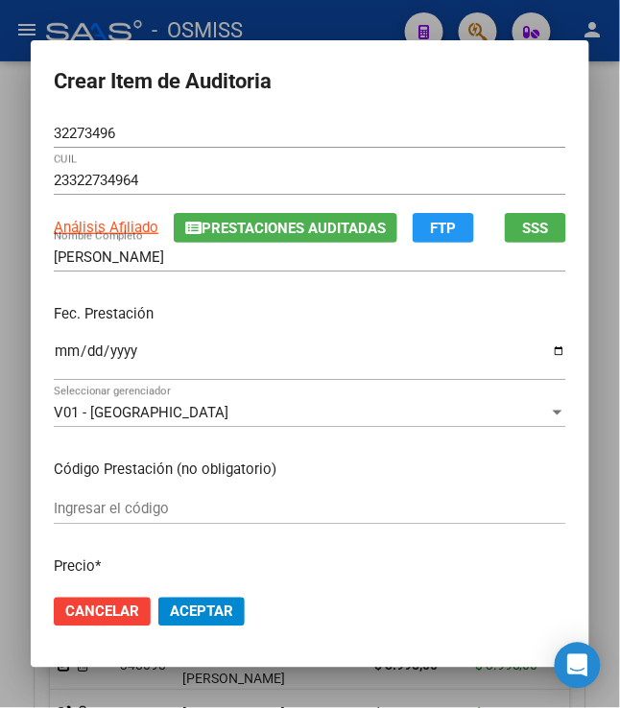
click at [284, 304] on div "Fec. Prestación 2025-04-09 Ingresar la fecha" at bounding box center [310, 343] width 513 height 109
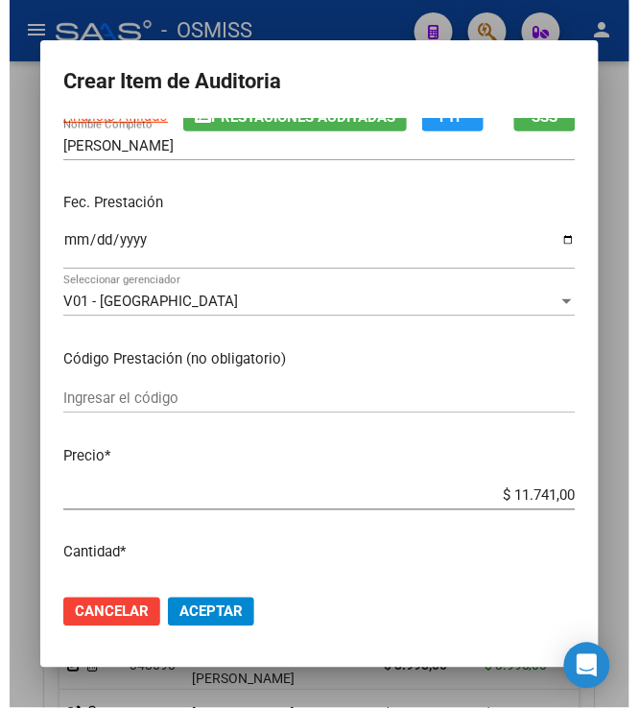
scroll to position [213, 0]
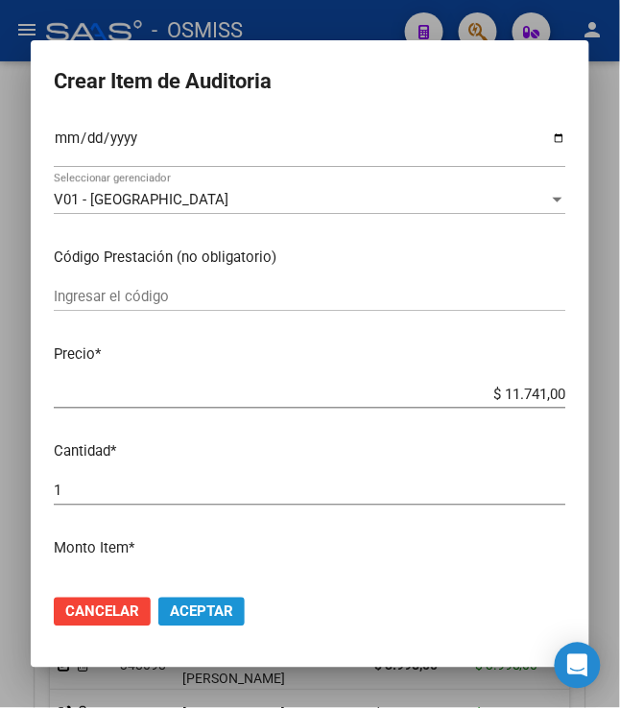
click at [211, 614] on span "Aceptar" at bounding box center [201, 612] width 63 height 17
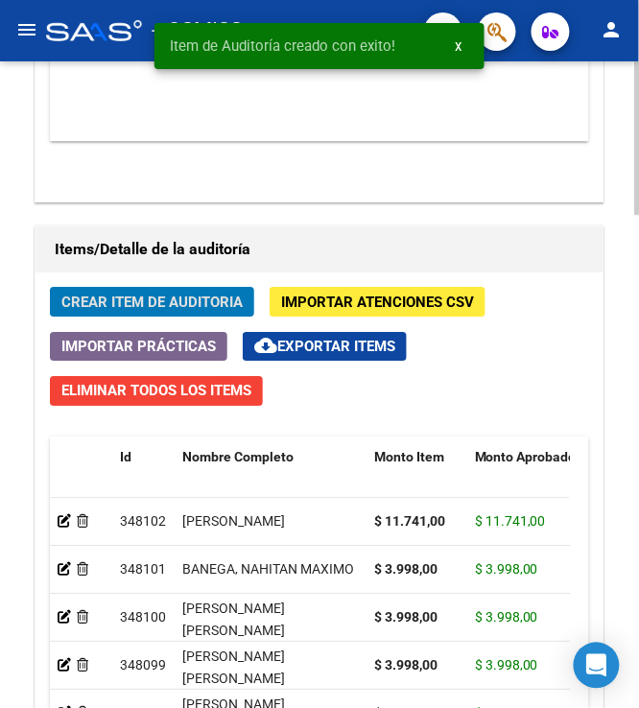
click at [169, 305] on span "Crear Item de Auditoria" at bounding box center [151, 302] width 181 height 17
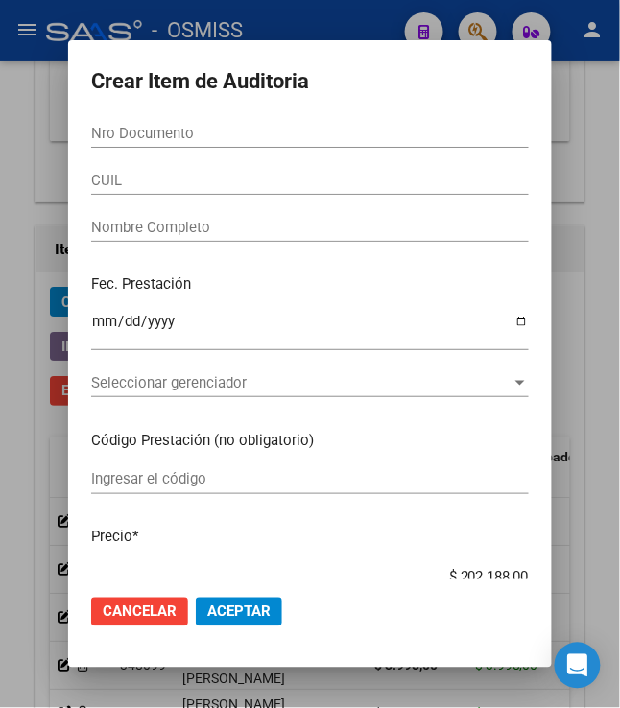
click at [593, 33] on div at bounding box center [310, 354] width 620 height 708
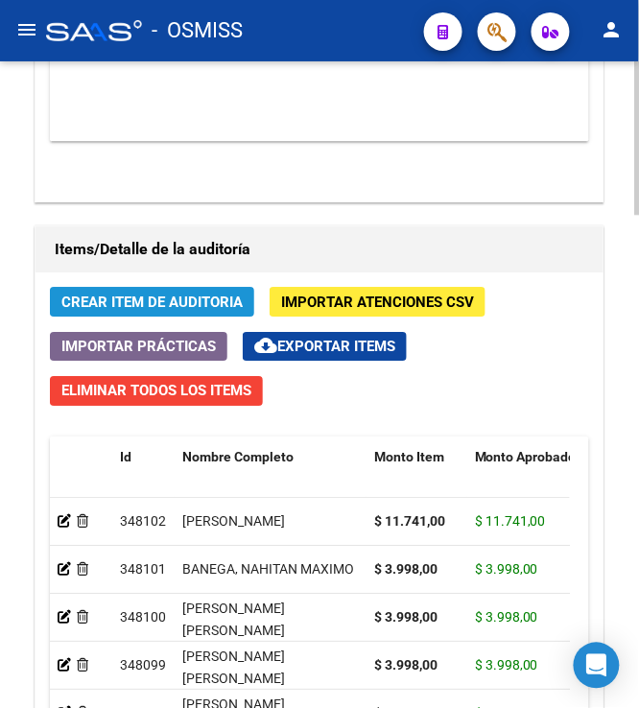
click at [115, 298] on span "Crear Item de Auditoria" at bounding box center [151, 302] width 181 height 17
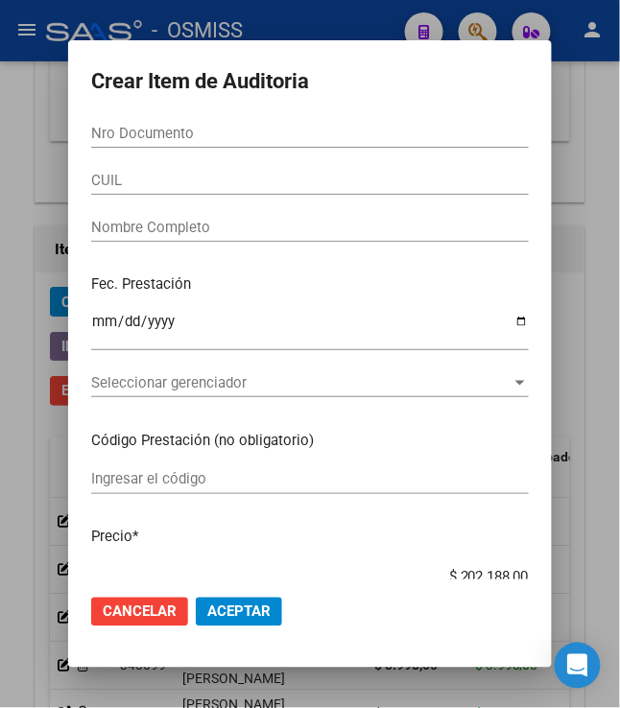
click at [142, 136] on input "Nro Documento" at bounding box center [310, 133] width 438 height 17
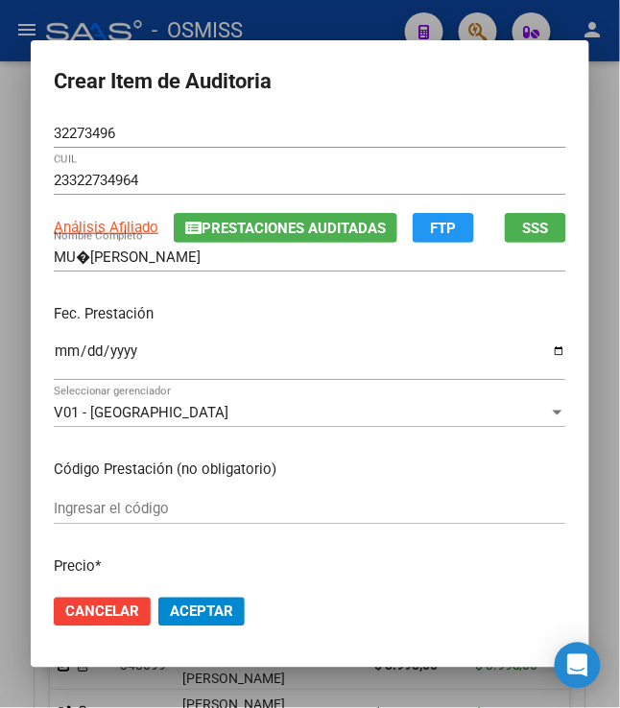
click at [143, 13] on div at bounding box center [310, 354] width 620 height 708
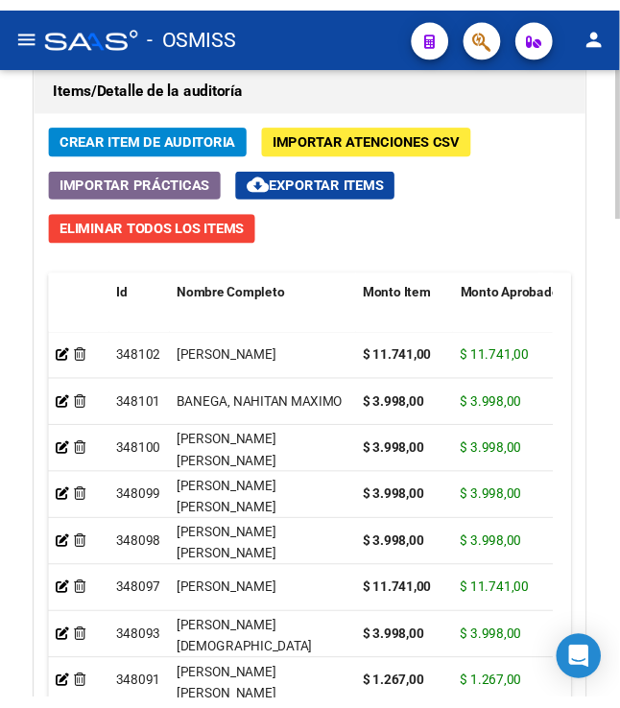
scroll to position [1872, 0]
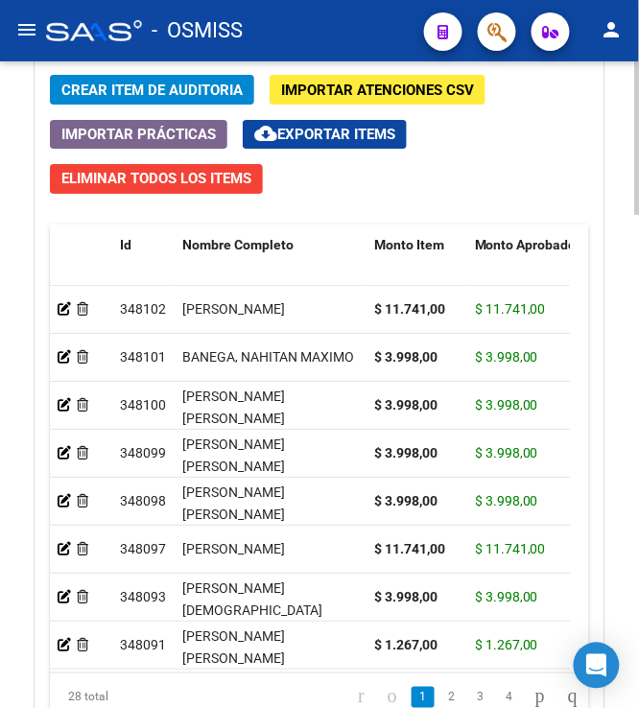
click at [155, 93] on span "Crear Item de Auditoria" at bounding box center [151, 90] width 181 height 17
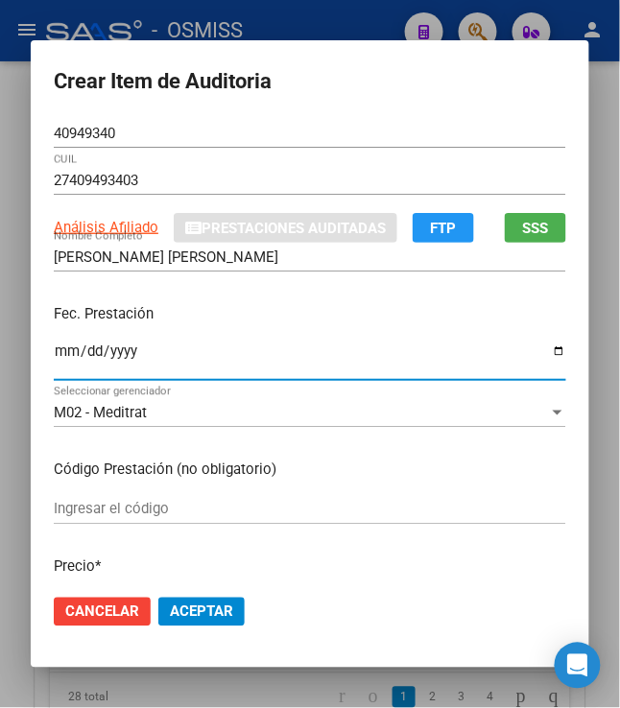
click at [54, 347] on input "Ingresar la fecha" at bounding box center [310, 359] width 513 height 31
click at [446, 367] on input "2025-04-09" at bounding box center [310, 359] width 513 height 31
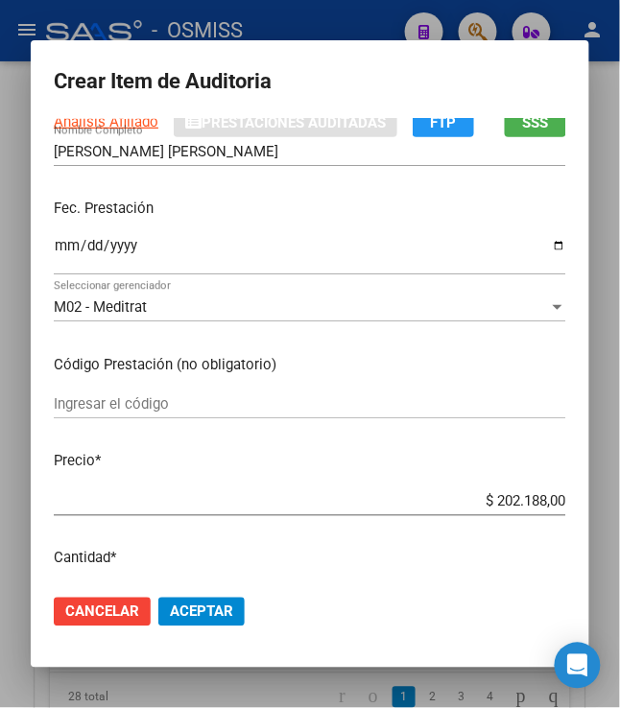
scroll to position [213, 0]
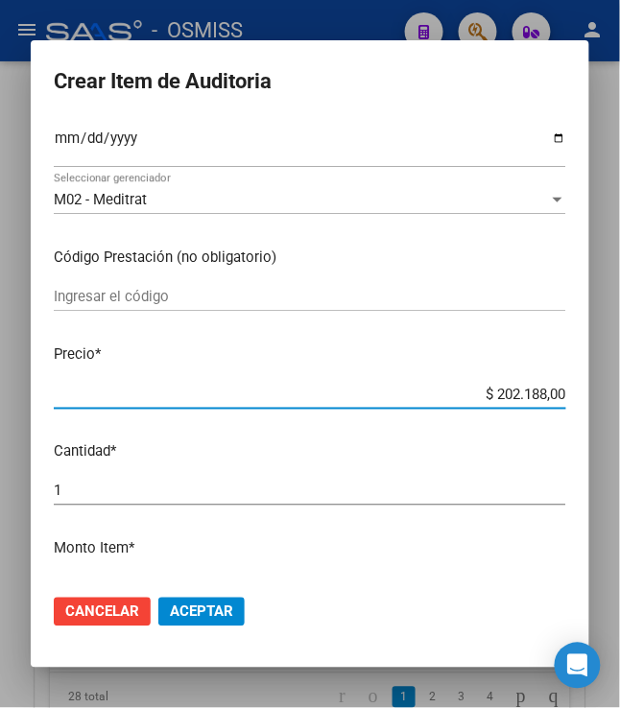
drag, startPoint x: 484, startPoint y: 399, endPoint x: 623, endPoint y: 400, distance: 139.2
click at [619, 400] on html "menu - OSMISS person Firma Express Padrón Padrón Ágil Análisis Afiliado Integra…" at bounding box center [310, 354] width 620 height 708
click at [192, 619] on span "Aceptar" at bounding box center [201, 612] width 63 height 17
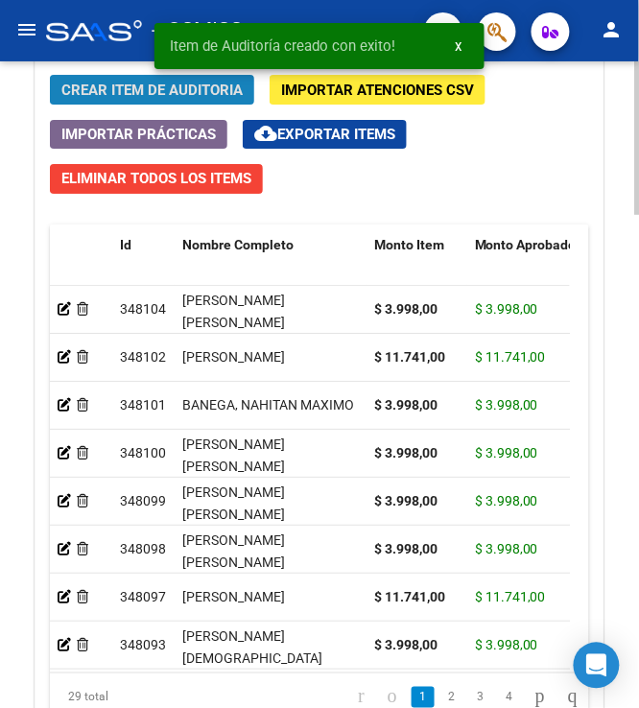
click at [124, 92] on span "Crear Item de Auditoria" at bounding box center [151, 90] width 181 height 17
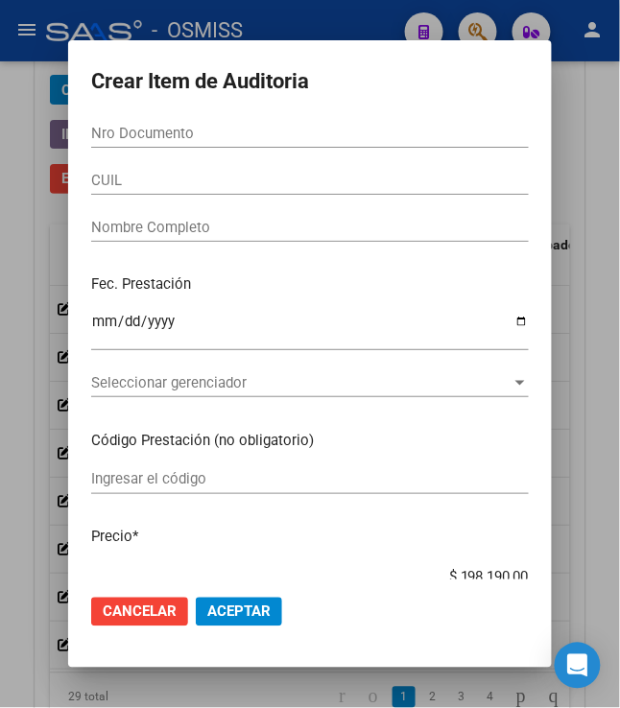
click at [121, 128] on input "Nro Documento" at bounding box center [310, 133] width 438 height 17
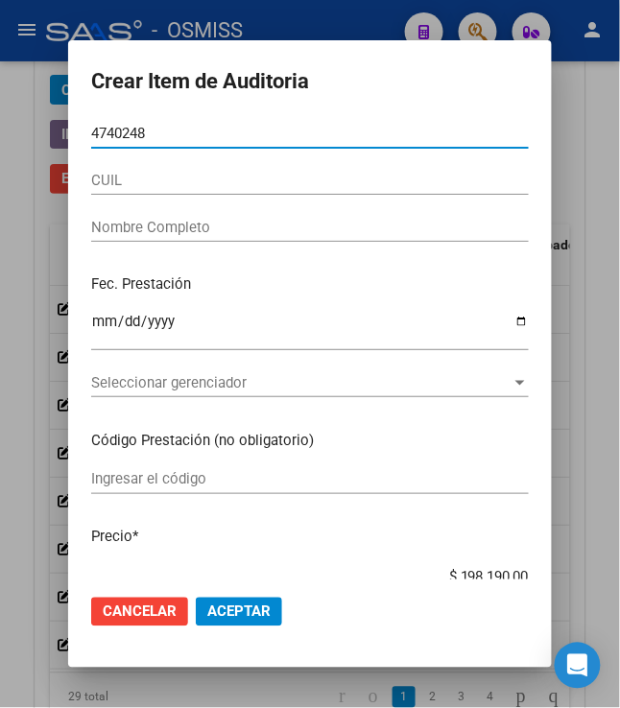
drag, startPoint x: 163, startPoint y: 139, endPoint x: 51, endPoint y: 129, distance: 112.8
click at [52, 127] on div "Crear Item de Auditoria 4740248 Nro Documento CUIL Nombre Completo Fec. Prestac…" at bounding box center [310, 354] width 620 height 708
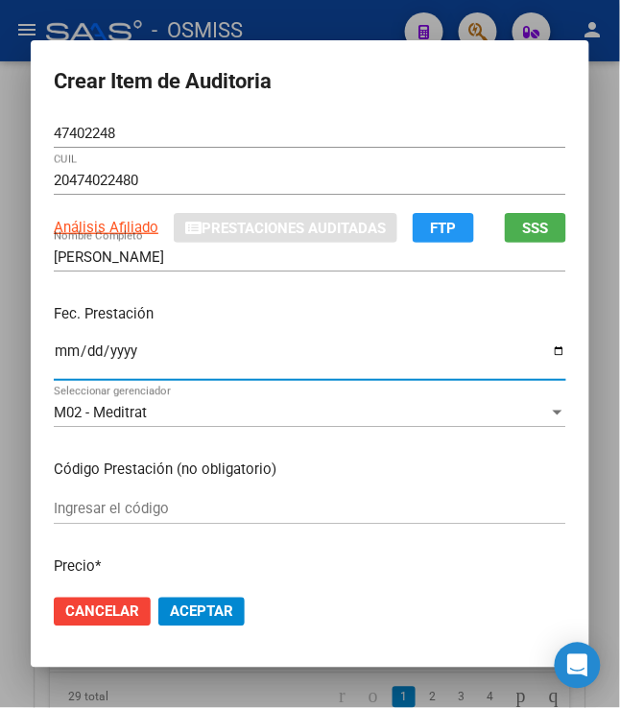
click at [60, 357] on input "Ingresar la fecha" at bounding box center [310, 359] width 513 height 31
click at [289, 323] on p "Fec. Prestación" at bounding box center [310, 314] width 513 height 22
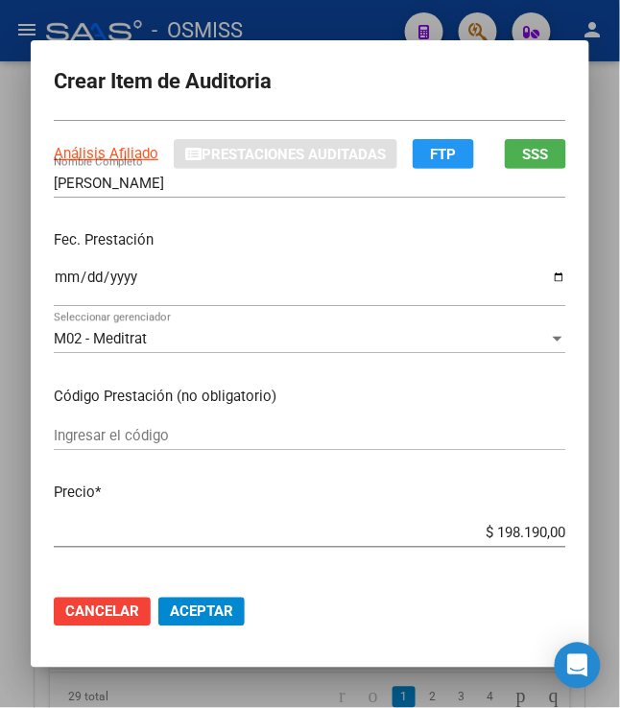
scroll to position [106, 0]
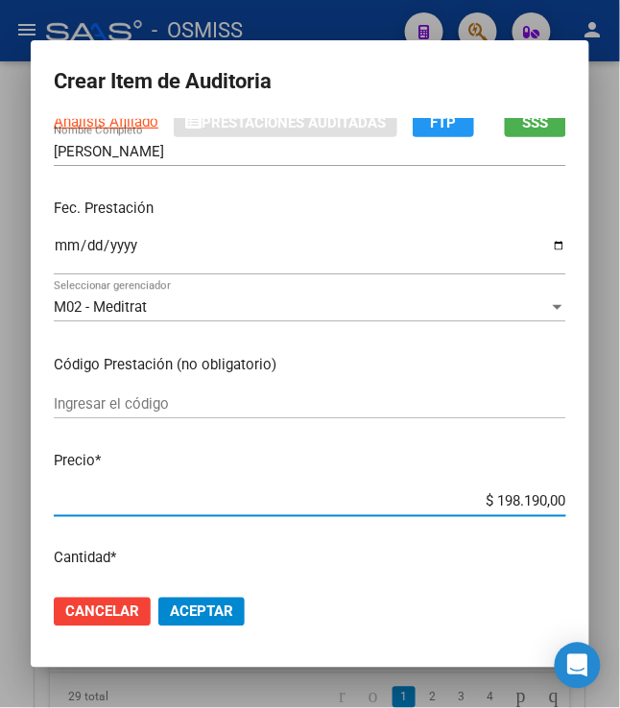
drag, startPoint x: 489, startPoint y: 507, endPoint x: 609, endPoint y: 463, distance: 127.9
click at [609, 463] on div "Crear Item de Auditoria 47402248 Nro Documento 20474022480 CUIL Análisis Afilia…" at bounding box center [310, 354] width 620 height 708
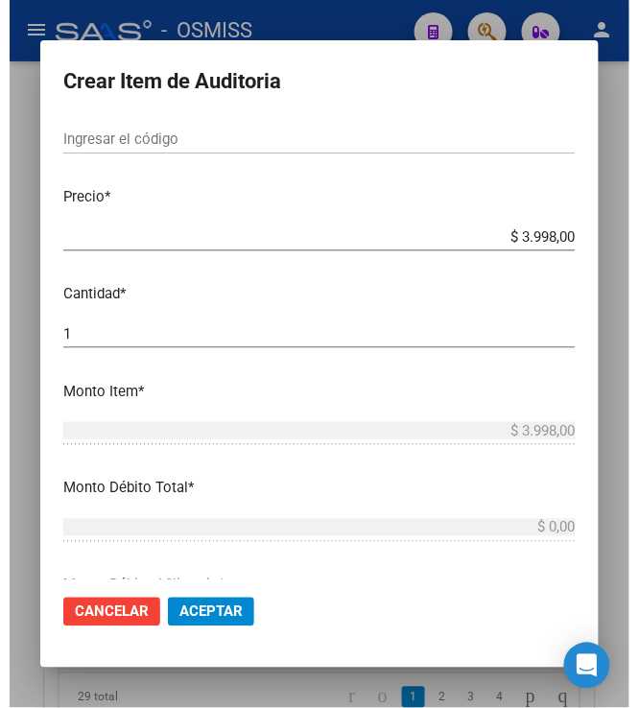
scroll to position [426, 0]
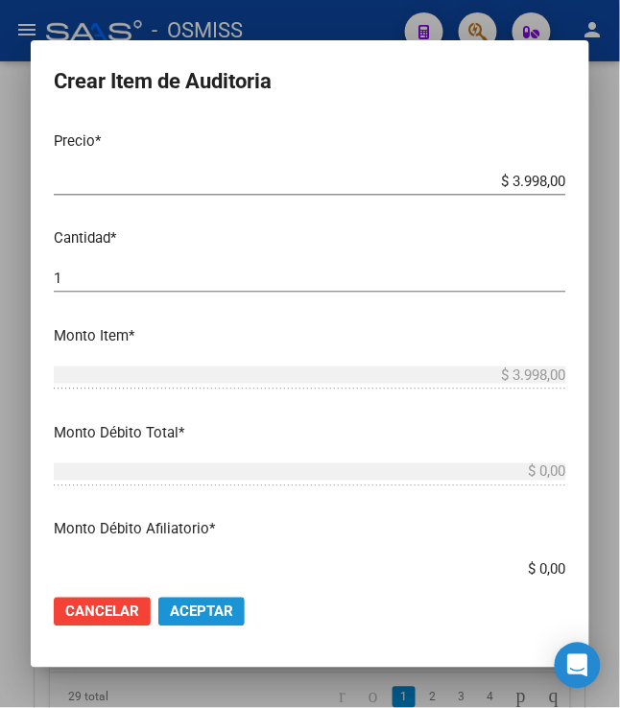
click at [216, 611] on span "Aceptar" at bounding box center [201, 612] width 63 height 17
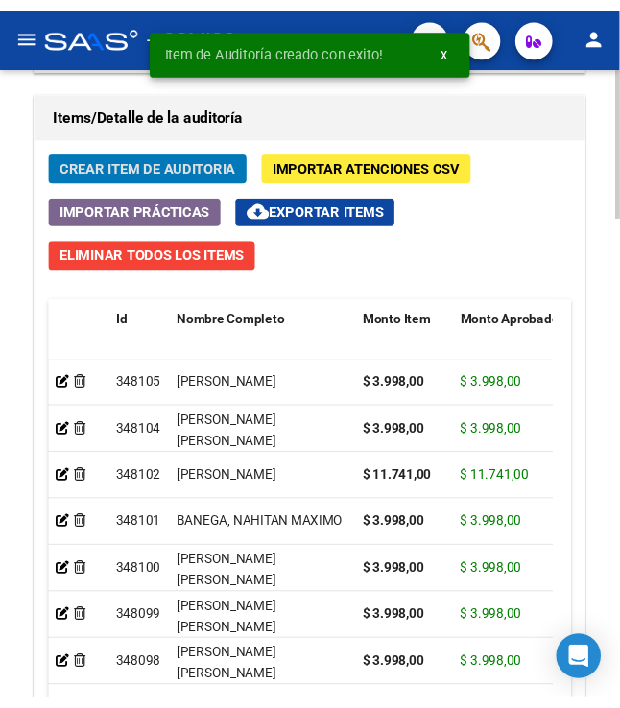
scroll to position [1766, 0]
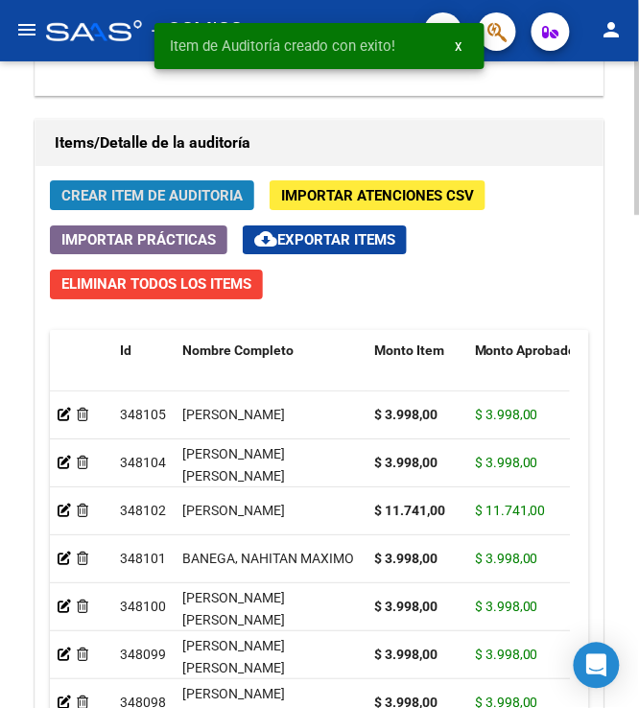
click at [132, 204] on span "Crear Item de Auditoria" at bounding box center [151, 195] width 181 height 17
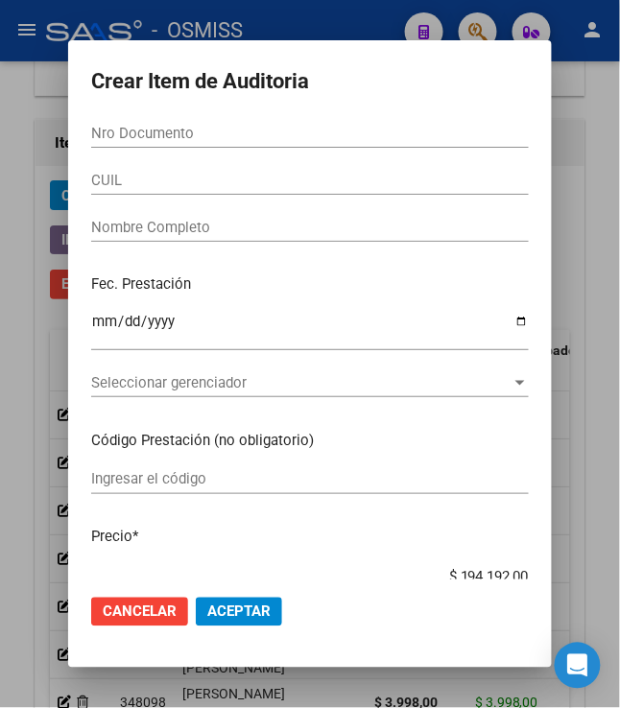
click at [178, 4] on div at bounding box center [310, 354] width 620 height 708
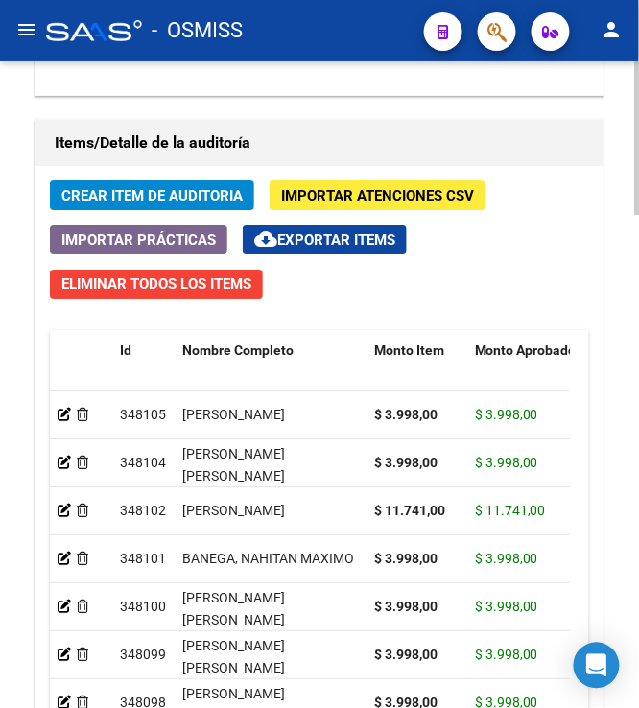
click at [121, 193] on span "Crear Item de Auditoria" at bounding box center [151, 195] width 181 height 17
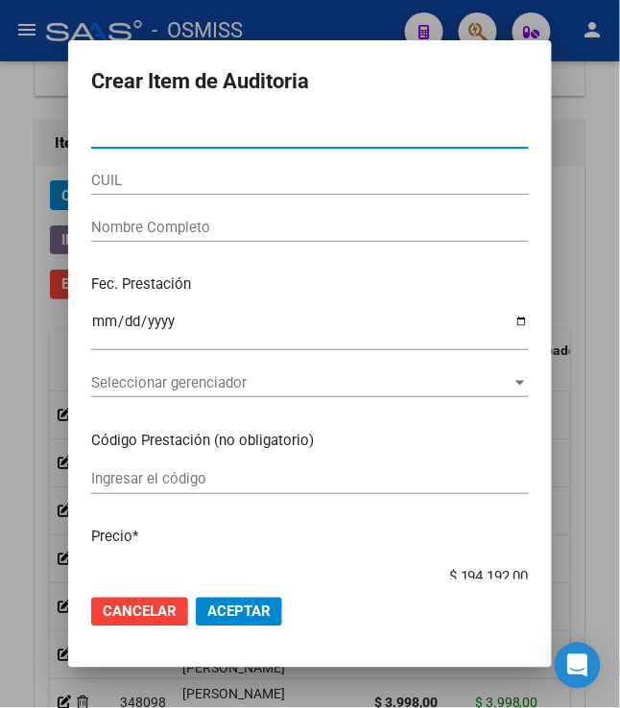
click at [136, 135] on input "Nro Documento" at bounding box center [310, 133] width 438 height 17
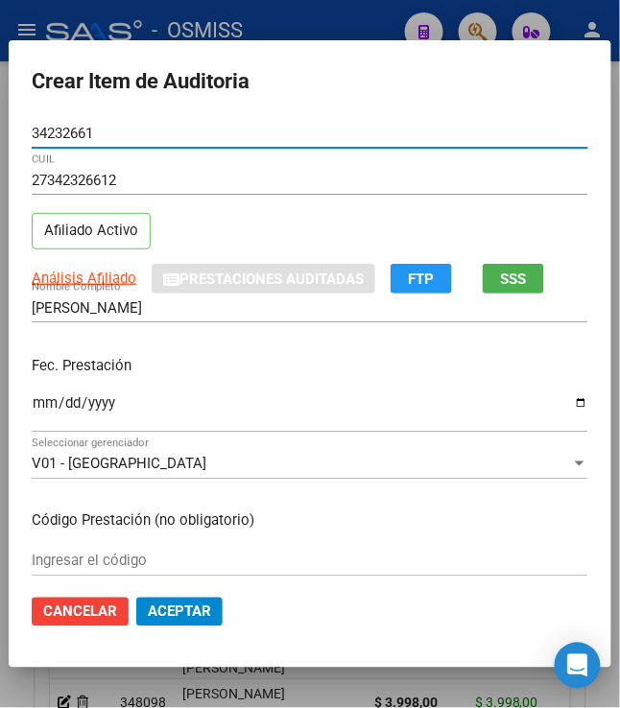
click at [32, 415] on input "Ingresar la fecha" at bounding box center [310, 410] width 557 height 31
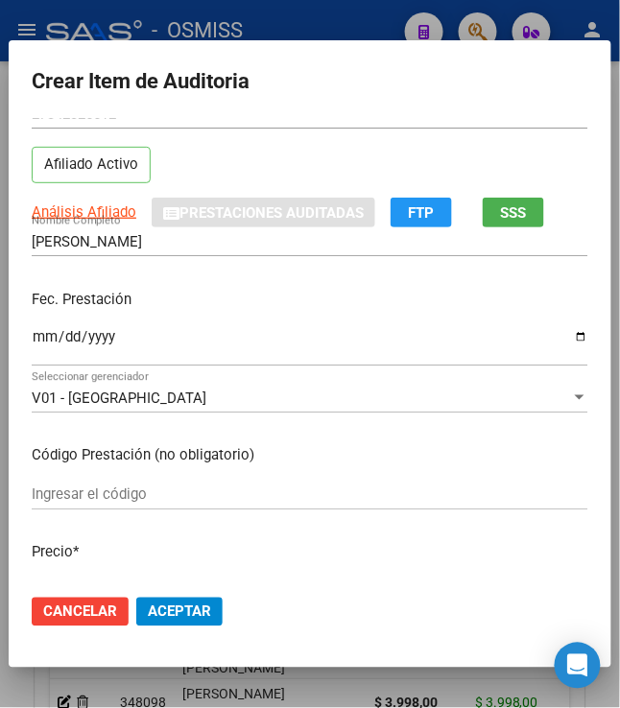
scroll to position [213, 0]
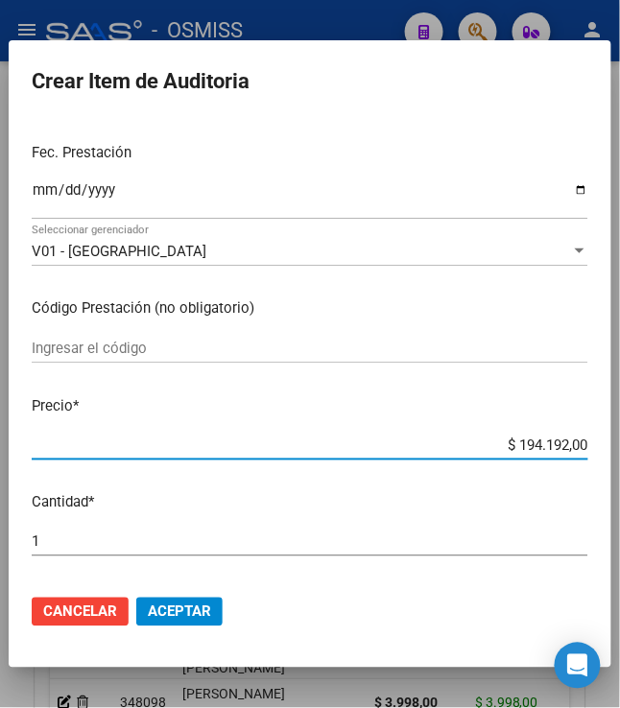
drag, startPoint x: 507, startPoint y: 442, endPoint x: 623, endPoint y: 412, distance: 119.9
click at [619, 412] on html "menu - OSMISS person Firma Express Padrón Padrón Ágil Análisis Afiliado Integra…" at bounding box center [310, 354] width 620 height 708
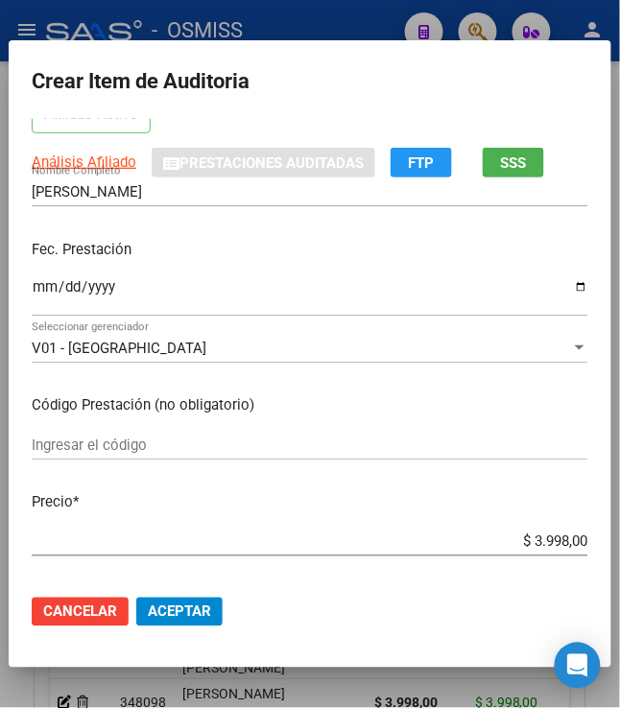
scroll to position [426, 0]
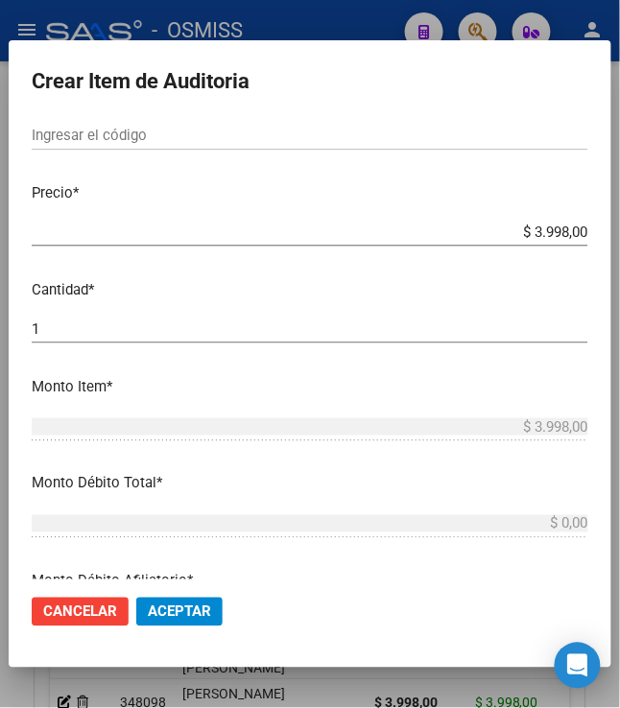
click at [181, 615] on span "Aceptar" at bounding box center [179, 612] width 63 height 17
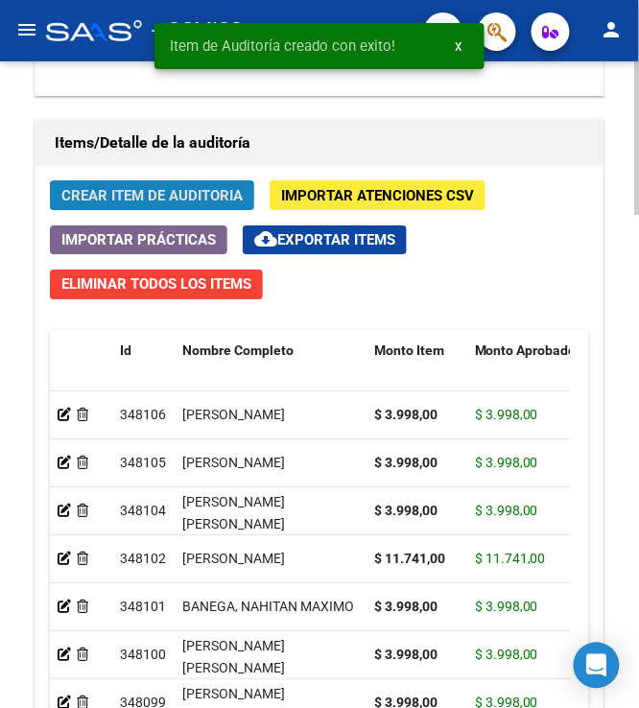
click at [90, 188] on button "Crear Item de Auditoria" at bounding box center [152, 195] width 204 height 30
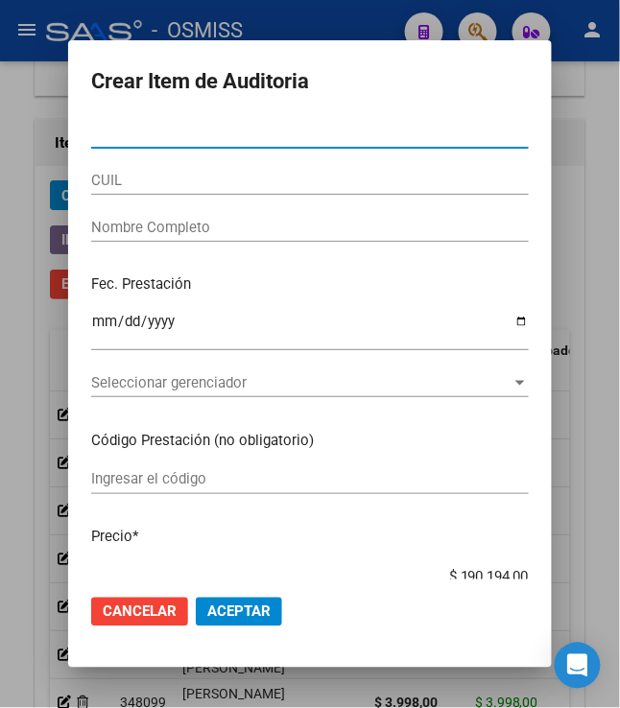
click at [157, 138] on input "Nro Documento" at bounding box center [310, 133] width 438 height 17
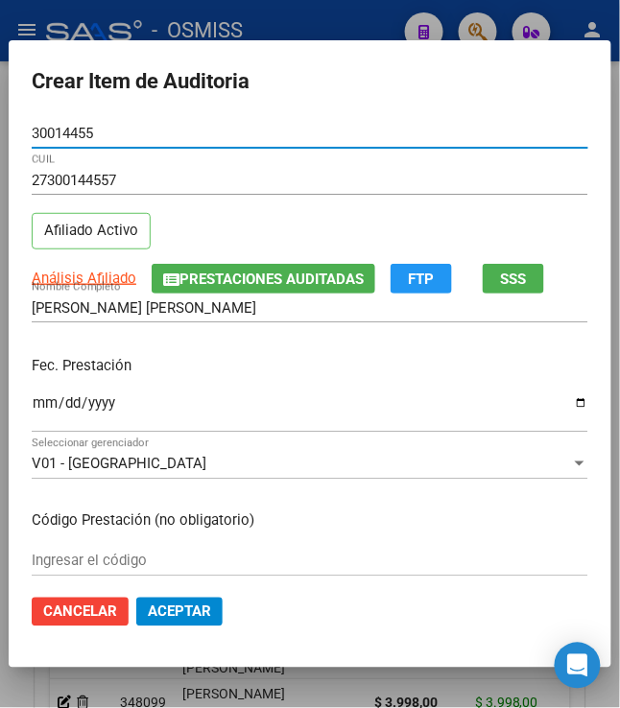
click at [32, 407] on input "Ingresar la fecha" at bounding box center [310, 410] width 557 height 31
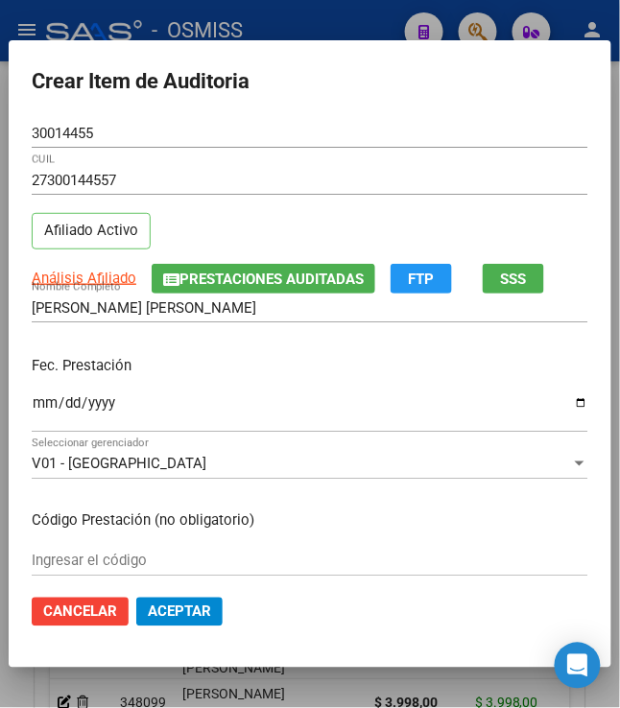
click at [301, 372] on p "Fec. Prestación" at bounding box center [310, 366] width 557 height 22
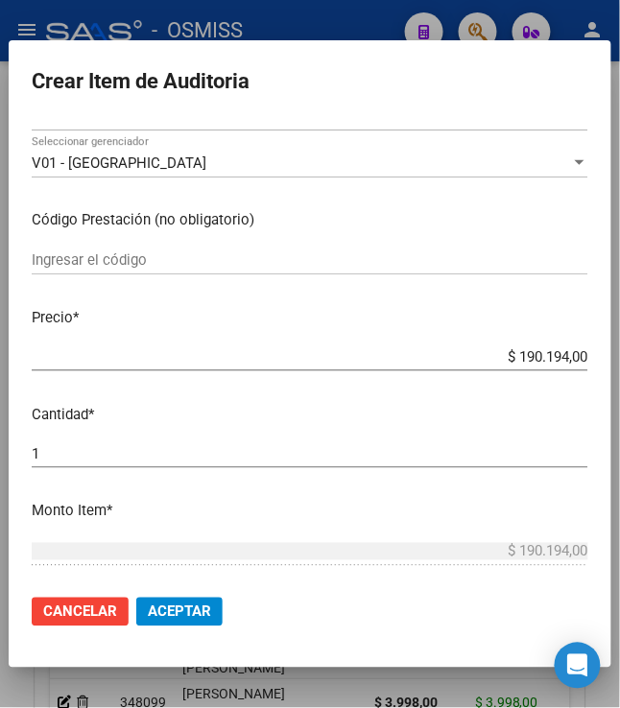
scroll to position [320, 0]
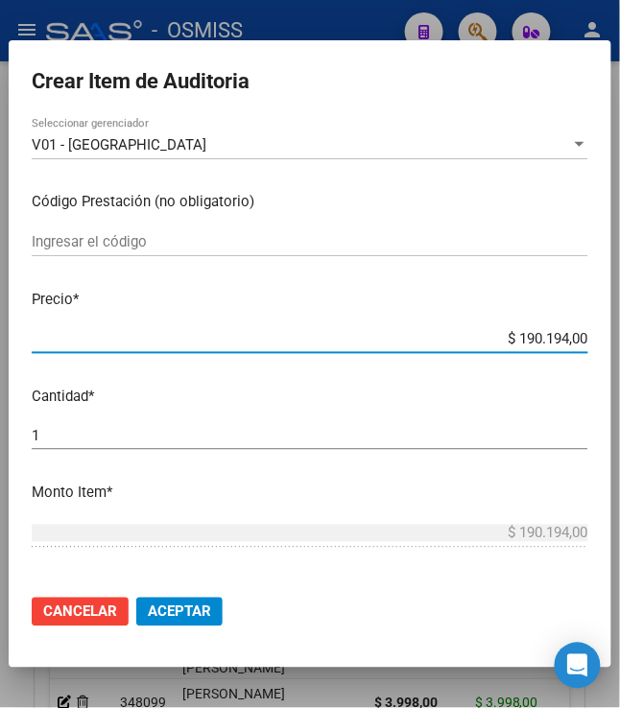
drag, startPoint x: 501, startPoint y: 338, endPoint x: 623, endPoint y: 354, distance: 123.0
click at [619, 354] on html "menu - OSMISS person Firma Express Padrón Padrón Ágil Análisis Afiliado Integra…" at bounding box center [310, 354] width 620 height 708
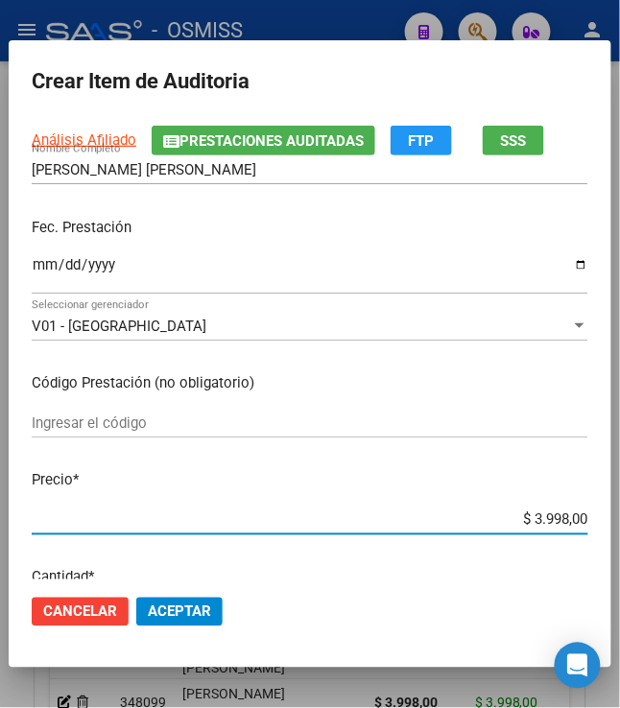
scroll to position [0, 0]
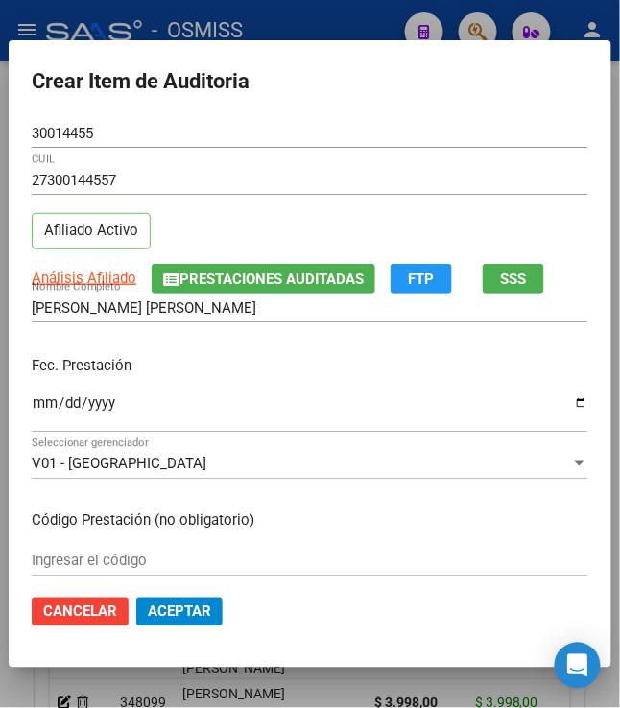
click at [193, 634] on mat-dialog-actions "Cancelar Aceptar" at bounding box center [310, 612] width 557 height 65
click at [190, 607] on span "Aceptar" at bounding box center [179, 612] width 63 height 17
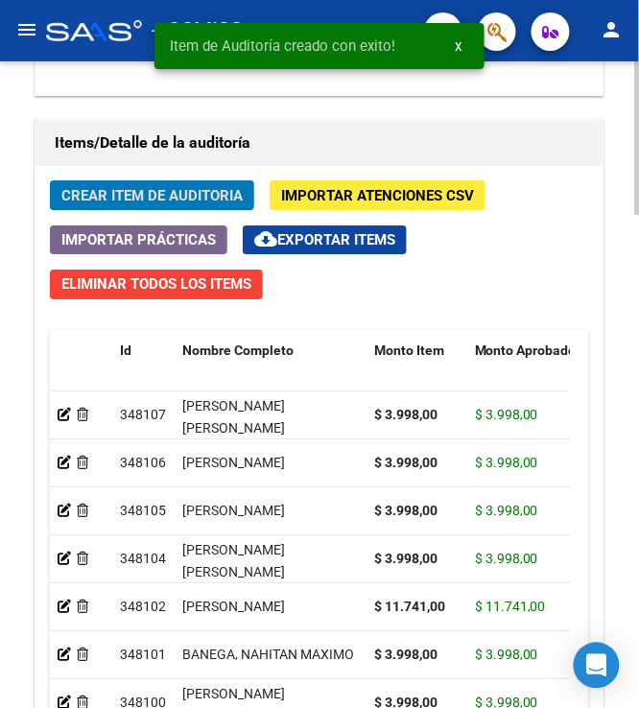
click at [117, 204] on span "Crear Item de Auditoria" at bounding box center [151, 195] width 181 height 17
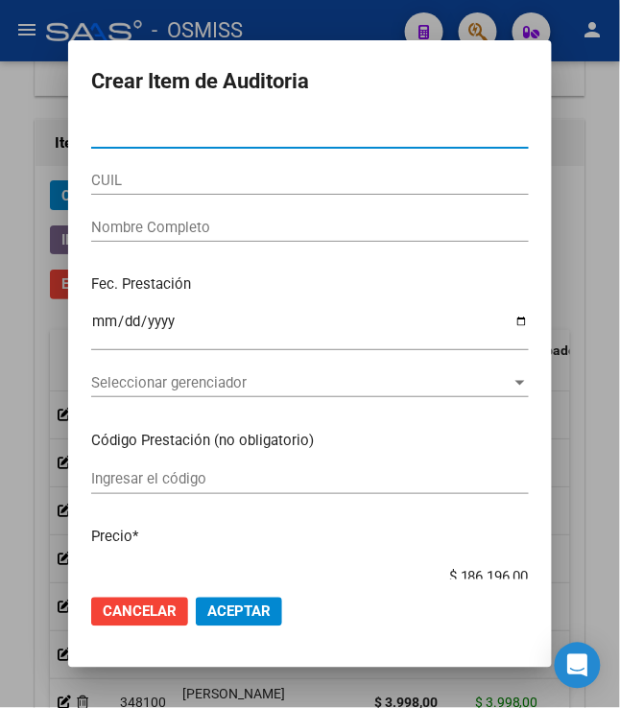
click at [156, 140] on input "Nro Documento" at bounding box center [310, 133] width 438 height 17
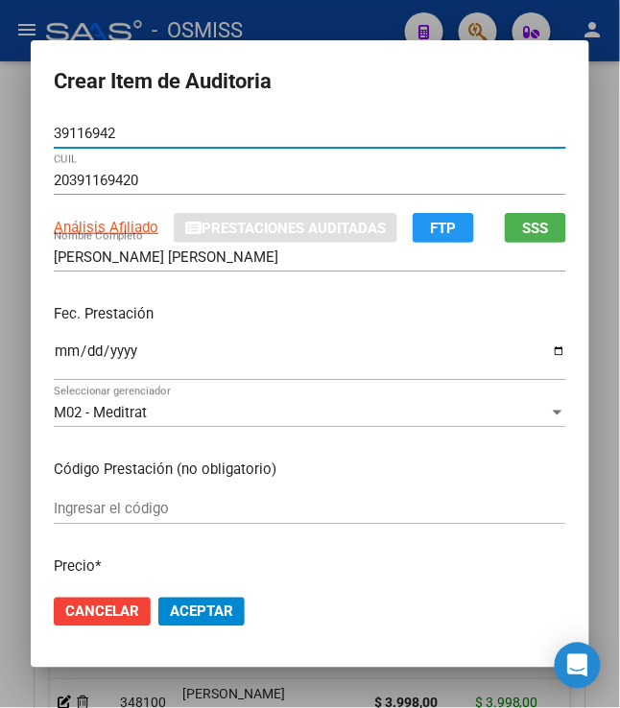
click at [54, 350] on input "Ingresar la fecha" at bounding box center [310, 359] width 513 height 31
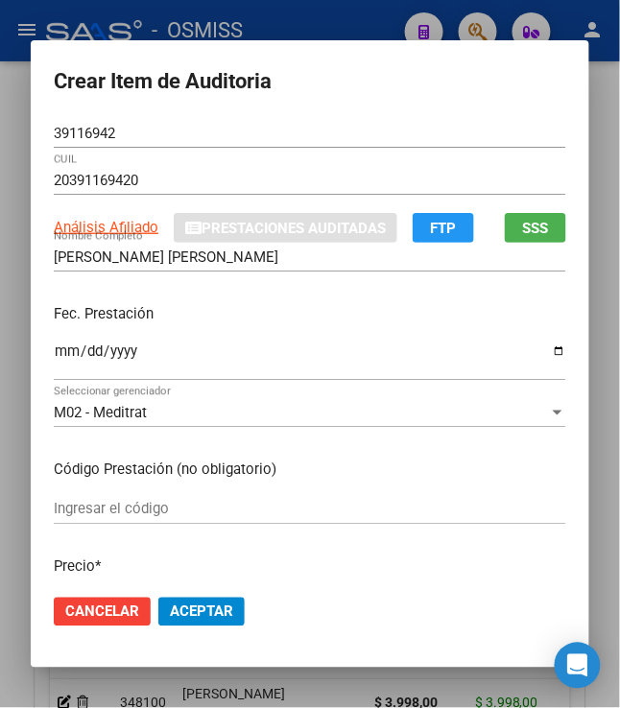
click at [234, 334] on div "Fec. Prestación 2025-04-10 Ingresar la fecha" at bounding box center [310, 343] width 513 height 109
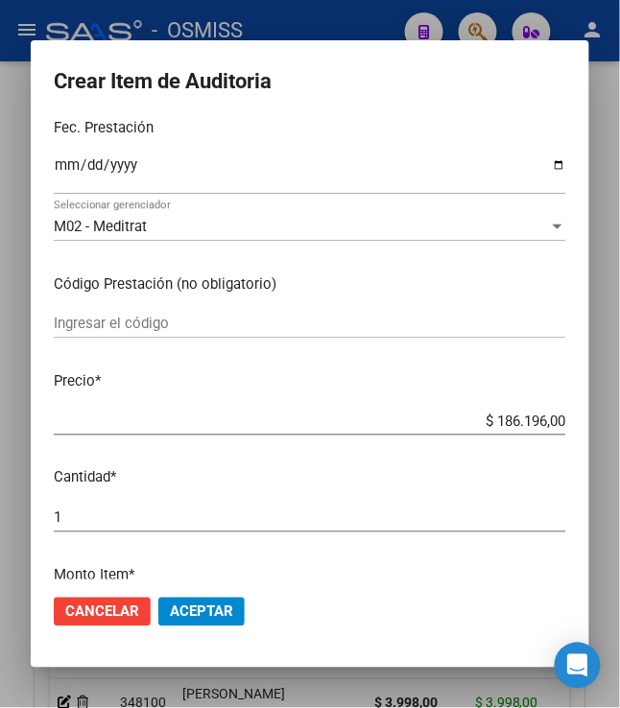
scroll to position [213, 0]
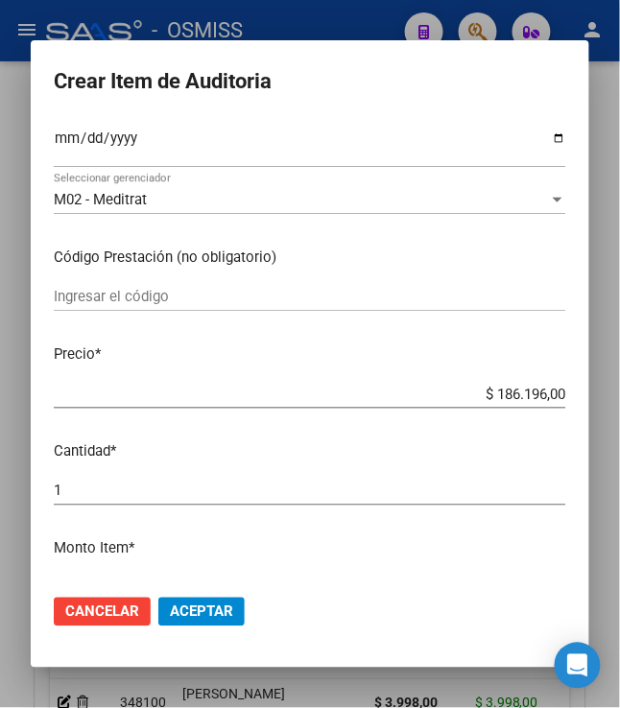
drag, startPoint x: 488, startPoint y: 404, endPoint x: 515, endPoint y: 400, distance: 28.1
click at [524, 401] on div "$ 186.196,00 Ingresar el precio" at bounding box center [310, 394] width 513 height 29
drag, startPoint x: 489, startPoint y: 393, endPoint x: 623, endPoint y: 415, distance: 136.2
click at [619, 415] on html "menu - OSMISS person Firma Express Padrón Padrón Ágil Análisis Afiliado Integra…" at bounding box center [310, 354] width 620 height 708
click at [216, 608] on span "Aceptar" at bounding box center [201, 612] width 63 height 17
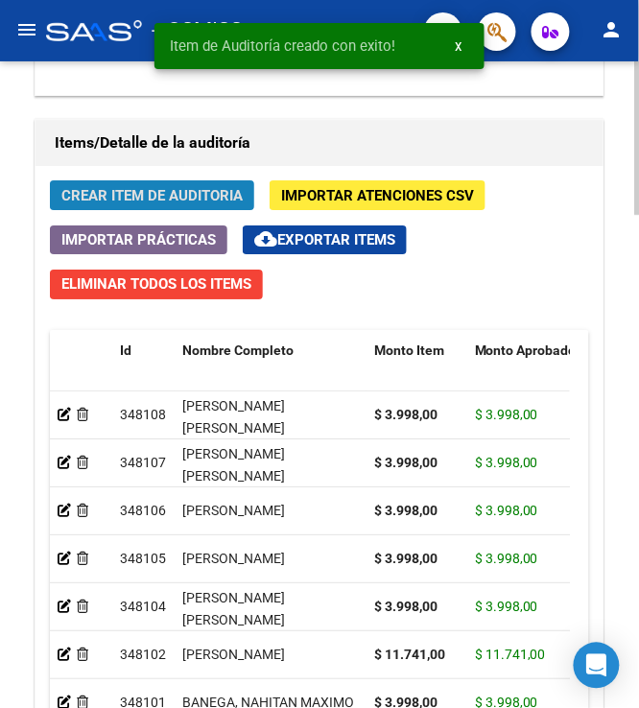
click at [142, 202] on span "Crear Item de Auditoria" at bounding box center [151, 195] width 181 height 17
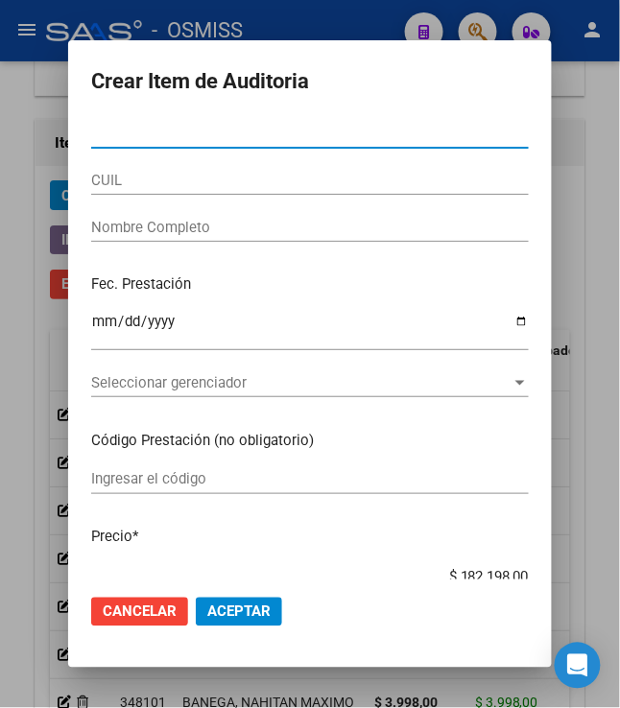
click at [238, 132] on input "Nro Documento" at bounding box center [310, 133] width 438 height 17
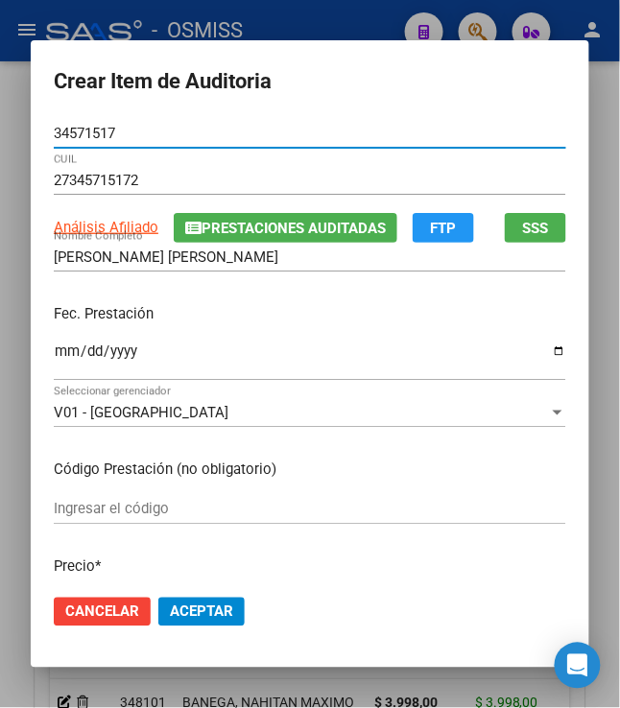
click at [54, 353] on input "Ingresar la fecha" at bounding box center [310, 359] width 513 height 31
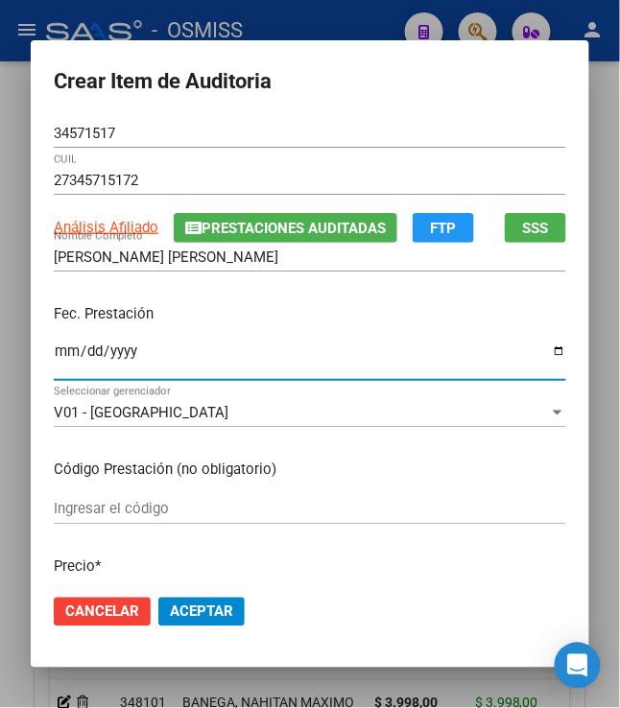
click at [194, 308] on p "Fec. Prestación" at bounding box center [310, 314] width 513 height 22
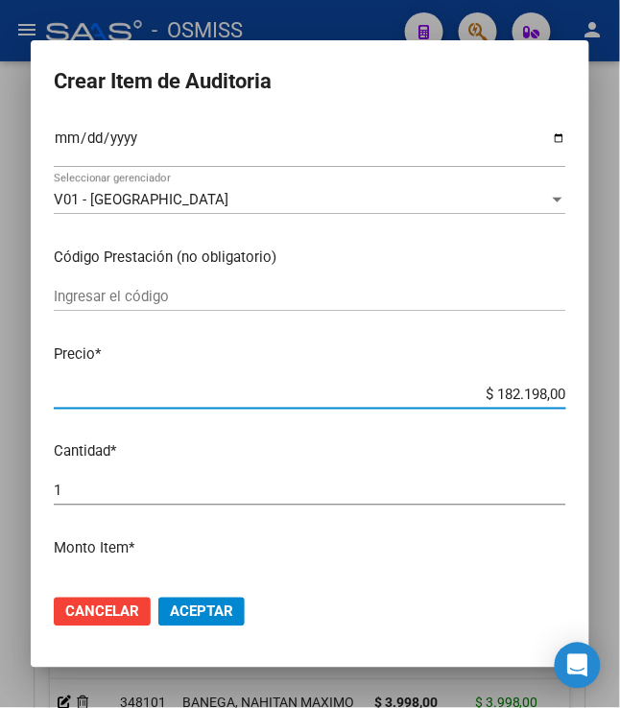
drag, startPoint x: 484, startPoint y: 399, endPoint x: 614, endPoint y: 394, distance: 130.7
click at [614, 395] on div "Crear Item de Auditoria 34571517 Nro Documento 27345715172 CUIL Análisis Afilia…" at bounding box center [310, 354] width 620 height 708
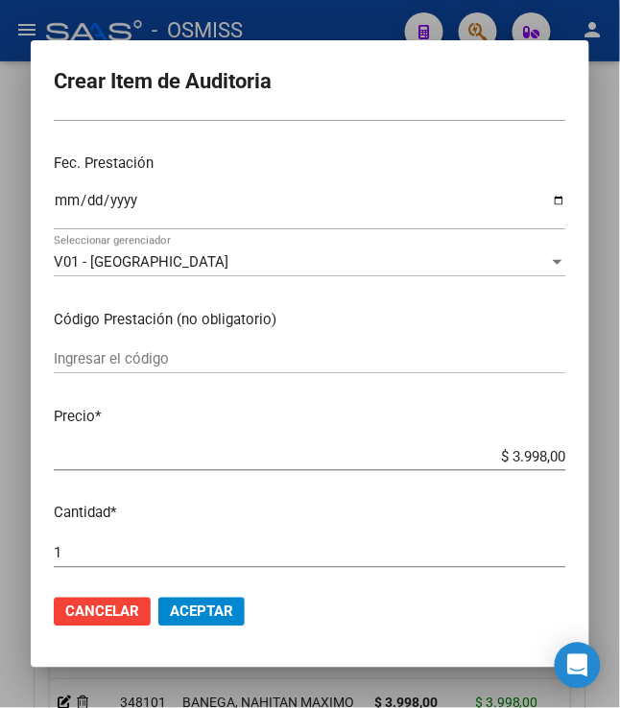
scroll to position [320, 0]
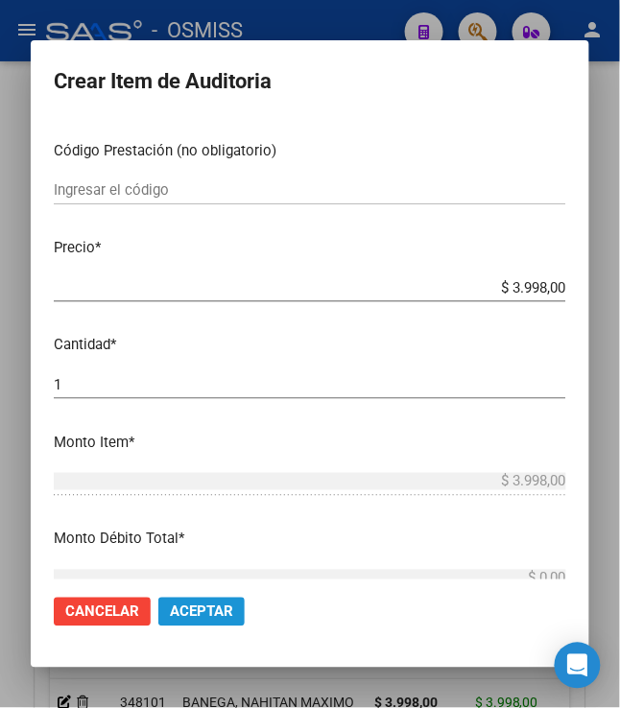
click at [193, 611] on span "Aceptar" at bounding box center [201, 612] width 63 height 17
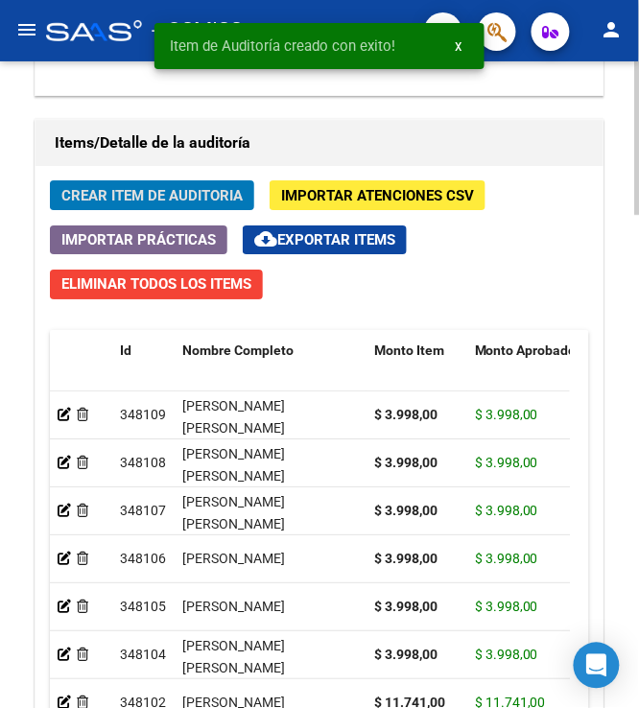
click at [94, 190] on span "Crear Item de Auditoria" at bounding box center [151, 195] width 181 height 17
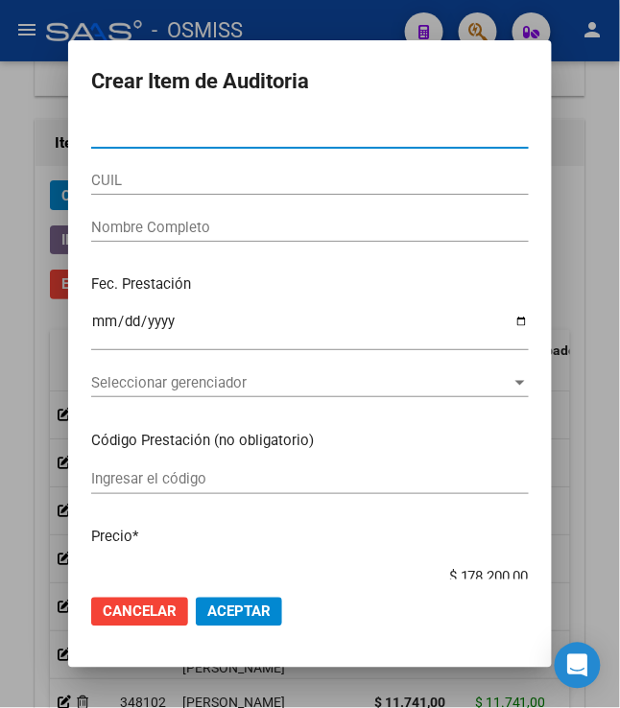
click at [132, 128] on input "Nro Documento" at bounding box center [310, 133] width 438 height 17
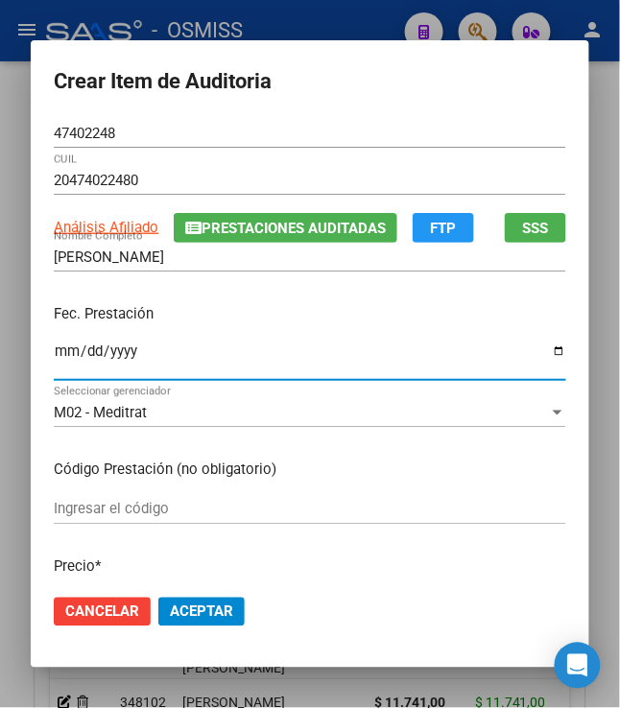
click at [54, 353] on input "Ingresar la fecha" at bounding box center [310, 359] width 513 height 31
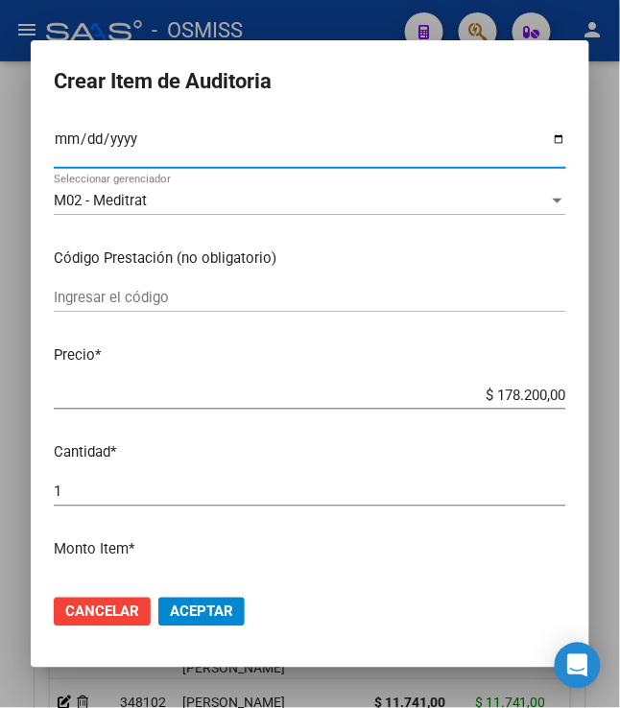
scroll to position [213, 0]
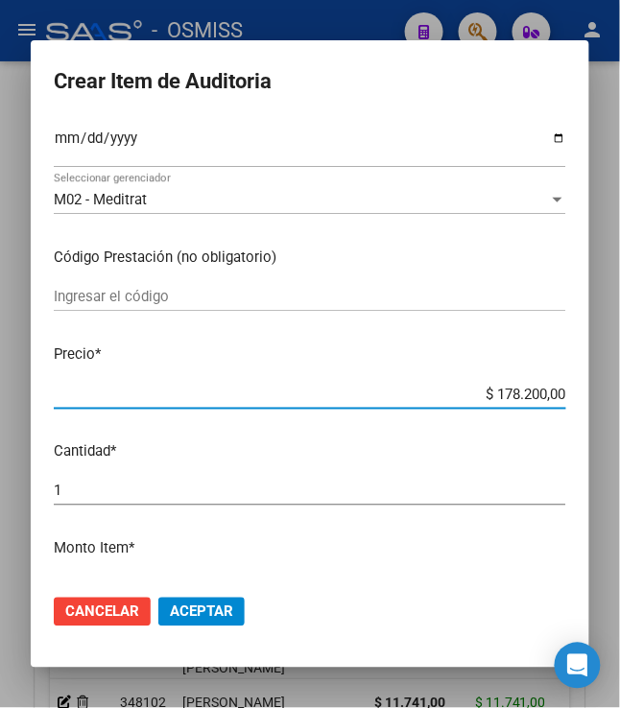
drag, startPoint x: 486, startPoint y: 393, endPoint x: 592, endPoint y: 400, distance: 106.8
click at [589, 408] on mat-dialog-content "47402248 Nro Documento 20474022480 CUIL Análisis Afiliado Prestaciones Auditada…" at bounding box center [310, 349] width 559 height 461
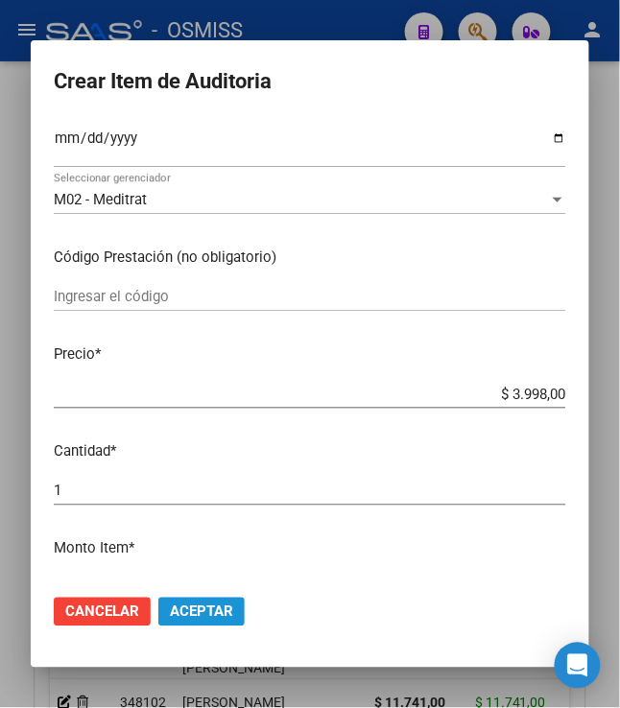
click at [174, 611] on span "Aceptar" at bounding box center [201, 612] width 63 height 17
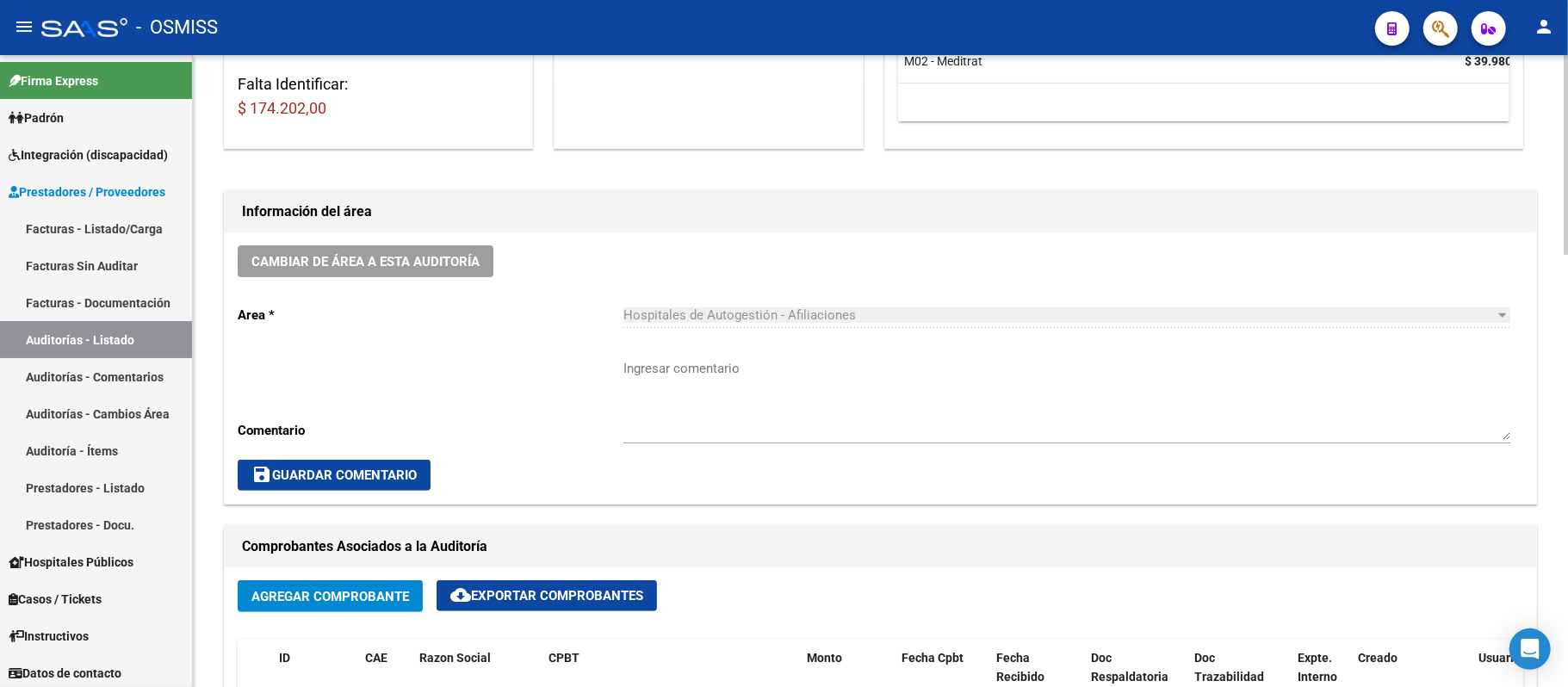
scroll to position [652, 0]
